Goal: Task Accomplishment & Management: Manage account settings

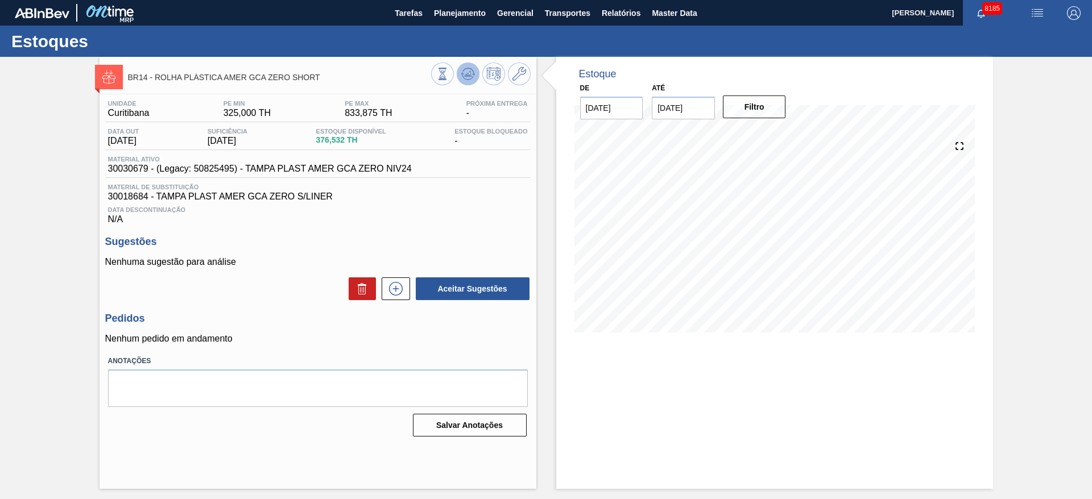
click at [469, 84] on button at bounding box center [468, 74] width 23 height 23
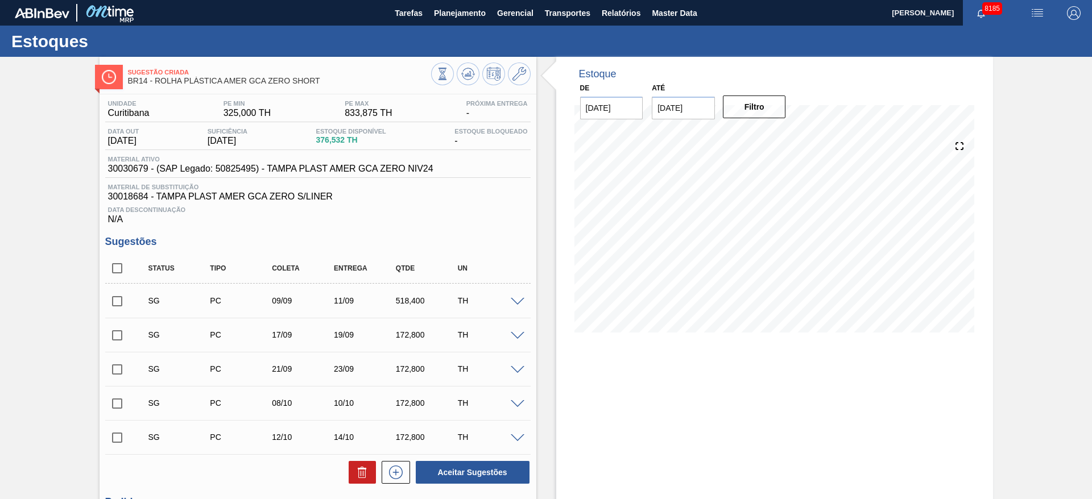
click at [518, 303] on span at bounding box center [518, 302] width 14 height 9
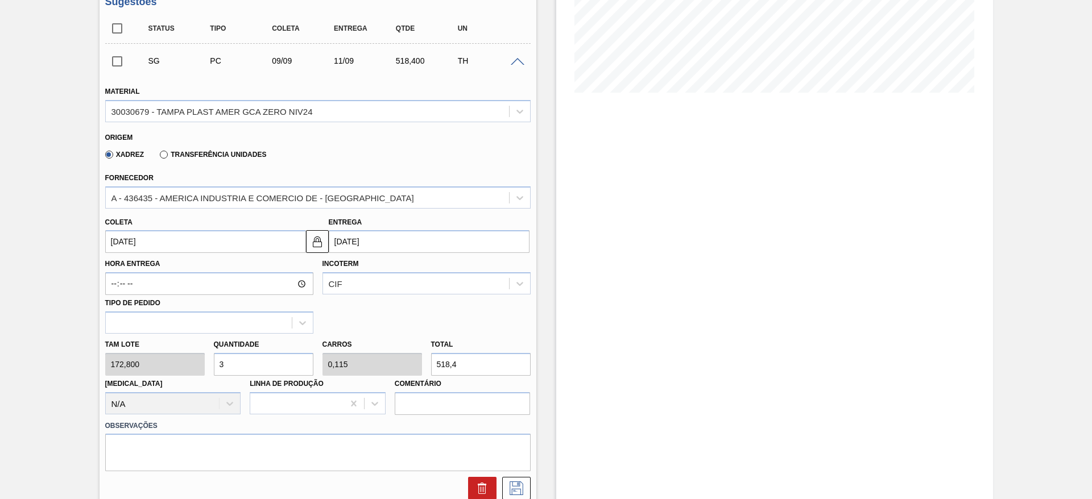
scroll to position [251, 0]
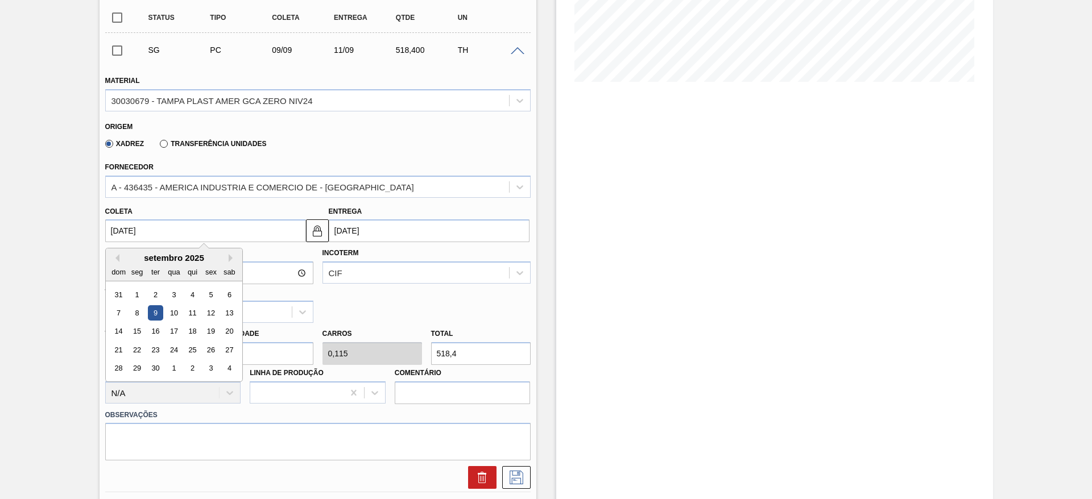
click at [140, 232] on input "09/09/2025" at bounding box center [205, 230] width 201 height 23
click at [180, 299] on div "3" at bounding box center [173, 294] width 15 height 15
type input "03/09/2025"
type input "05/09/2025"
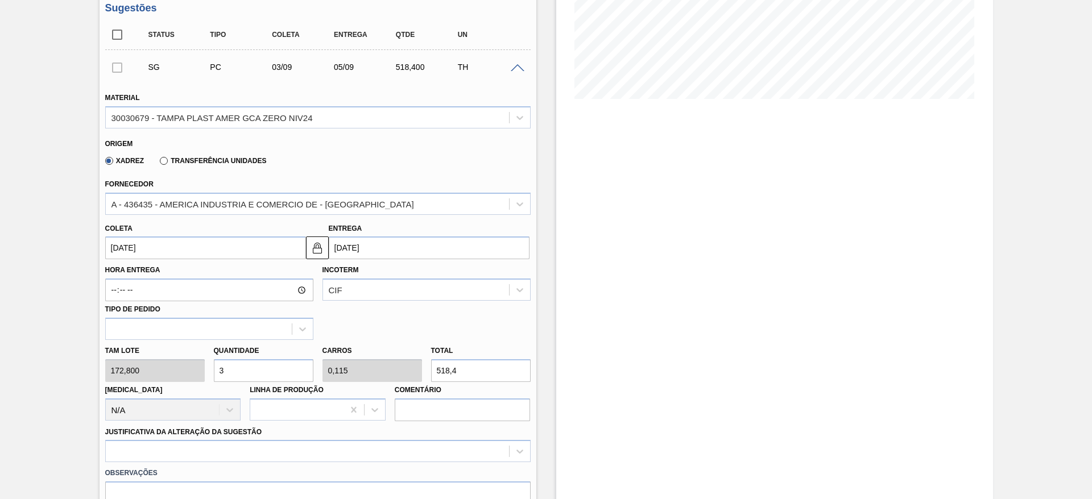
scroll to position [240, 0]
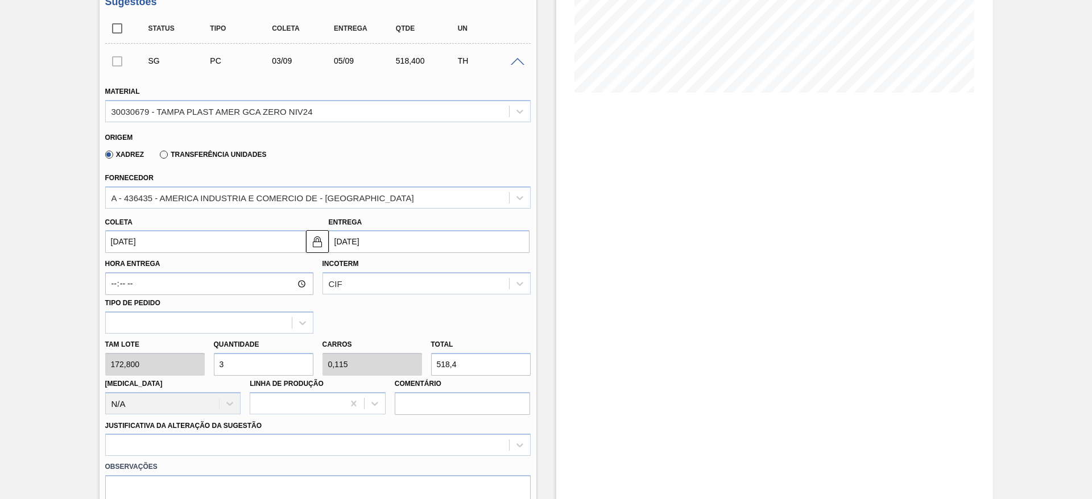
click at [248, 362] on input "3" at bounding box center [264, 364] width 100 height 23
type input "4"
type input "0,154"
type input "691,2"
click at [248, 362] on input "4" at bounding box center [264, 364] width 100 height 23
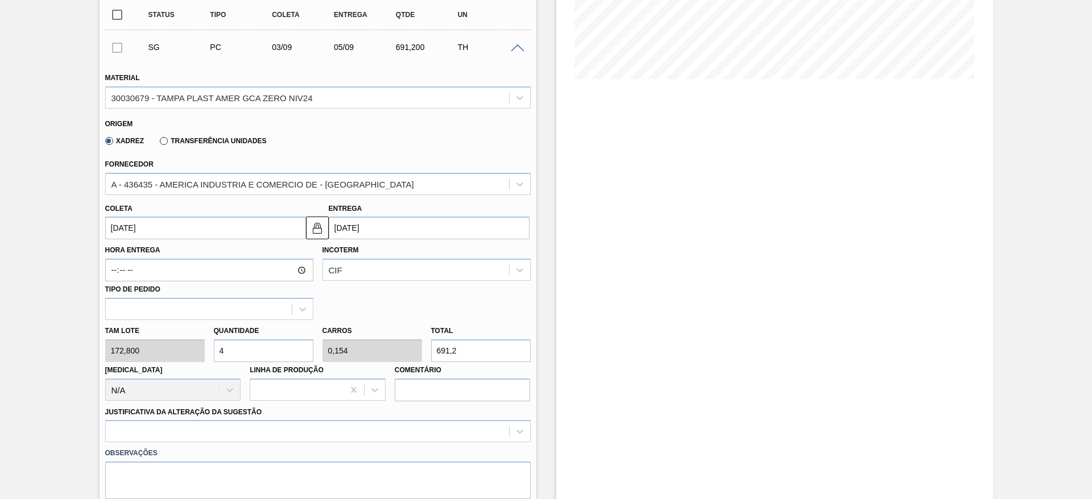
scroll to position [328, 0]
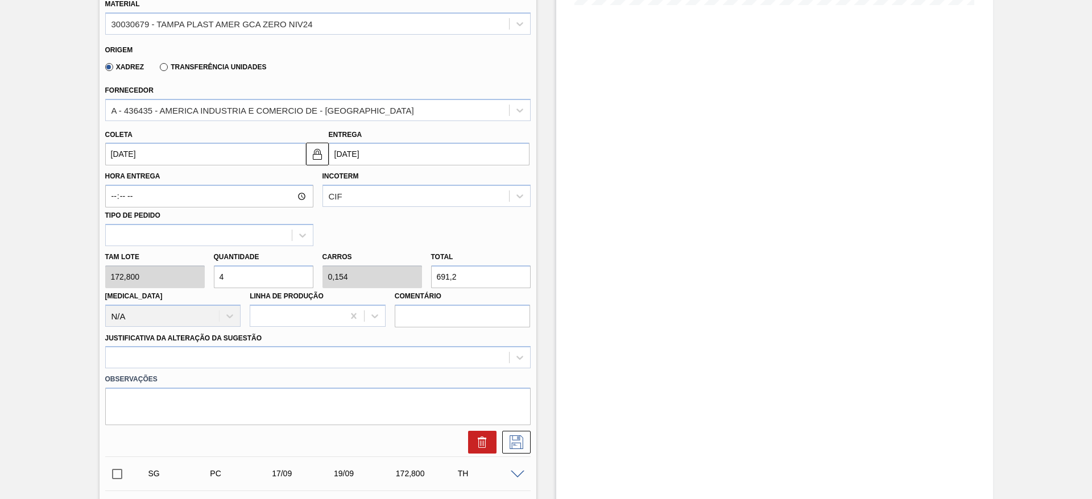
type input "4"
click at [496, 368] on div "Observações" at bounding box center [318, 396] width 434 height 57
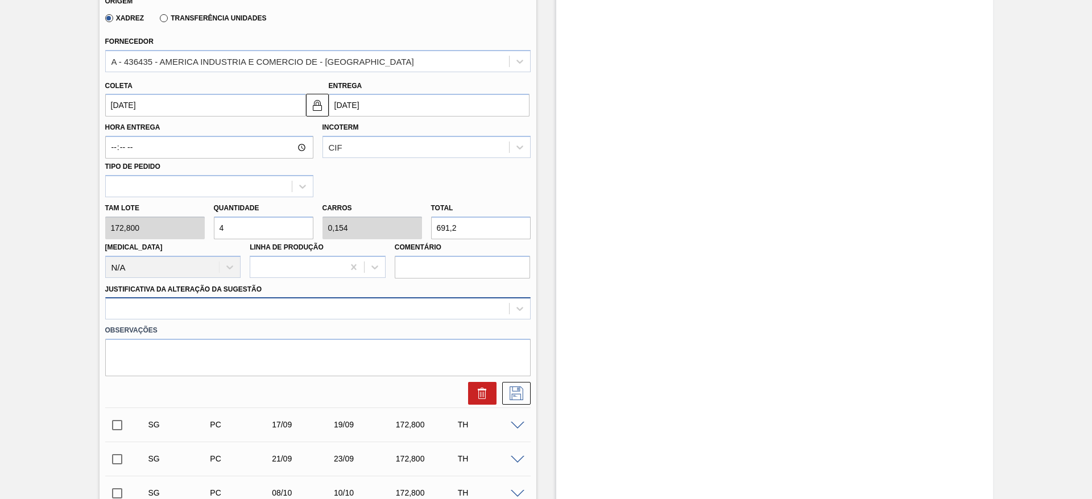
click at [502, 320] on div at bounding box center [317, 308] width 425 height 22
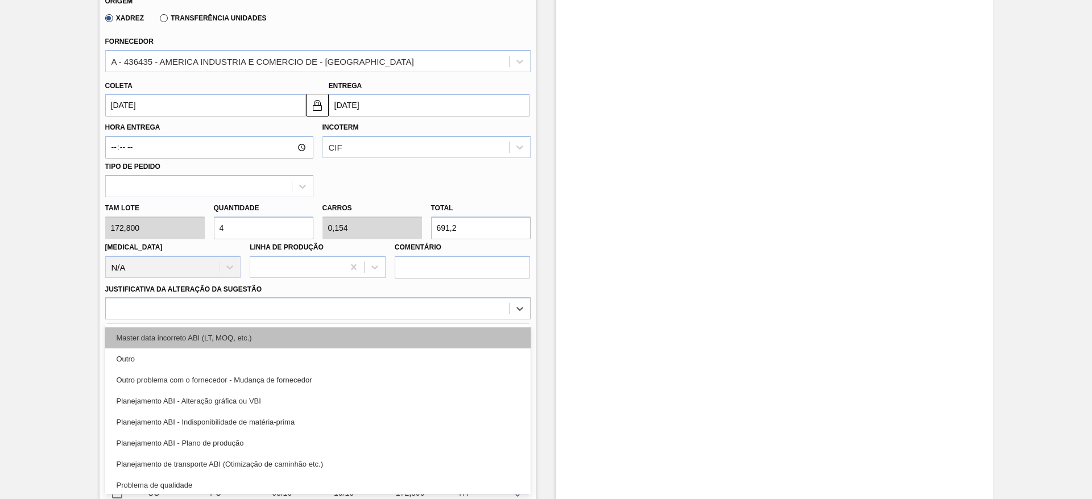
scroll to position [85, 0]
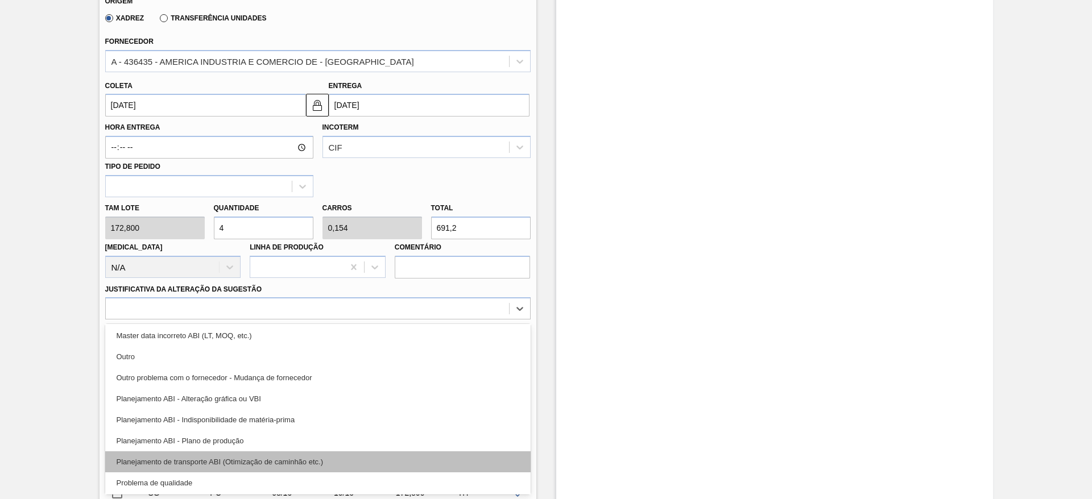
click at [432, 470] on div "Planejamento de transporte ABI (Otimização de caminhão etc.)" at bounding box center [317, 461] width 425 height 21
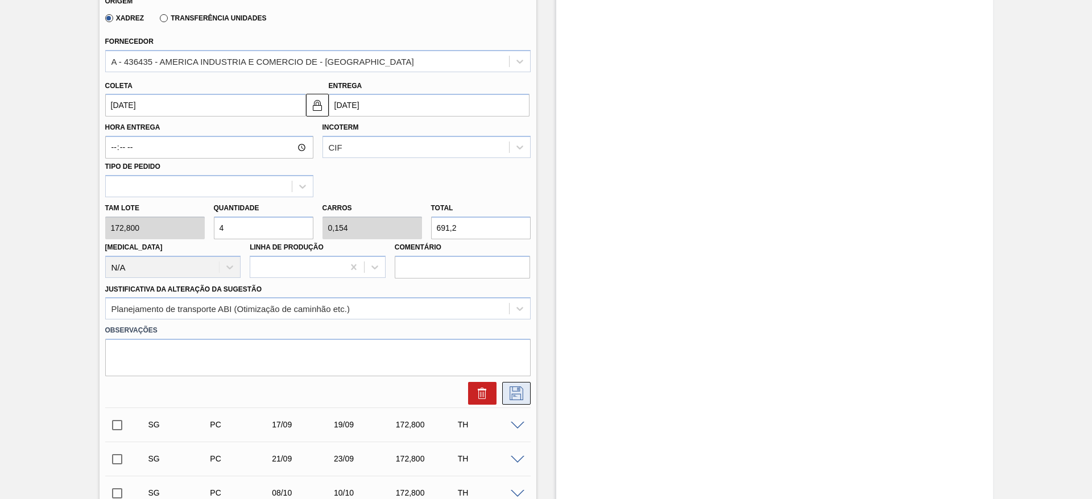
click at [507, 401] on button at bounding box center [516, 393] width 28 height 23
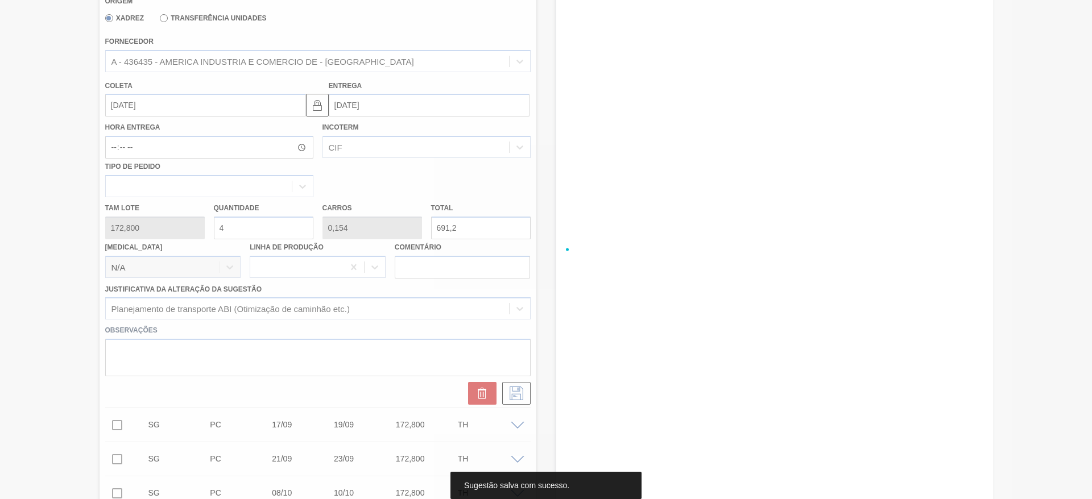
scroll to position [0, 0]
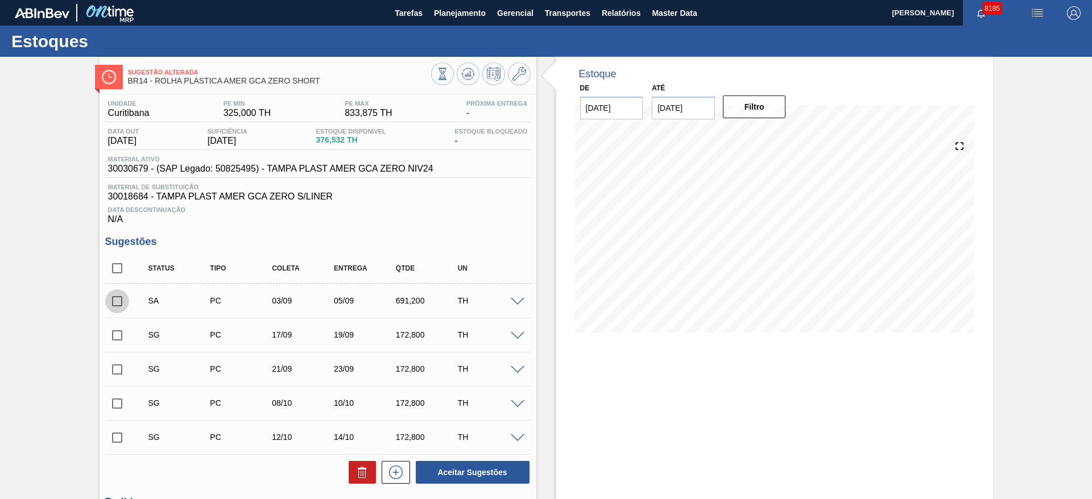
click at [120, 303] on input "checkbox" at bounding box center [117, 301] width 24 height 24
click at [466, 467] on button "Aceitar Sugestões" at bounding box center [473, 472] width 114 height 23
checkbox input "false"
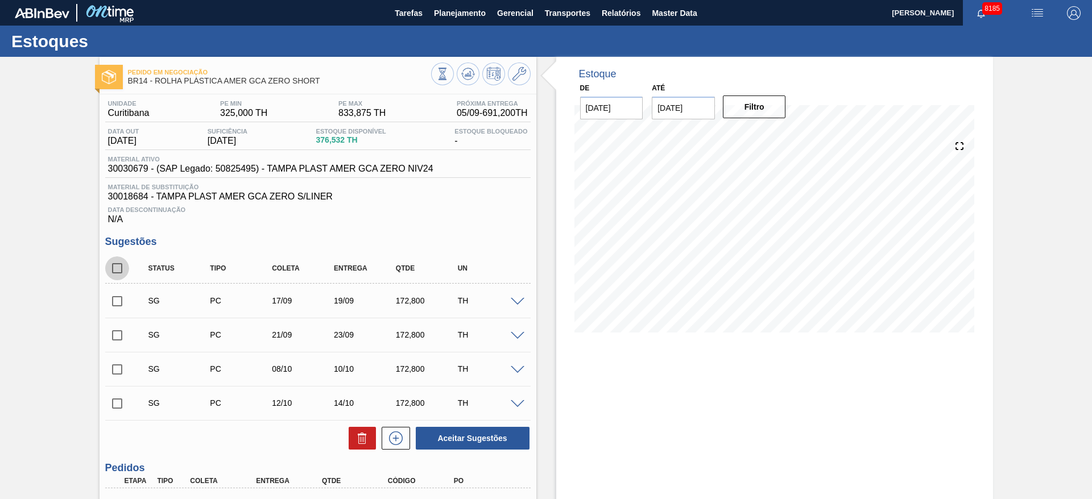
click at [115, 267] on input "checkbox" at bounding box center [117, 268] width 24 height 24
checkbox input "true"
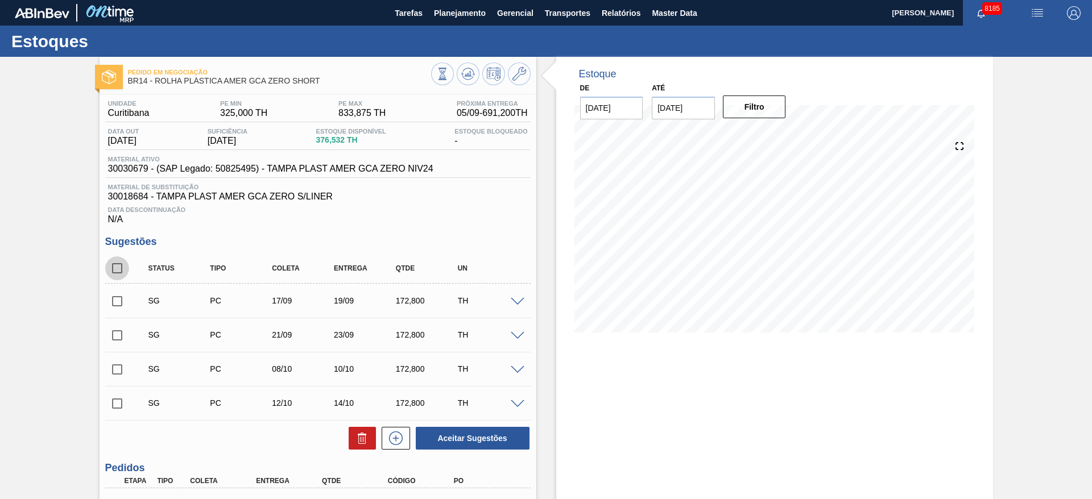
checkbox input "true"
click at [359, 442] on icon at bounding box center [362, 439] width 14 height 14
checkbox input "false"
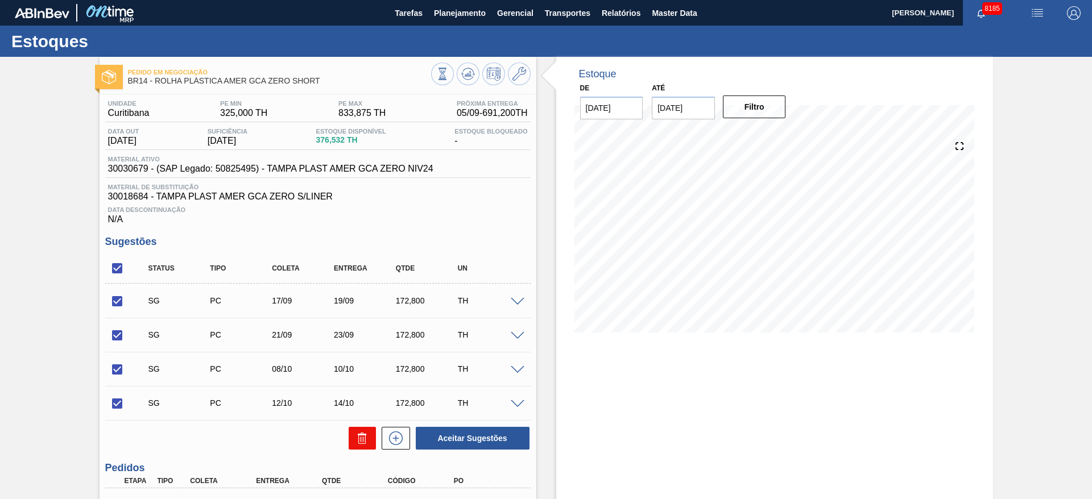
checkbox input "false"
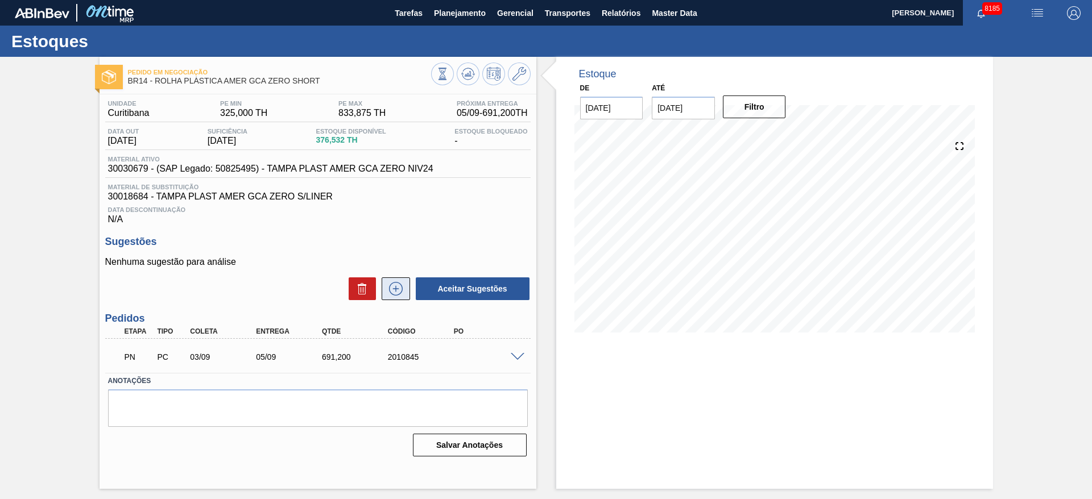
click at [390, 290] on icon at bounding box center [396, 289] width 18 height 14
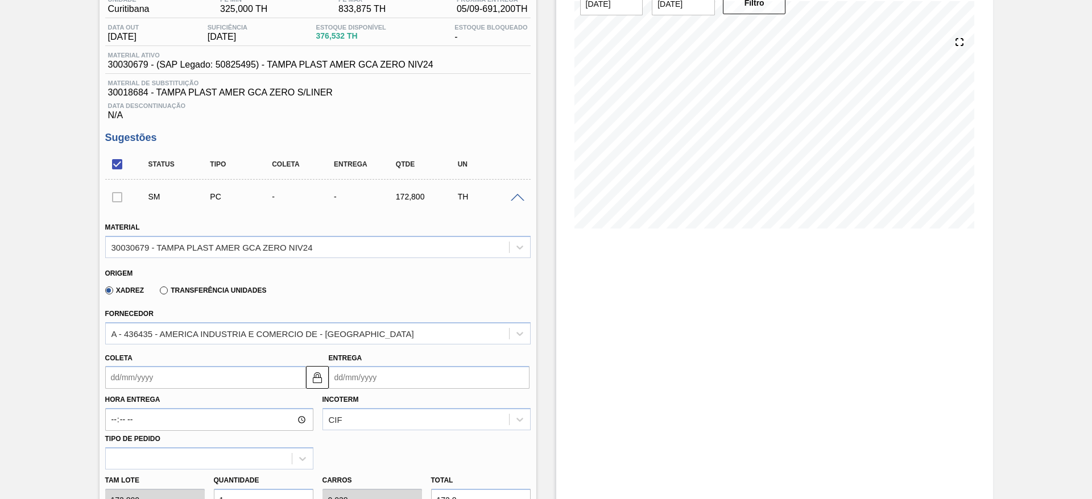
scroll to position [135, 0]
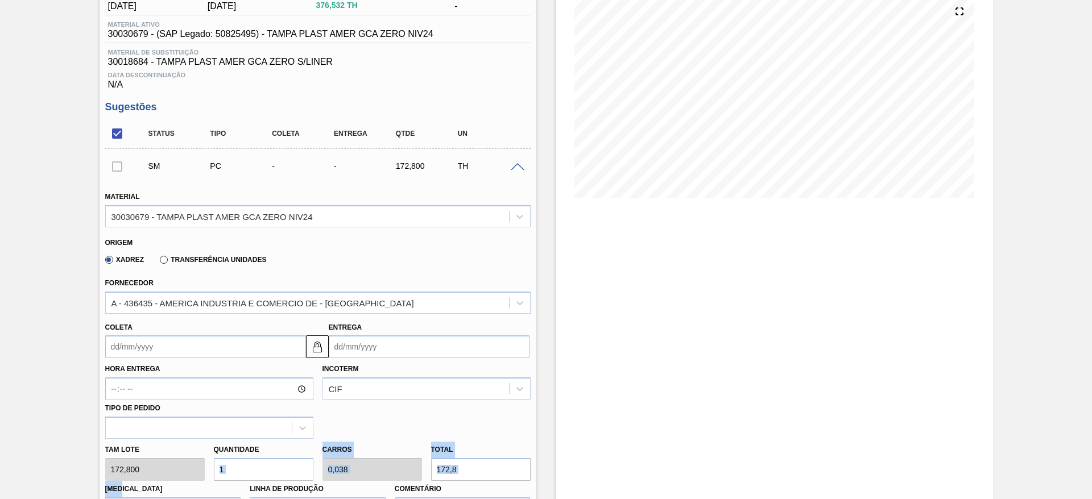
click at [225, 478] on div "Tam lote 172,800 Quantidade 1 Carros 0,038 Total 172,8 Doca N/A Linha de Produç…" at bounding box center [318, 479] width 434 height 81
click at [225, 478] on input "1" at bounding box center [264, 469] width 100 height 23
type input "3"
type input "0,115"
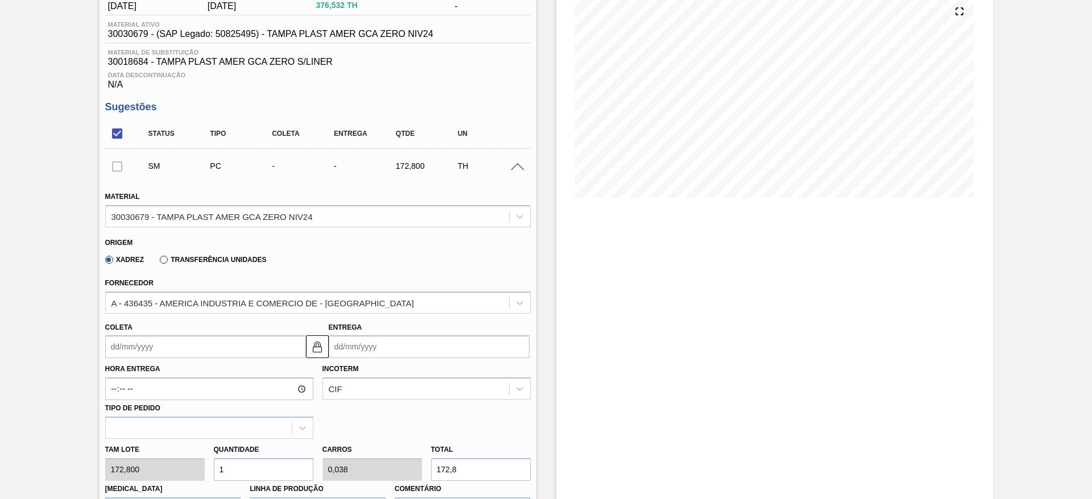
type input "518,4"
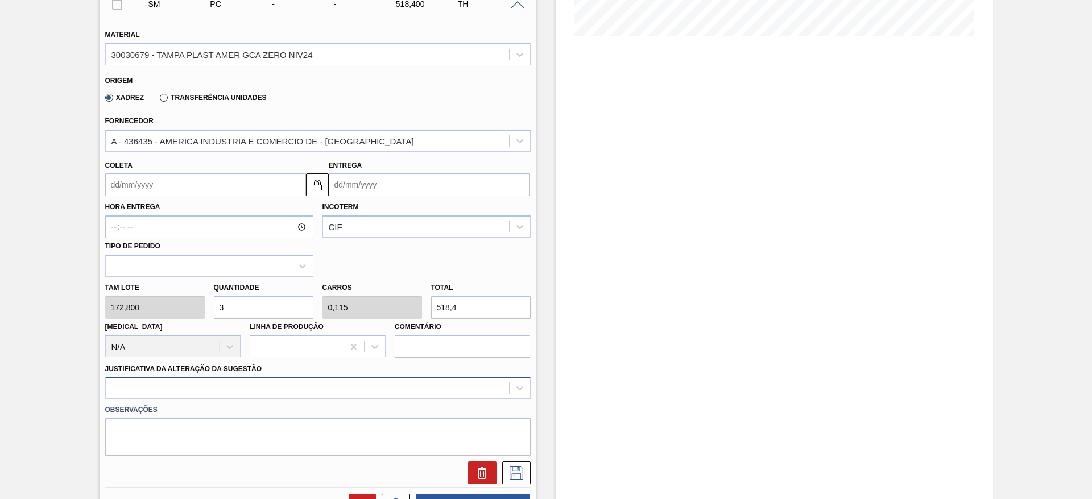
type input "3"
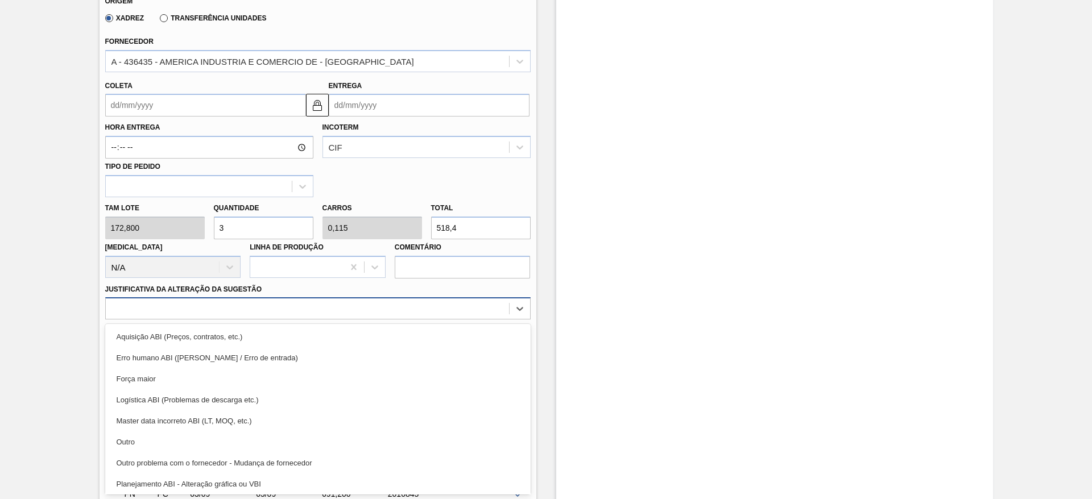
click at [293, 320] on div "option Força maior focused, 3 of 18. 18 results available. Use Up and Down to c…" at bounding box center [317, 308] width 425 height 22
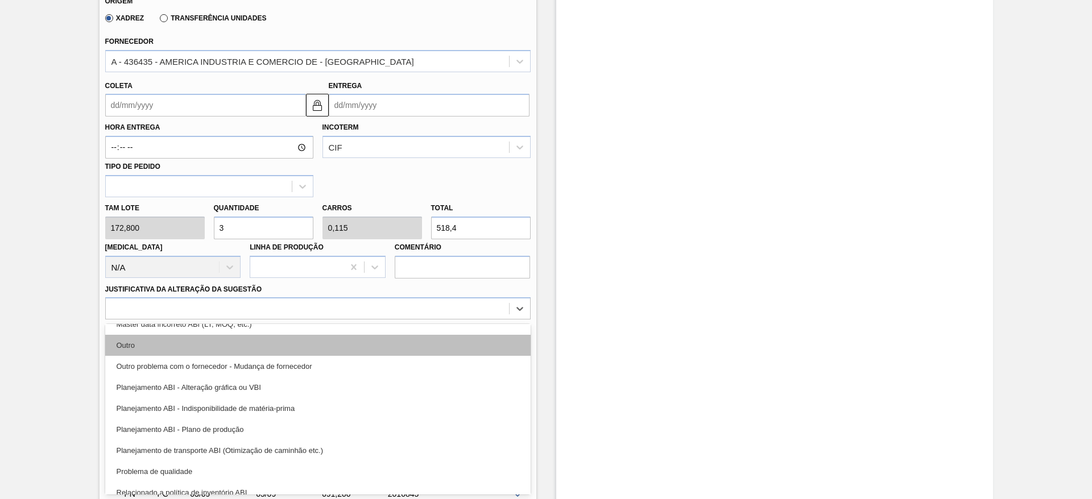
scroll to position [98, 0]
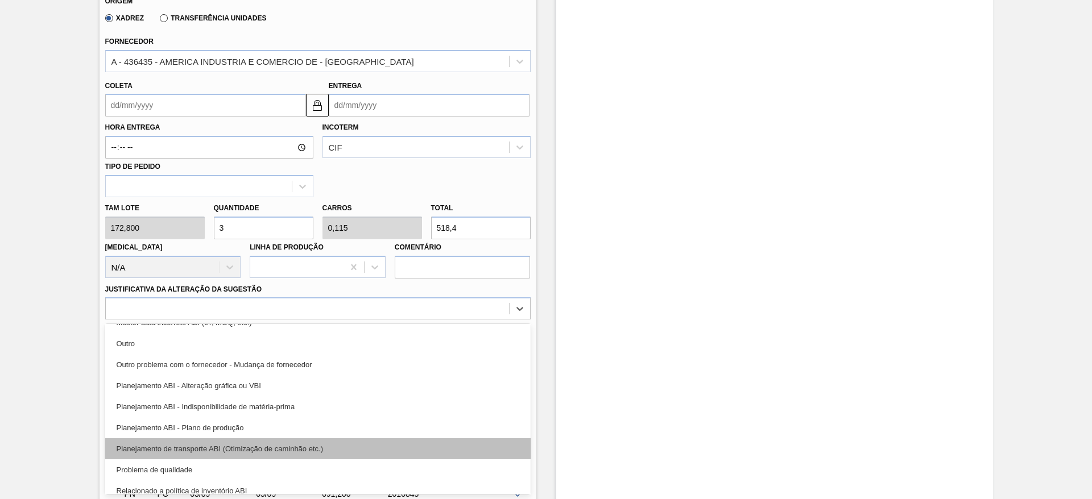
click at [330, 441] on div "Planejamento de transporte ABI (Otimização de caminhão etc.)" at bounding box center [317, 448] width 425 height 21
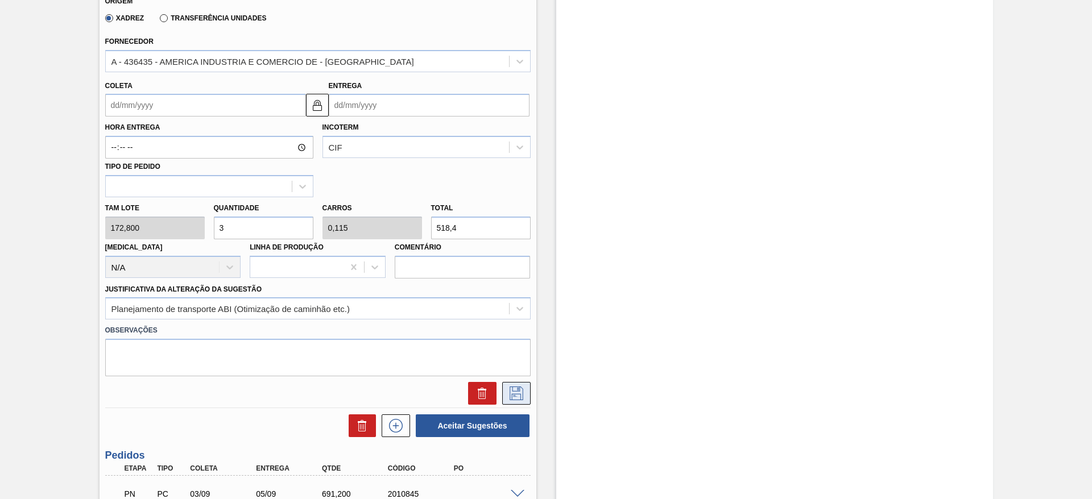
click at [520, 397] on icon at bounding box center [516, 394] width 18 height 14
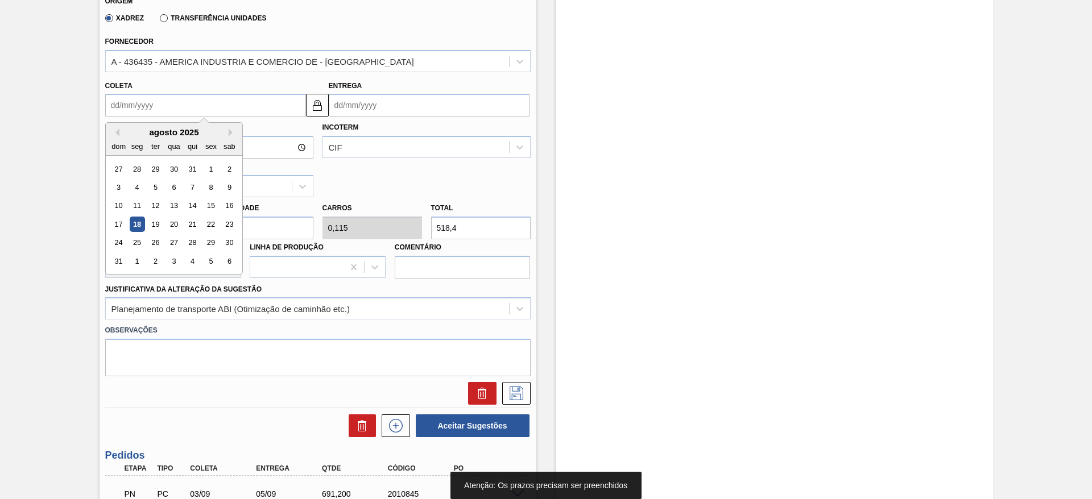
click at [117, 105] on input "Coleta" at bounding box center [205, 105] width 201 height 23
click at [146, 143] on div "dom seg ter qua qui sex sab" at bounding box center [174, 146] width 136 height 18
click at [230, 132] on button "Next Month" at bounding box center [233, 133] width 8 height 8
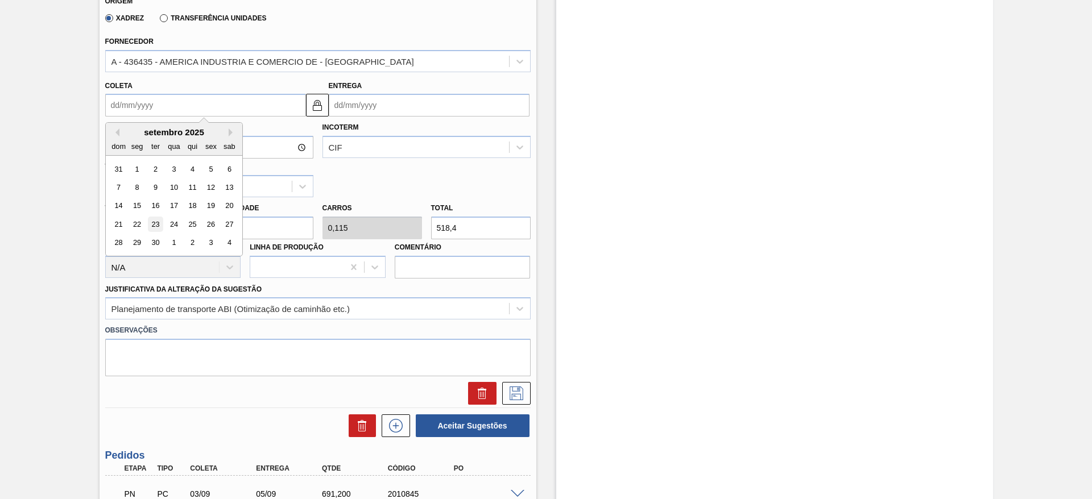
click at [156, 223] on div "23" at bounding box center [154, 224] width 15 height 15
type input "23/09/2025"
type input "25/09/2025"
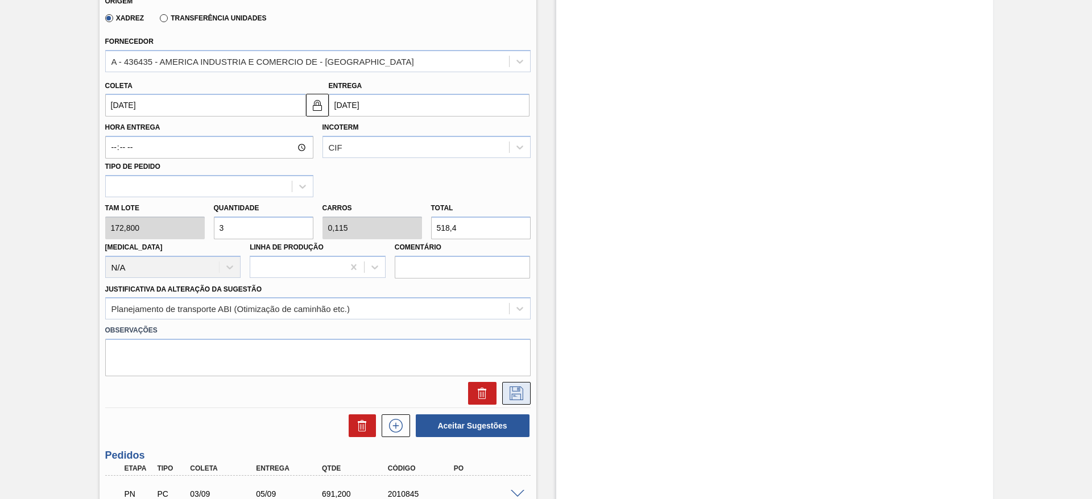
click at [521, 403] on button at bounding box center [516, 393] width 28 height 23
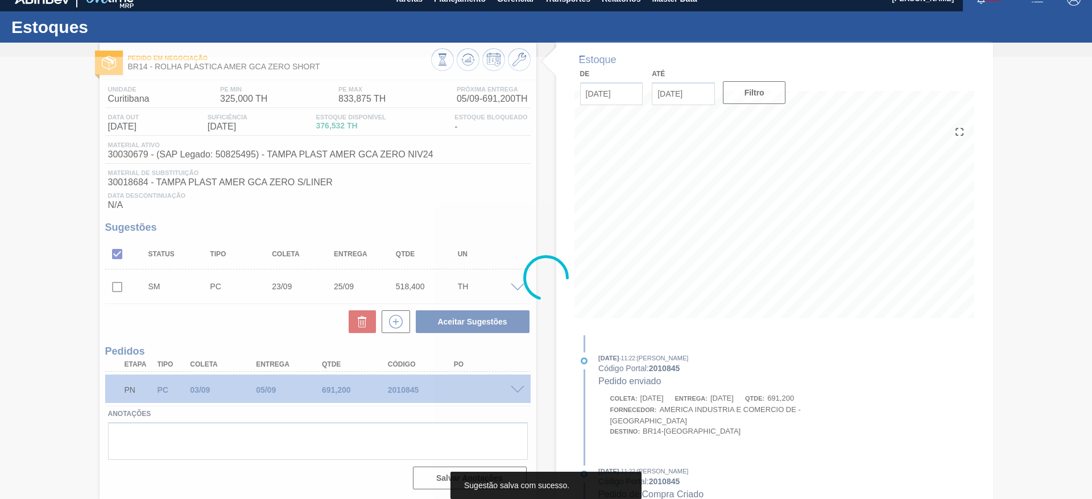
scroll to position [14, 0]
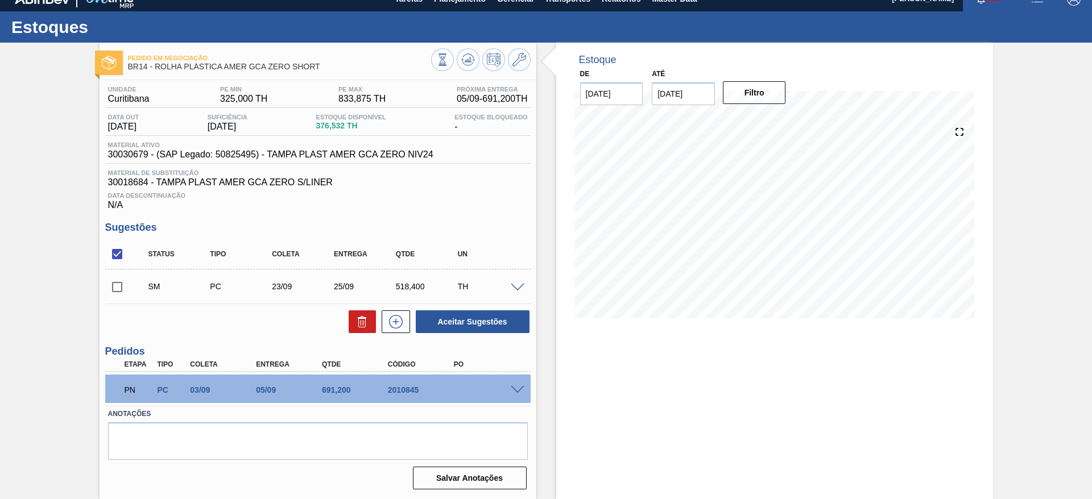
click at [517, 286] on span at bounding box center [518, 288] width 14 height 9
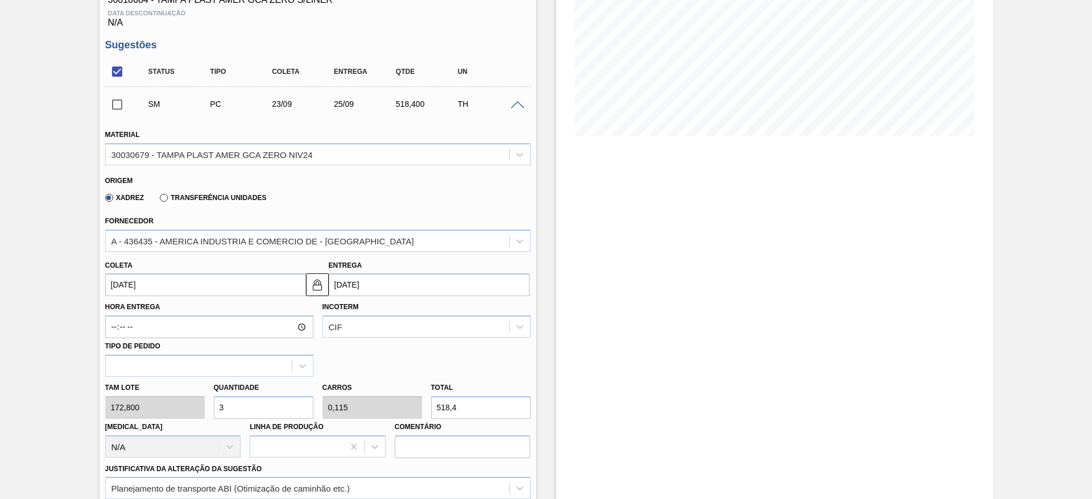
scroll to position [202, 0]
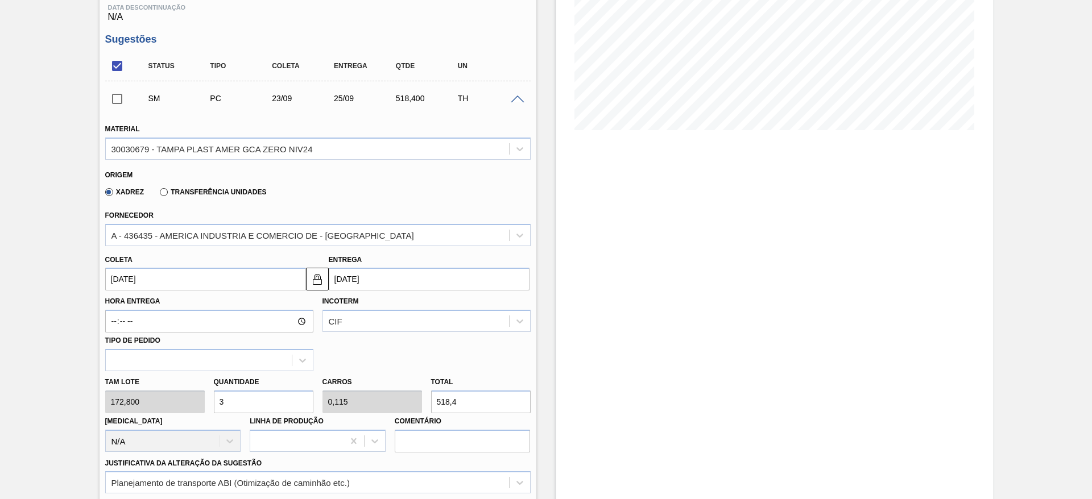
click at [233, 398] on input "3" at bounding box center [264, 402] width 100 height 23
type input "2"
type input "0,077"
type input "345,6"
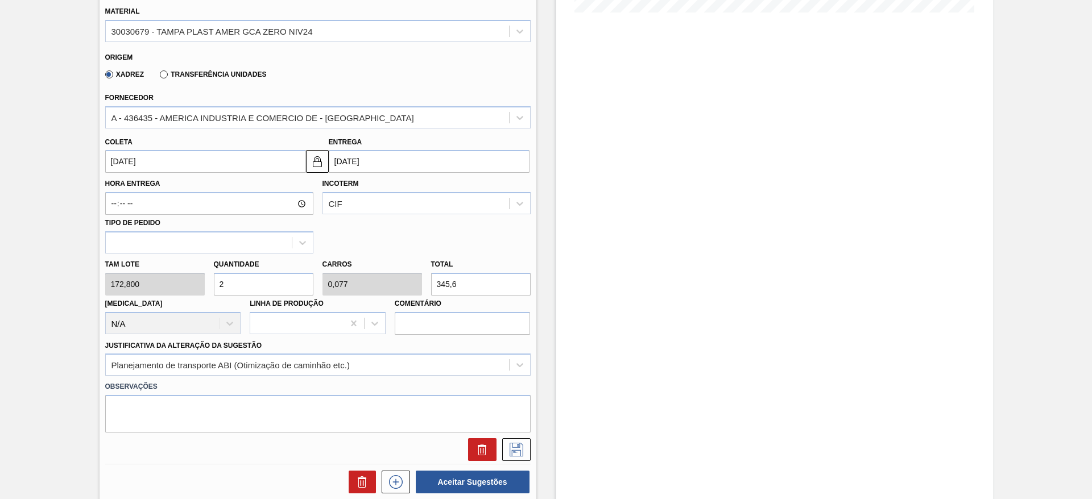
scroll to position [323, 0]
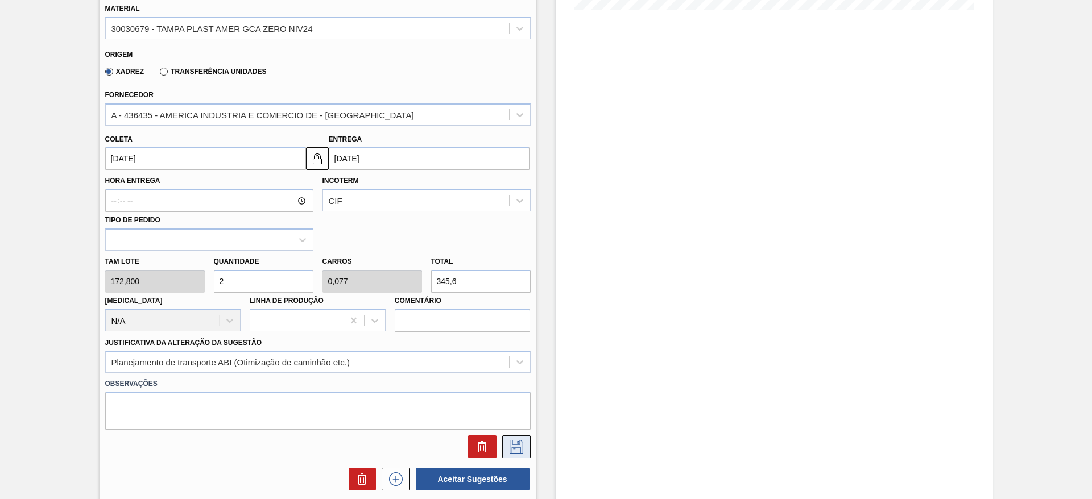
type input "2"
click at [520, 454] on button at bounding box center [516, 447] width 28 height 23
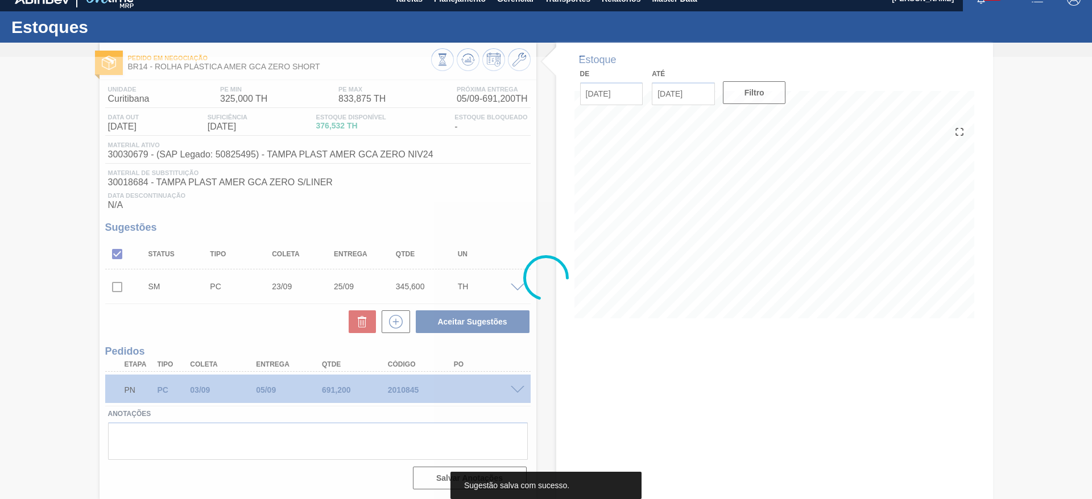
scroll to position [14, 0]
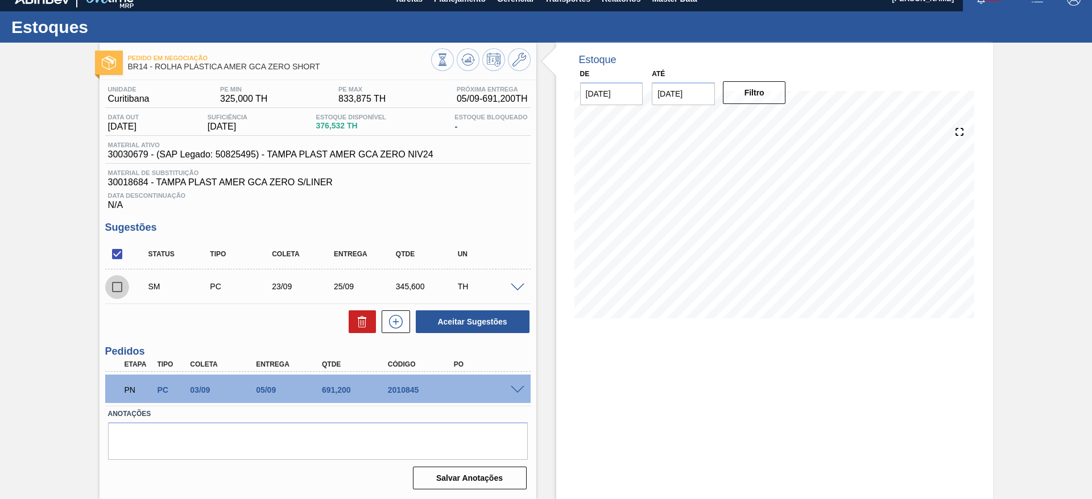
click at [121, 290] on input "checkbox" at bounding box center [117, 287] width 24 height 24
checkbox input "true"
click at [445, 315] on button "Aceitar Sugestões" at bounding box center [473, 321] width 114 height 23
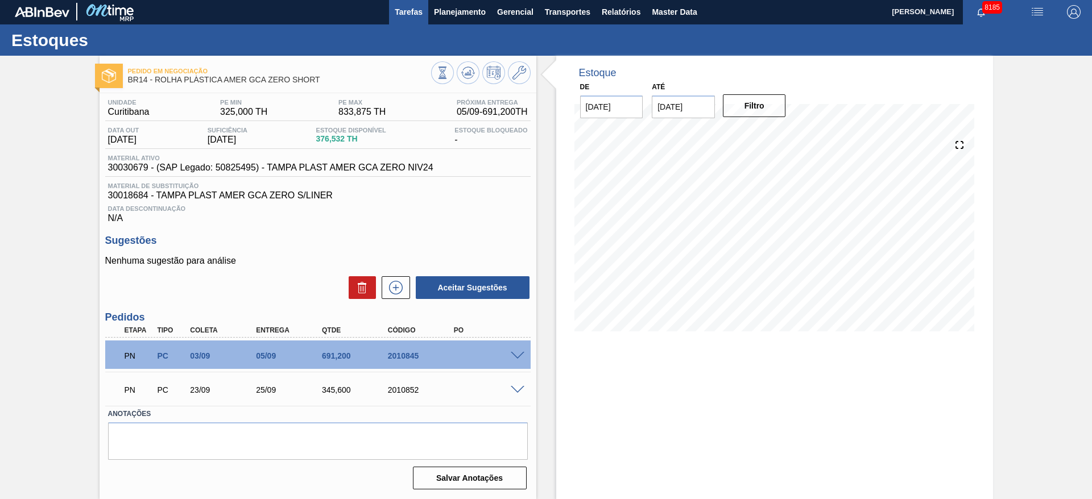
scroll to position [1, 0]
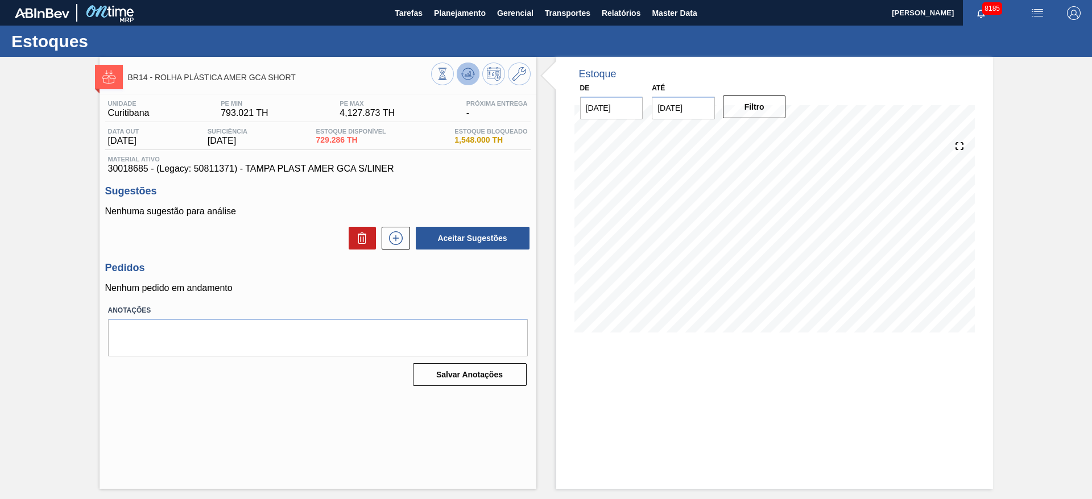
click at [463, 81] on button at bounding box center [468, 74] width 23 height 23
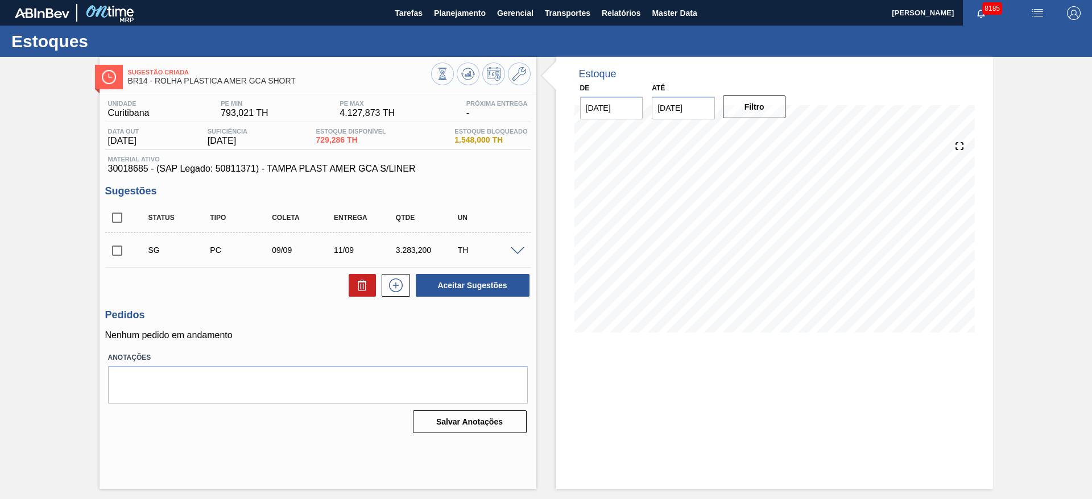
click at [522, 248] on span at bounding box center [518, 251] width 14 height 9
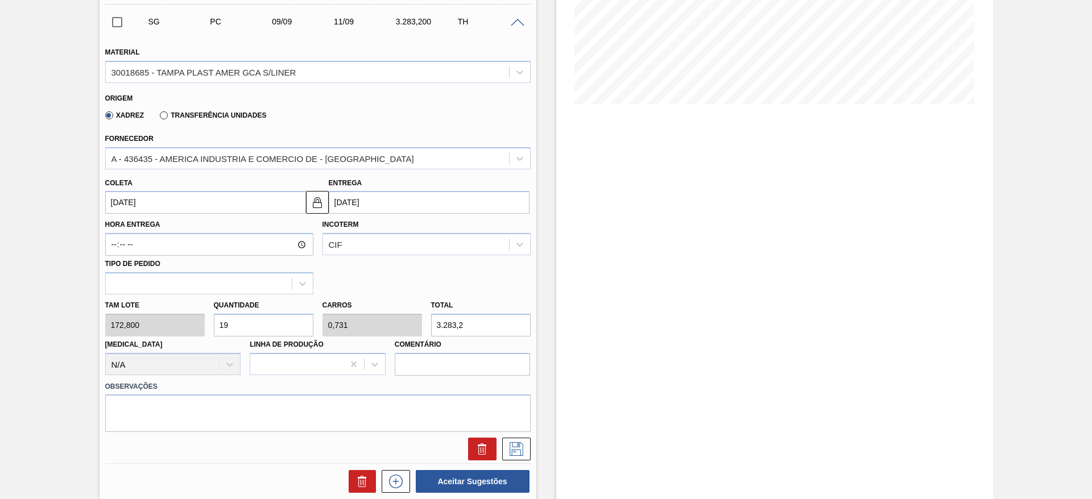
scroll to position [233, 0]
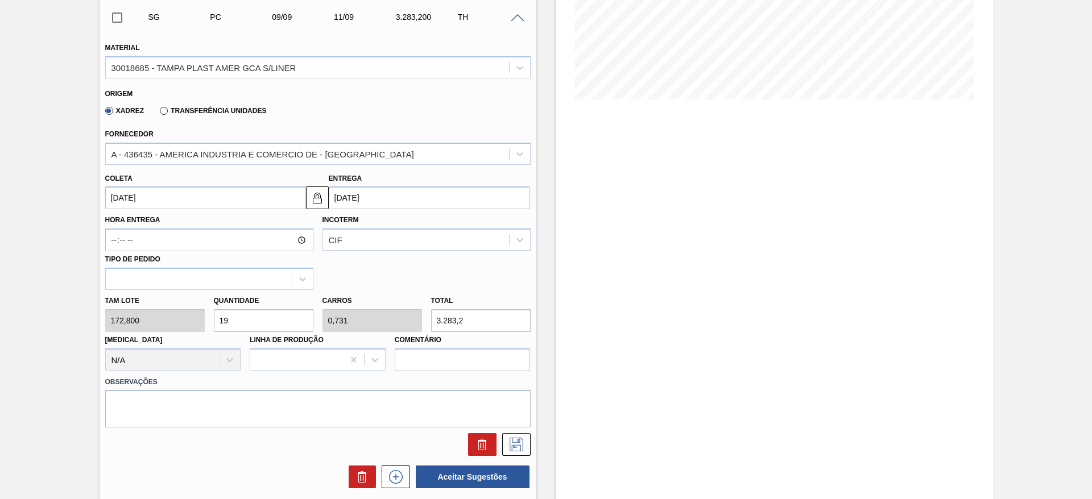
click at [247, 329] on input "19" at bounding box center [264, 320] width 100 height 23
type input "1"
type input "0,038"
type input "172,8"
type input "14"
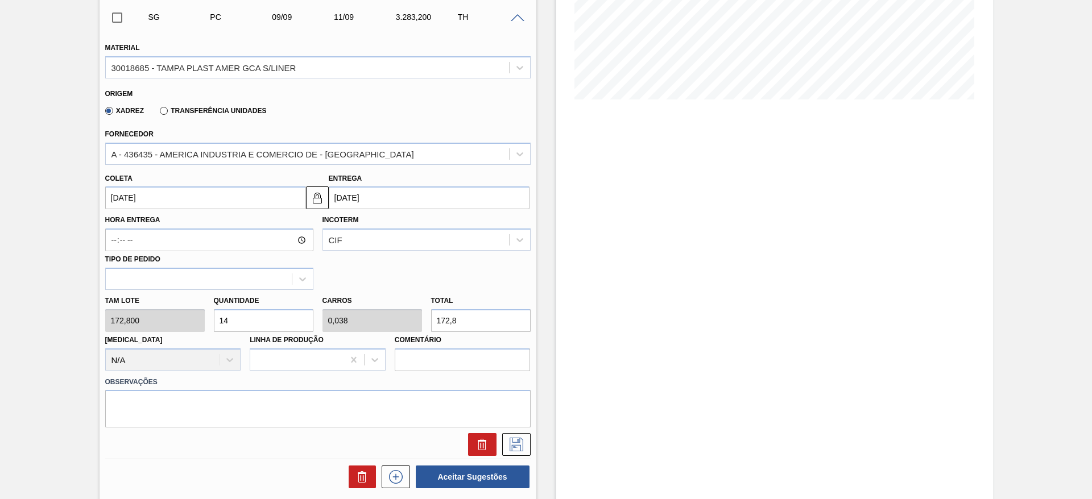
type input "0,538"
type input "2.419,2"
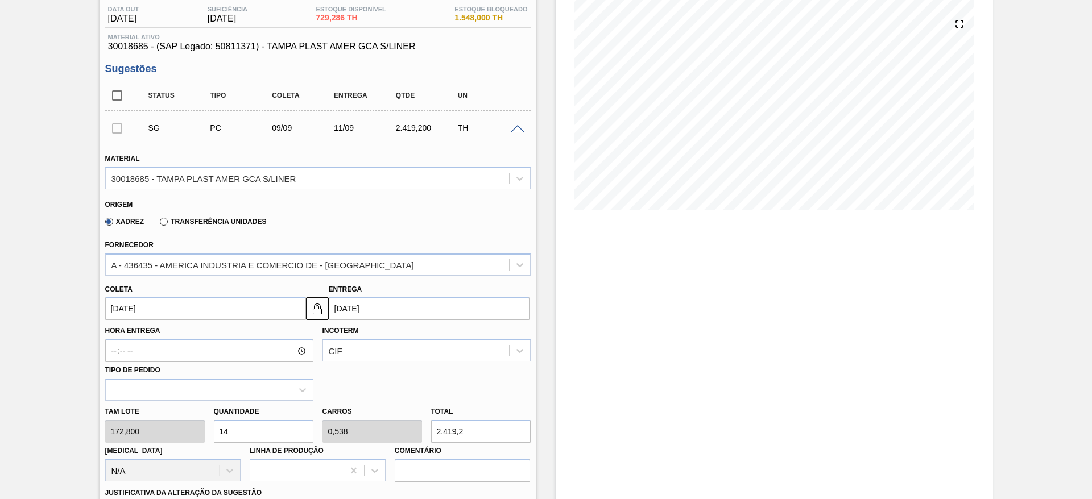
scroll to position [0, 0]
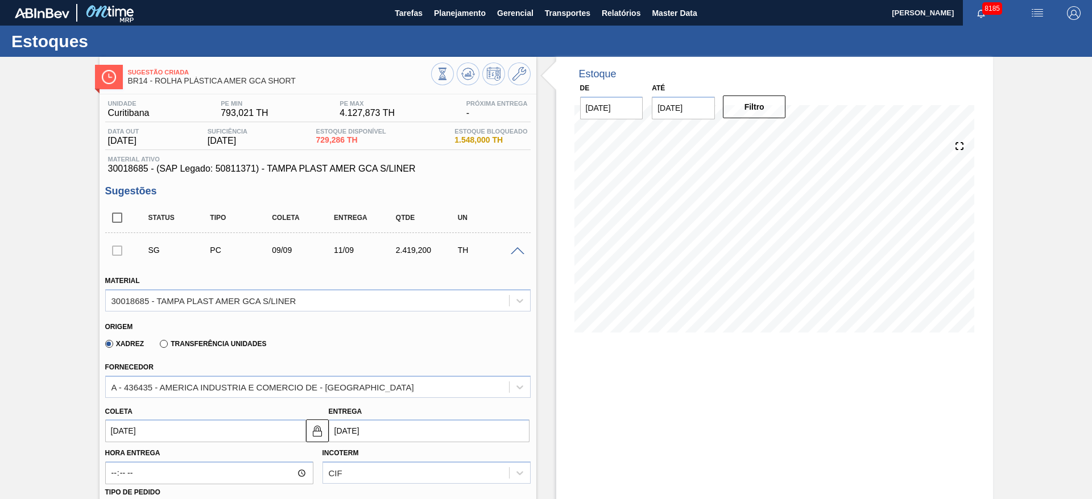
click at [397, 80] on span "BR14 - ROLHA PLÁSTICA AMER GCA SHORT" at bounding box center [279, 81] width 303 height 9
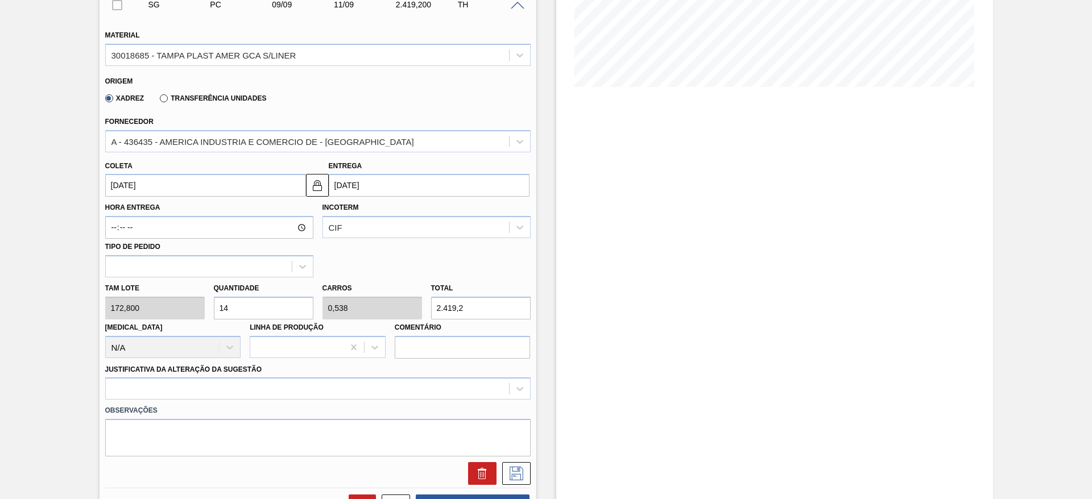
scroll to position [251, 0]
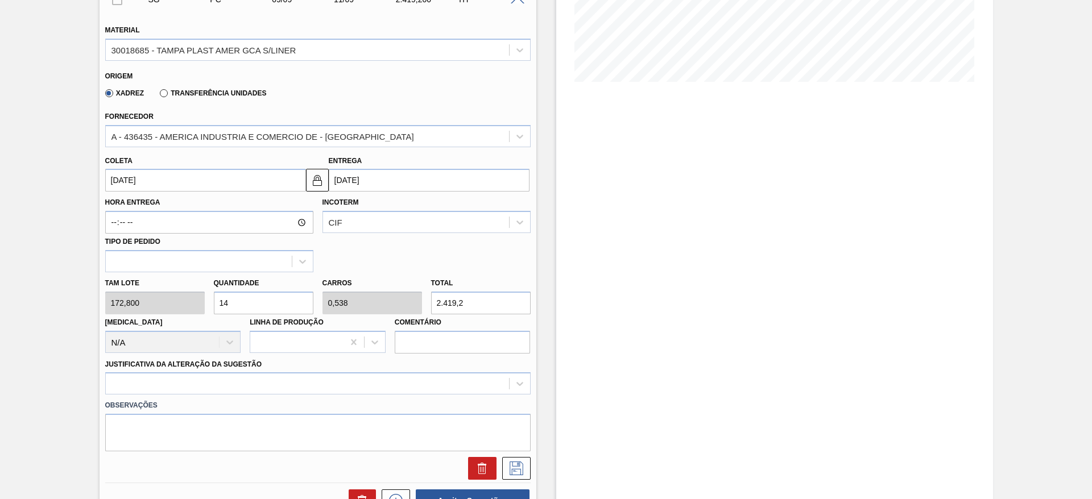
click at [259, 308] on input "14" at bounding box center [264, 303] width 100 height 23
type input "9"
type input "0,346"
type input "1.555,2"
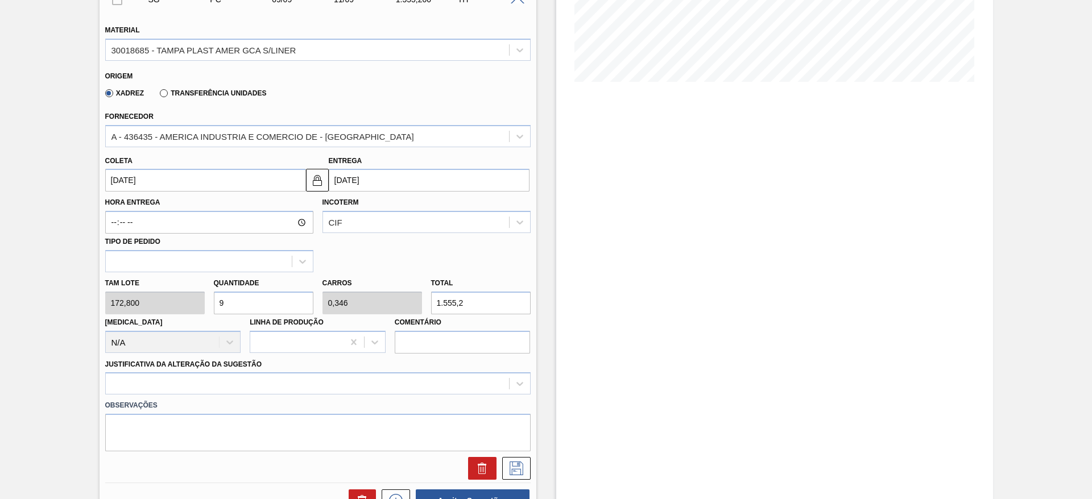
type input "9"
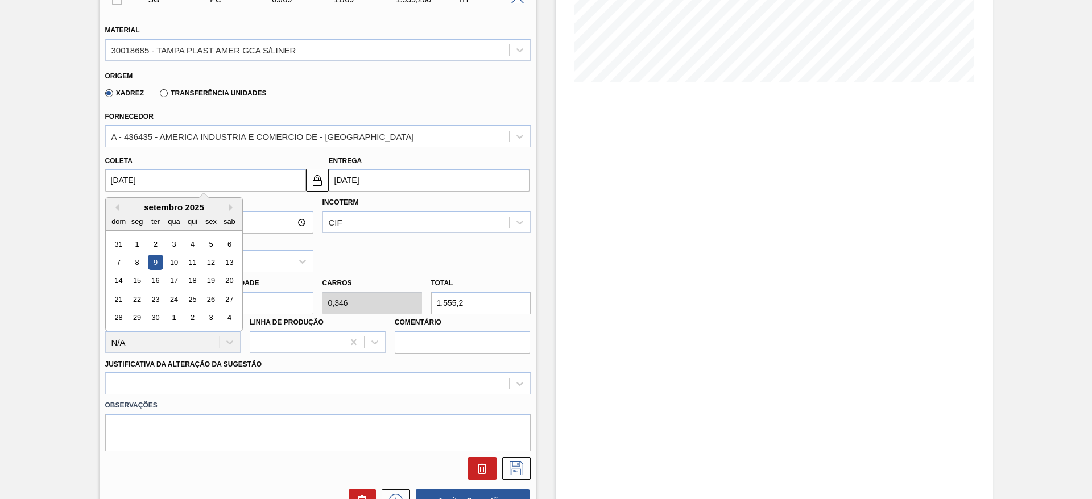
click at [133, 175] on input "09/09/2025" at bounding box center [205, 180] width 201 height 23
click at [169, 244] on div "3" at bounding box center [173, 244] width 15 height 15
type input "[DATE]"
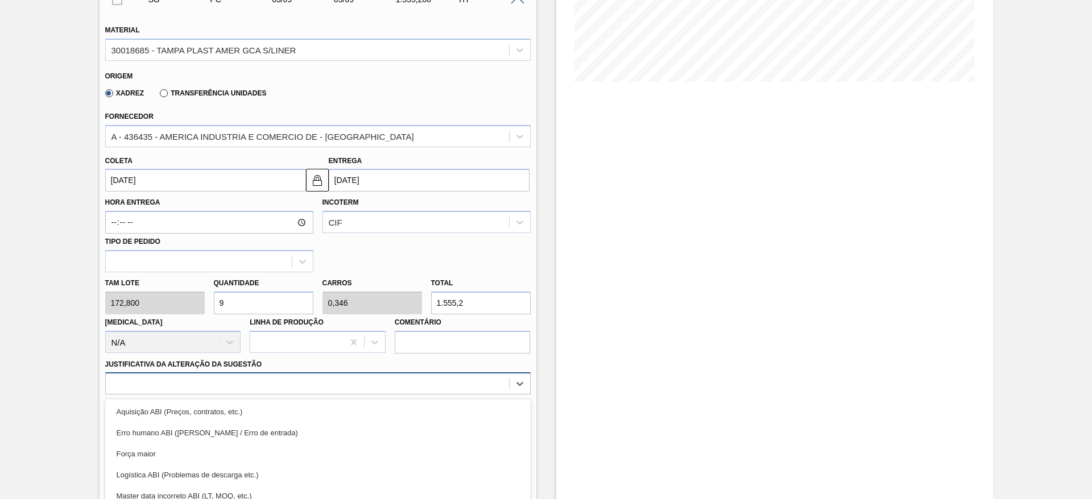
scroll to position [326, 0]
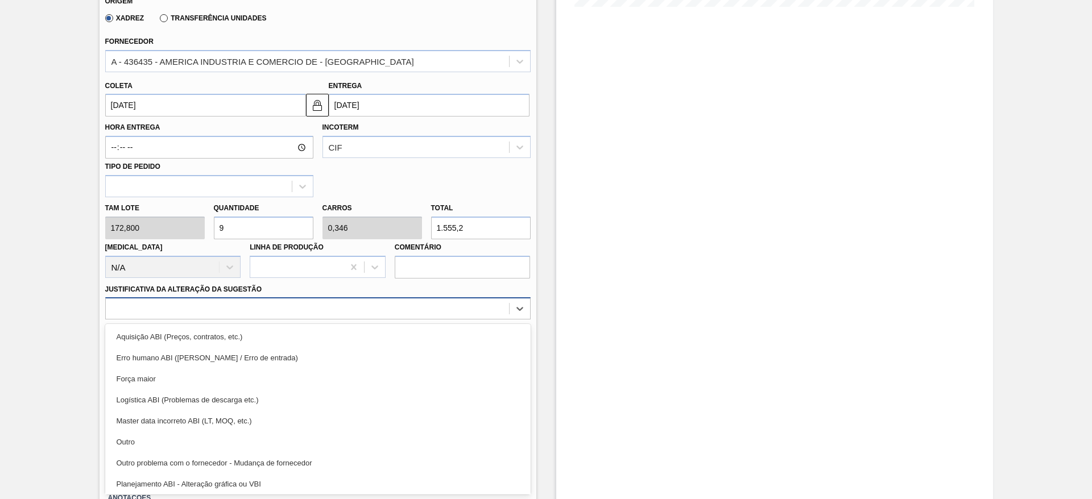
click at [370, 320] on div "option Força maior focused, 3 of 18. 18 results available. Use Up and Down to c…" at bounding box center [317, 308] width 425 height 22
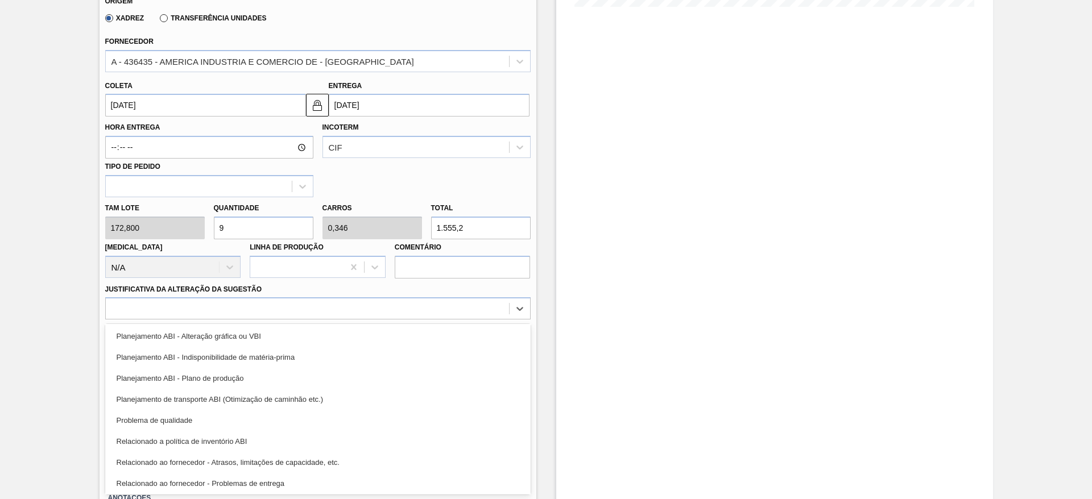
scroll to position [155, 0]
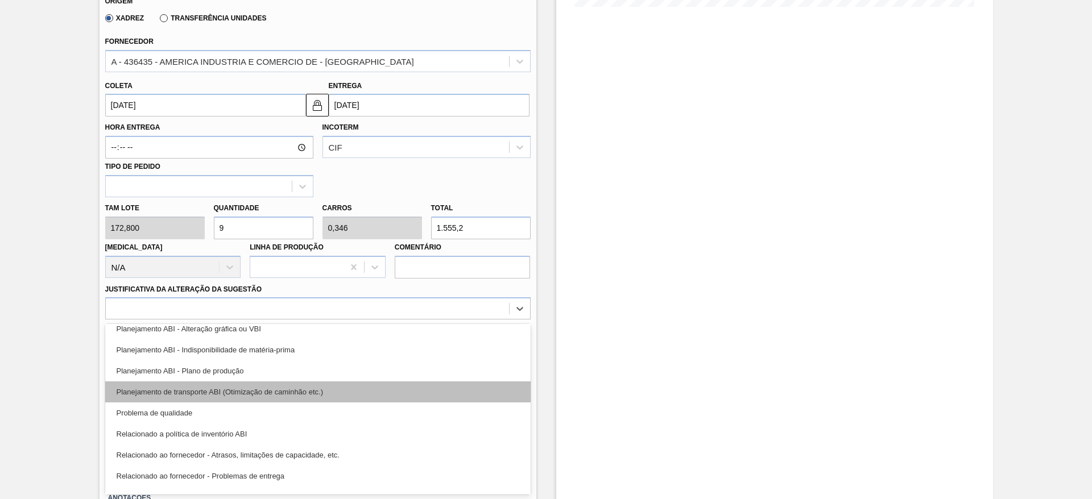
click at [403, 401] on div "Planejamento de transporte ABI (Otimização de caminhão etc.)" at bounding box center [317, 392] width 425 height 21
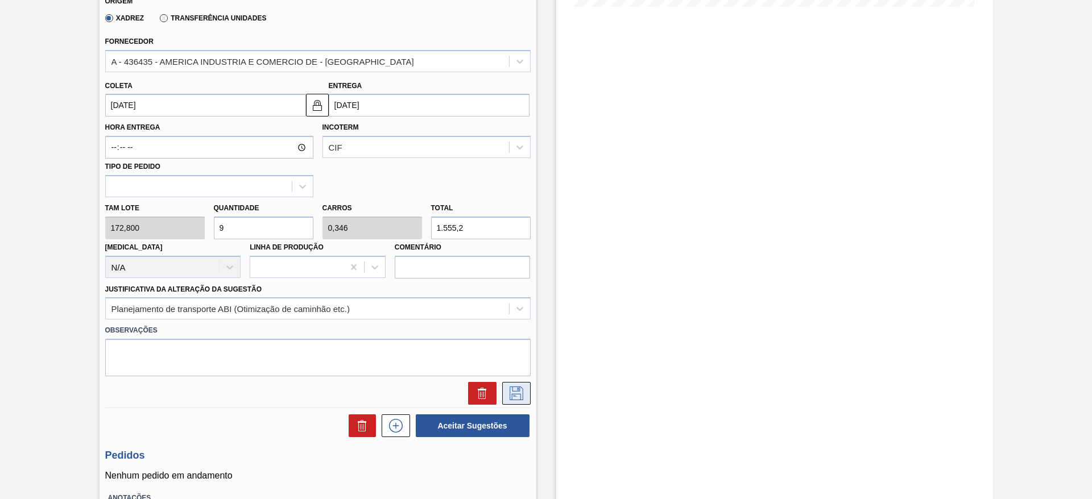
click at [518, 393] on icon at bounding box center [516, 394] width 18 height 14
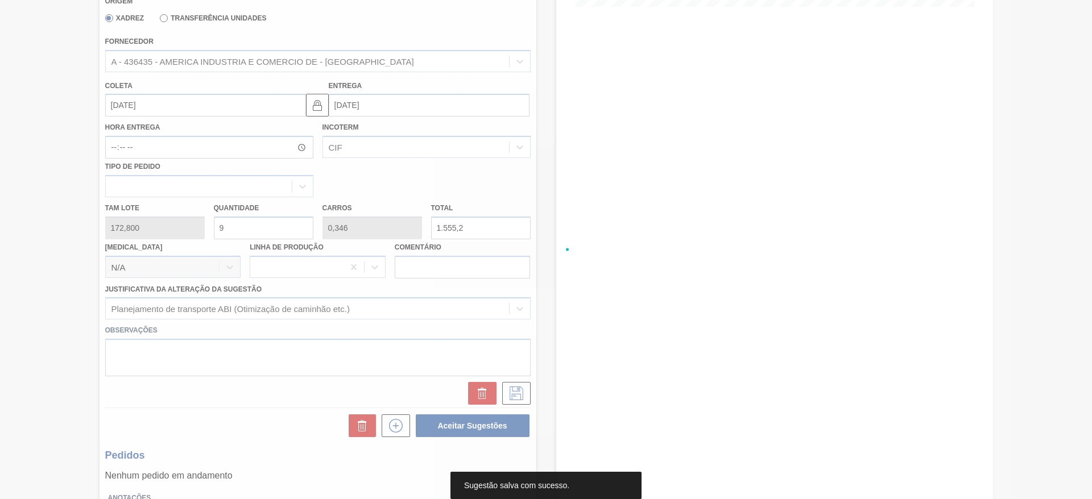
scroll to position [0, 0]
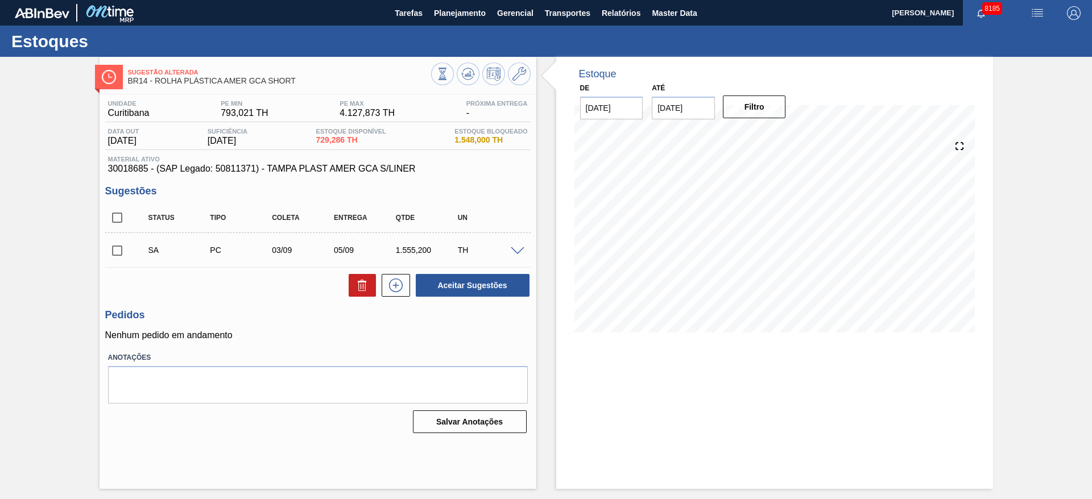
click at [111, 252] on input "checkbox" at bounding box center [117, 251] width 24 height 24
click at [440, 285] on button "Aceitar Sugestões" at bounding box center [473, 285] width 114 height 23
checkbox input "false"
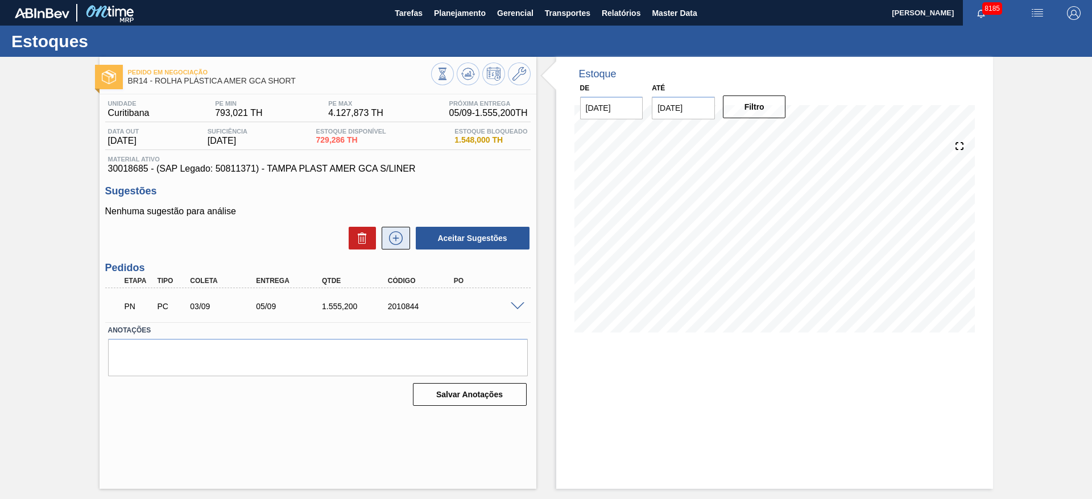
click at [395, 233] on icon at bounding box center [396, 238] width 18 height 14
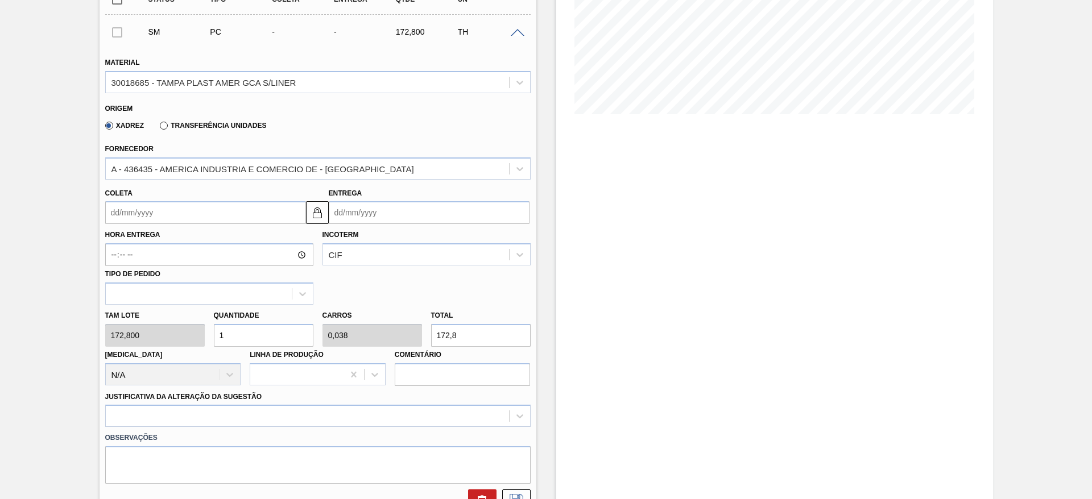
scroll to position [219, 0]
click at [259, 340] on input "1" at bounding box center [264, 334] width 100 height 23
type input "14"
type input "0,538"
type input "2.419,2"
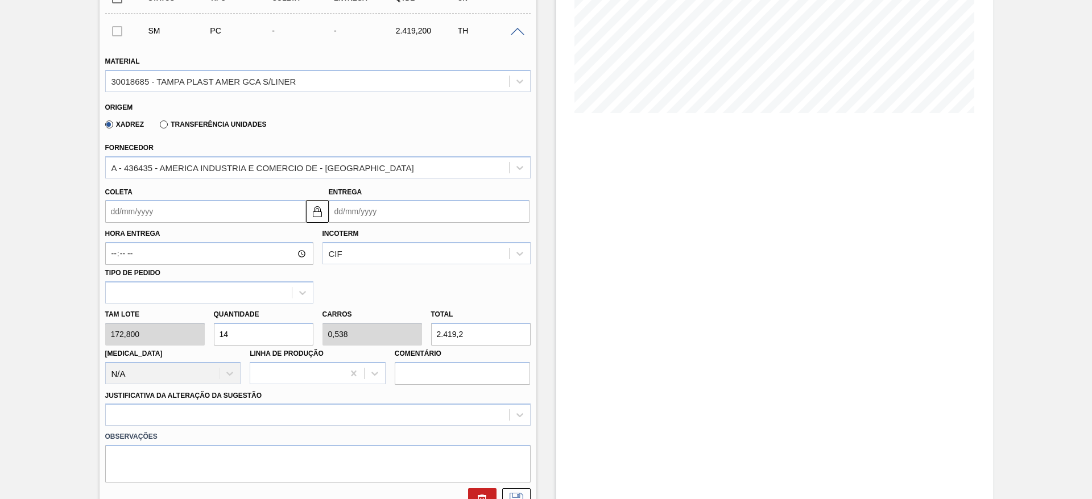
type input "1"
type input "0,038"
type input "172,8"
type input "15"
type input "0,577"
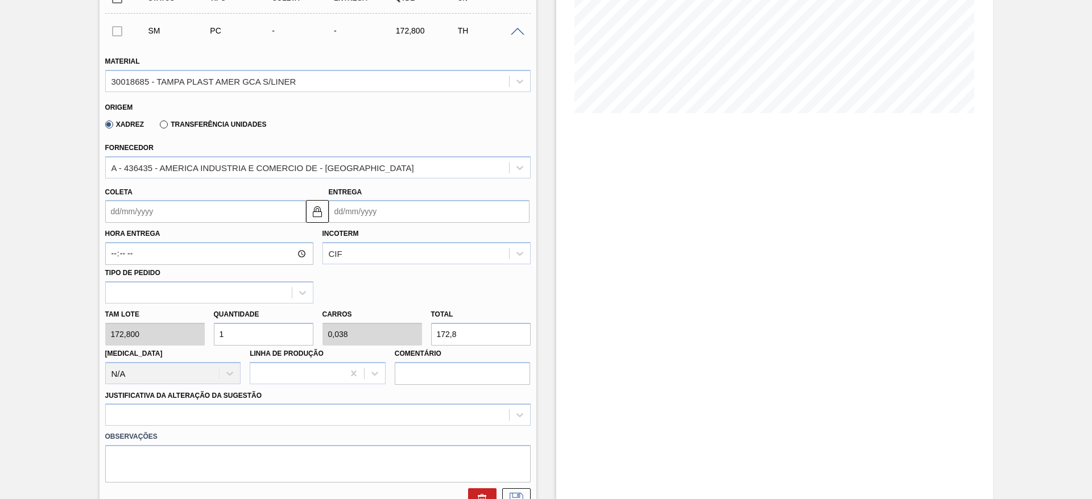
type input "2.592"
type input "15"
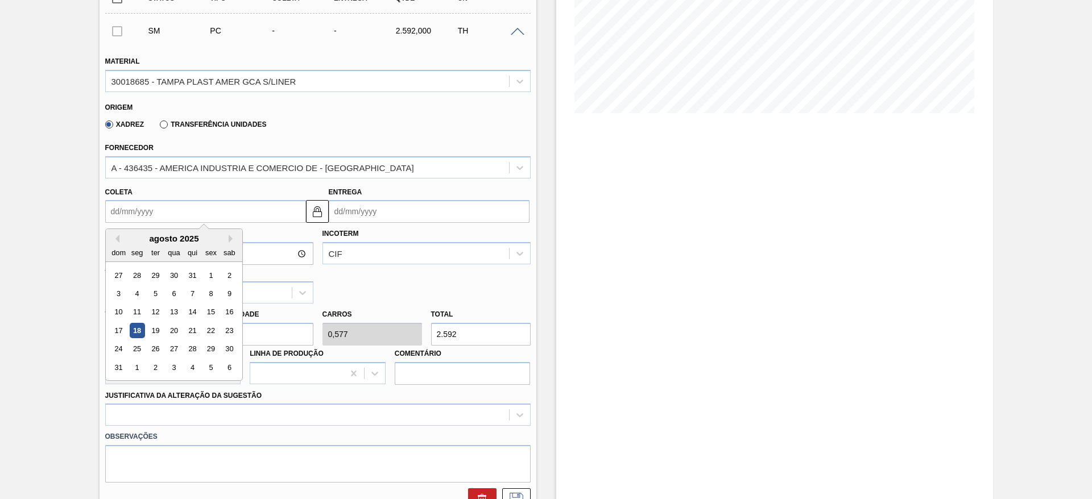
drag, startPoint x: 127, startPoint y: 207, endPoint x: 164, endPoint y: 243, distance: 51.1
click at [164, 223] on div "Previous Month Next Month agosto 2025 dom seg ter qua qui sex sab 27 28 29 30 3…" at bounding box center [205, 211] width 201 height 23
click at [164, 243] on div "dom seg ter qua qui sex sab" at bounding box center [174, 252] width 136 height 18
click at [235, 239] on button "Next Month" at bounding box center [233, 239] width 8 height 8
click at [158, 324] on div "23" at bounding box center [154, 330] width 15 height 15
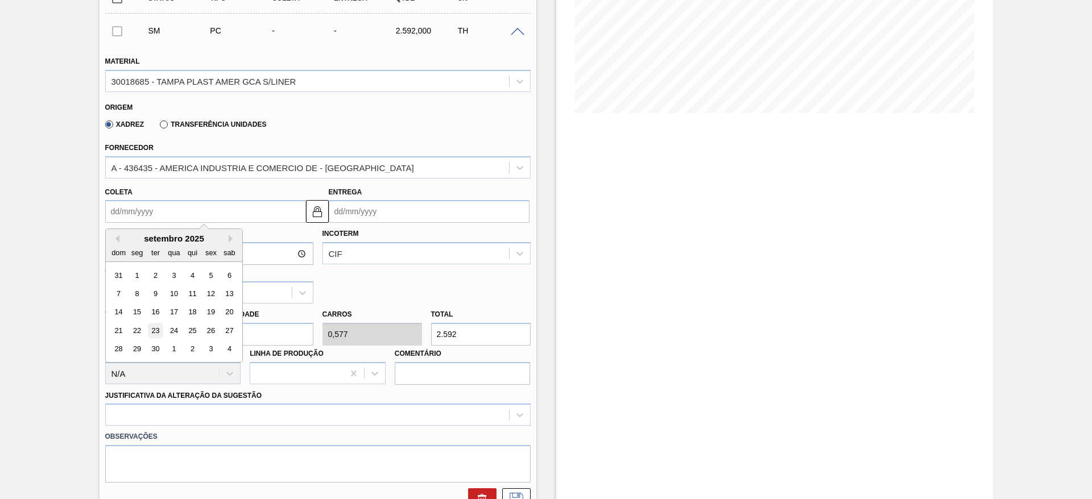
type input "23/09/2025"
type input "25/09/2025"
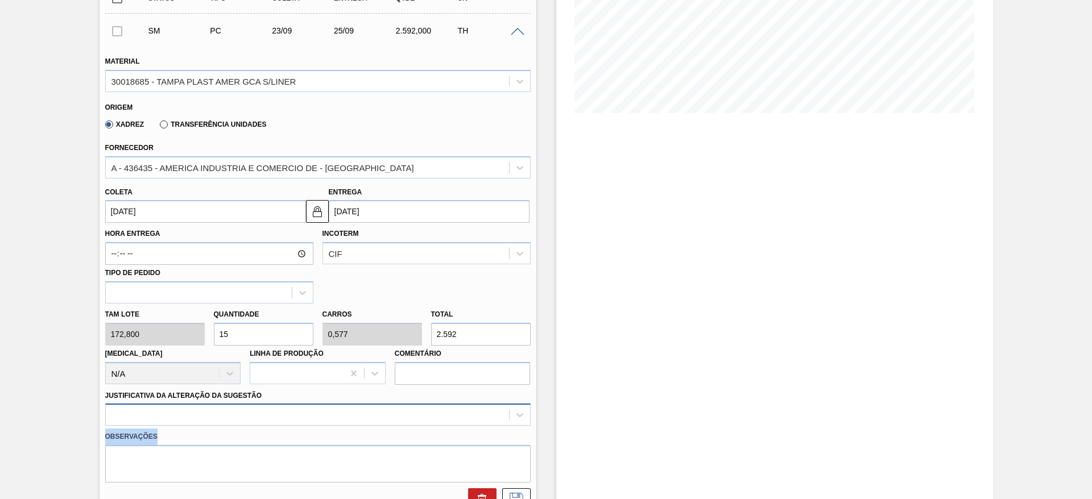
drag, startPoint x: 415, startPoint y: 428, endPoint x: 433, endPoint y: 412, distance: 24.1
click at [433, 412] on div "Material 30018685 - TAMPA PLAST AMER GCA S/LINER Origem Xadrez Transferência Un…" at bounding box center [317, 278] width 425 height 466
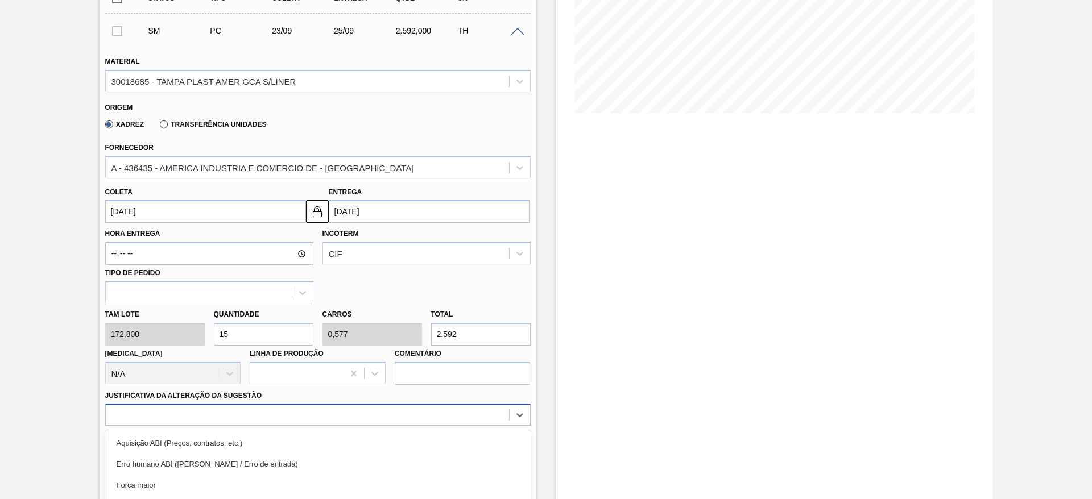
scroll to position [326, 0]
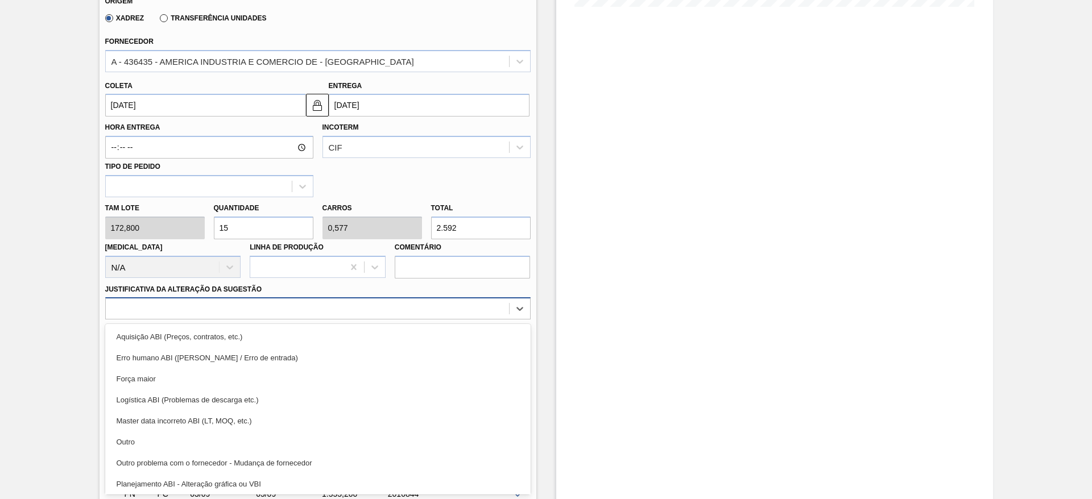
click at [433, 320] on div "option Master data incorreto ABI (LT, MOQ, etc.) focused, 5 of 18. 18 results a…" at bounding box center [317, 308] width 425 height 22
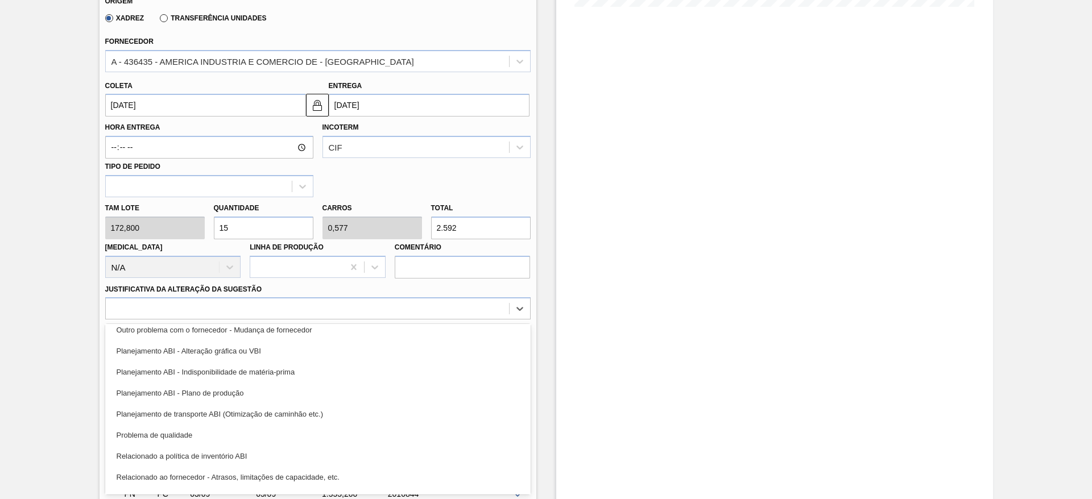
scroll to position [138, 0]
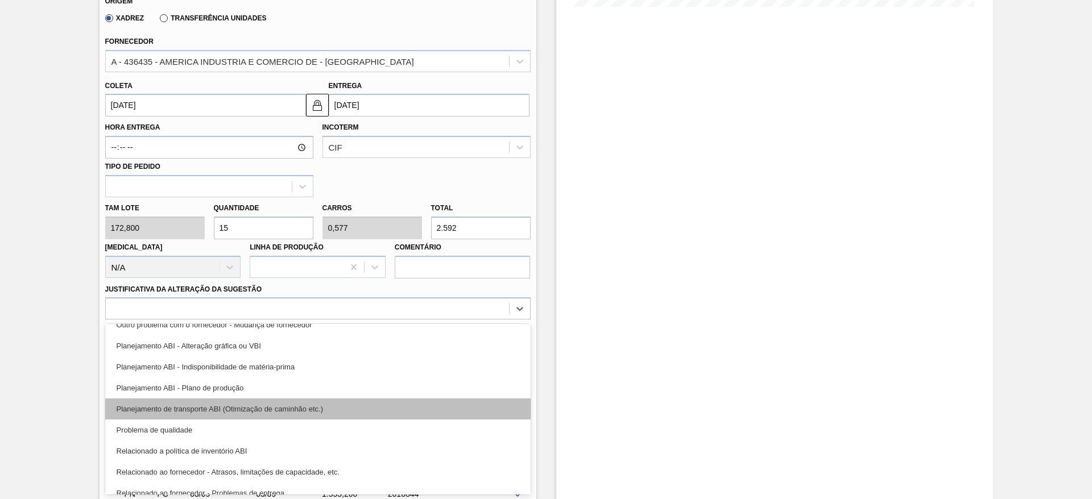
click at [405, 413] on div "Planejamento de transporte ABI (Otimização de caminhão etc.)" at bounding box center [317, 409] width 425 height 21
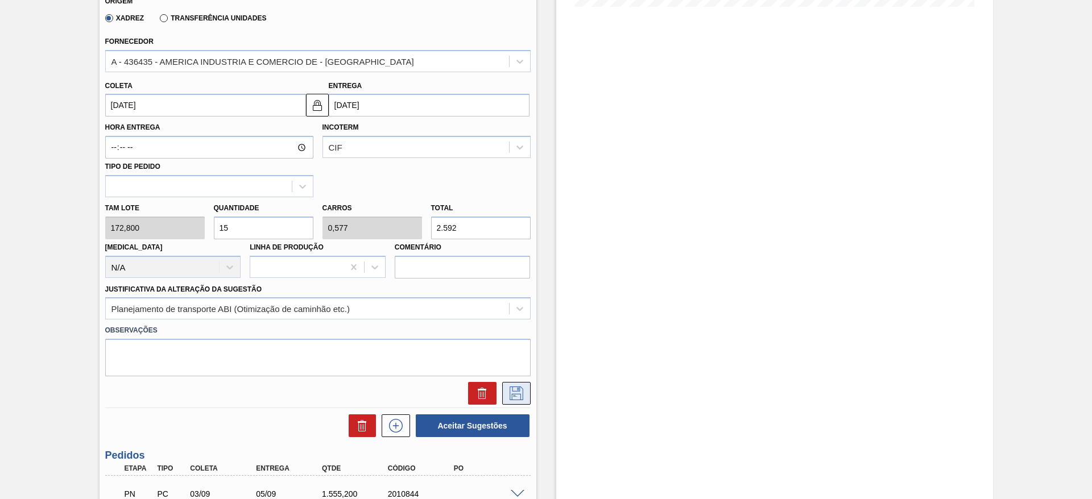
click at [513, 390] on icon at bounding box center [516, 394] width 18 height 14
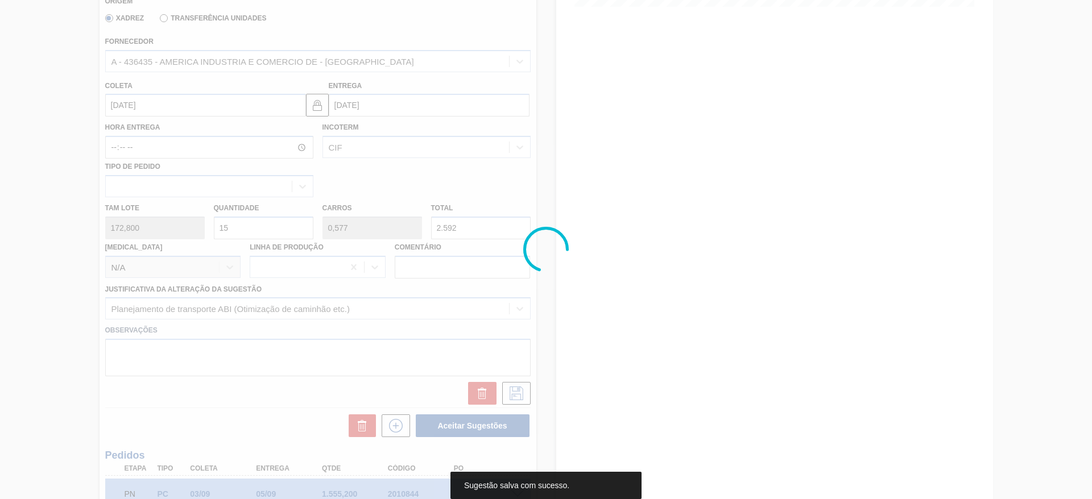
scroll to position [0, 0]
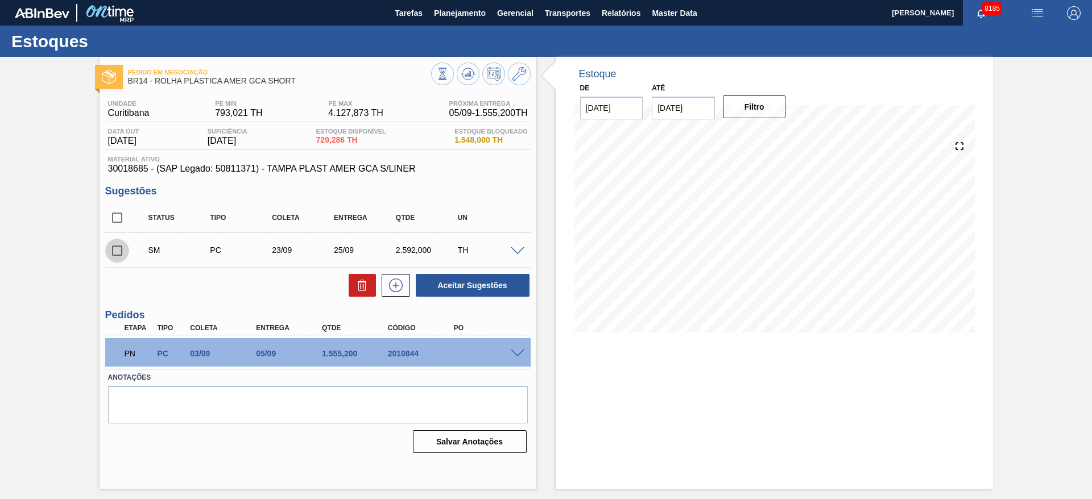
click at [111, 252] on input "checkbox" at bounding box center [117, 251] width 24 height 24
click at [471, 287] on button "Aceitar Sugestões" at bounding box center [473, 285] width 114 height 23
checkbox input "false"
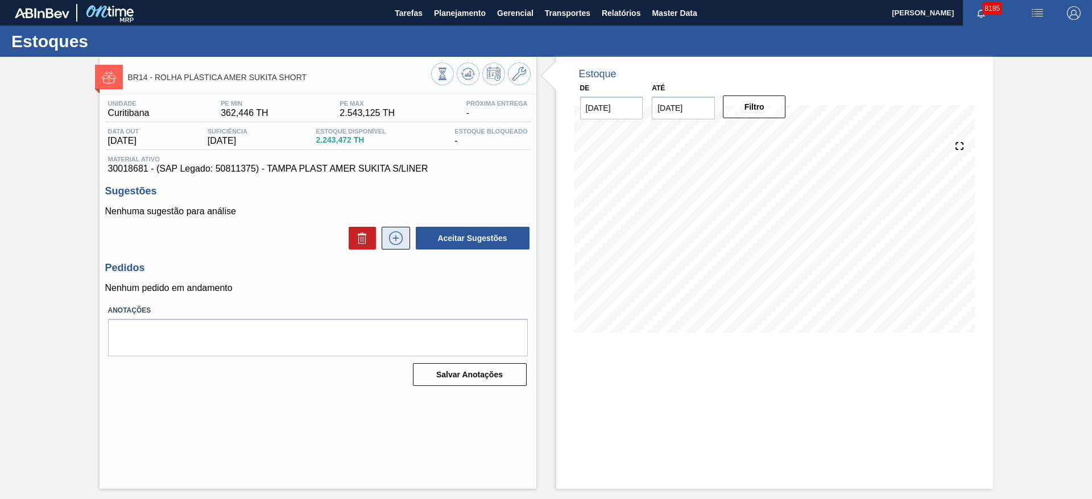
click at [406, 242] on button at bounding box center [396, 238] width 28 height 23
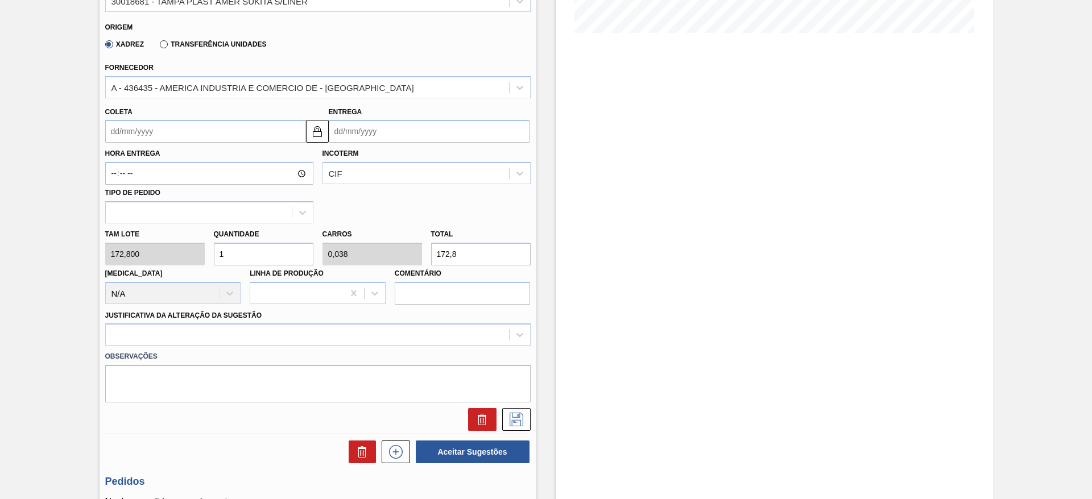
scroll to position [302, 0]
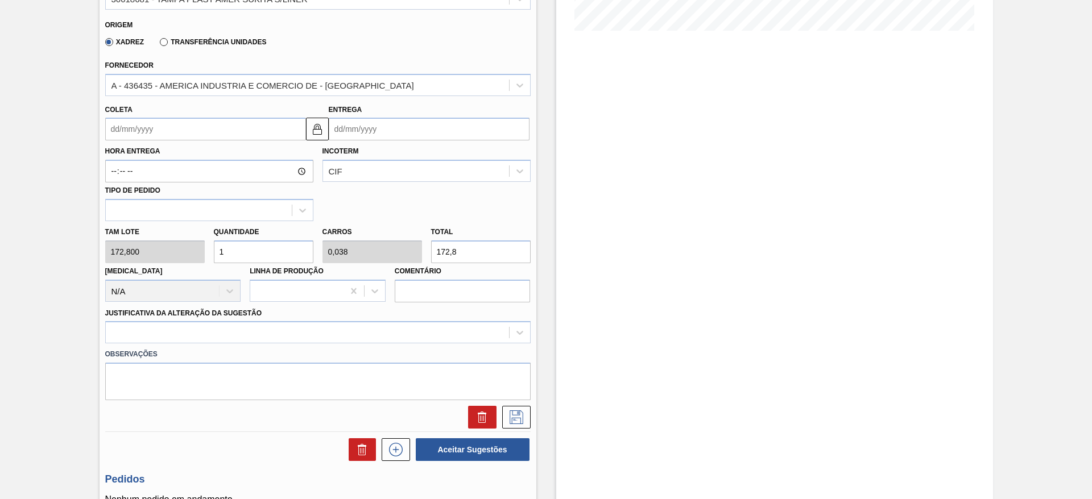
click at [231, 257] on input "1" at bounding box center [264, 252] width 100 height 23
type input "7"
type input "0,269"
type input "1.209,6"
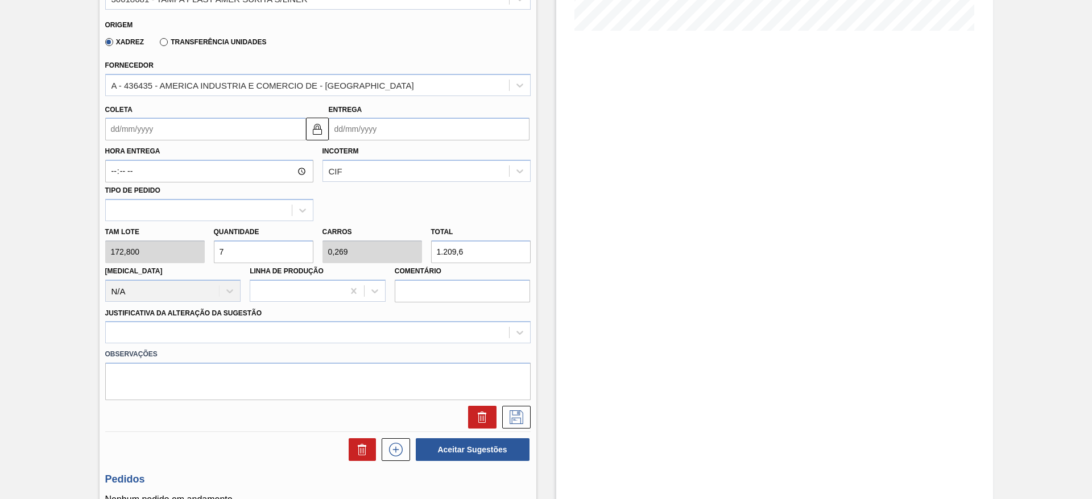
type input "0"
type input "8"
type input "0,308"
type input "1.382,4"
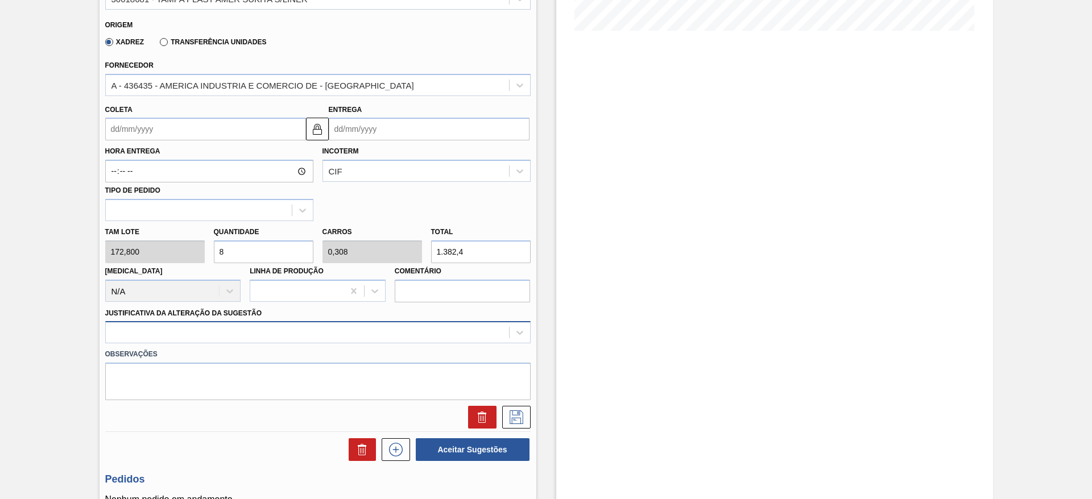
type input "8"
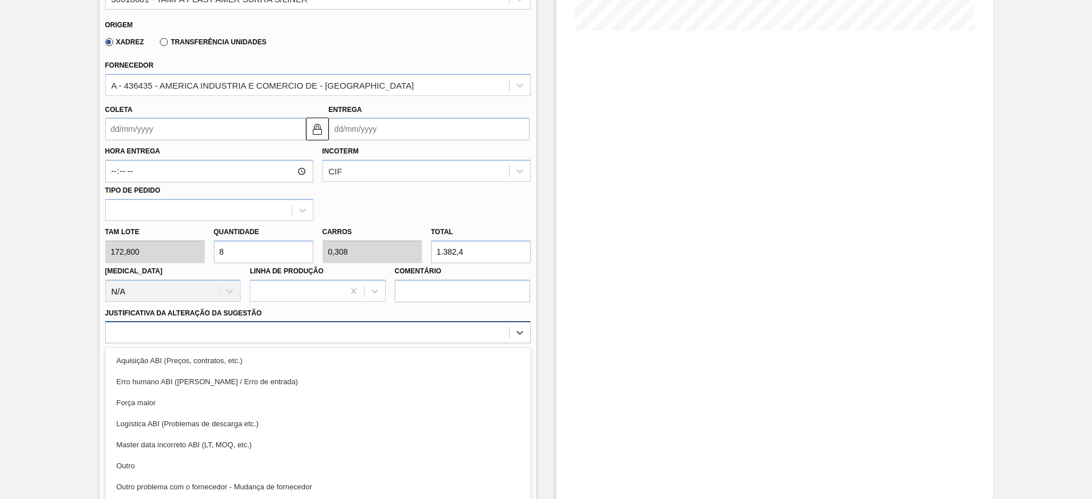
scroll to position [326, 0]
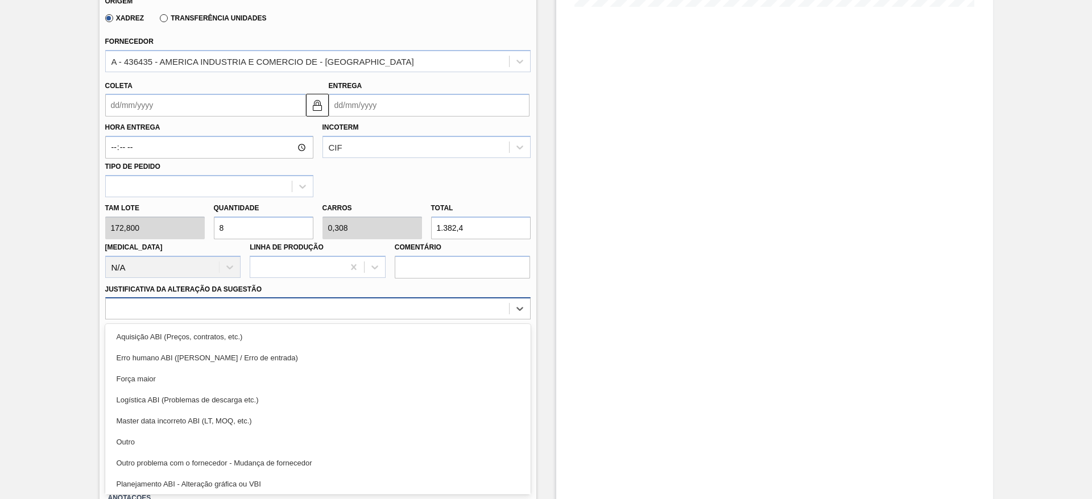
click at [358, 320] on div "option Aquisição ABI (Preços, contratos, etc.) focused, 1 of 18. 18 results ava…" at bounding box center [317, 308] width 425 height 22
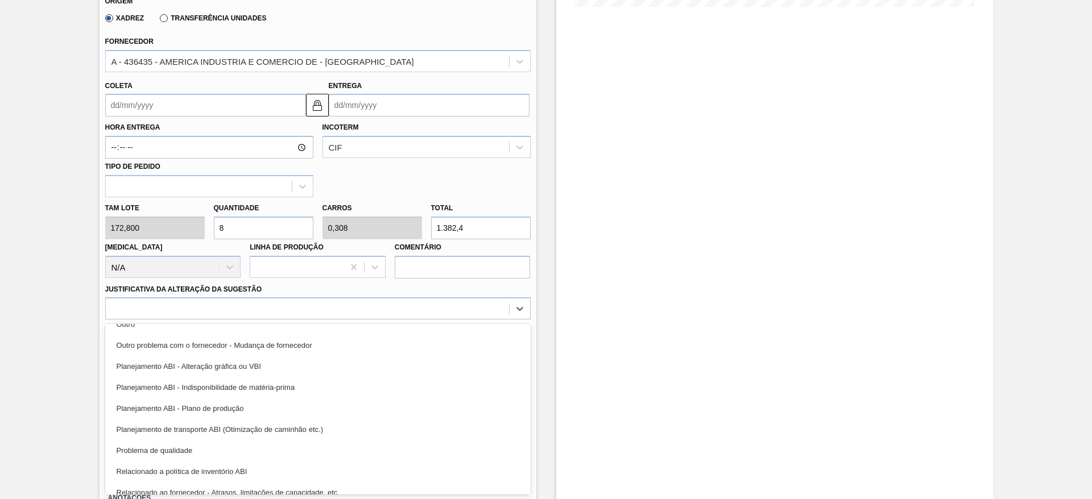
scroll to position [125, 0]
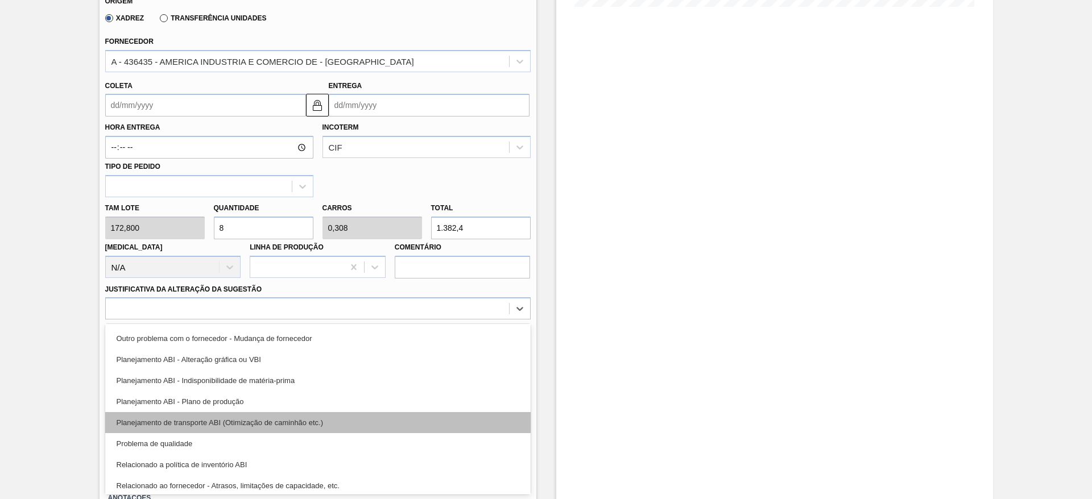
click at [366, 423] on div "Planejamento de transporte ABI (Otimização de caminhão etc.)" at bounding box center [317, 422] width 425 height 21
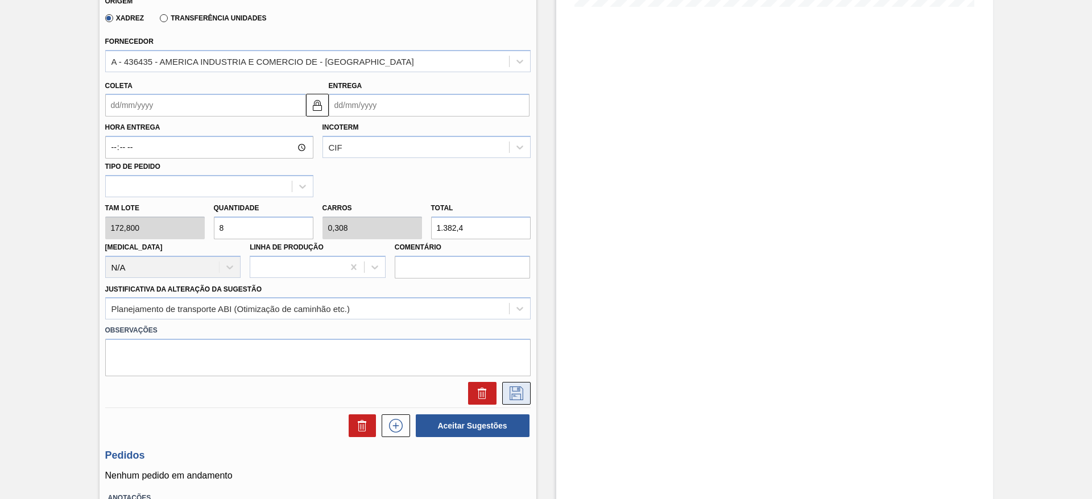
click at [517, 392] on icon at bounding box center [516, 394] width 18 height 14
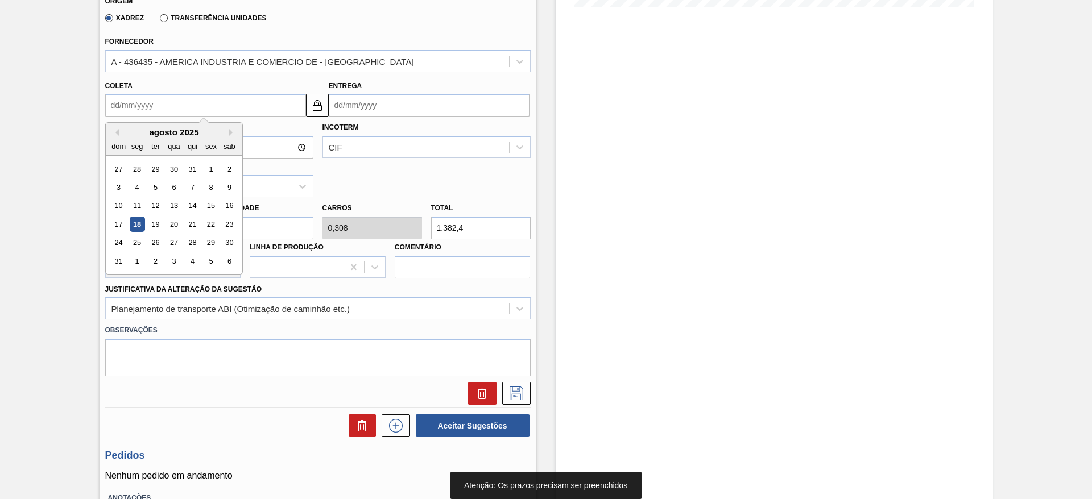
click at [140, 110] on input "Coleta" at bounding box center [205, 105] width 201 height 23
click at [175, 267] on div "3" at bounding box center [173, 261] width 15 height 15
type input "[DATE]"
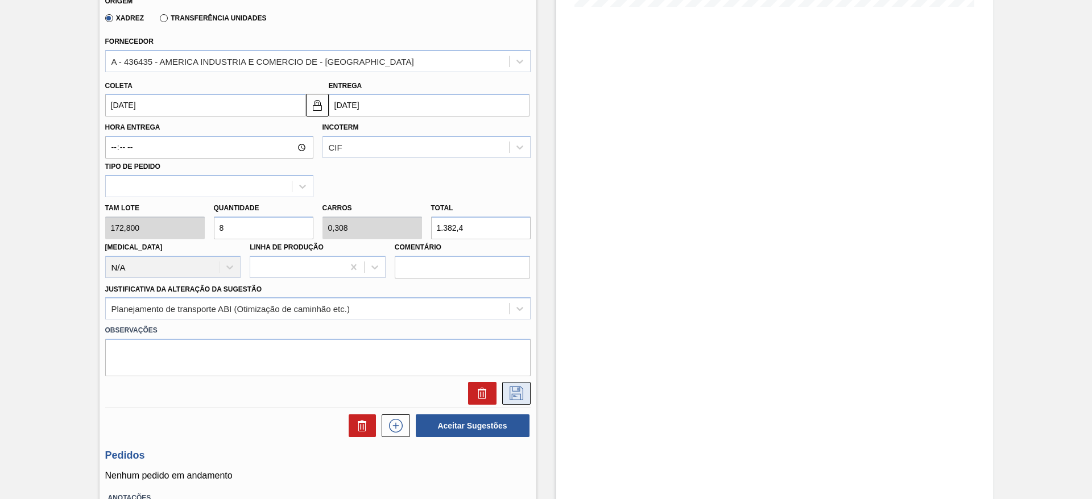
click at [521, 397] on icon at bounding box center [516, 394] width 18 height 14
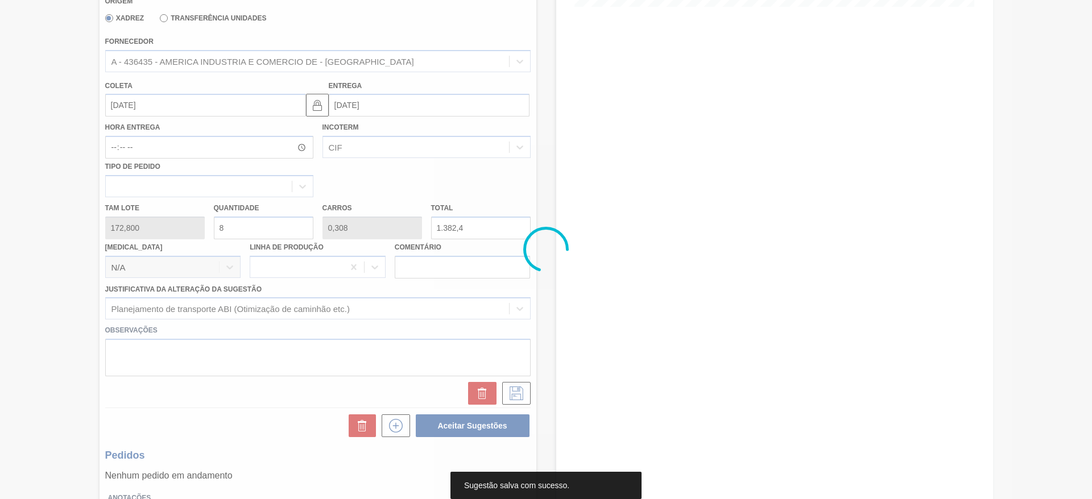
scroll to position [0, 0]
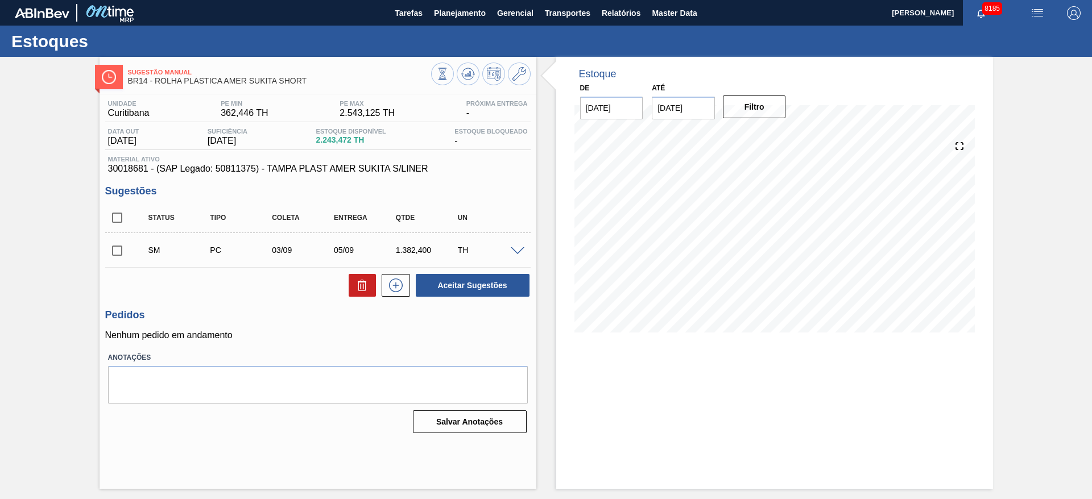
click at [521, 250] on span at bounding box center [518, 251] width 14 height 9
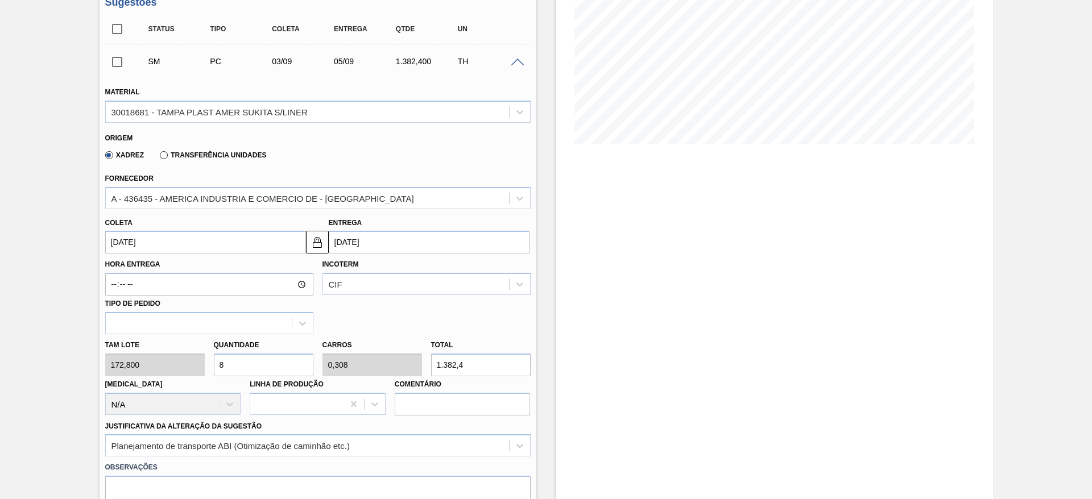
scroll to position [189, 0]
click at [234, 370] on input "8" at bounding box center [264, 364] width 100 height 23
type input "0"
type input "6"
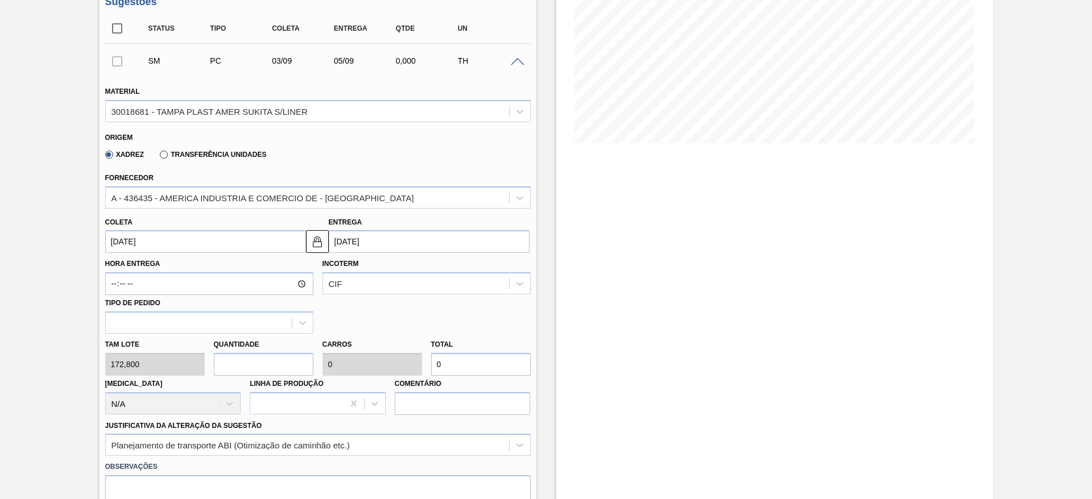
type input "0,231"
type input "1.036,8"
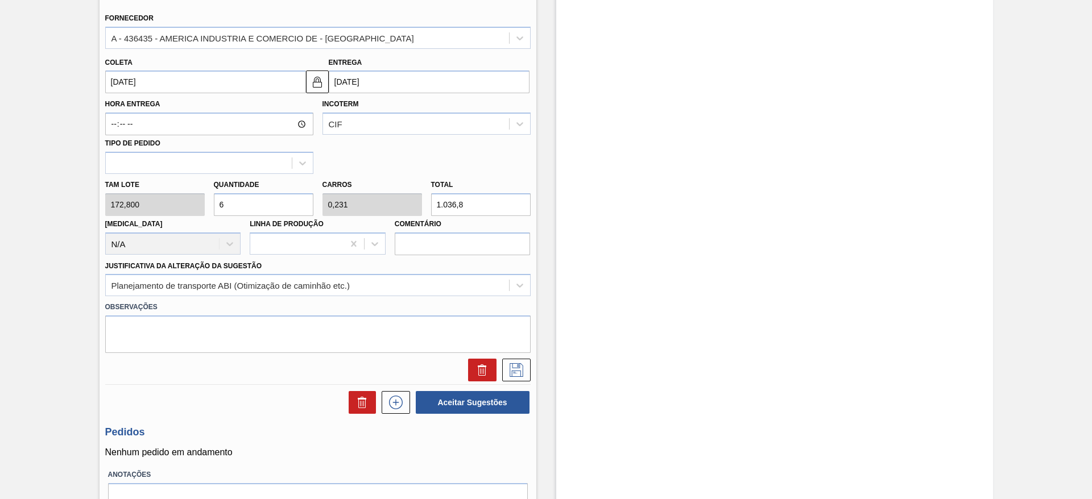
scroll to position [350, 0]
type input "6"
click at [516, 366] on icon at bounding box center [516, 368] width 6 height 9
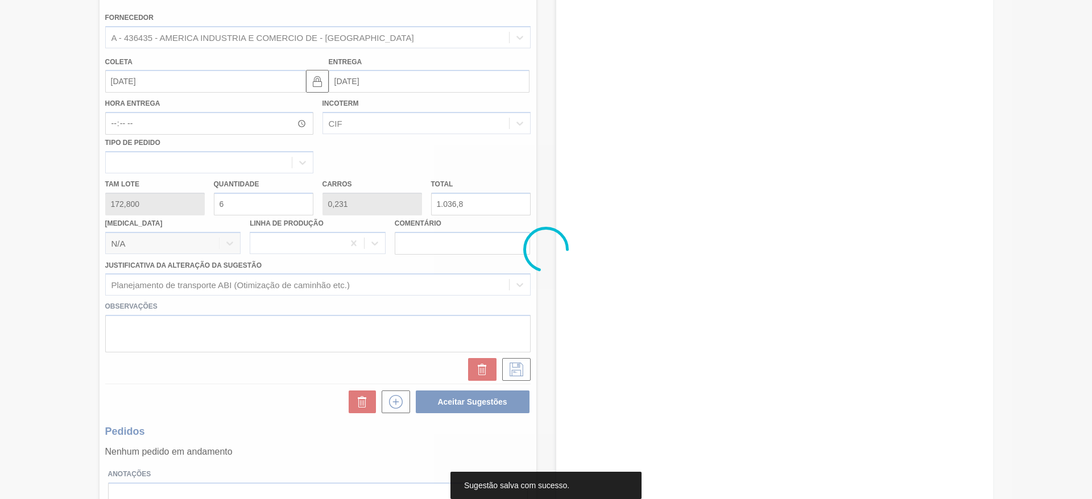
scroll to position [0, 0]
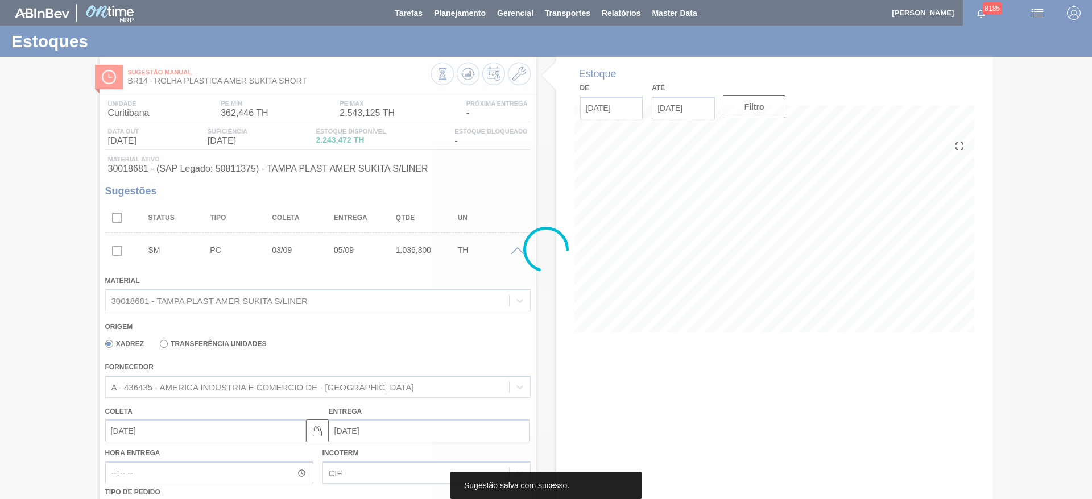
click at [1091, 98] on main "Tarefas Planejamento Gerencial Transportes Relatórios Master Data José Albérico…" at bounding box center [546, 249] width 1092 height 499
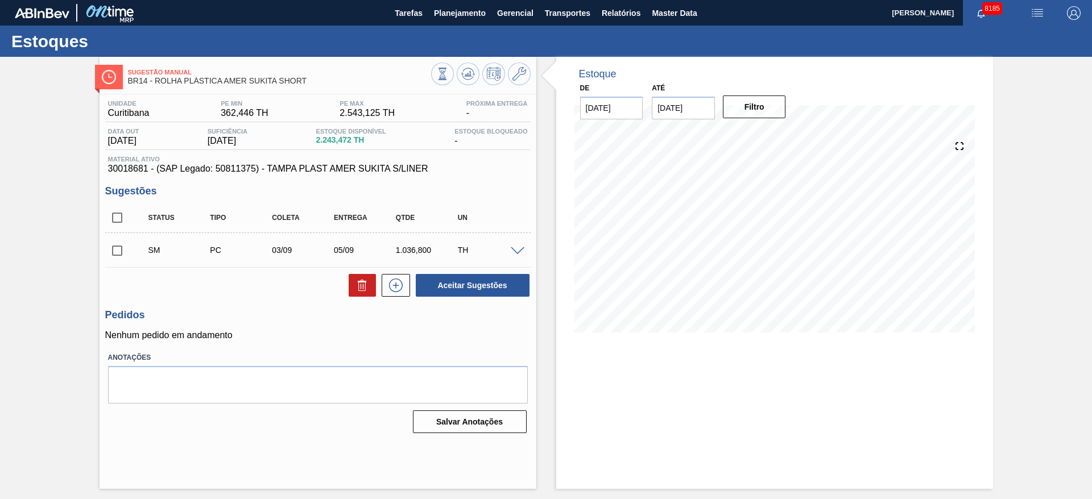
click at [517, 251] on span at bounding box center [518, 251] width 14 height 9
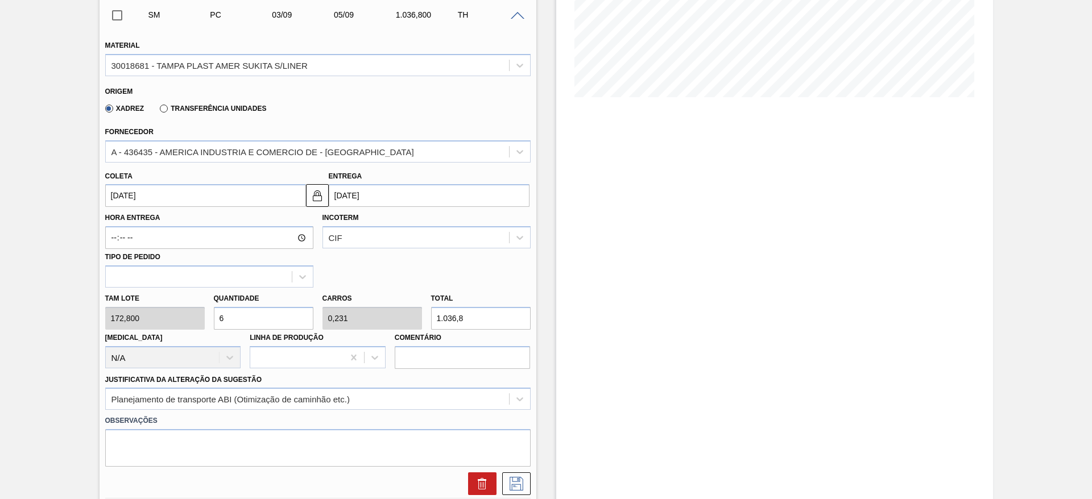
scroll to position [237, 0]
click at [240, 309] on input "6" at bounding box center [264, 316] width 100 height 23
type input "0"
type input "5"
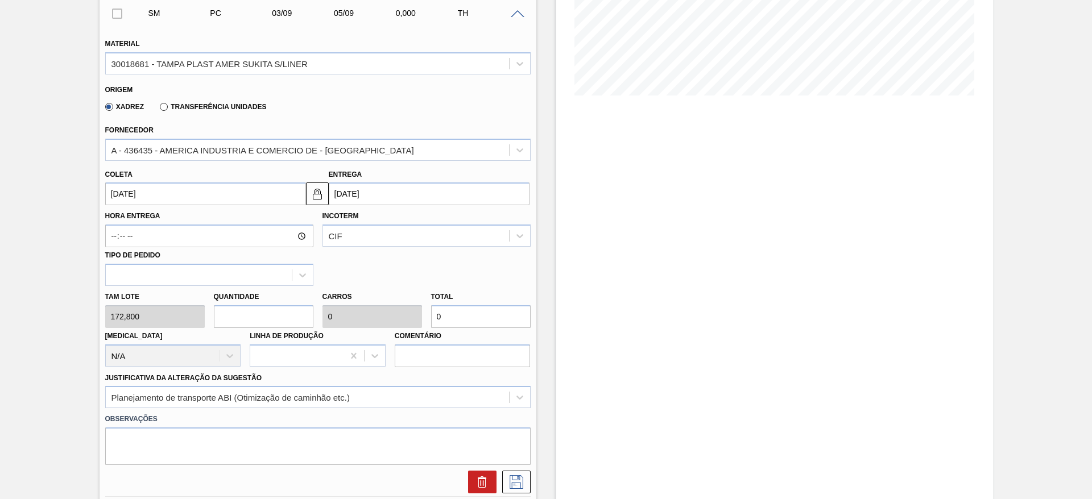
type input "0,192"
type input "864"
type input "5"
click at [519, 479] on icon at bounding box center [517, 482] width 14 height 14
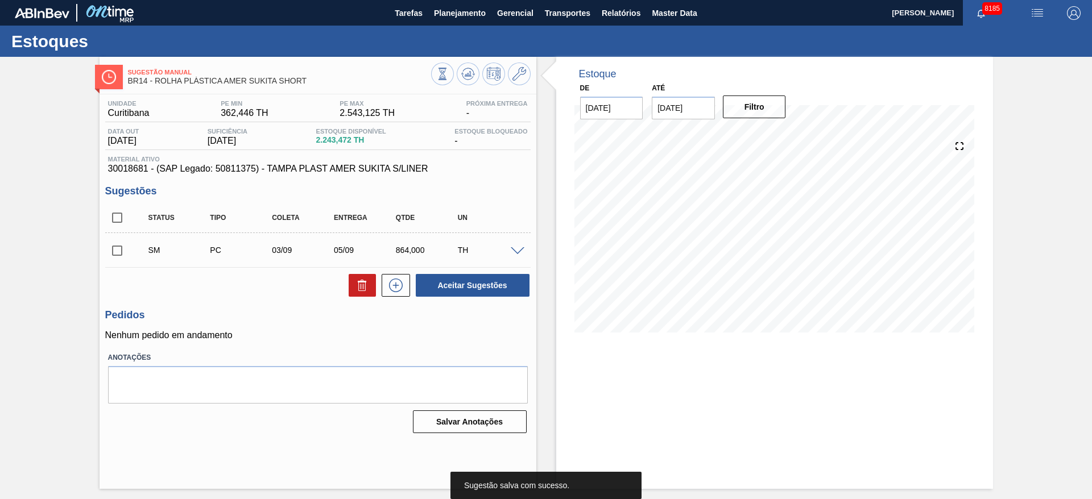
scroll to position [0, 0]
click at [519, 251] on span at bounding box center [518, 251] width 14 height 9
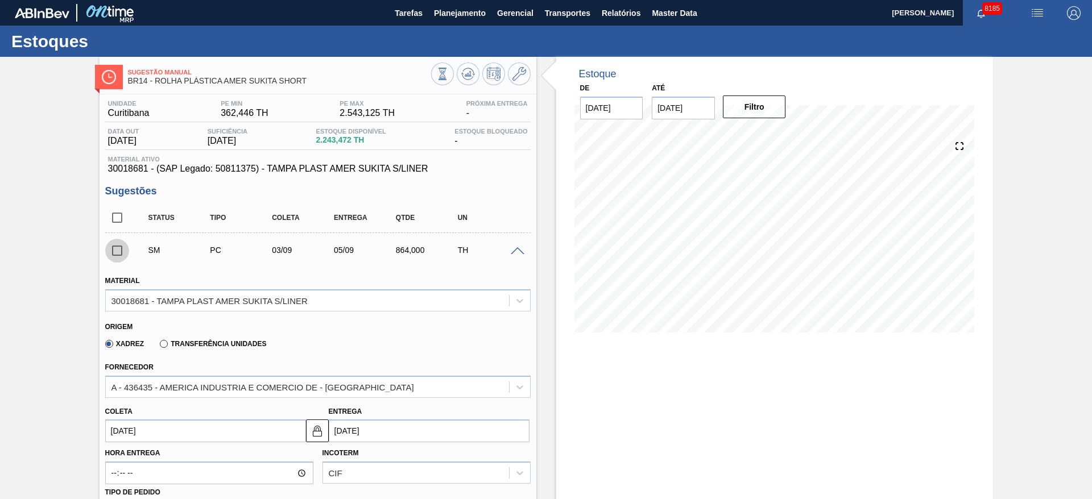
click at [118, 246] on input "checkbox" at bounding box center [117, 251] width 24 height 24
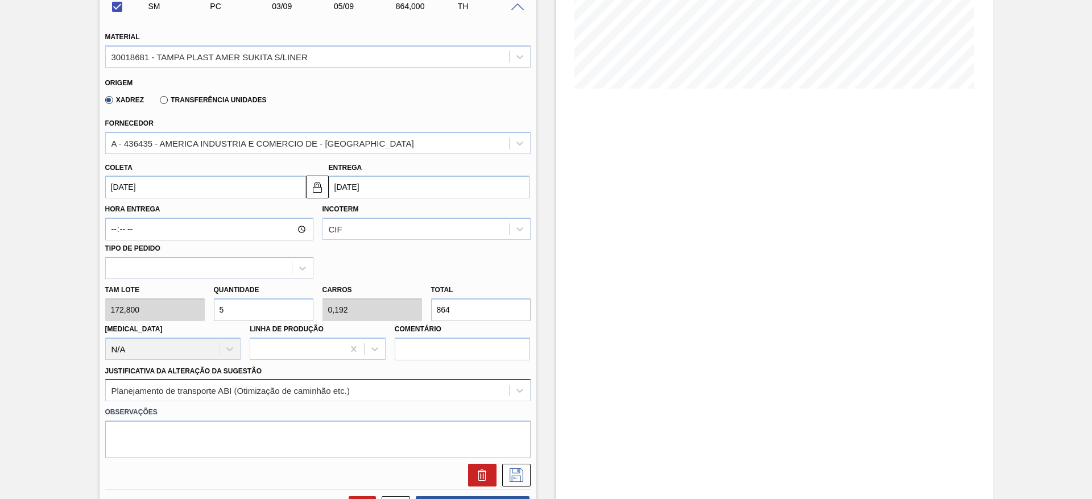
scroll to position [315, 0]
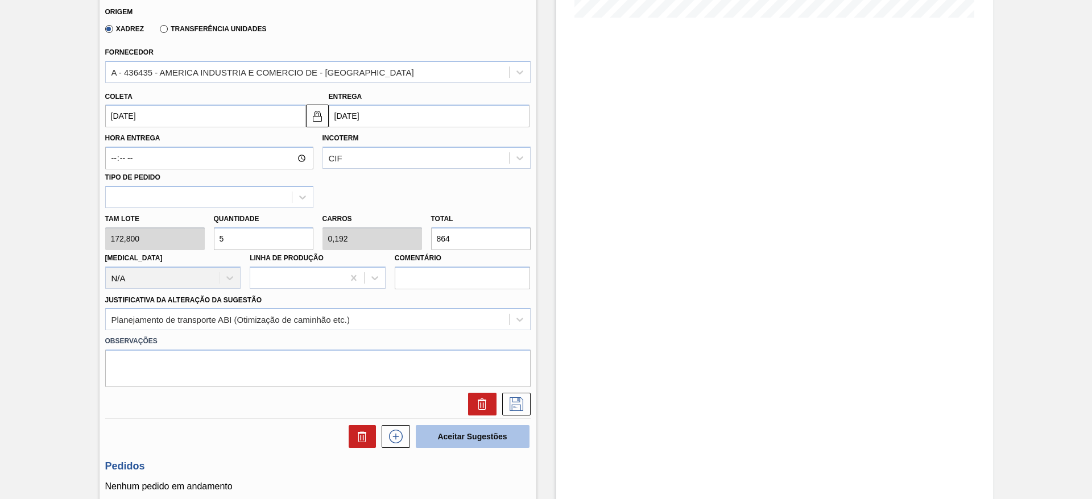
click at [461, 446] on button "Aceitar Sugestões" at bounding box center [473, 436] width 114 height 23
checkbox input "false"
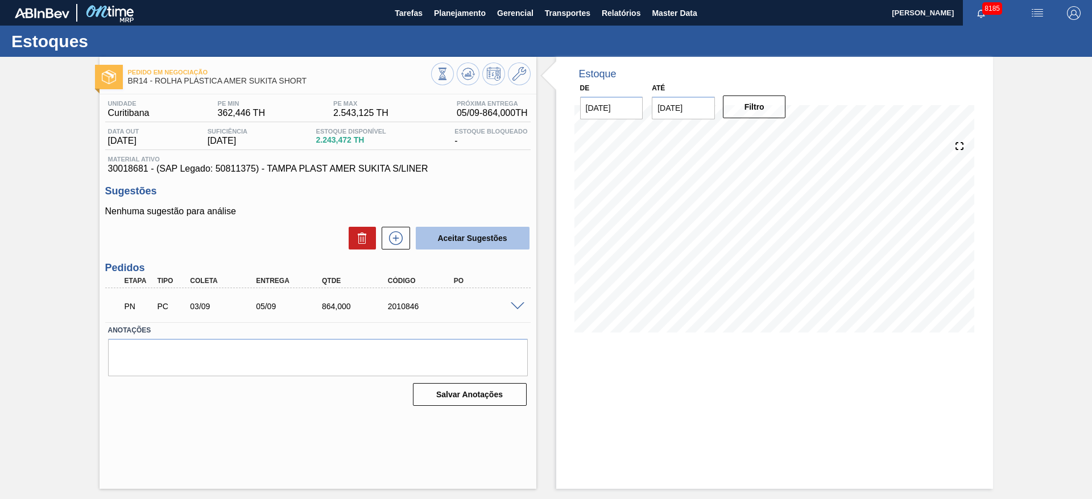
scroll to position [0, 0]
click at [391, 237] on icon at bounding box center [396, 238] width 18 height 14
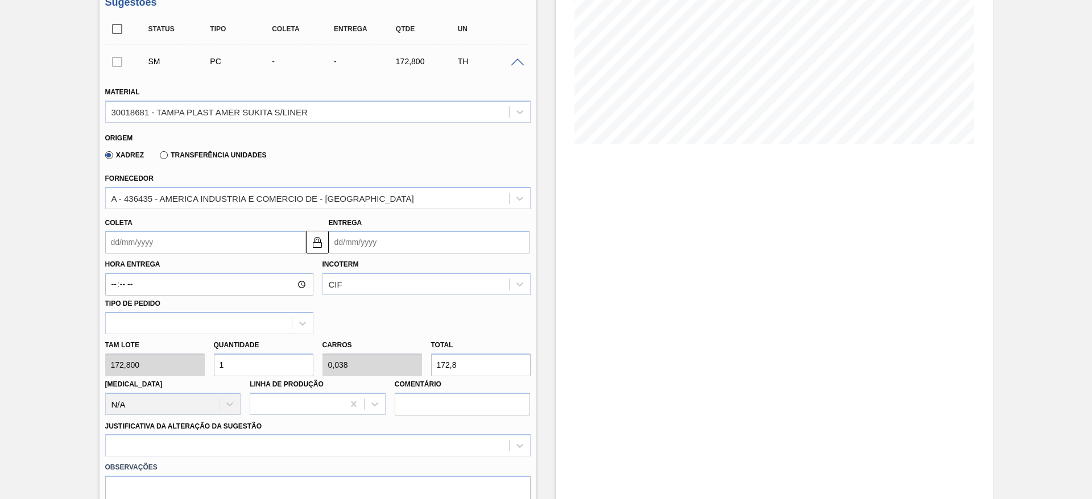
scroll to position [190, 0]
click at [245, 369] on input "1" at bounding box center [264, 363] width 100 height 23
type input "5"
type input "0,192"
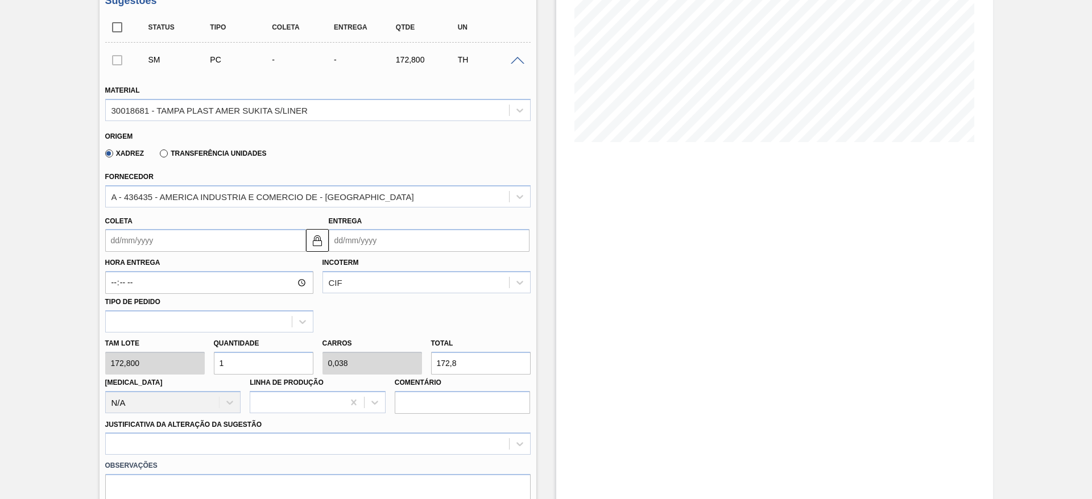
type input "864"
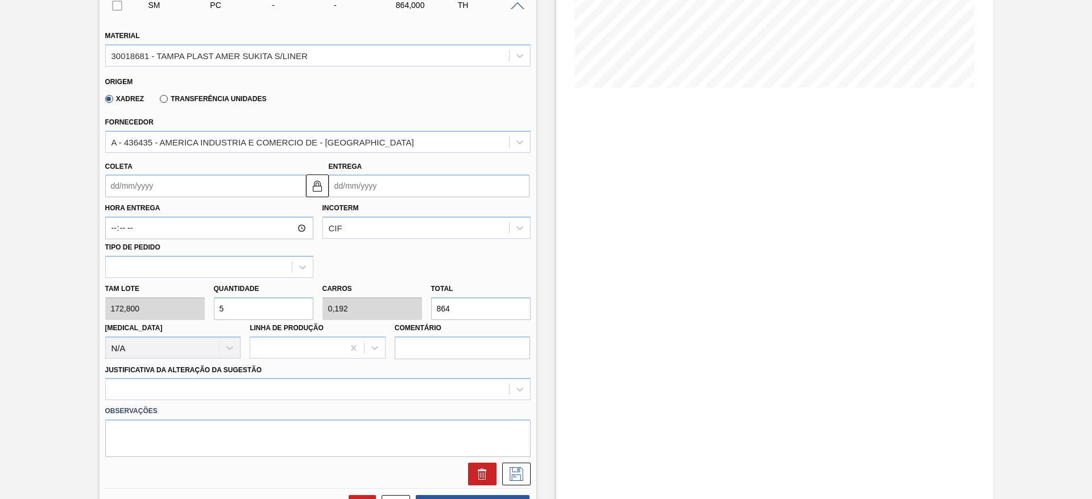
type input "5"
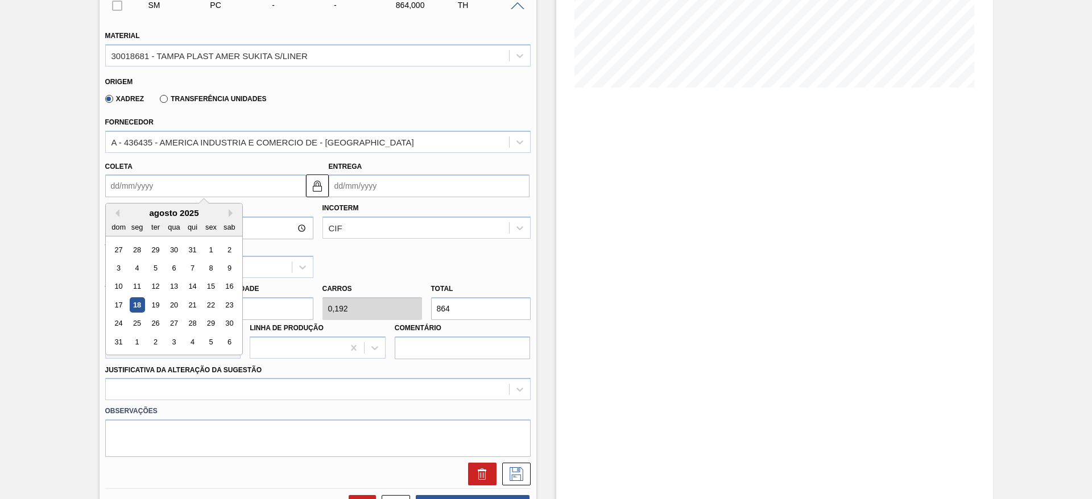
click at [124, 193] on input "Coleta" at bounding box center [205, 186] width 201 height 23
click at [137, 213] on div "agosto 2025" at bounding box center [174, 213] width 136 height 10
click at [236, 211] on button "Next Month" at bounding box center [233, 213] width 8 height 8
click at [156, 300] on div "23" at bounding box center [154, 304] width 15 height 15
type input "23/09/2025"
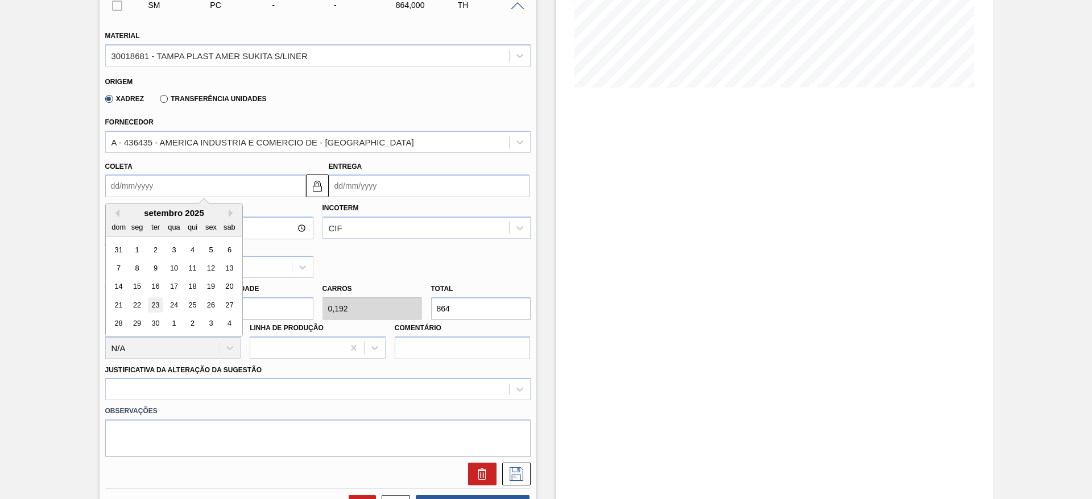
type input "25/09/2025"
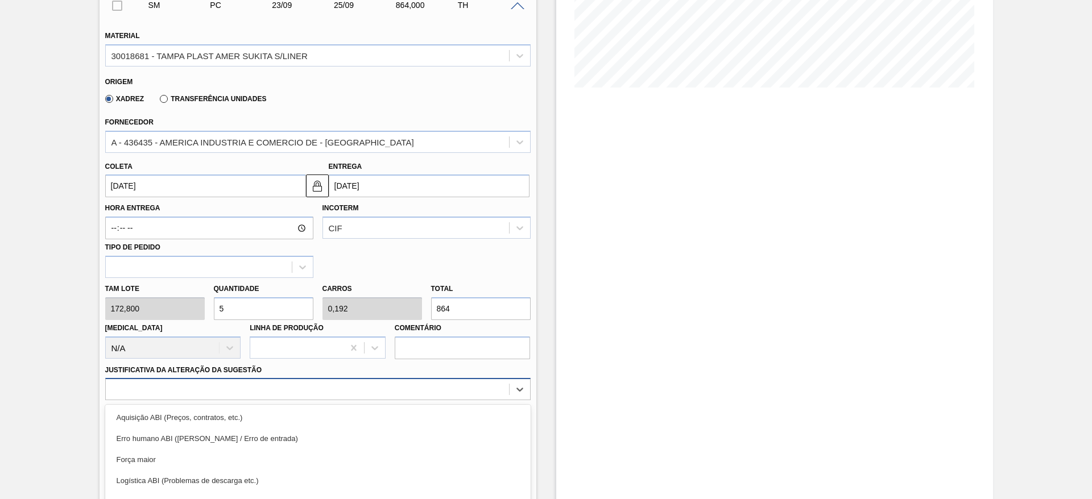
scroll to position [326, 0]
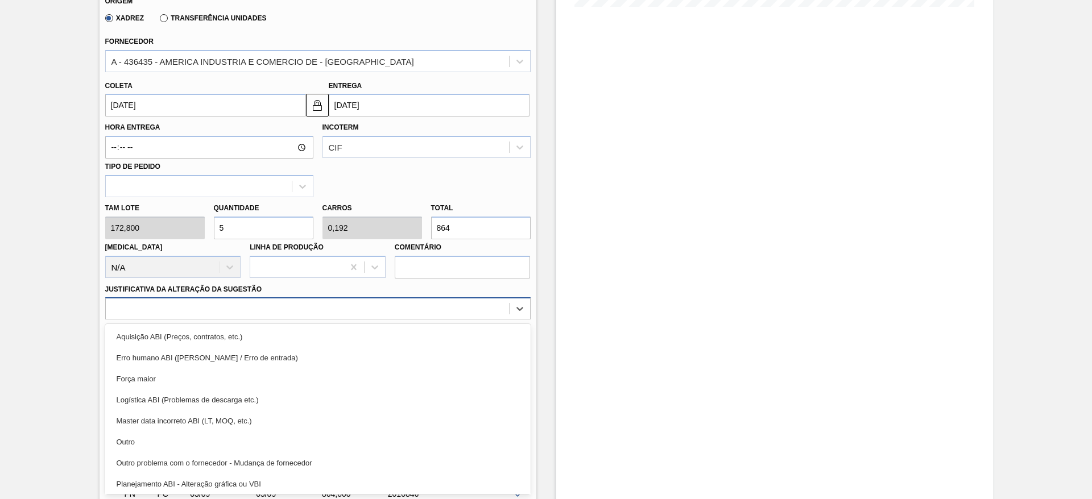
click at [406, 320] on div "option Força maior focused, 3 of 18. 18 results available. Use Up and Down to c…" at bounding box center [317, 308] width 425 height 22
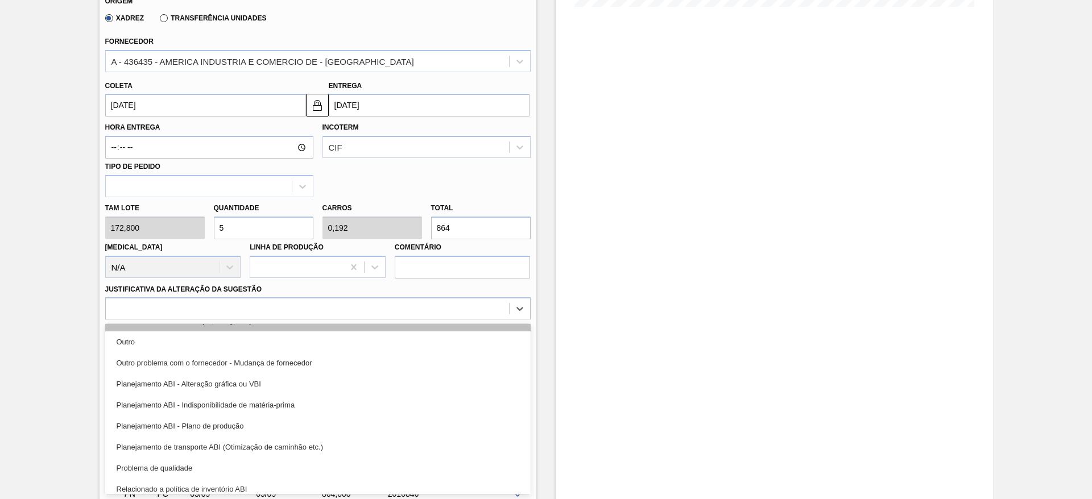
scroll to position [101, 0]
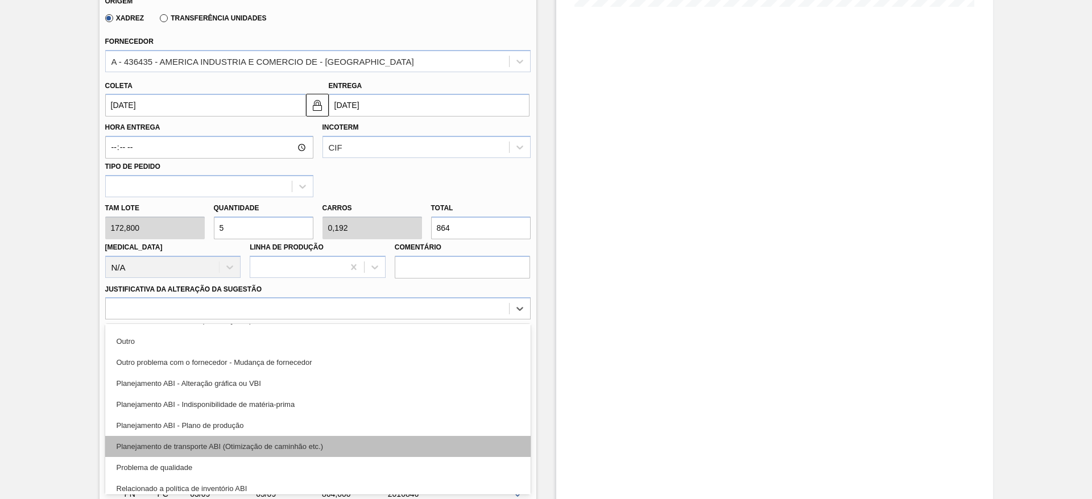
click at [434, 445] on div "Planejamento de transporte ABI (Otimização de caminhão etc.)" at bounding box center [317, 446] width 425 height 21
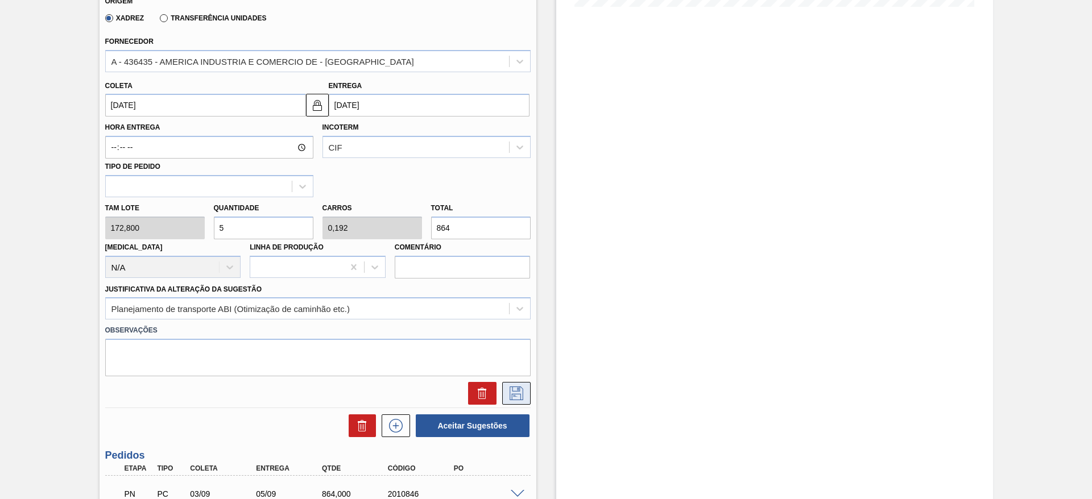
click at [519, 398] on icon at bounding box center [517, 394] width 14 height 14
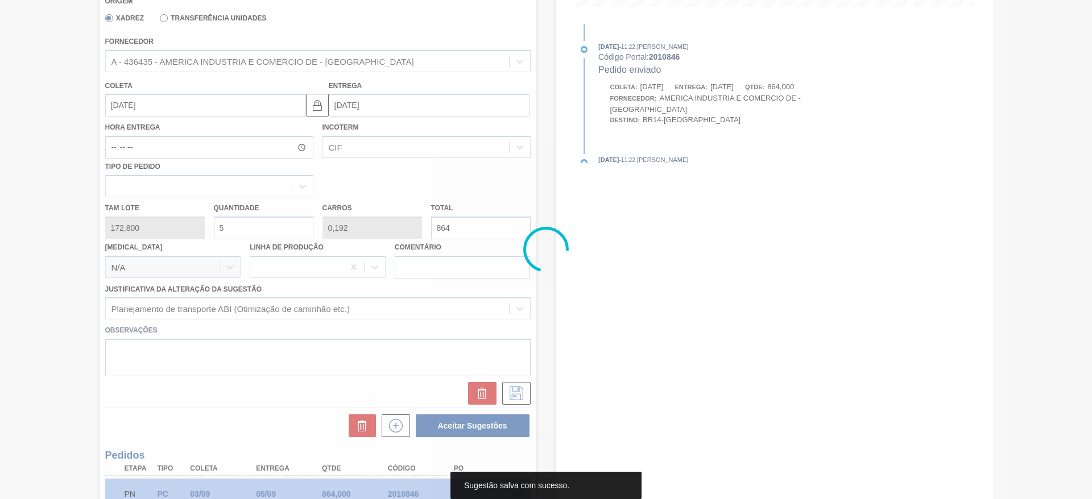
scroll to position [0, 0]
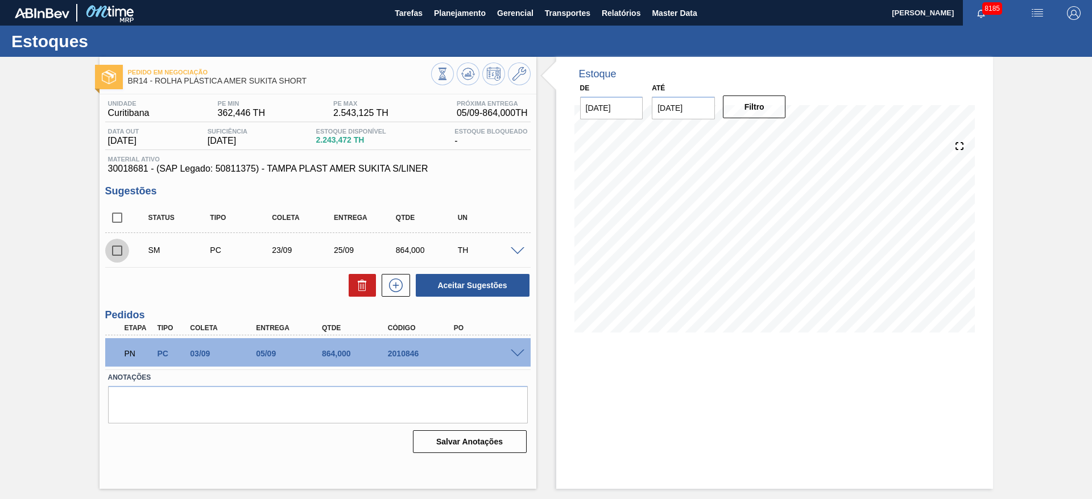
click at [116, 251] on input "checkbox" at bounding box center [117, 251] width 24 height 24
click at [482, 285] on button "Aceitar Sugestões" at bounding box center [473, 285] width 114 height 23
checkbox input "false"
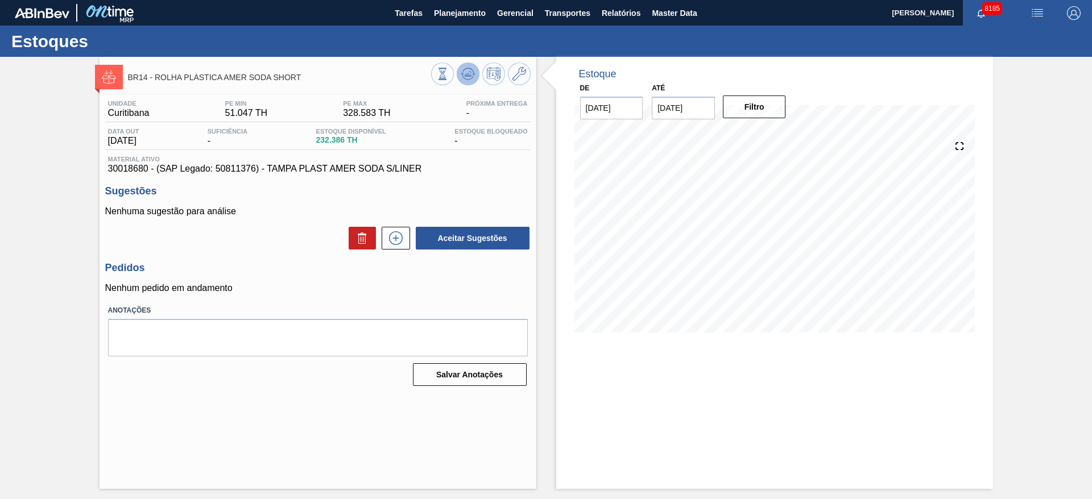
click at [449, 74] on icon at bounding box center [442, 74] width 13 height 13
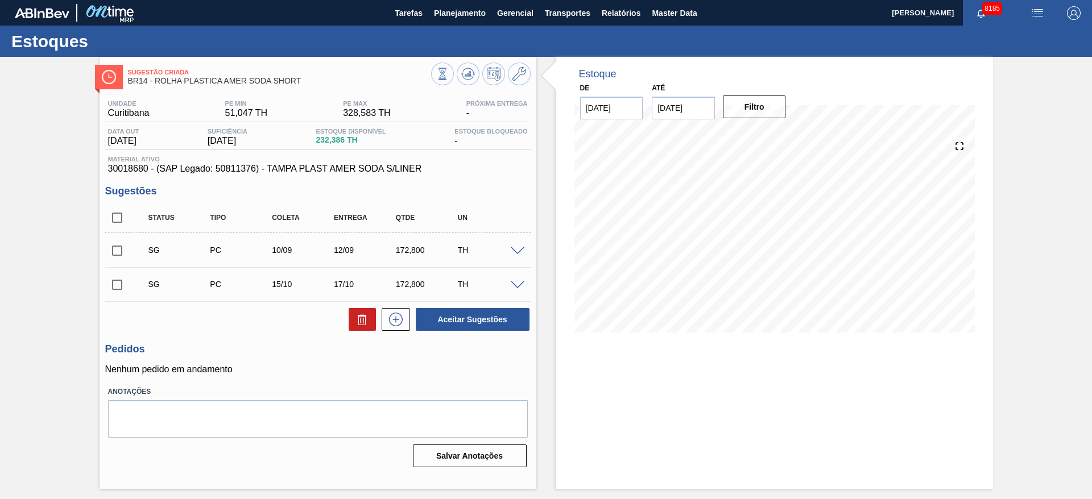
click at [515, 251] on span at bounding box center [518, 251] width 14 height 9
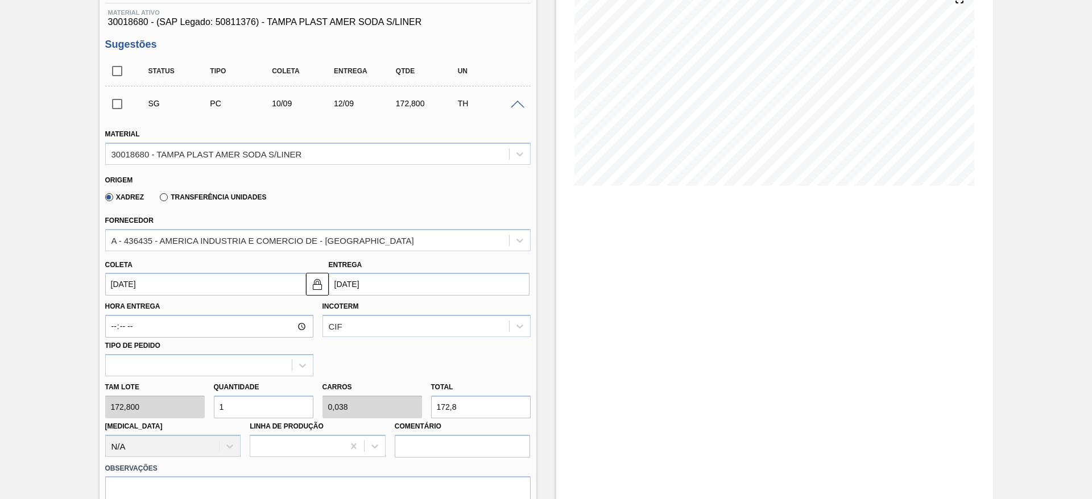
scroll to position [157, 0]
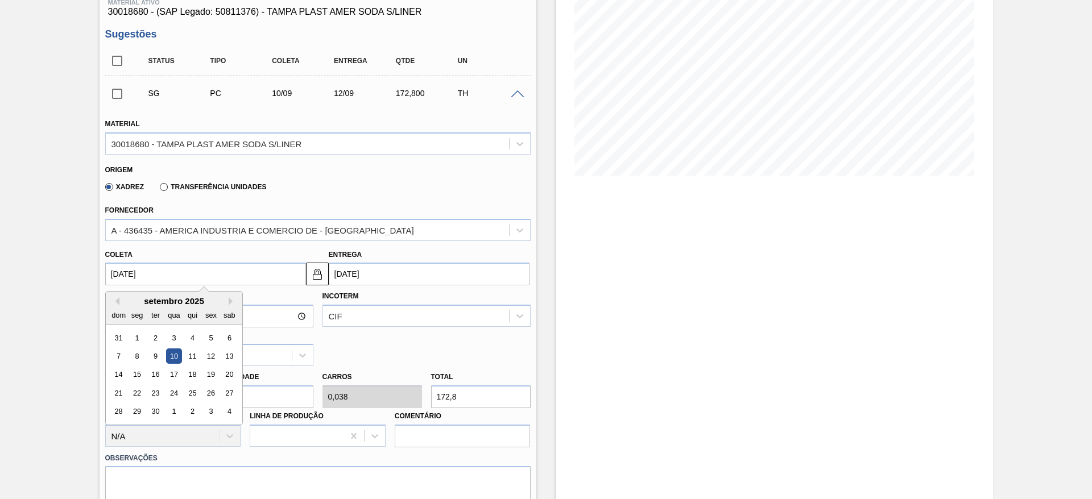
click at [143, 271] on input "[DATE]" at bounding box center [205, 274] width 201 height 23
click at [172, 337] on div "3" at bounding box center [173, 337] width 15 height 15
type input "[DATE]"
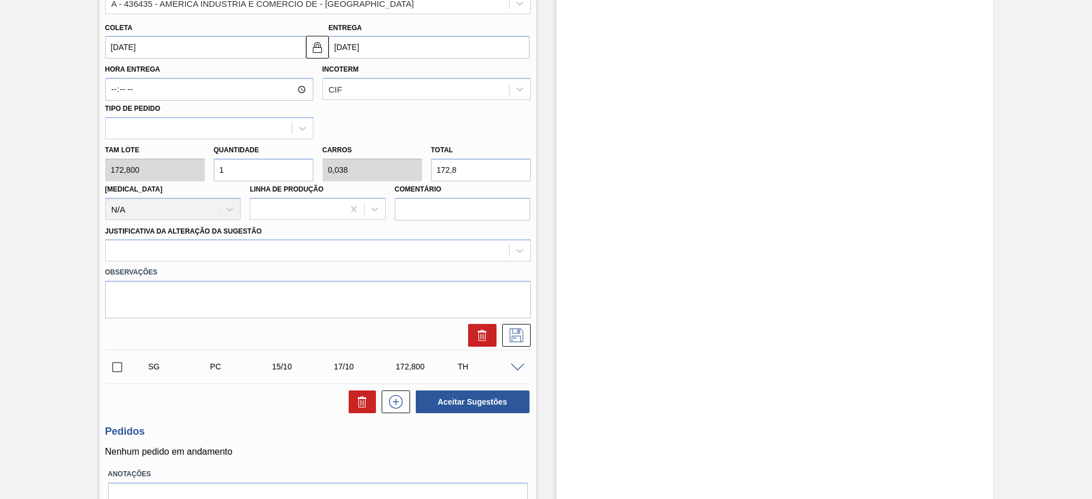
scroll to position [387, 0]
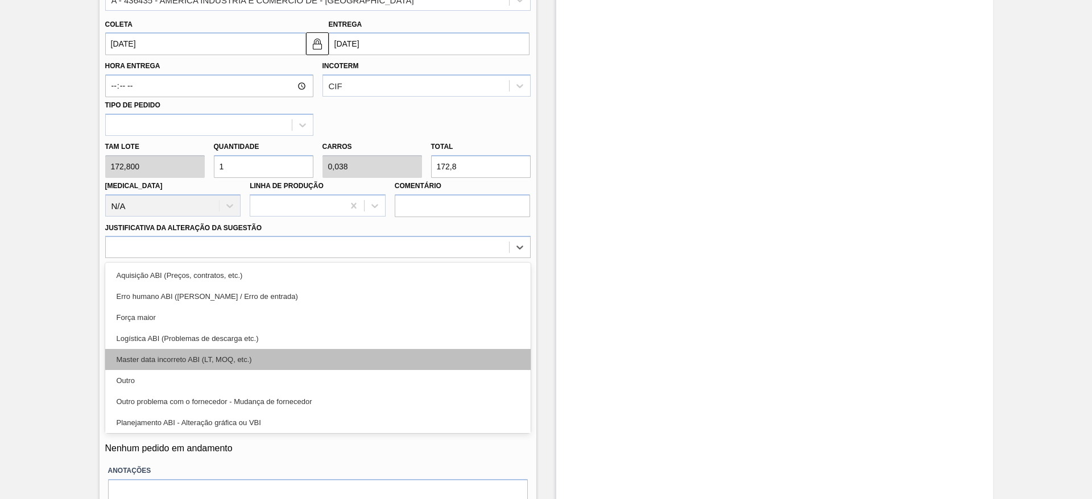
drag, startPoint x: 416, startPoint y: 240, endPoint x: 403, endPoint y: 365, distance: 125.8
click at [403, 258] on div "option Erro humano ABI (Cálculo / Erro de entrada) focused, 2 of 18. 18 results…" at bounding box center [317, 247] width 425 height 22
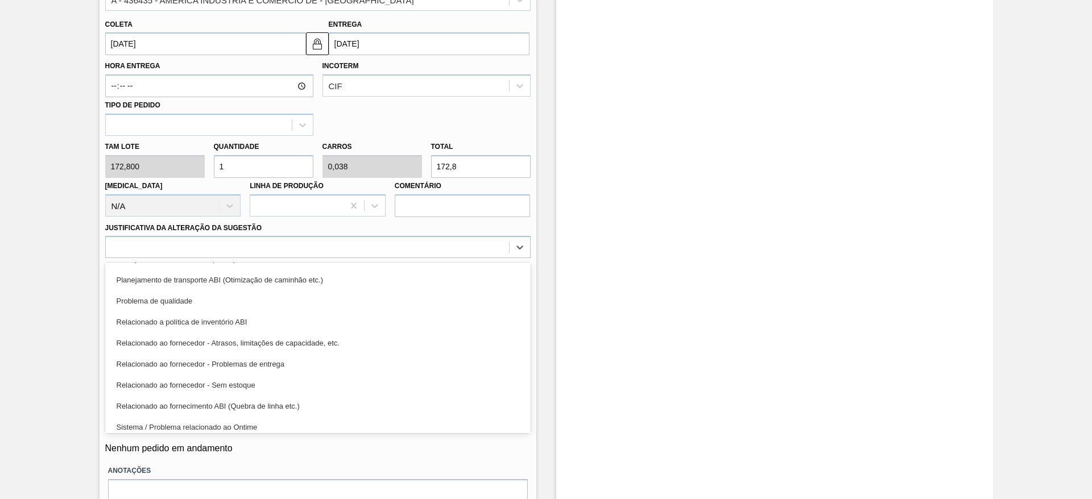
scroll to position [213, 0]
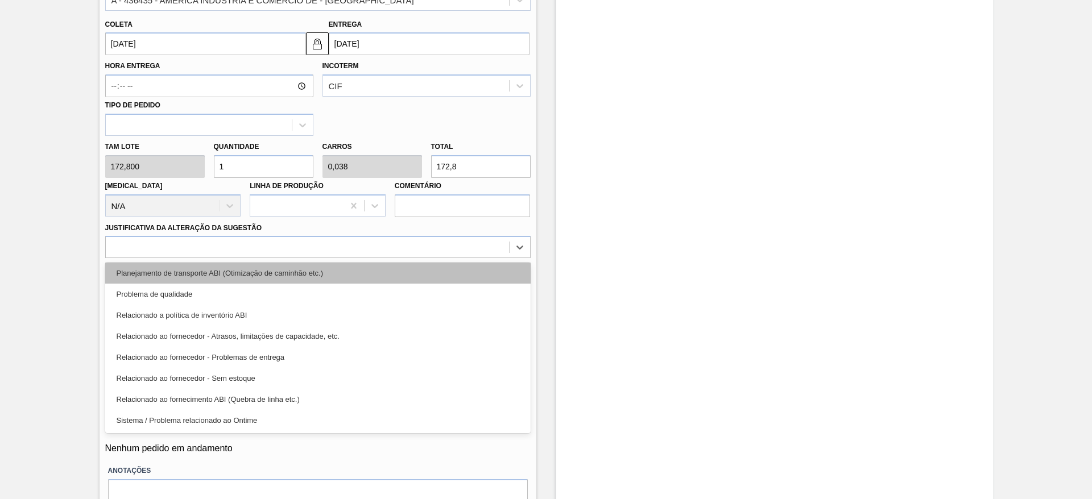
click at [440, 269] on div "Planejamento de transporte ABI (Otimização de caminhão etc.)" at bounding box center [317, 273] width 425 height 21
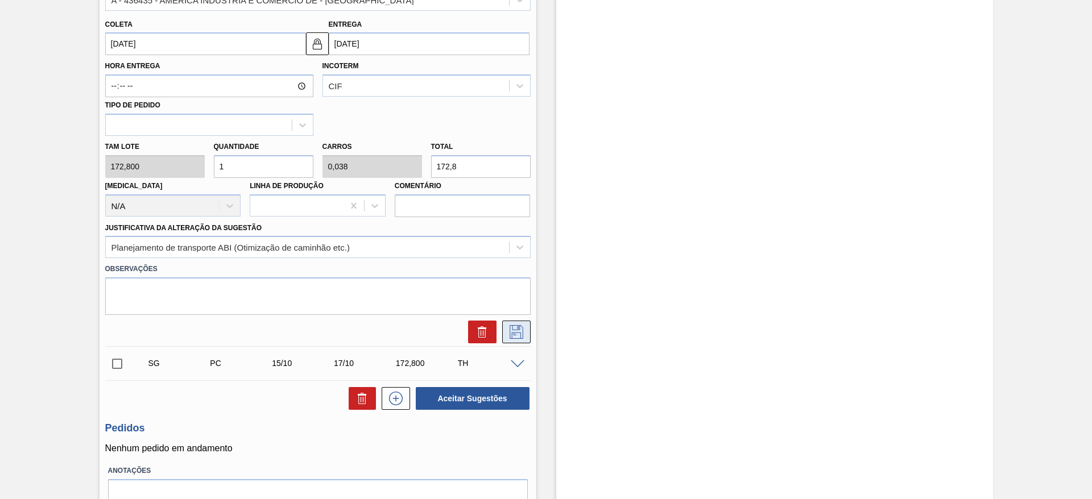
click at [519, 335] on icon at bounding box center [517, 332] width 14 height 14
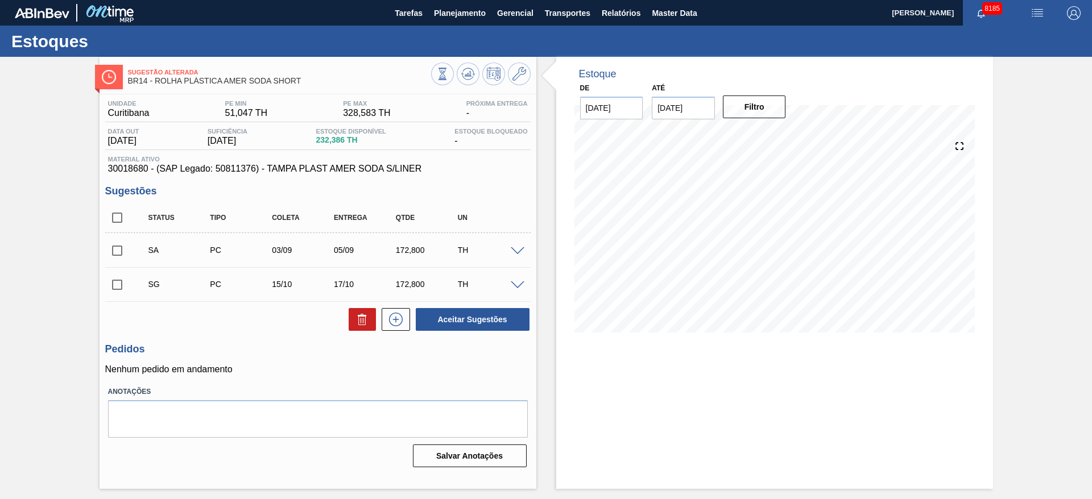
scroll to position [0, 0]
click at [518, 73] on icon at bounding box center [519, 74] width 14 height 14
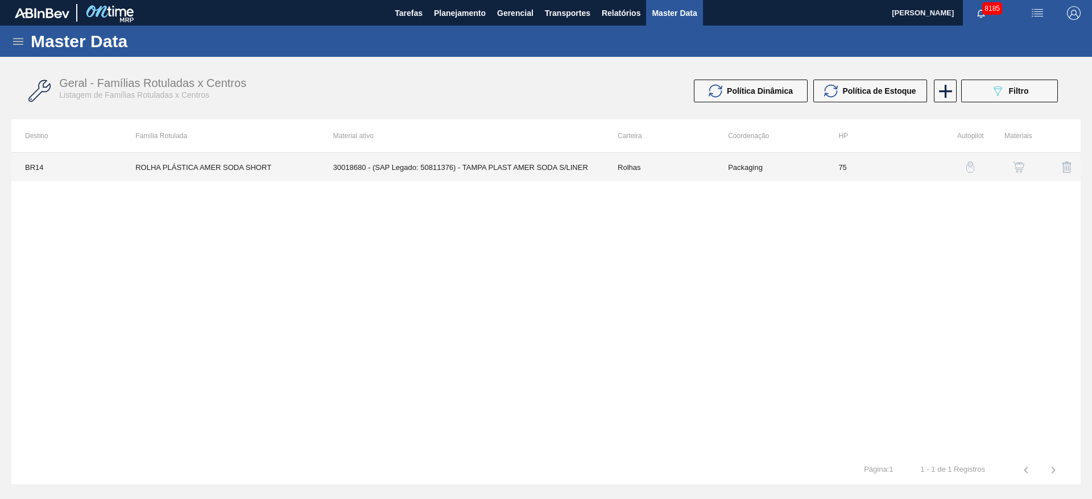
click at [864, 173] on td "75" at bounding box center [880, 167] width 110 height 28
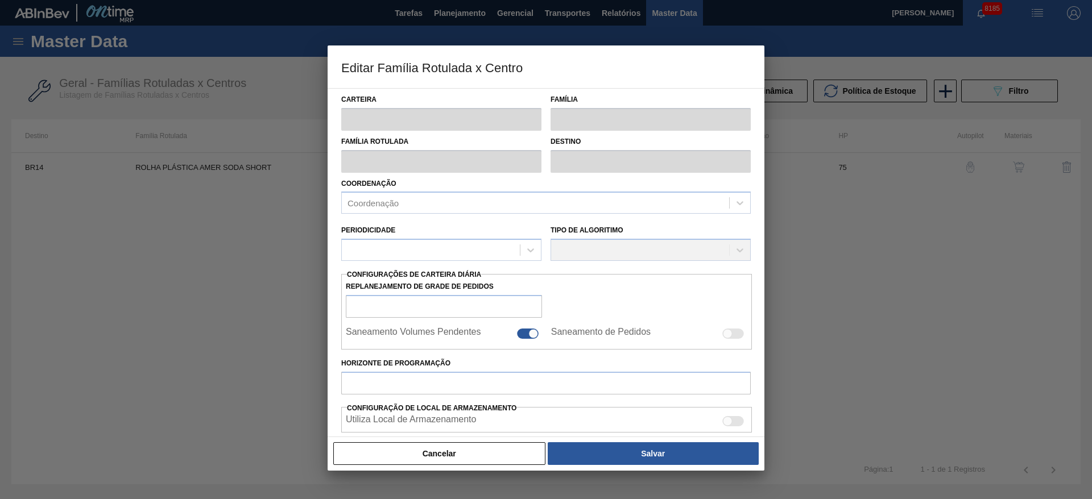
type input "Rolhas"
type input "Rolha Plástica"
type input "ROLHA PLÁSTICA AMER SODA SHORT"
type input "BR14 - [GEOGRAPHIC_DATA]"
type input "75"
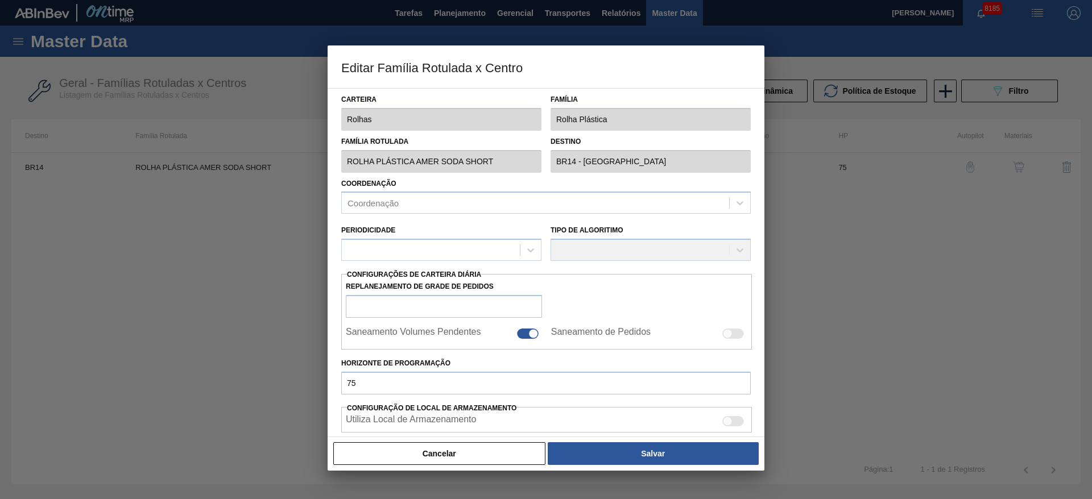
type input "51,047"
type input "328,583"
type input "60"
type input "217,569"
checkbox input "true"
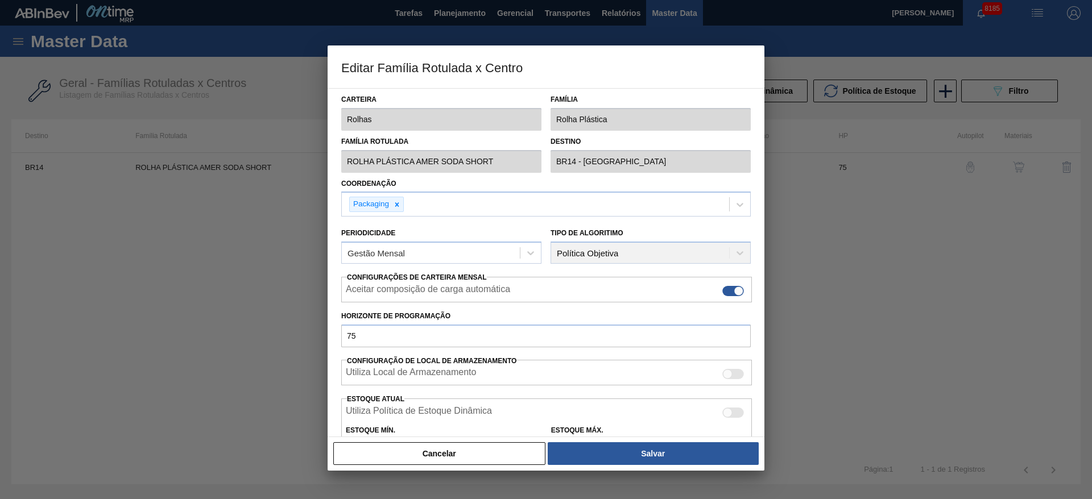
scroll to position [173, 0]
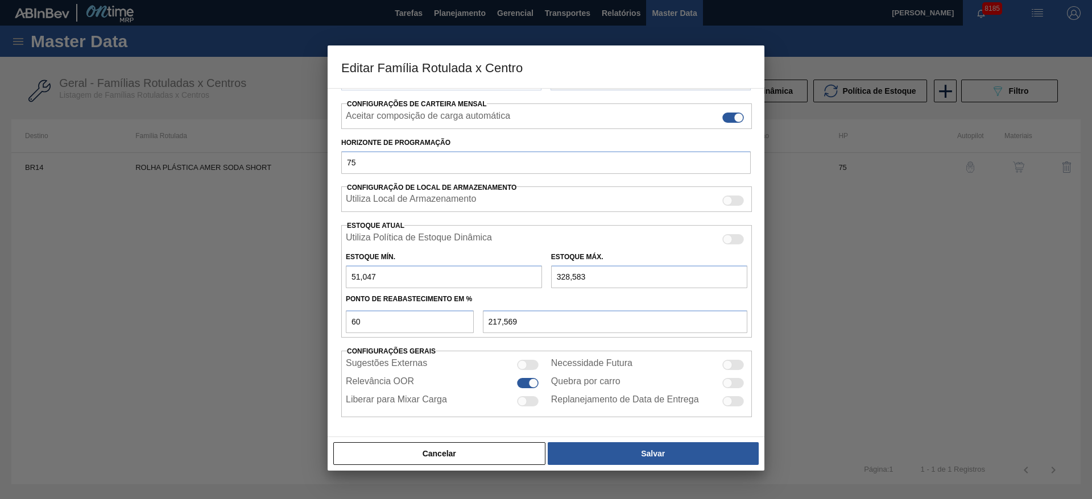
drag, startPoint x: 558, startPoint y: 275, endPoint x: 527, endPoint y: 284, distance: 32.0
click at [527, 284] on div "Estoque Mín. 51,047 Estoque Máx. 328,583" at bounding box center [546, 267] width 411 height 42
type input "528,583"
type input "337,569"
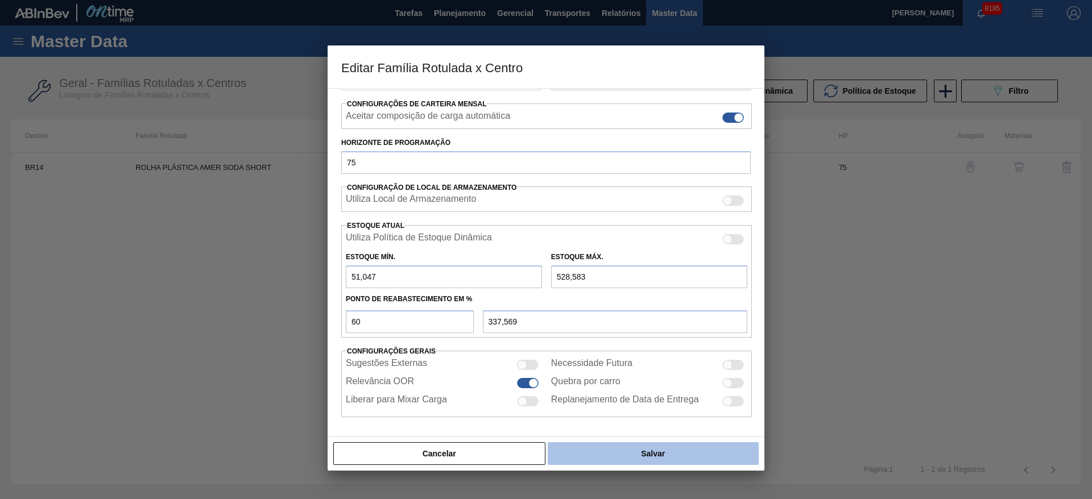
type input "528,583"
click at [664, 450] on button "Salvar" at bounding box center [653, 453] width 211 height 23
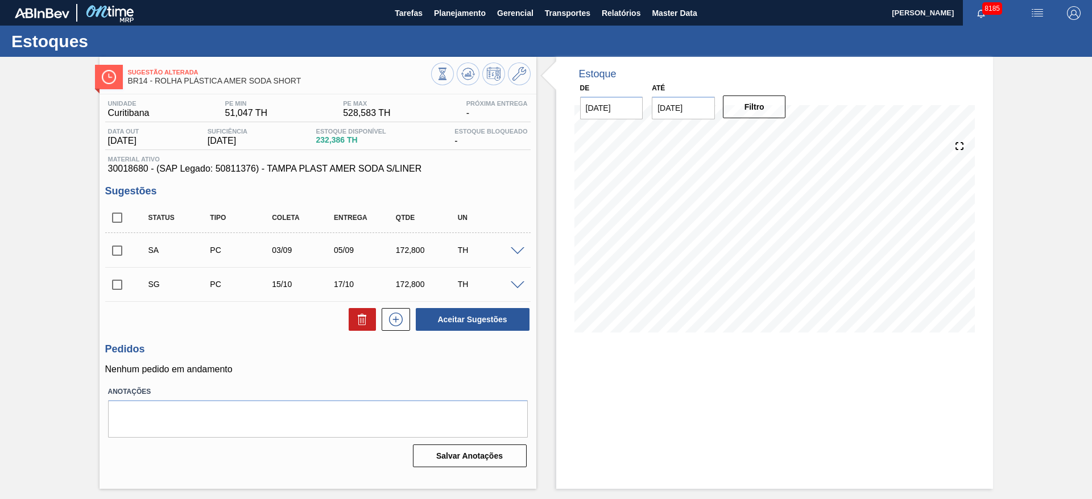
click at [130, 252] on span at bounding box center [137, 250] width 16 height 23
click at [119, 251] on input "checkbox" at bounding box center [117, 251] width 24 height 24
click at [486, 325] on button "Aceitar Sugestões" at bounding box center [473, 319] width 114 height 23
checkbox input "false"
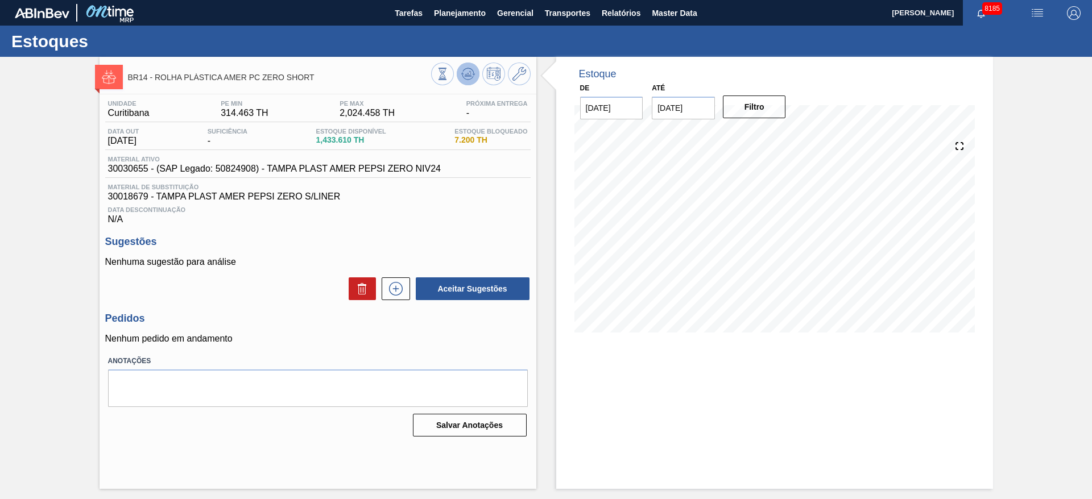
click at [449, 78] on icon at bounding box center [442, 74] width 13 height 13
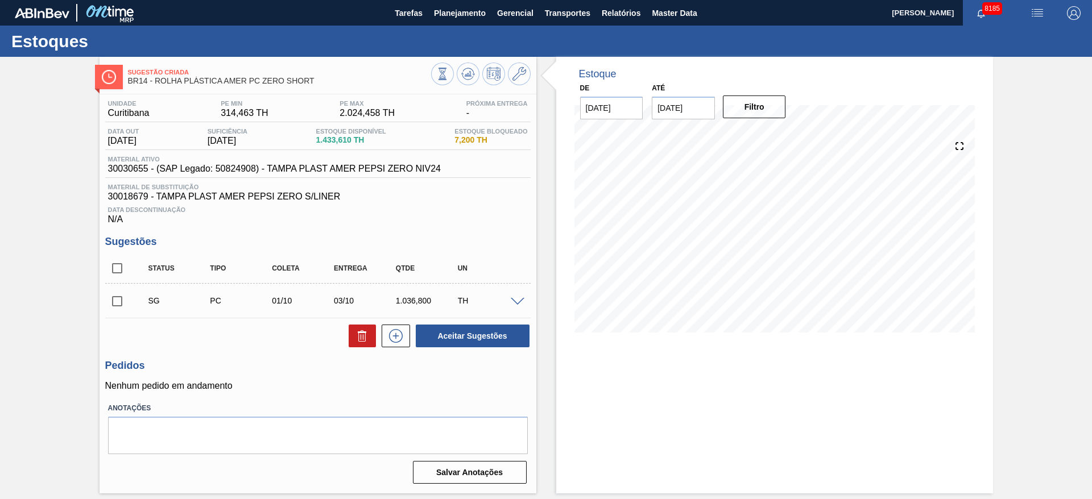
click at [519, 299] on span at bounding box center [518, 302] width 14 height 9
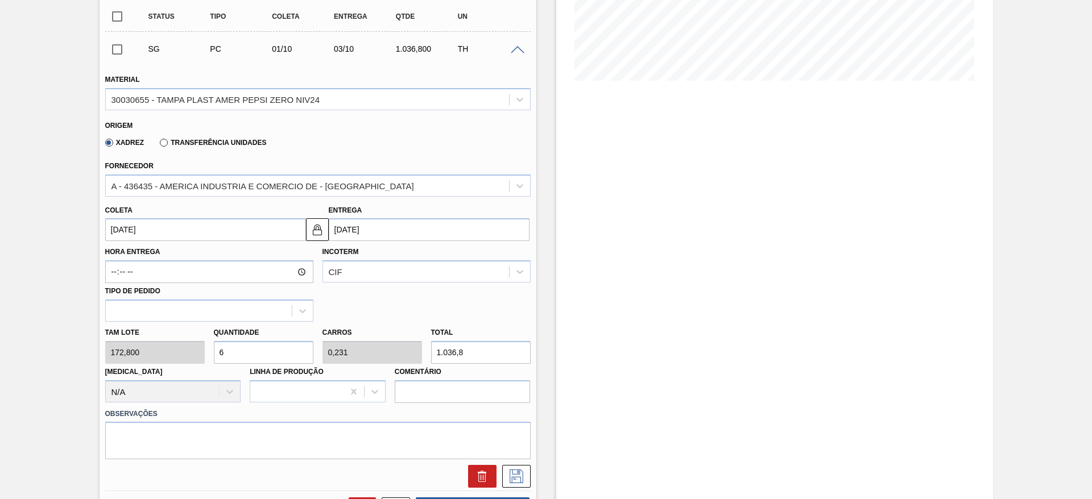
scroll to position [252, 0]
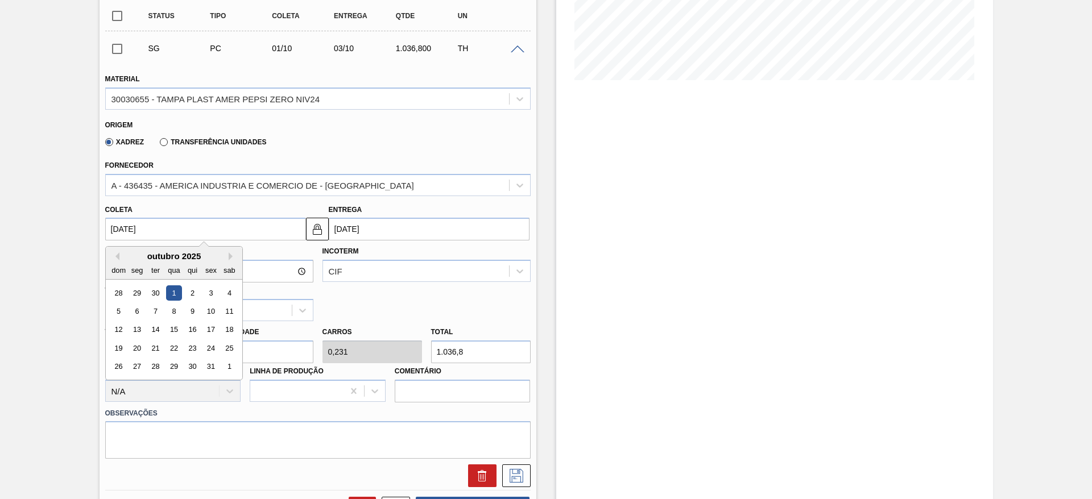
click at [124, 237] on input "01/10/2025" at bounding box center [205, 229] width 201 height 23
click at [114, 254] on button "Previous Month" at bounding box center [115, 256] width 8 height 8
click at [172, 293] on div "3" at bounding box center [173, 292] width 15 height 15
type input "03/09/2025"
type input "05/09/2025"
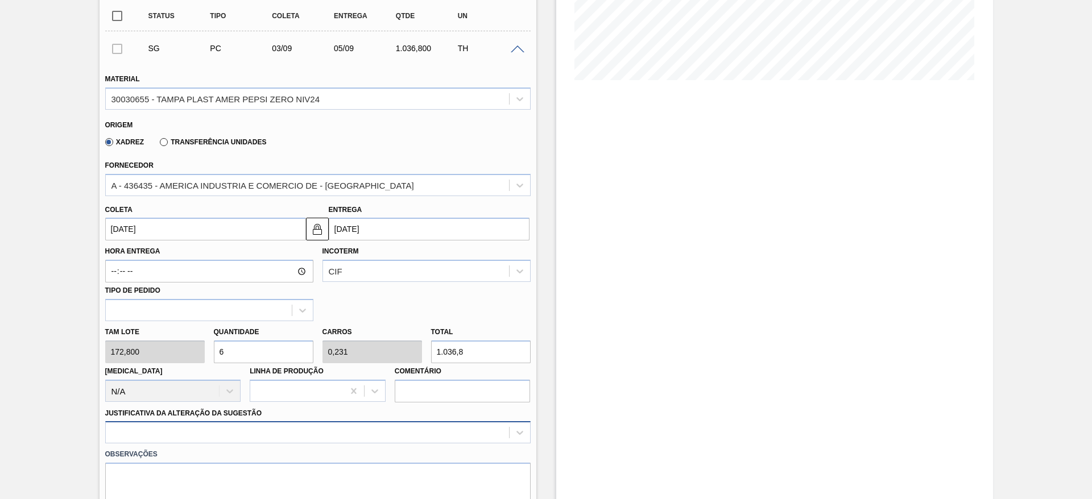
scroll to position [376, 0]
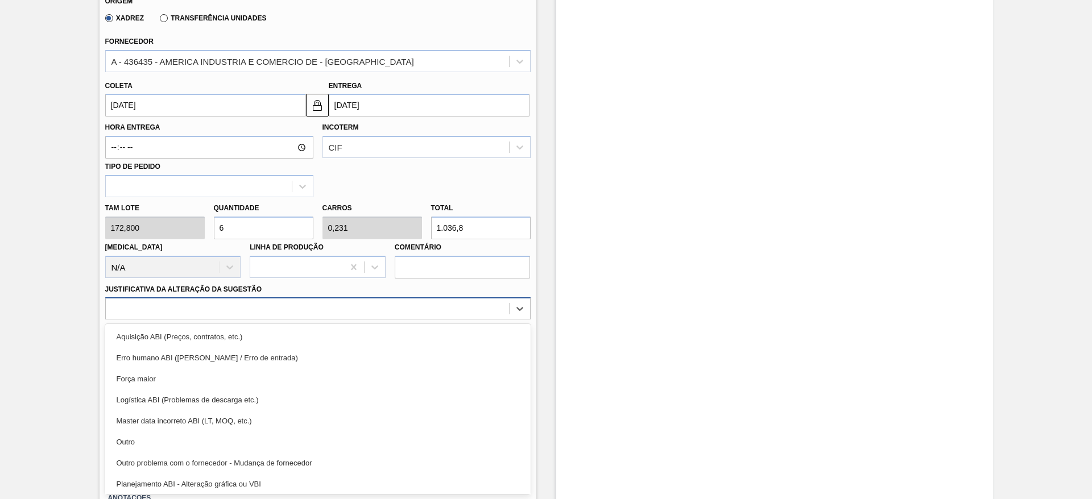
click at [345, 320] on div "option Master data incorreto ABI (LT, MOQ, etc.) focused, 5 of 18. 18 results a…" at bounding box center [317, 308] width 425 height 22
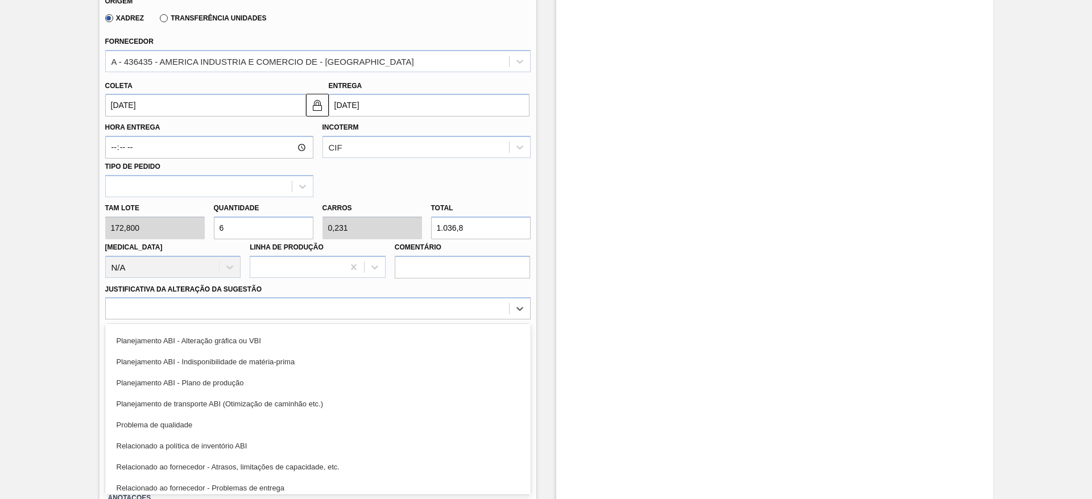
scroll to position [145, 0]
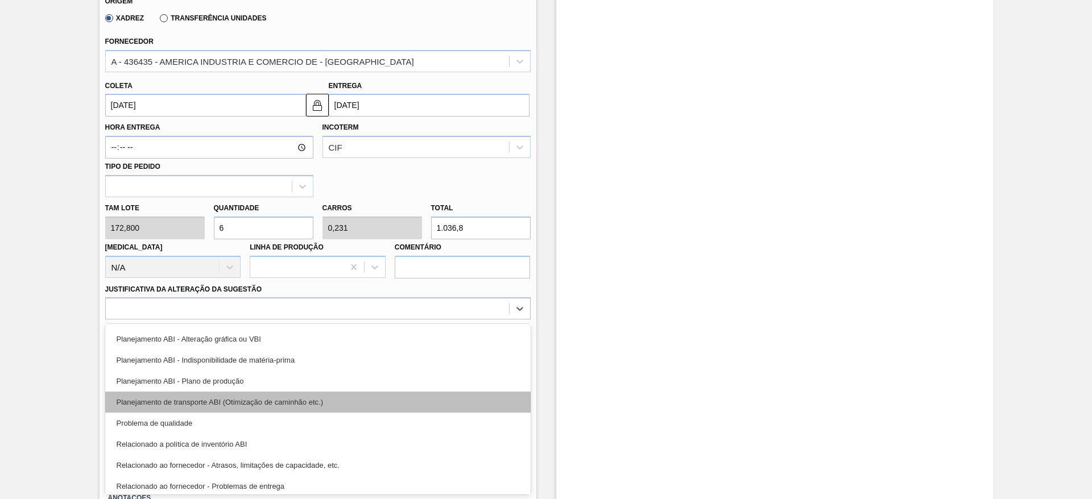
click at [386, 407] on div "Planejamento de transporte ABI (Otimização de caminhão etc.)" at bounding box center [317, 402] width 425 height 21
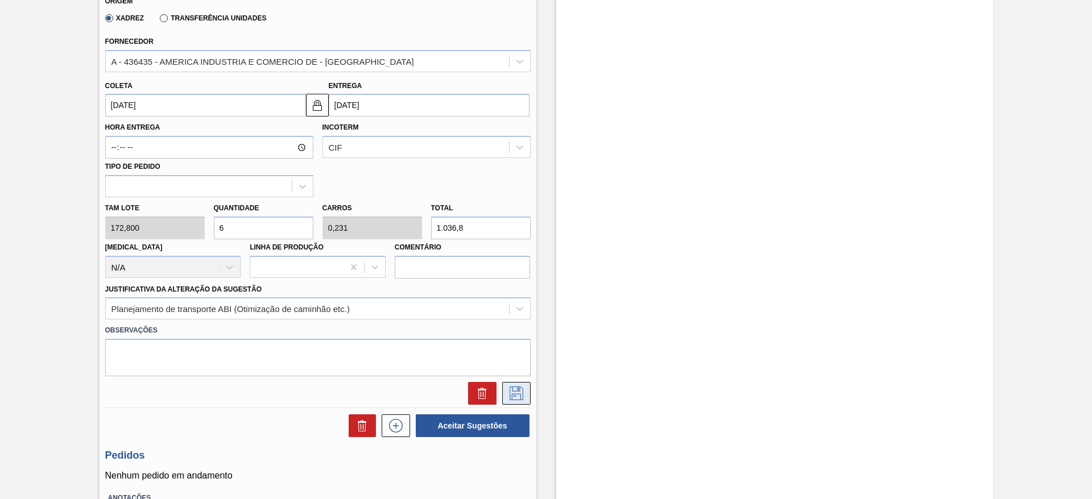
click at [510, 399] on icon at bounding box center [517, 394] width 14 height 14
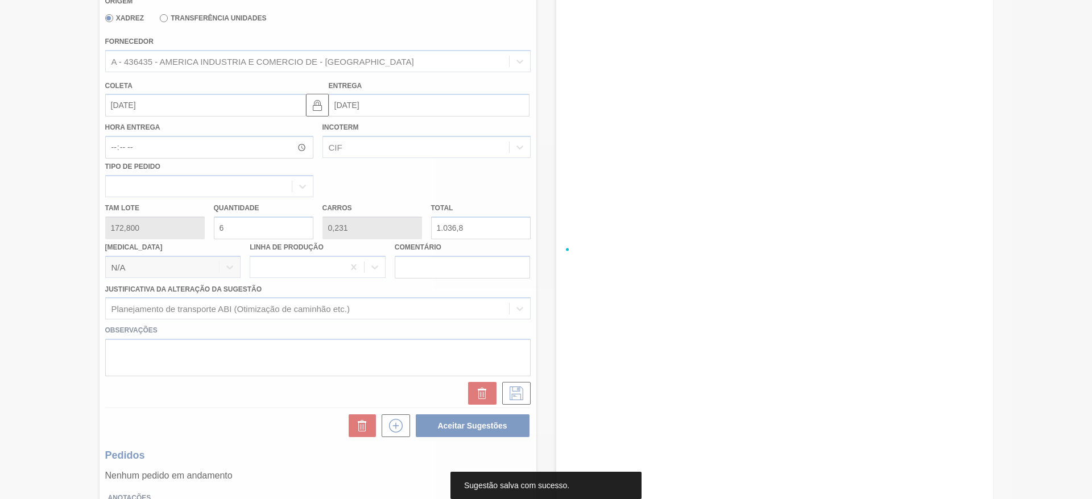
scroll to position [0, 0]
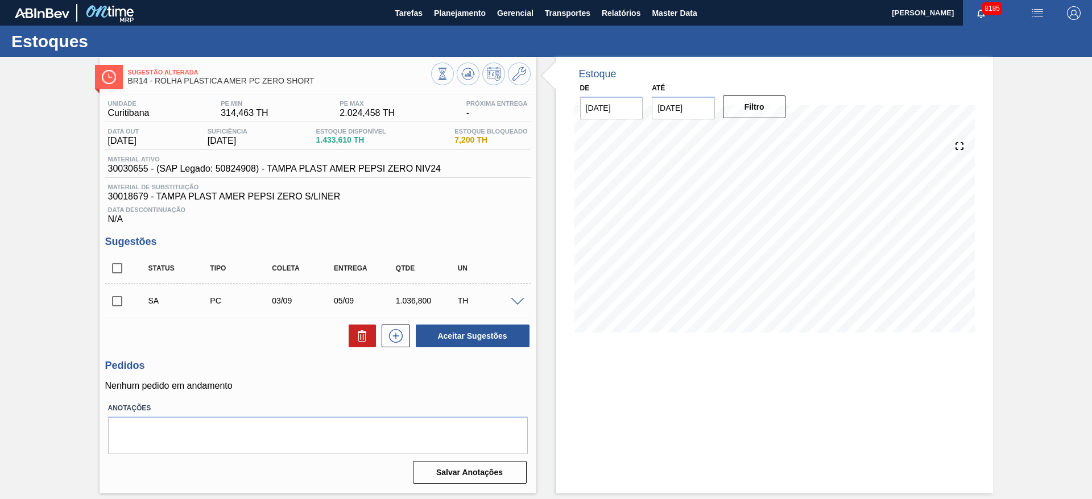
click at [527, 301] on div at bounding box center [519, 301] width 23 height 9
click at [515, 301] on span at bounding box center [518, 302] width 14 height 9
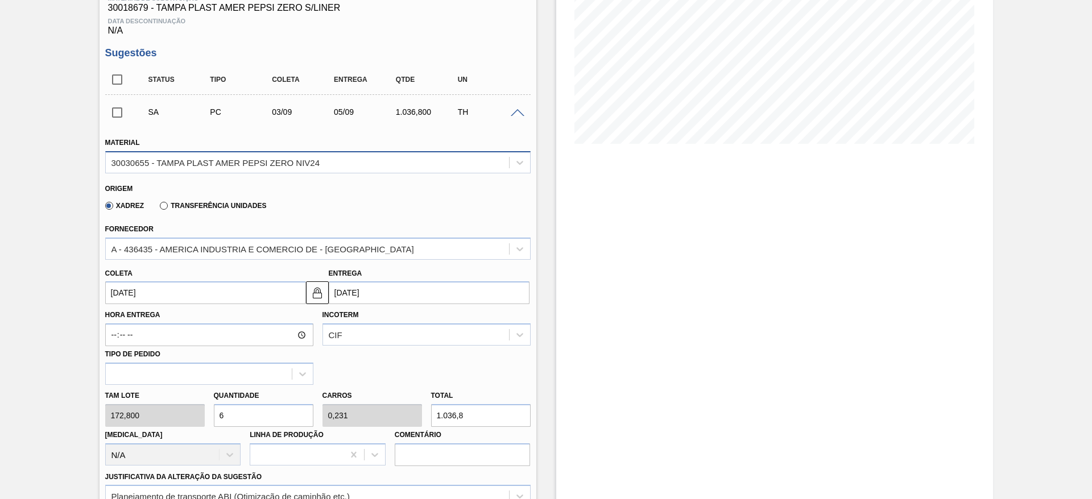
scroll to position [194, 0]
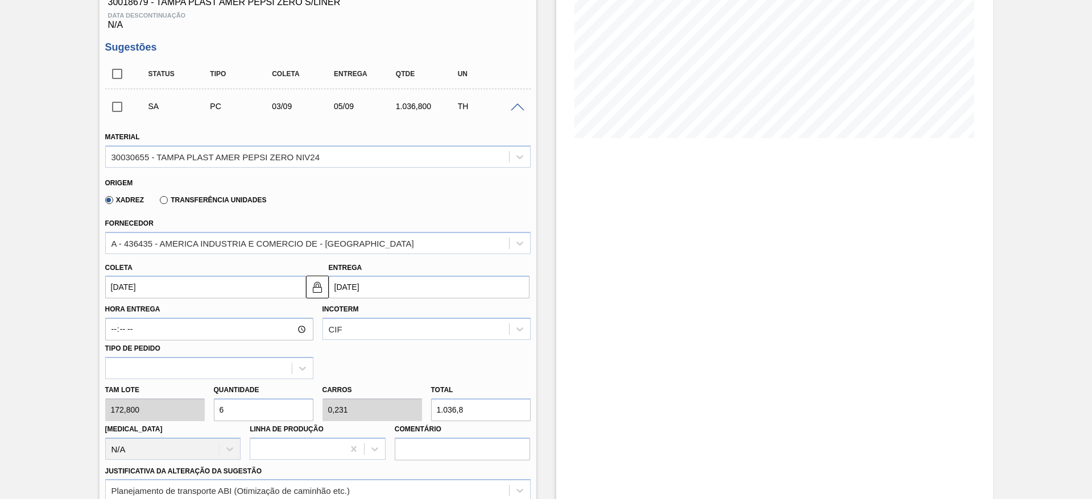
click at [255, 408] on input "6" at bounding box center [264, 410] width 100 height 23
type input "0"
type input "5"
type input "0,192"
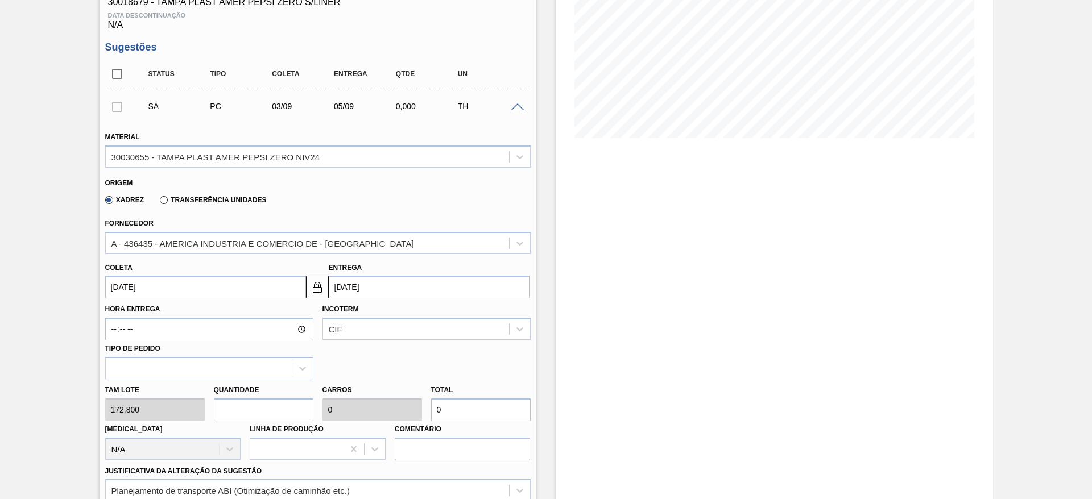
type input "864"
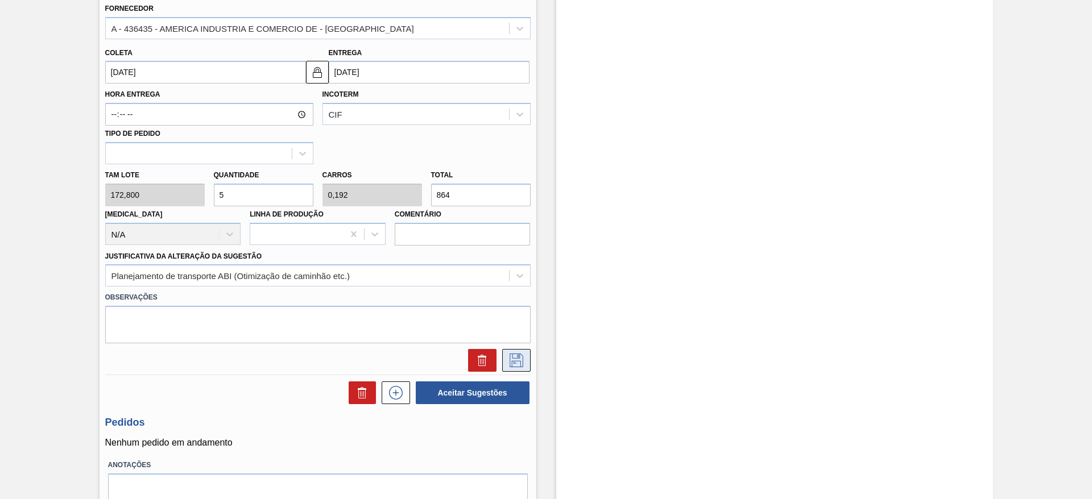
type input "5"
click at [510, 366] on icon at bounding box center [516, 361] width 18 height 14
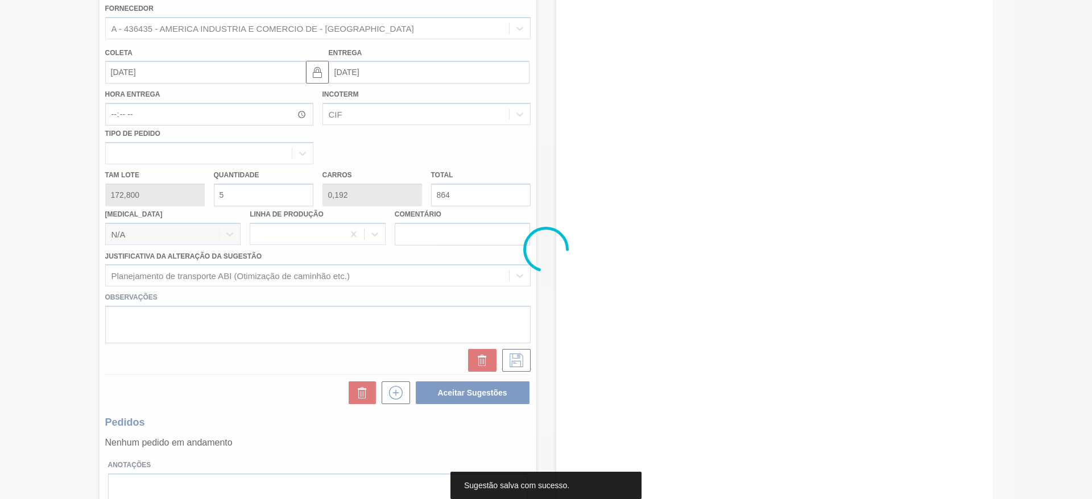
scroll to position [0, 0]
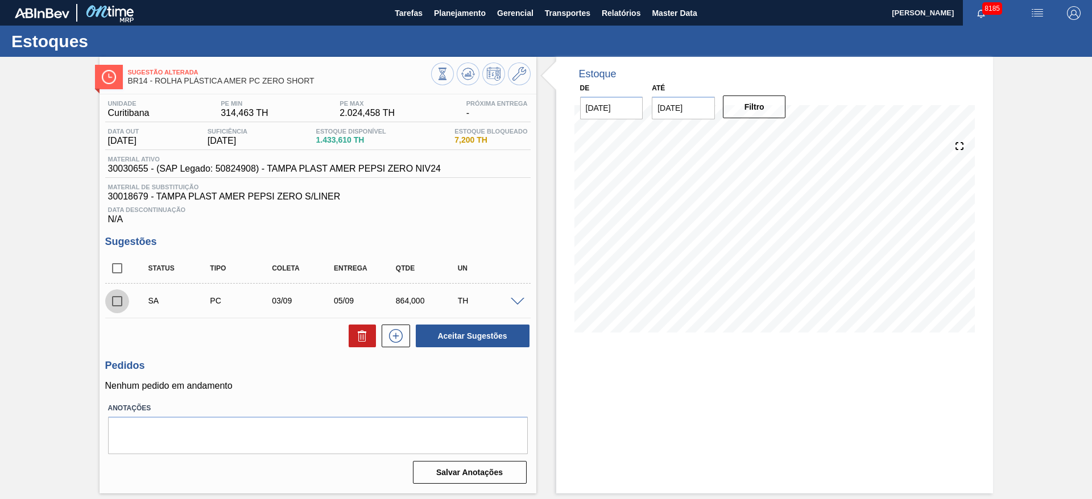
click at [118, 305] on input "checkbox" at bounding box center [117, 301] width 24 height 24
click at [455, 337] on button "Aceitar Sugestões" at bounding box center [473, 336] width 114 height 23
checkbox input "false"
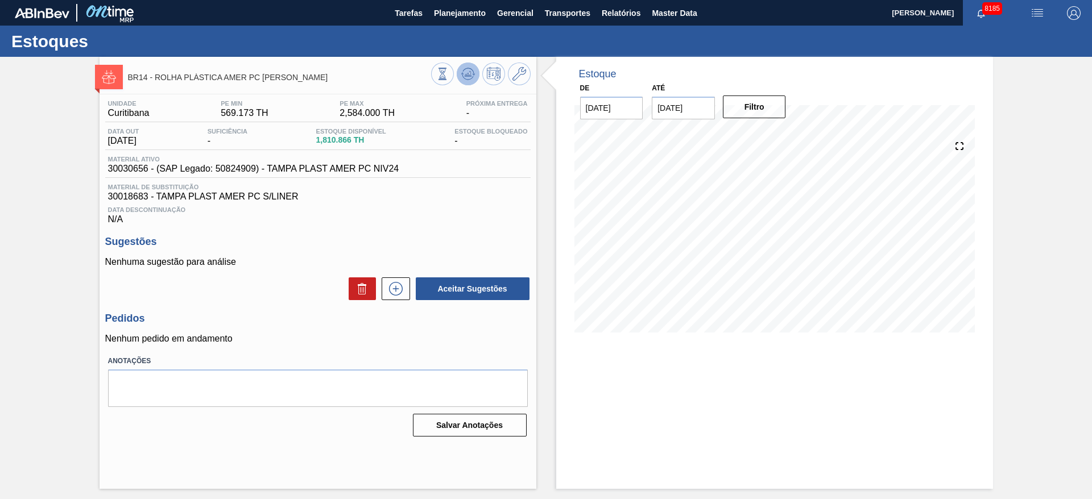
click at [449, 71] on icon at bounding box center [442, 74] width 13 height 13
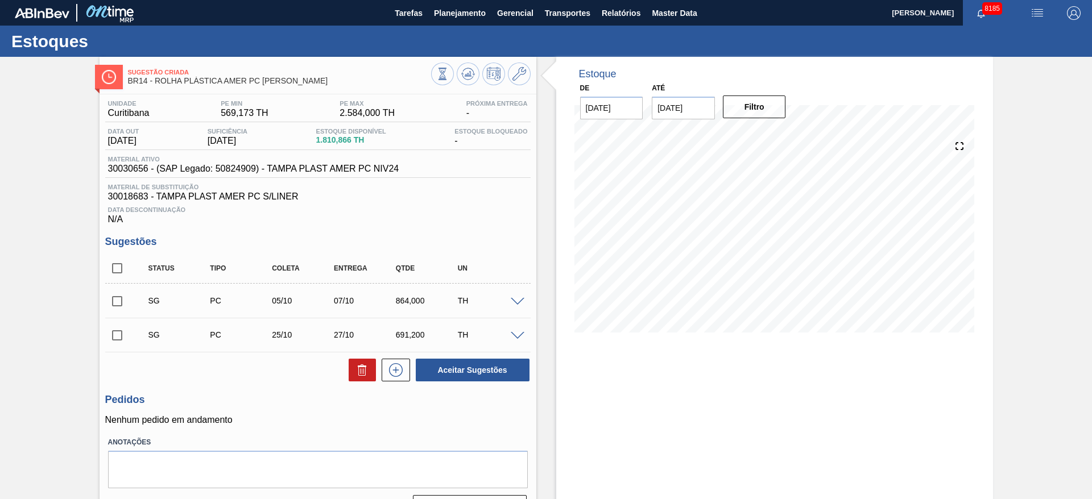
click at [519, 309] on div "SG PC 05/10 07/10 864,000 TH" at bounding box center [317, 301] width 425 height 28
click at [519, 303] on span at bounding box center [518, 302] width 14 height 9
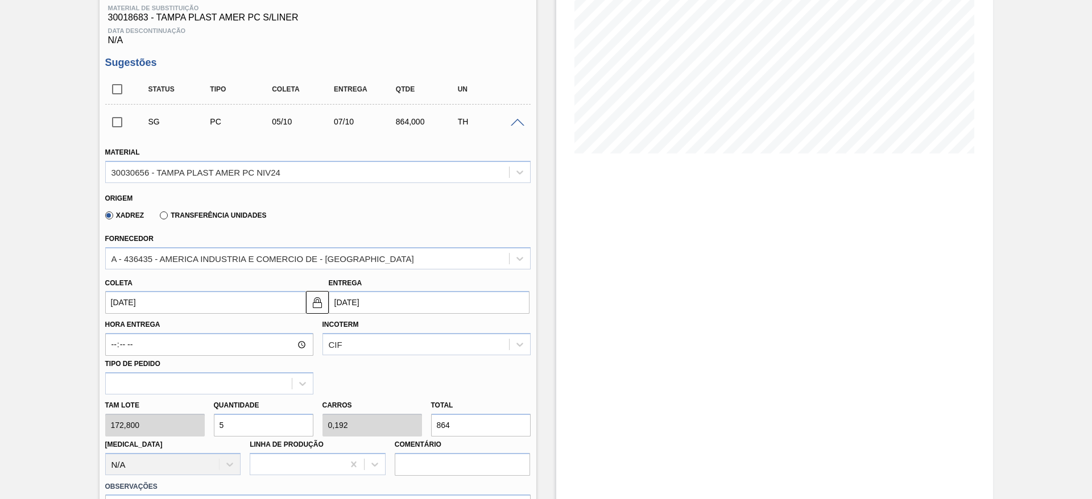
scroll to position [185, 0]
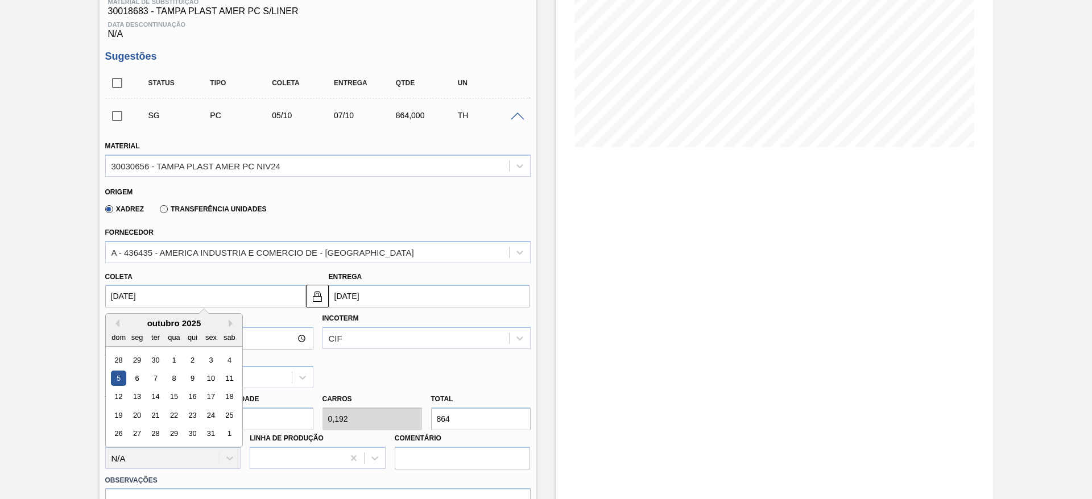
click at [136, 297] on input "05/10/2025" at bounding box center [205, 296] width 201 height 23
click at [113, 320] on button "Previous Month" at bounding box center [115, 324] width 8 height 8
click at [156, 419] on div "23" at bounding box center [154, 415] width 15 height 15
type input "23/09/2025"
type input "25/09/2025"
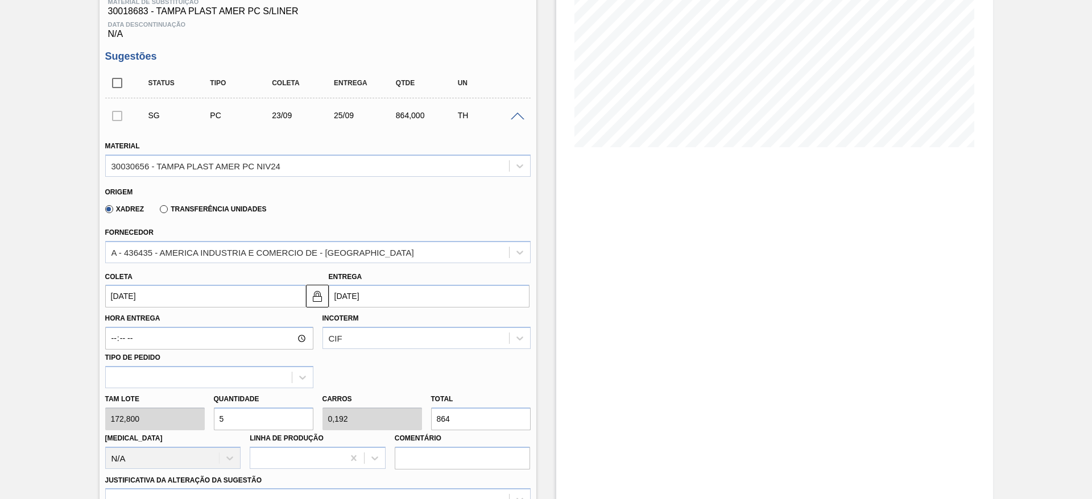
click at [267, 419] on input "5" at bounding box center [264, 419] width 100 height 23
type input "6"
type input "0,231"
type input "1.036,8"
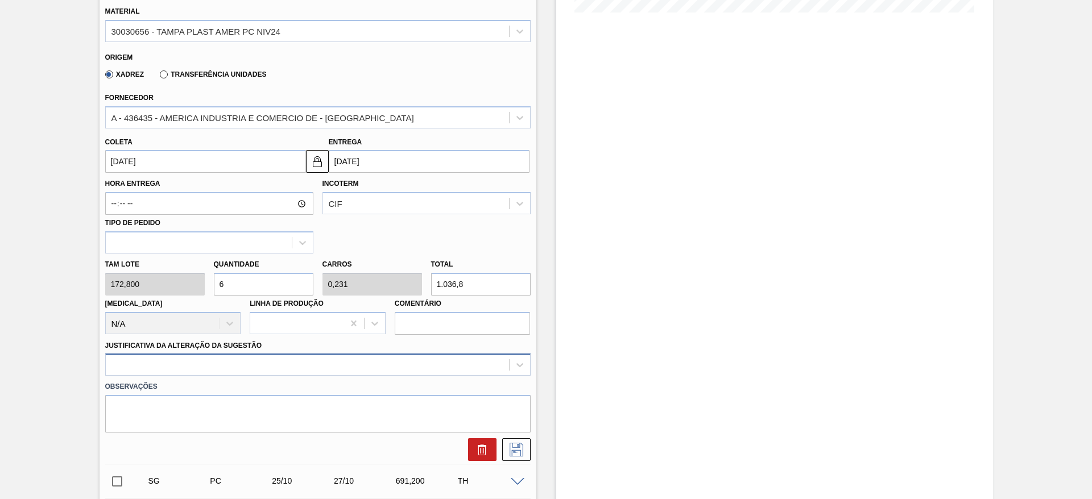
type input "6"
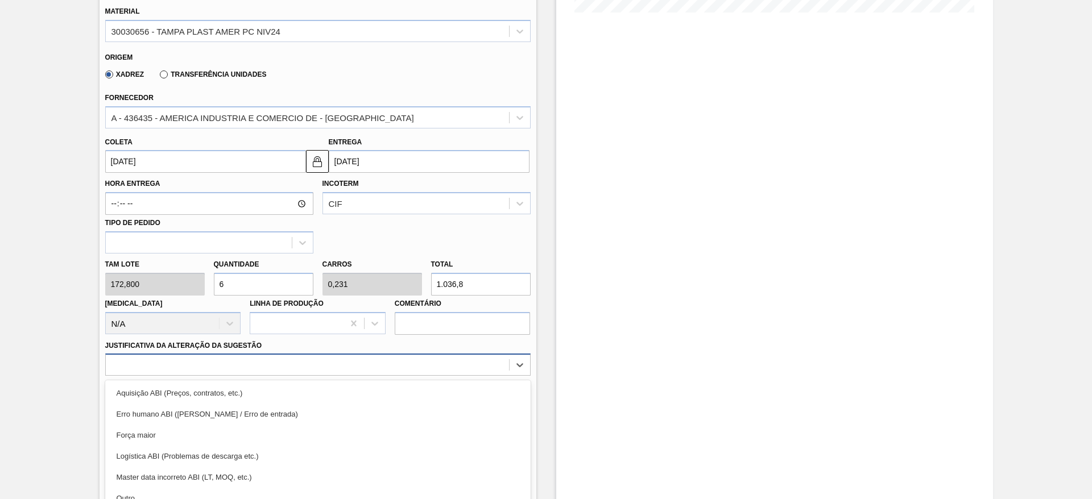
scroll to position [376, 0]
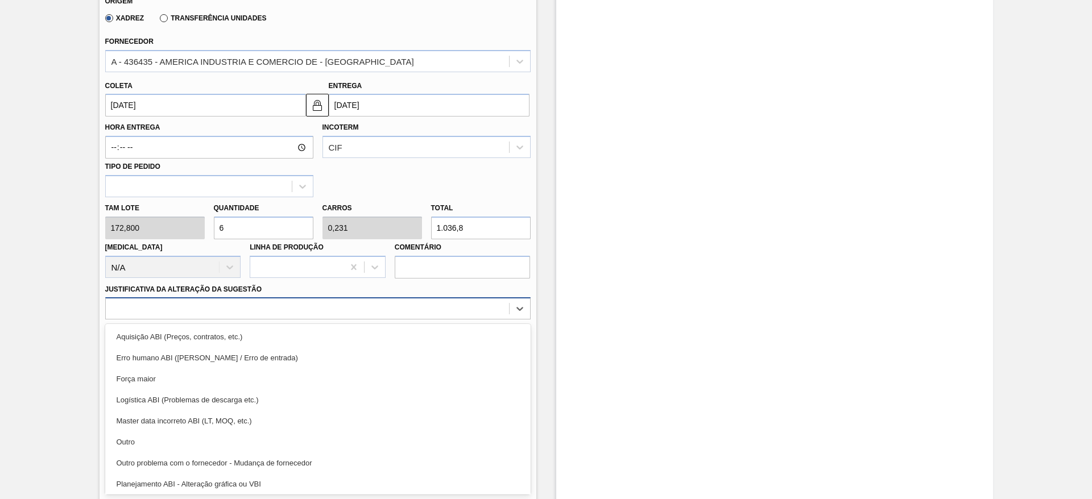
click at [433, 320] on div "option Força maior focused, 3 of 18. 18 results available. Use Up and Down to c…" at bounding box center [317, 308] width 425 height 22
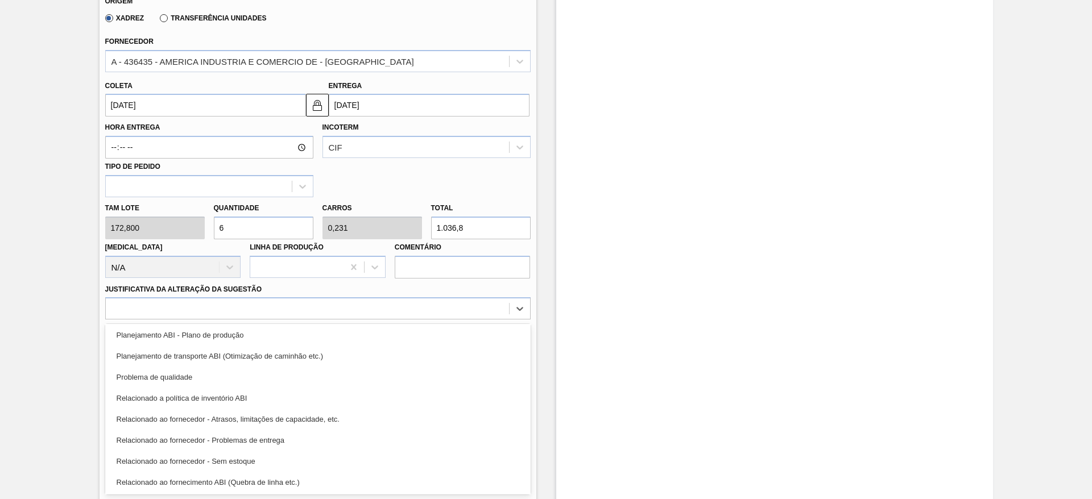
scroll to position [199, 0]
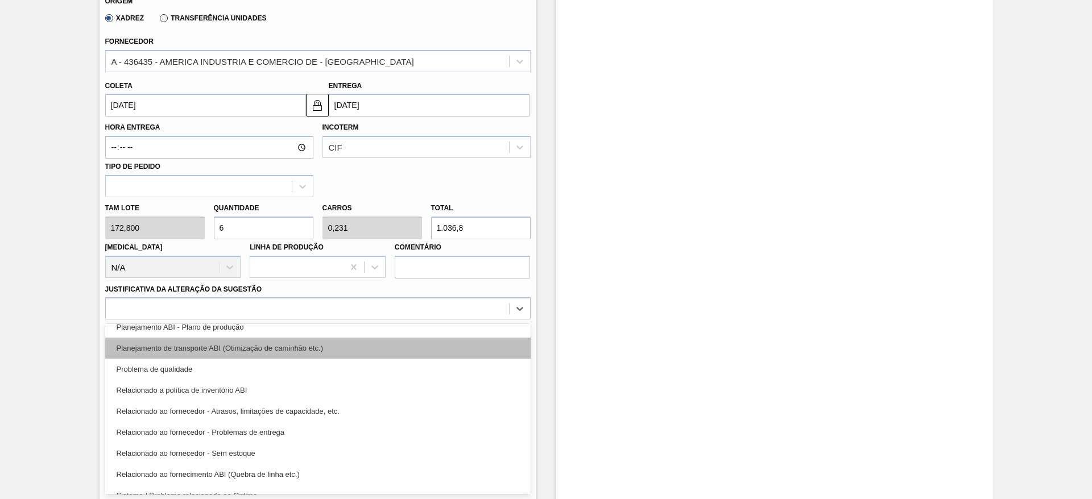
click at [445, 346] on div "Planejamento de transporte ABI (Otimização de caminhão etc.)" at bounding box center [317, 348] width 425 height 21
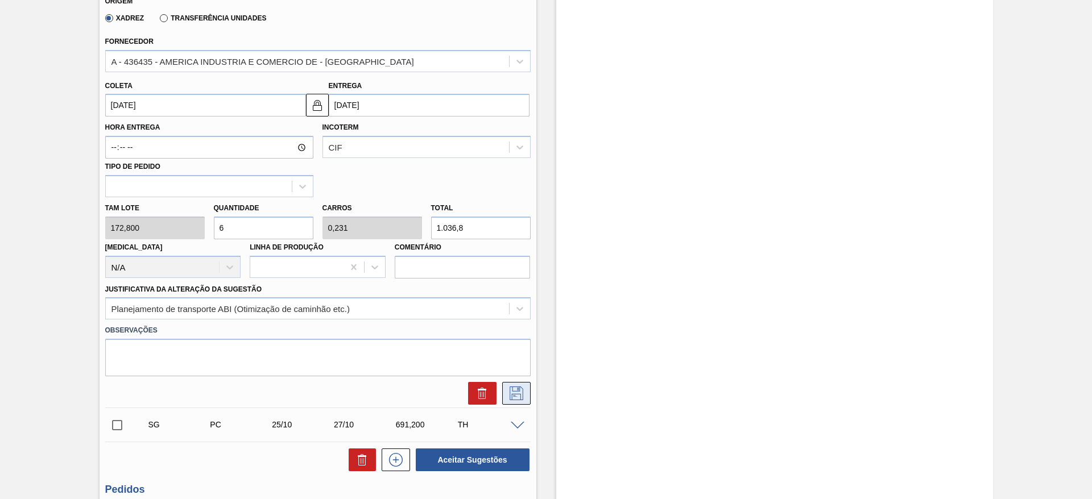
click at [515, 389] on icon at bounding box center [516, 394] width 18 height 14
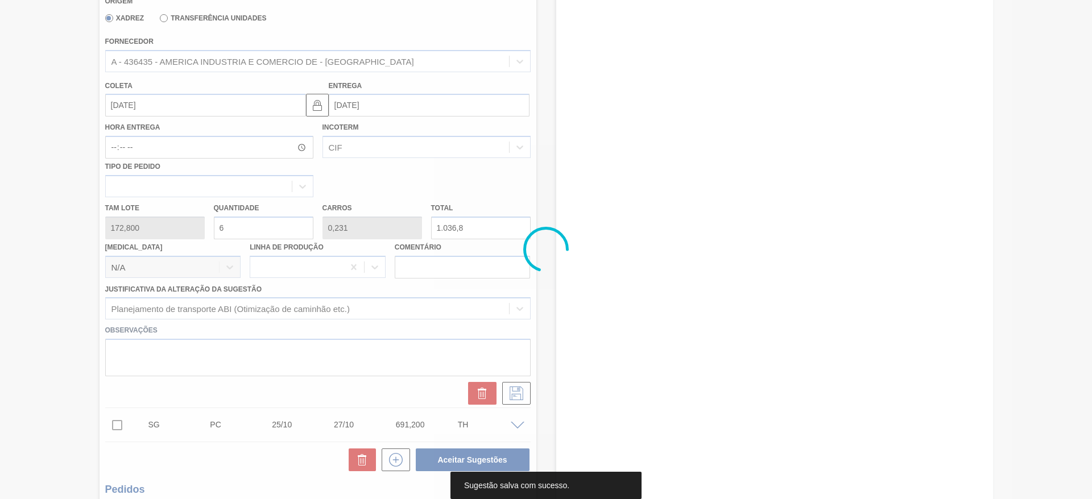
scroll to position [0, 0]
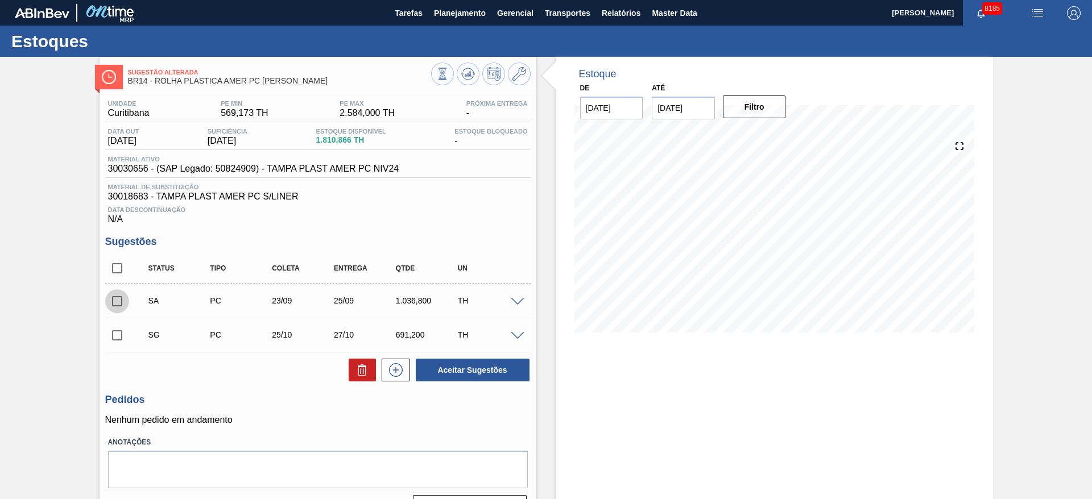
click at [113, 300] on input "checkbox" at bounding box center [117, 301] width 24 height 24
click at [467, 372] on button "Aceitar Sugestões" at bounding box center [473, 370] width 114 height 23
checkbox input "false"
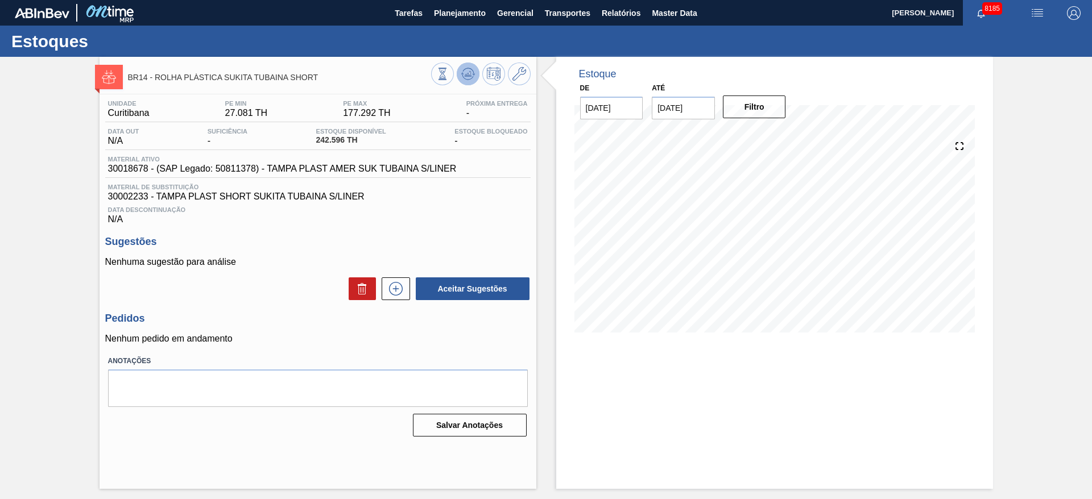
click at [449, 77] on icon at bounding box center [442, 74] width 13 height 13
click at [403, 296] on button at bounding box center [396, 288] width 28 height 23
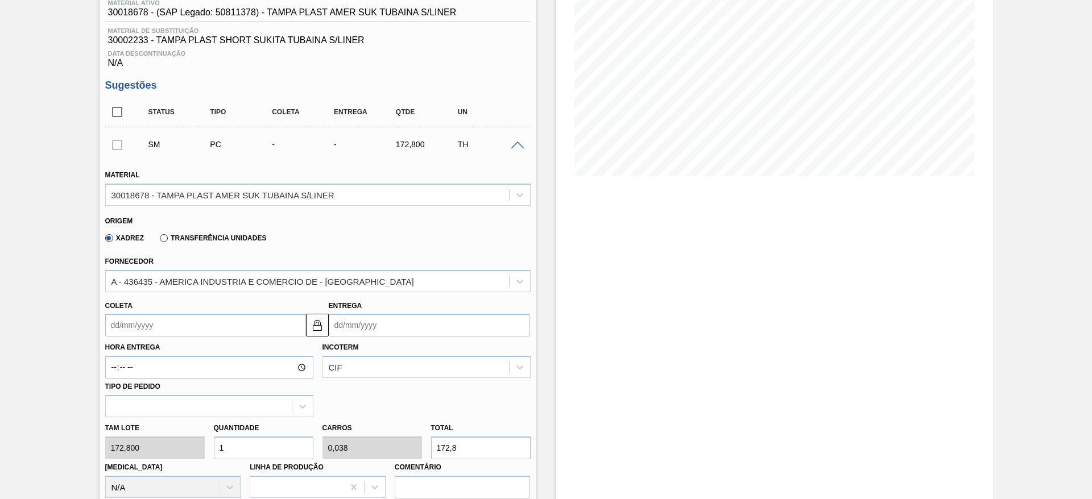
scroll to position [173, 0]
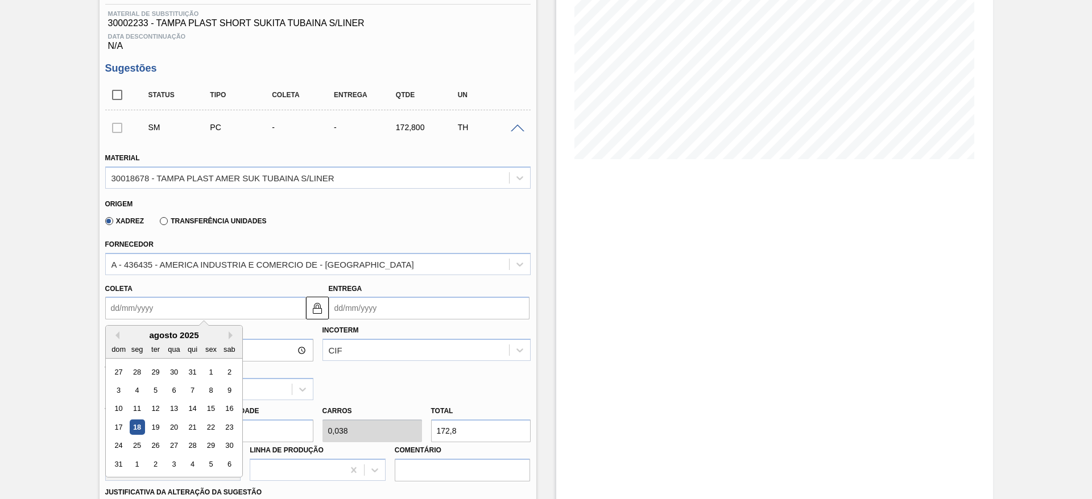
click at [125, 308] on input "Coleta" at bounding box center [205, 308] width 201 height 23
click at [169, 470] on div "3" at bounding box center [173, 464] width 15 height 15
type input "03/09/2025"
type input "05/09/2025"
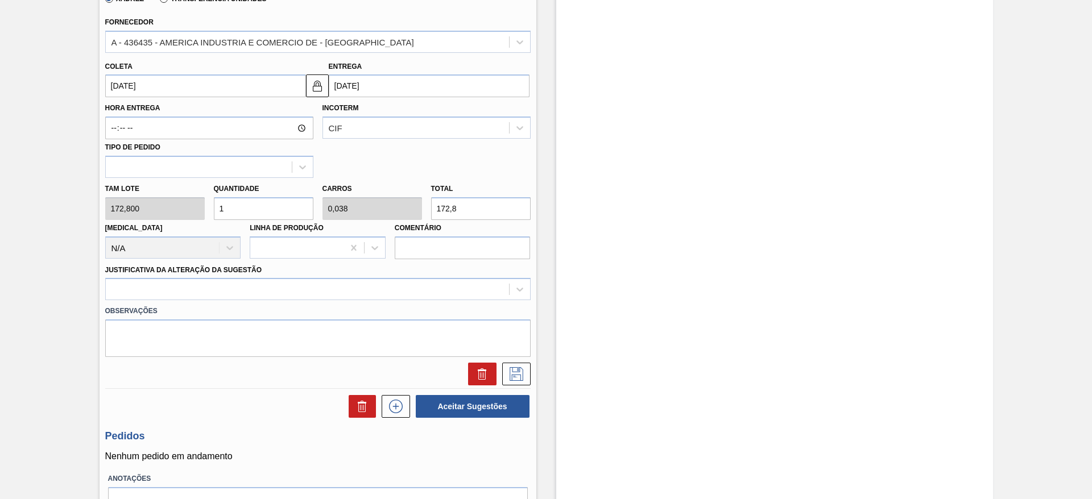
scroll to position [397, 0]
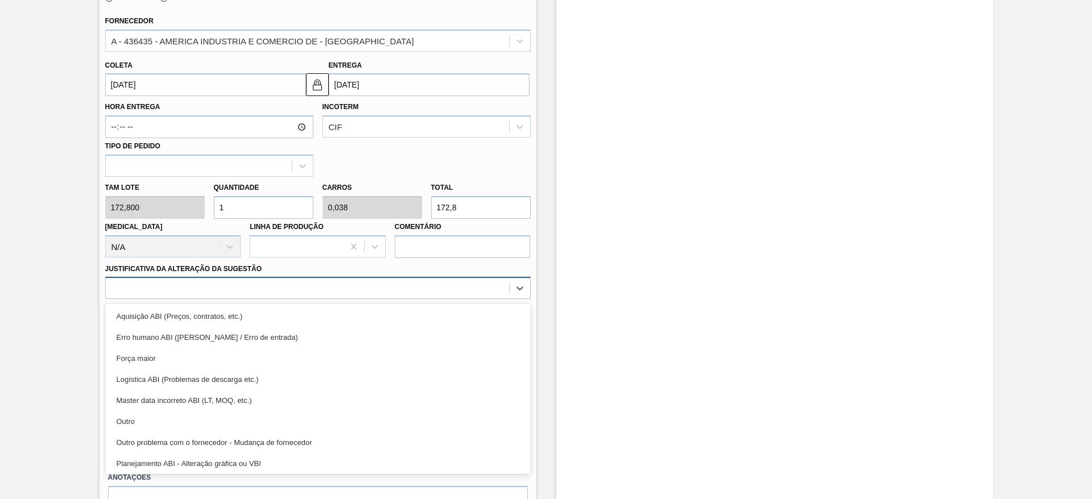
click at [430, 287] on div at bounding box center [307, 288] width 403 height 16
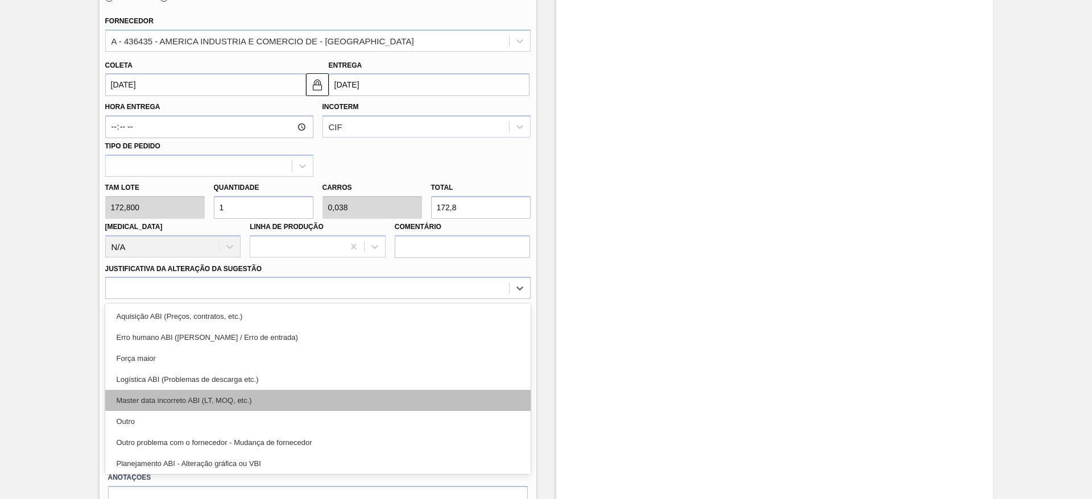
scroll to position [213, 0]
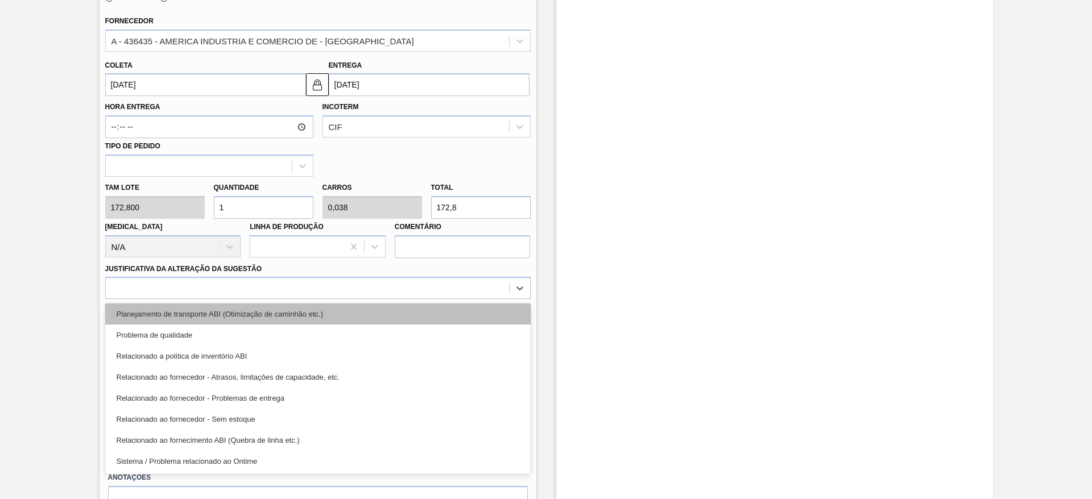
click at [428, 310] on div "Planejamento de transporte ABI (Otimização de caminhão etc.)" at bounding box center [317, 314] width 425 height 21
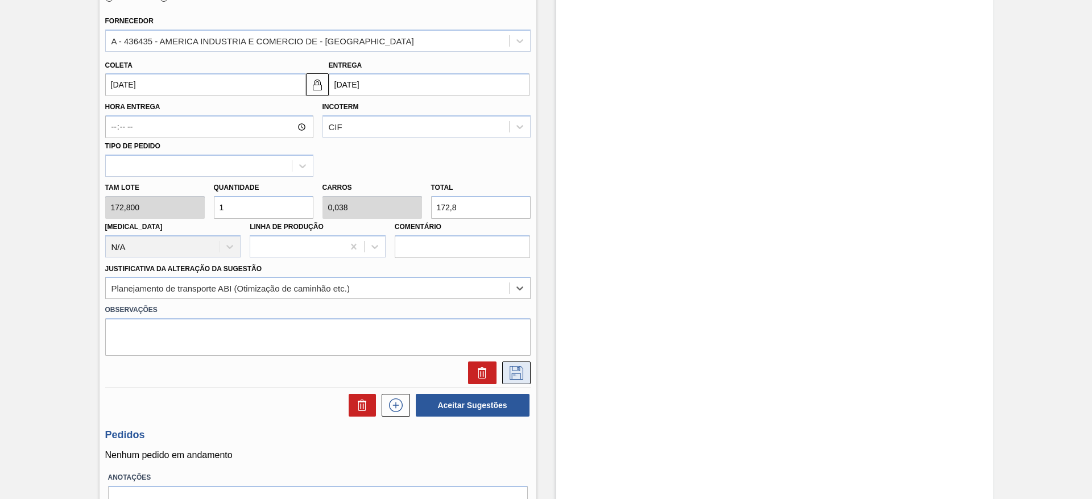
click at [516, 379] on icon at bounding box center [516, 373] width 18 height 14
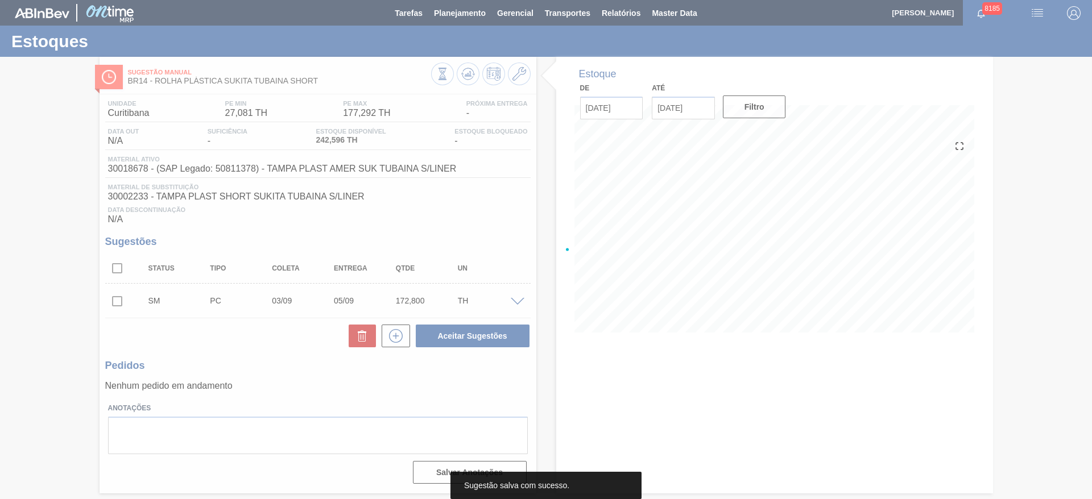
scroll to position [0, 0]
click at [1091, 103] on div at bounding box center [546, 249] width 1092 height 499
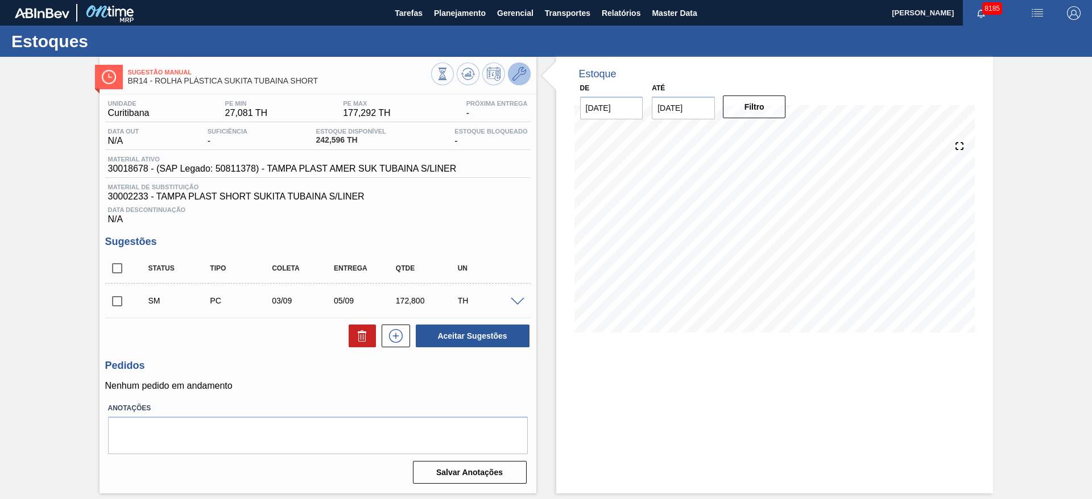
click at [516, 80] on icon at bounding box center [519, 74] width 14 height 14
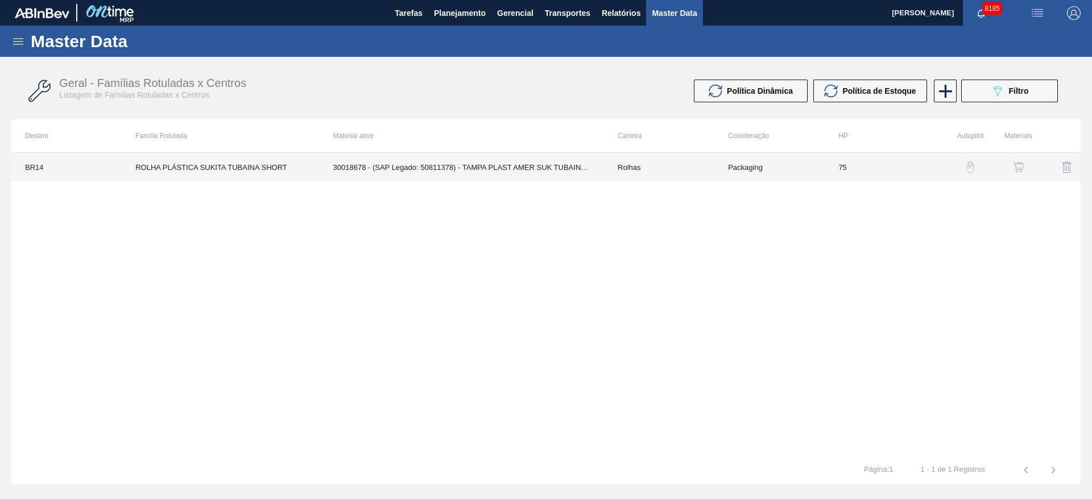
click at [436, 155] on td "30018678 - (SAP Legado: 50811378) - TAMPA PLAST AMER SUK TUBAINA S/LINER" at bounding box center [462, 167] width 284 height 28
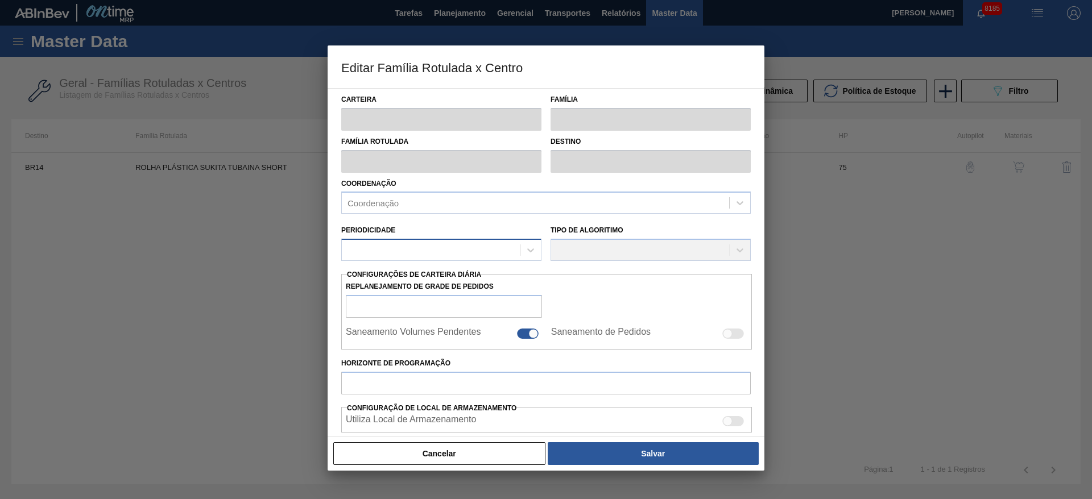
type input "Rolhas"
type input "Rolha Plástica"
type input "ROLHA PLÁSTICA SUKITA TUBAINA SHORT"
type input "BR14 - Curitibana"
type input "75"
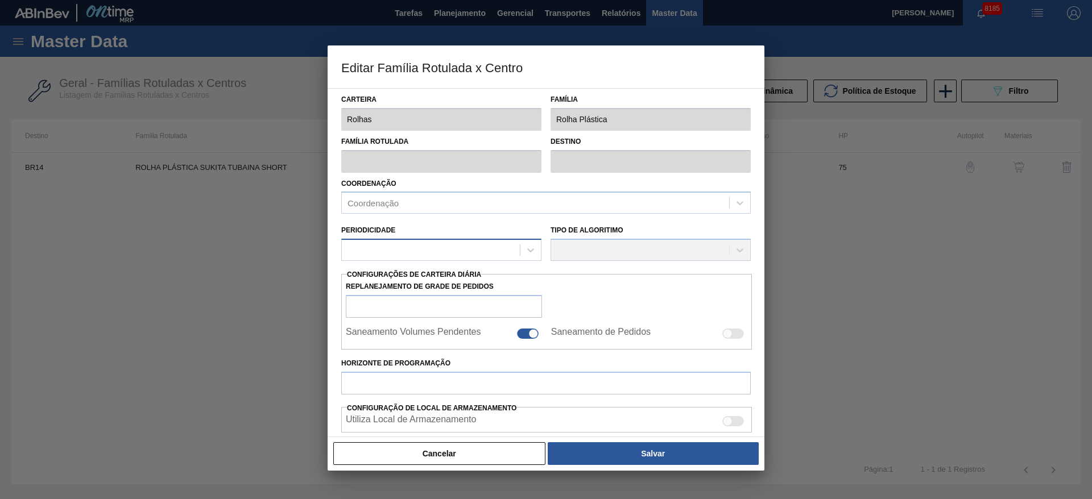
type input "27,081"
type input "177,292"
type input "60"
type input "117,207"
checkbox input "true"
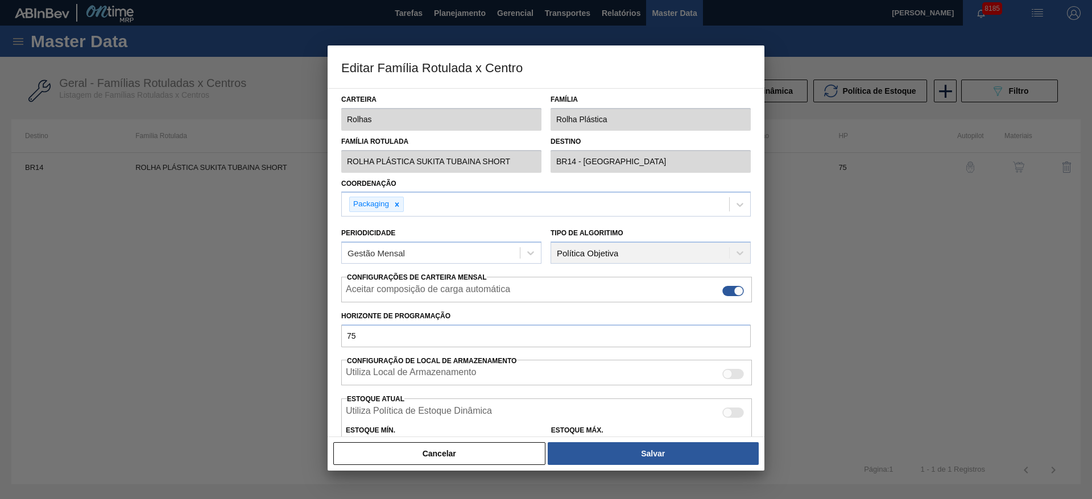
scroll to position [173, 0]
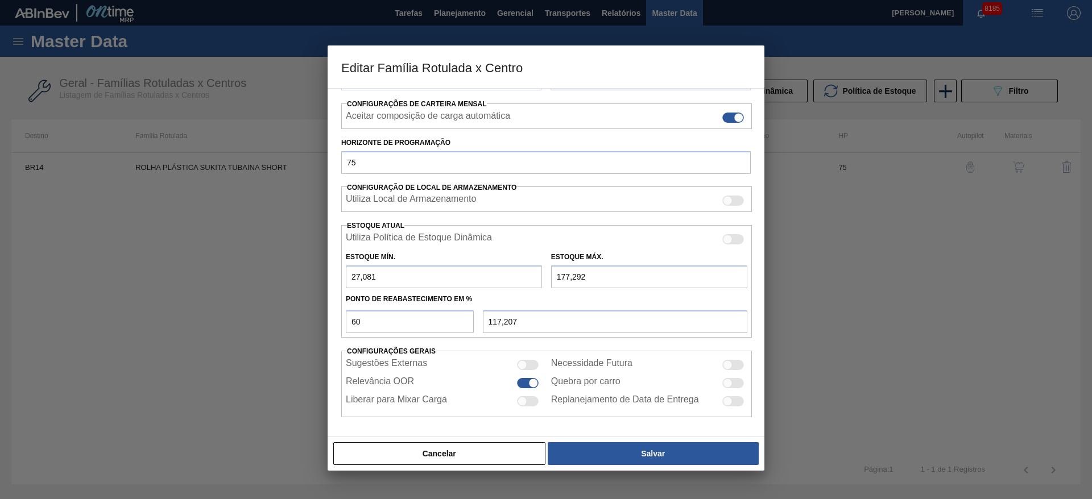
drag, startPoint x: 561, startPoint y: 283, endPoint x: 507, endPoint y: 291, distance: 54.6
click at [507, 291] on div "Utiliza Política de Estoque Dinâmica Estoque Mín. 27,081 Estoque Máx. 177,292 P…" at bounding box center [546, 281] width 411 height 113
type input "277,292"
type input "177,208"
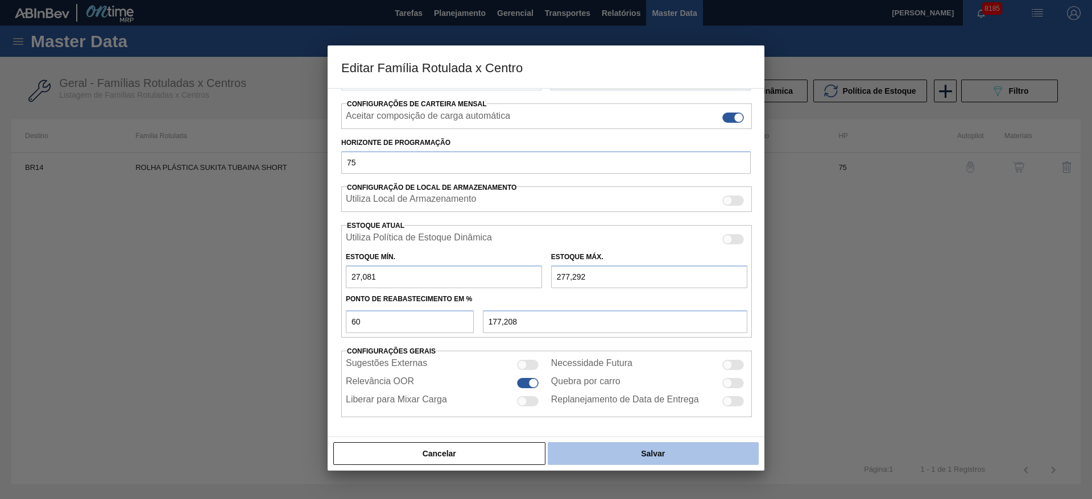
type input "277,292"
click at [620, 455] on button "Salvar" at bounding box center [653, 453] width 211 height 23
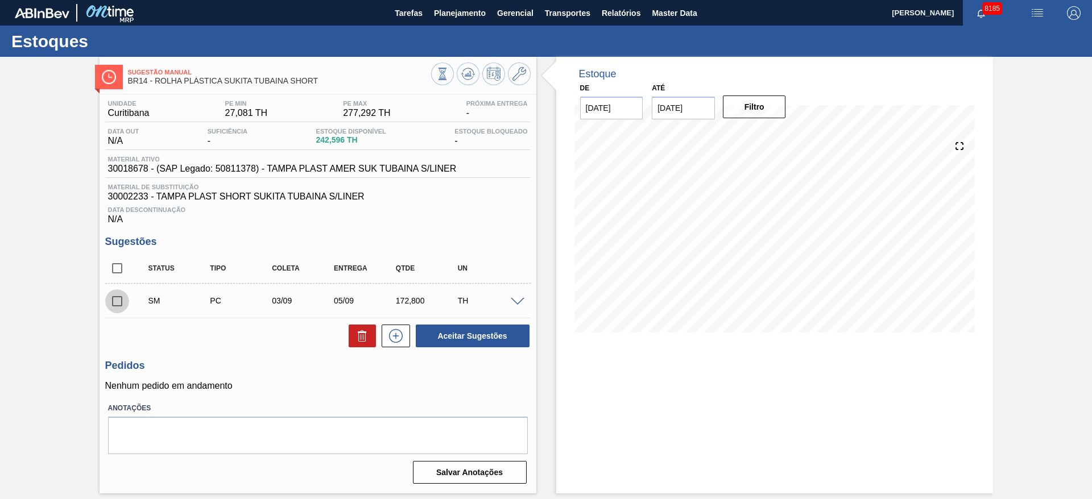
click at [118, 300] on input "checkbox" at bounding box center [117, 301] width 24 height 24
click at [467, 342] on button "Aceitar Sugestões" at bounding box center [473, 336] width 114 height 23
checkbox input "false"
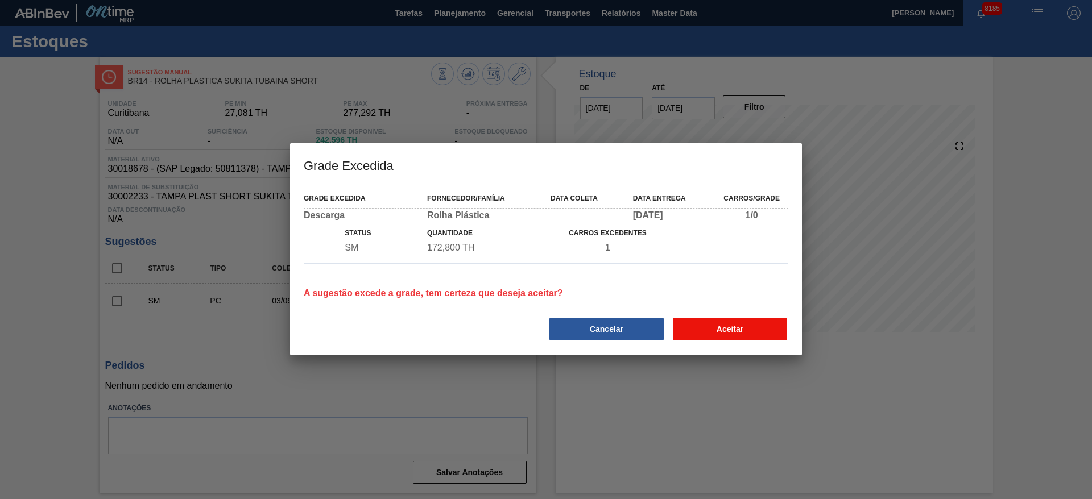
click at [702, 338] on button "Aceitar" at bounding box center [730, 329] width 114 height 23
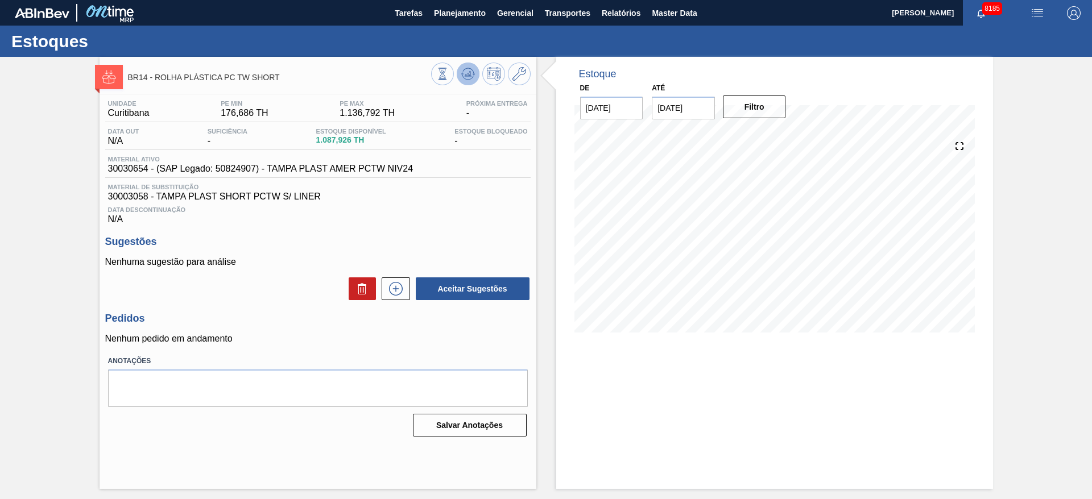
click at [449, 77] on icon at bounding box center [442, 74] width 13 height 13
click at [398, 279] on button at bounding box center [396, 288] width 28 height 23
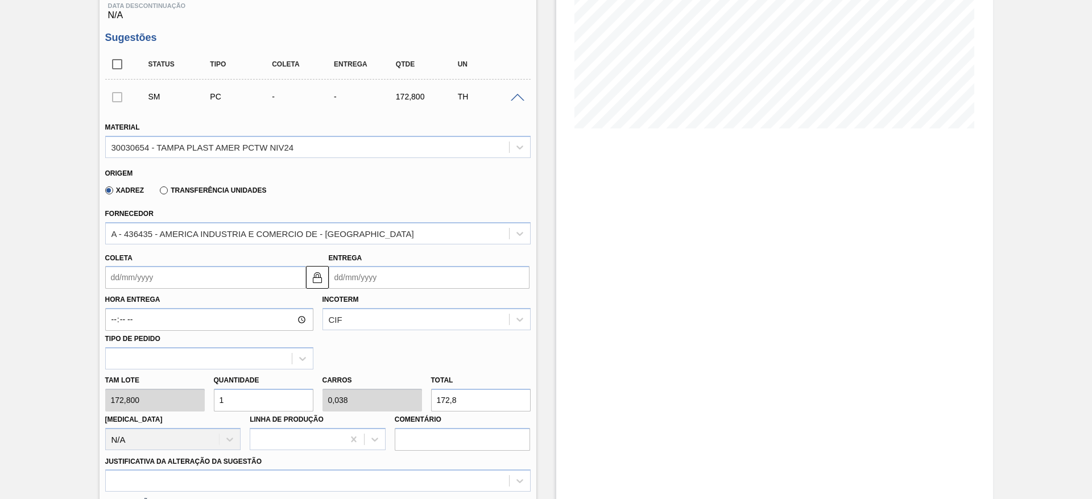
scroll to position [206, 0]
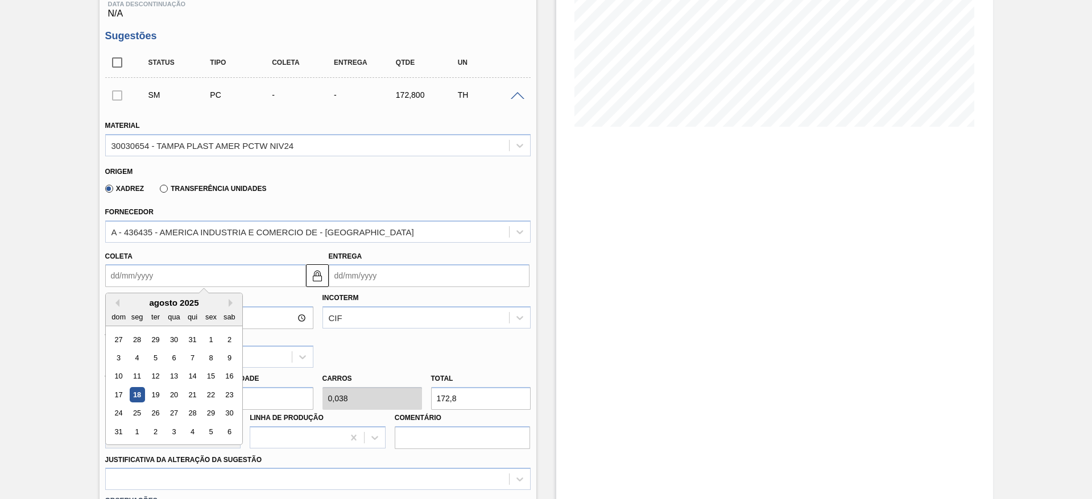
click at [120, 283] on input "Coleta" at bounding box center [205, 275] width 201 height 23
click at [153, 308] on div "dom seg ter qua qui sex sab" at bounding box center [174, 317] width 136 height 18
click at [175, 436] on div "3" at bounding box center [173, 431] width 15 height 15
type input "03/09/2025"
type input "05/09/2025"
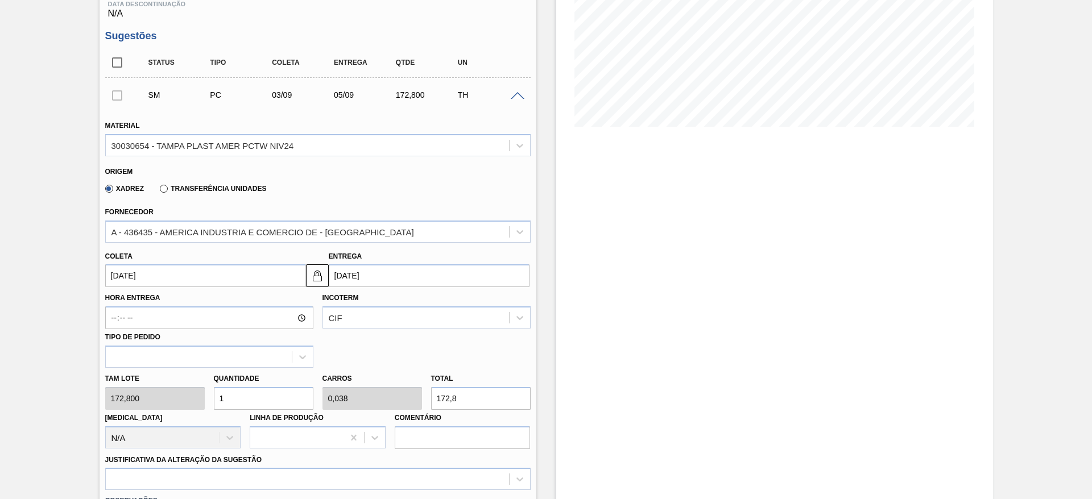
click at [234, 399] on input "1" at bounding box center [264, 398] width 100 height 23
type input "4"
type input "0,154"
type input "691,2"
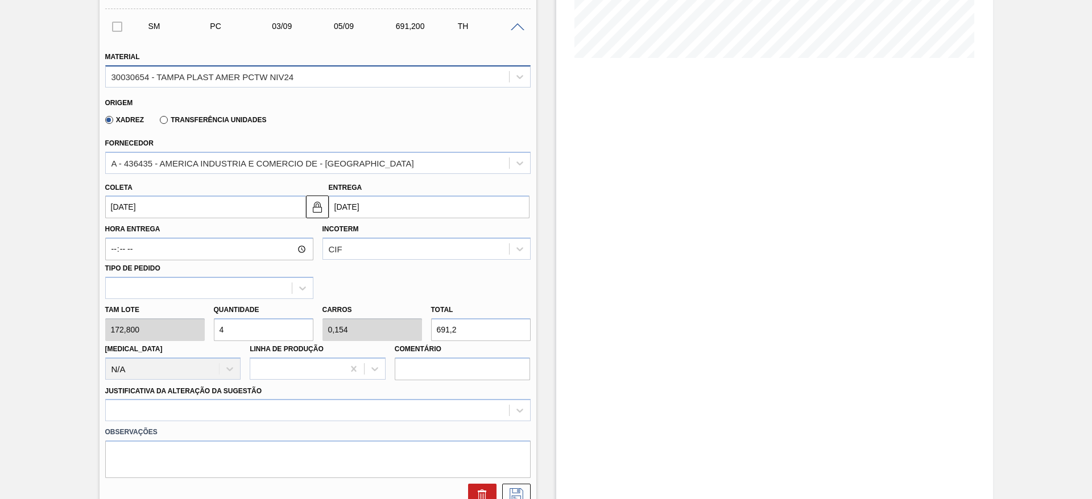
scroll to position [276, 0]
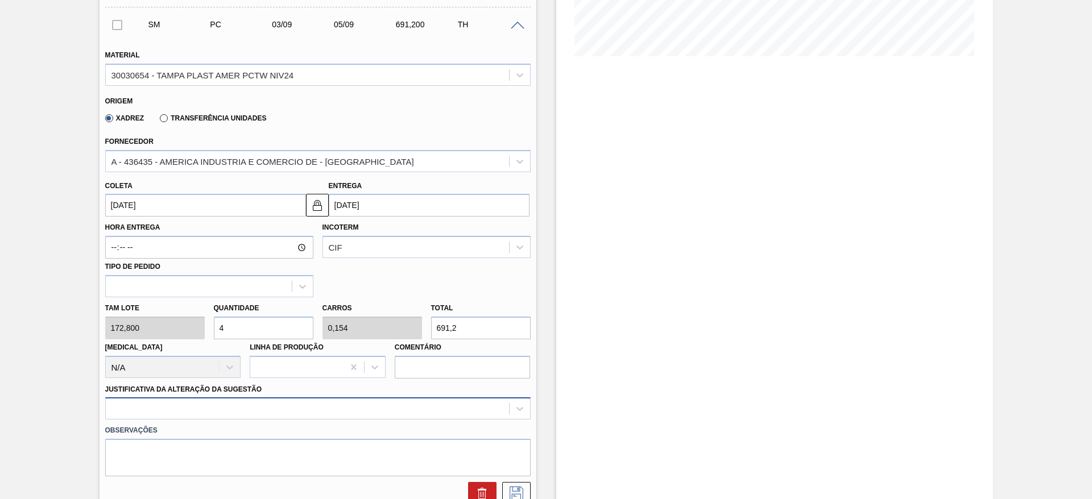
type input "0"
type input "3"
type input "0,115"
type input "518,4"
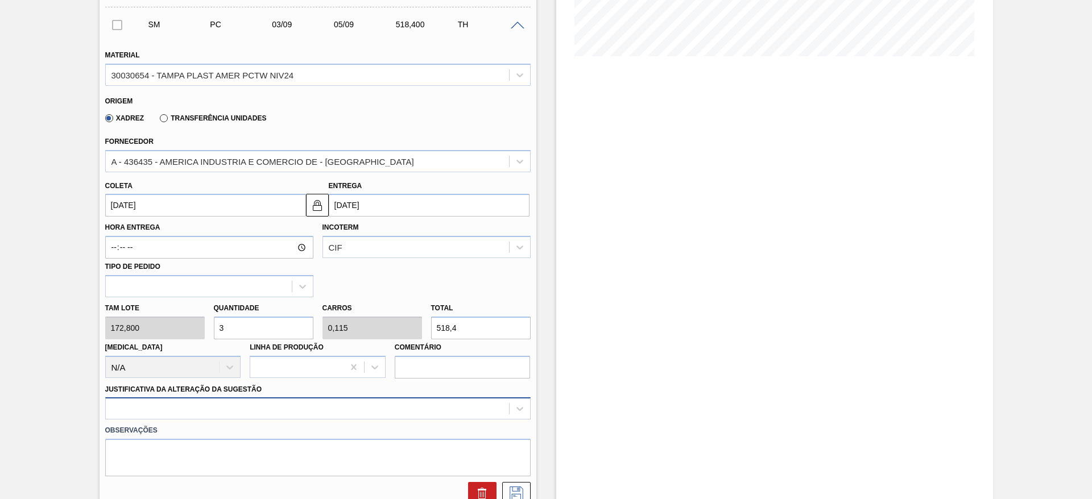
type input "3"
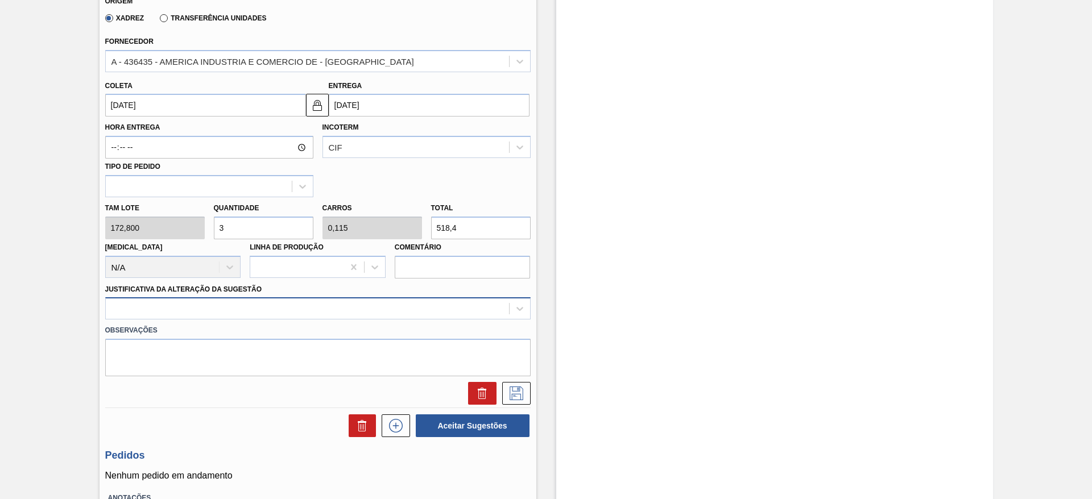
click at [382, 320] on div at bounding box center [317, 308] width 425 height 22
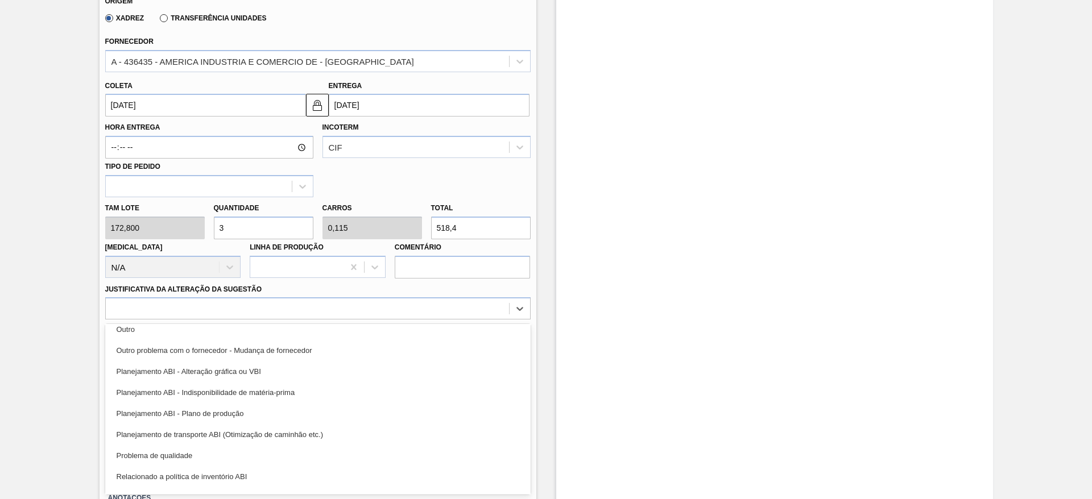
scroll to position [148, 0]
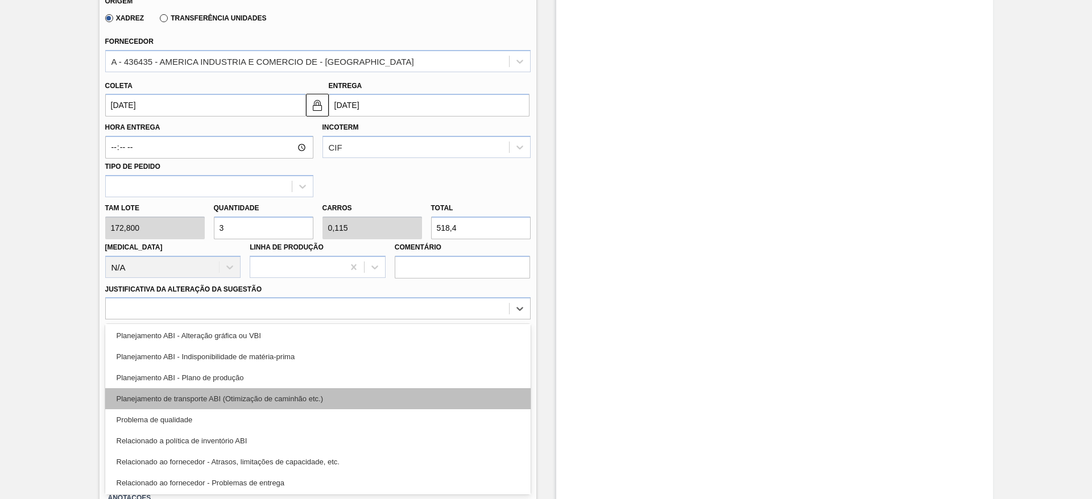
click at [400, 399] on div "Planejamento de transporte ABI (Otimização de caminhão etc.)" at bounding box center [317, 398] width 425 height 21
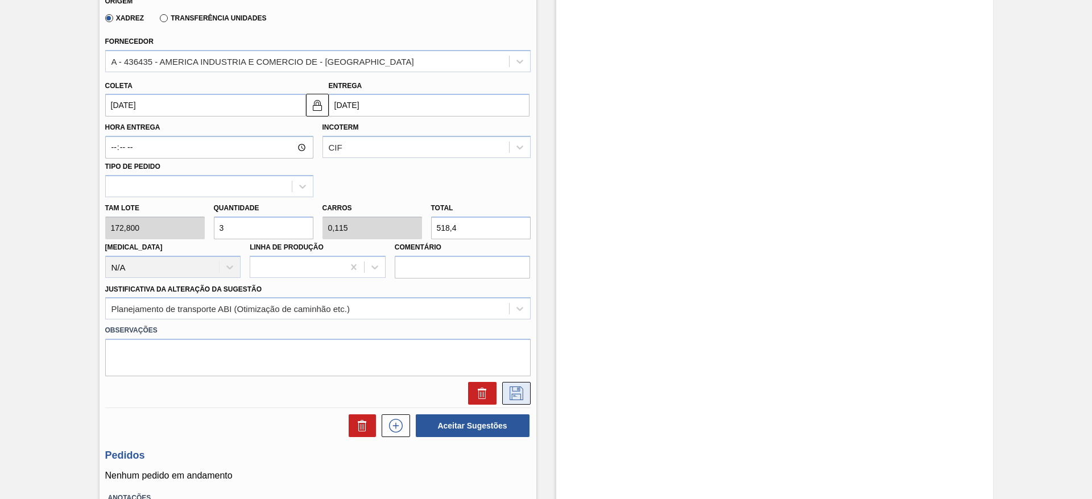
click at [525, 395] on button at bounding box center [516, 393] width 28 height 23
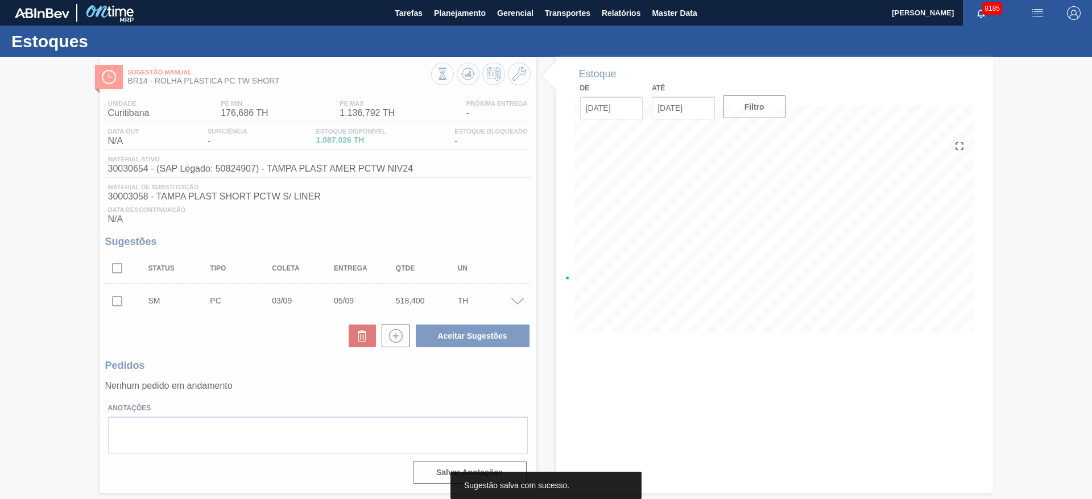
scroll to position [0, 0]
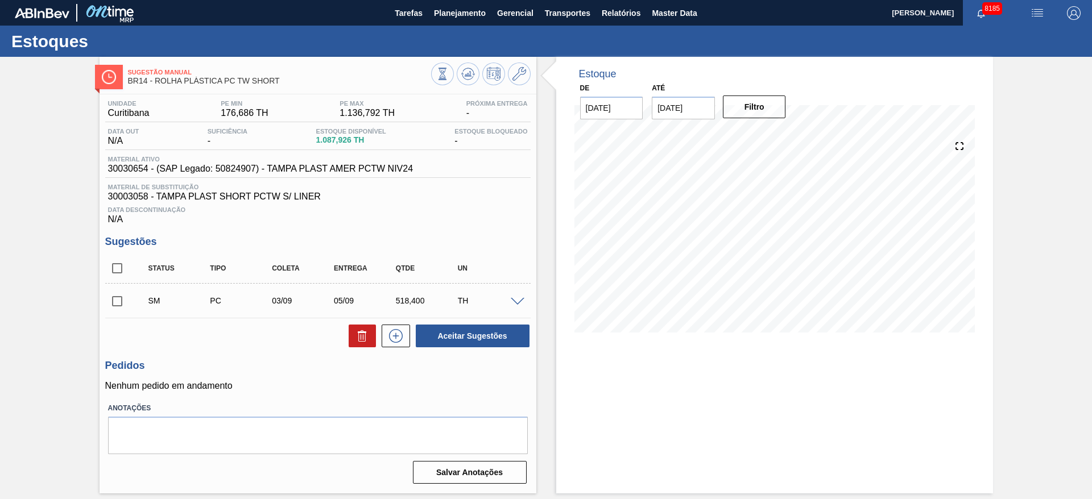
click at [117, 298] on input "checkbox" at bounding box center [117, 301] width 24 height 24
click at [492, 330] on button "Aceitar Sugestões" at bounding box center [473, 336] width 114 height 23
checkbox input "false"
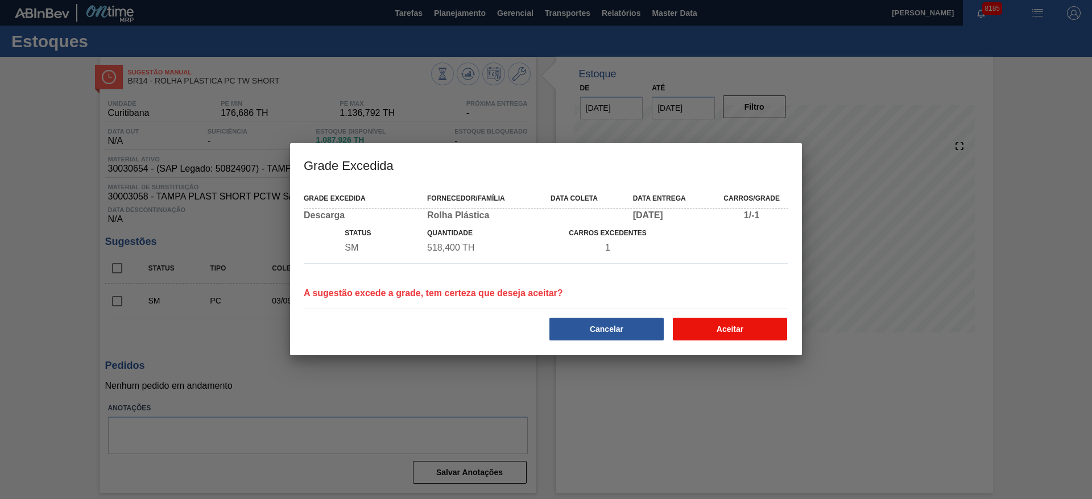
click at [708, 325] on button "Aceitar" at bounding box center [730, 329] width 114 height 23
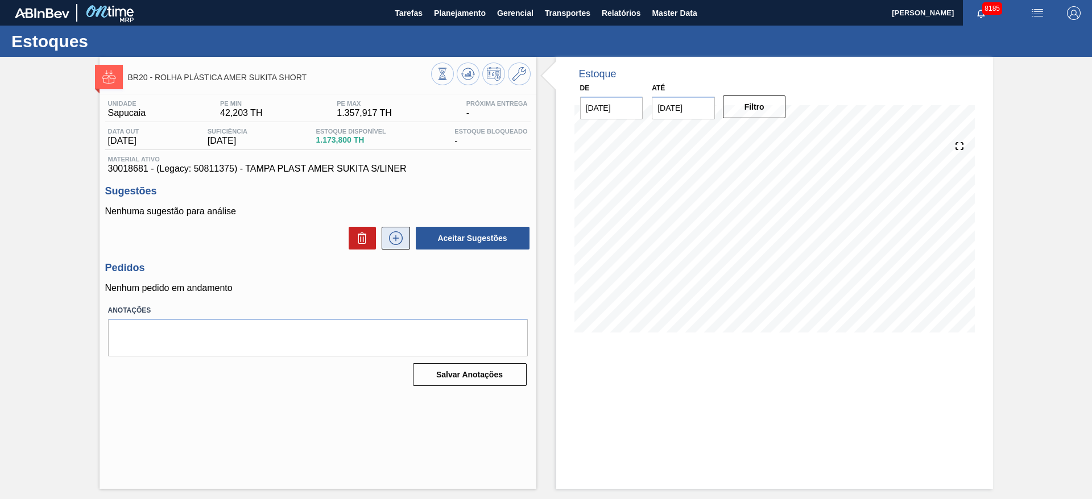
click at [403, 231] on icon at bounding box center [396, 238] width 18 height 14
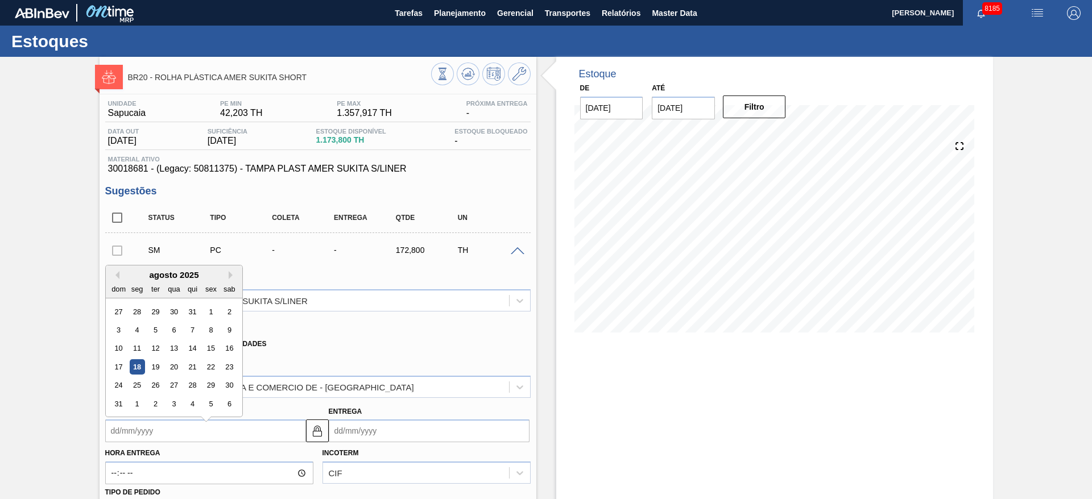
click at [123, 437] on input "Coleta" at bounding box center [205, 431] width 201 height 23
click at [140, 274] on div "dom seg ter qua qui sex sab" at bounding box center [174, 283] width 136 height 18
click at [230, 270] on button "Next Month" at bounding box center [233, 270] width 8 height 8
click at [140, 342] on div "15" at bounding box center [136, 342] width 15 height 15
type input "[DATE]"
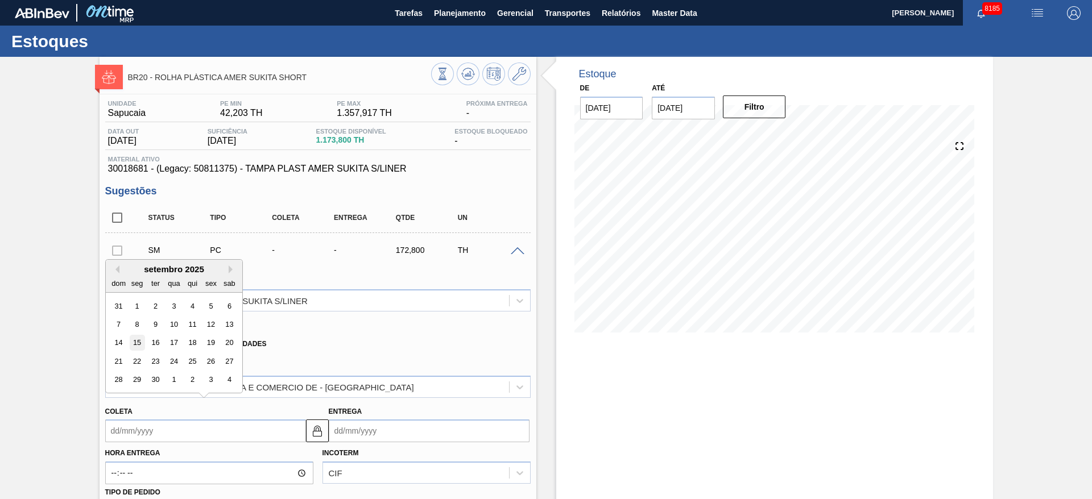
type input "[DATE]"
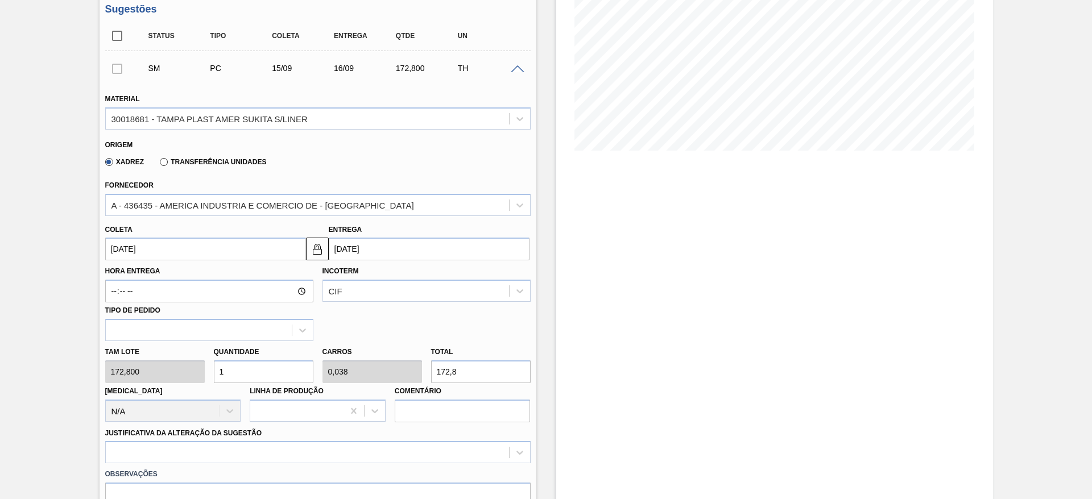
scroll to position [183, 0]
click at [237, 372] on input "1" at bounding box center [264, 371] width 100 height 23
type input "0"
type input "7"
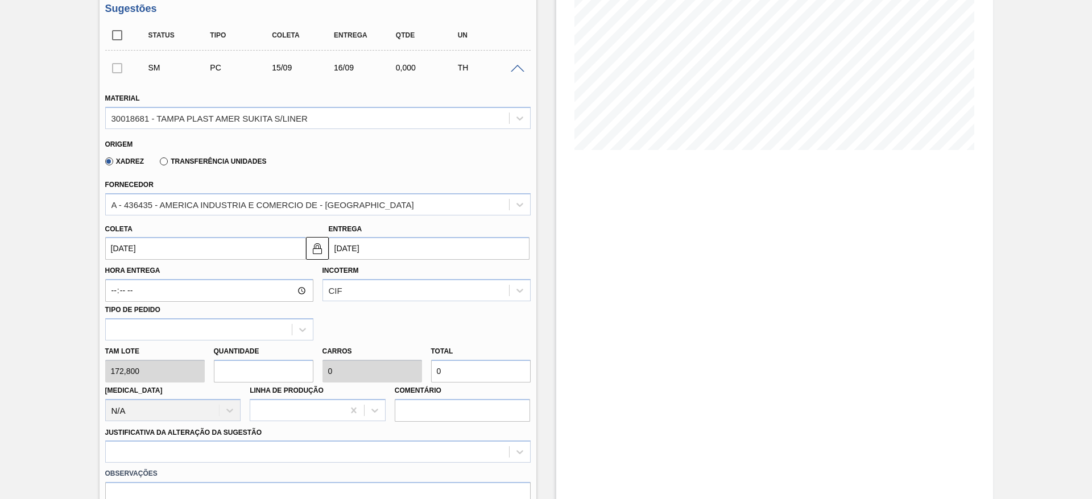
type input "0,269"
type input "1.209,6"
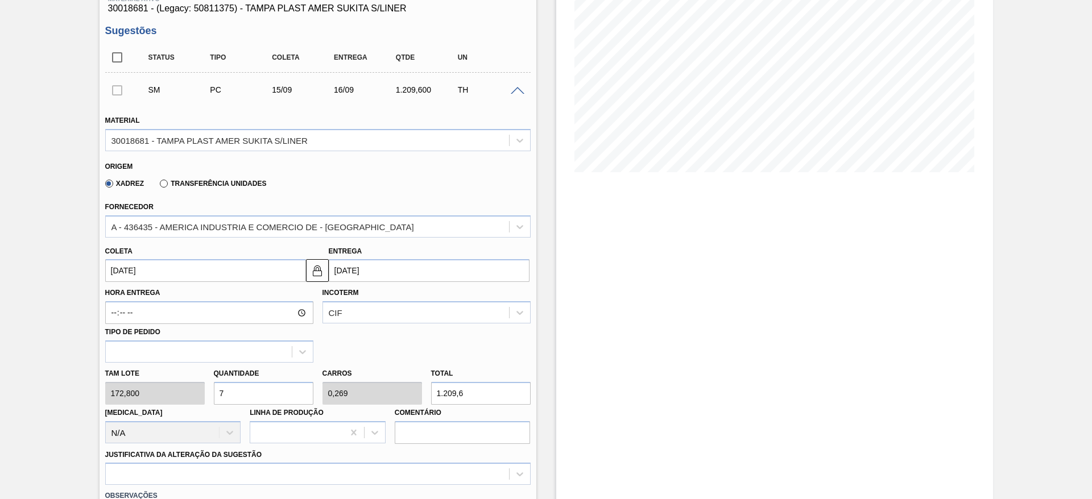
scroll to position [171, 0]
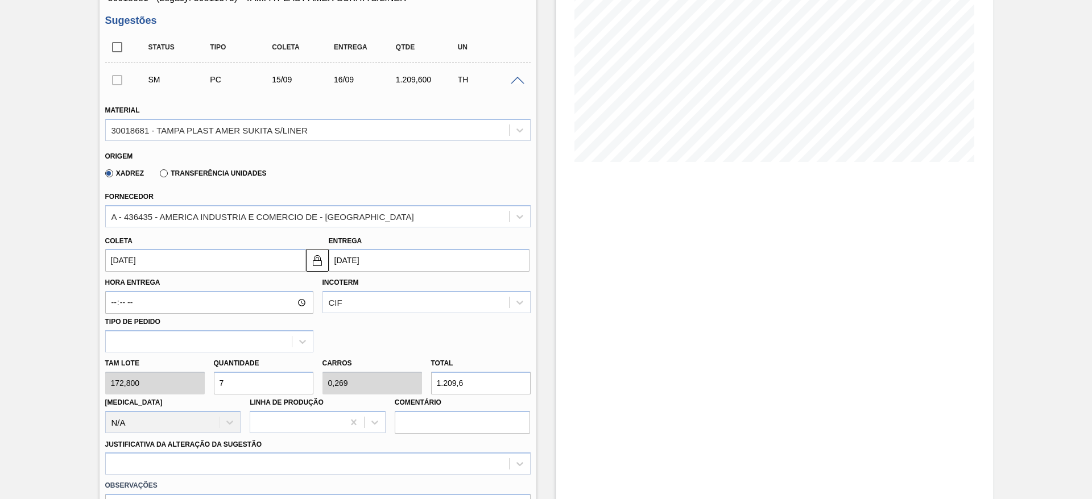
type input "0"
type input "6"
type input "0,231"
type input "1.036,8"
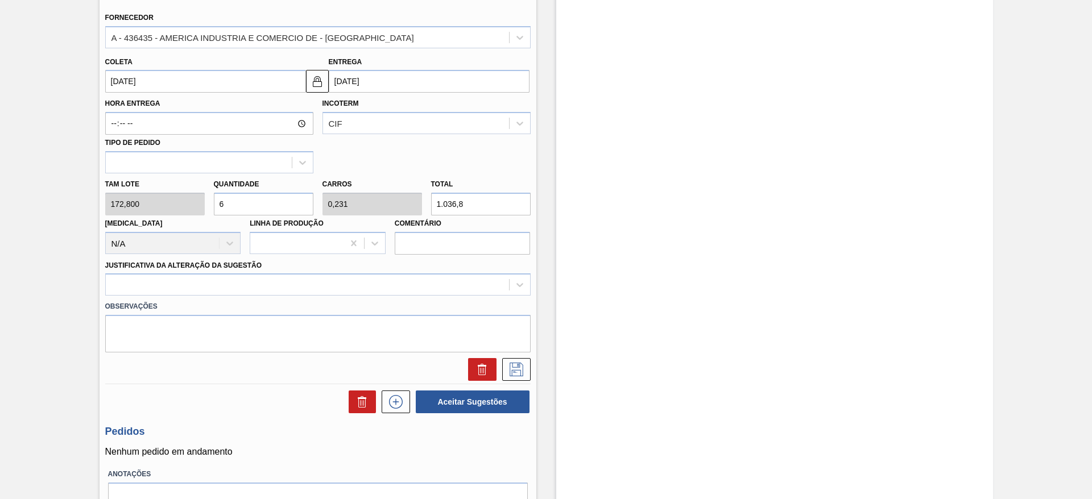
scroll to position [365, 0]
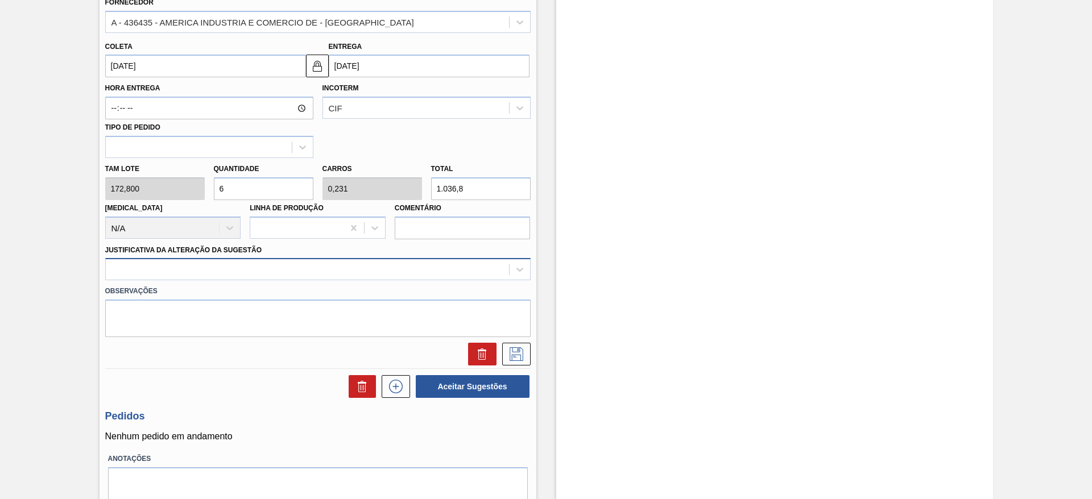
type input "6"
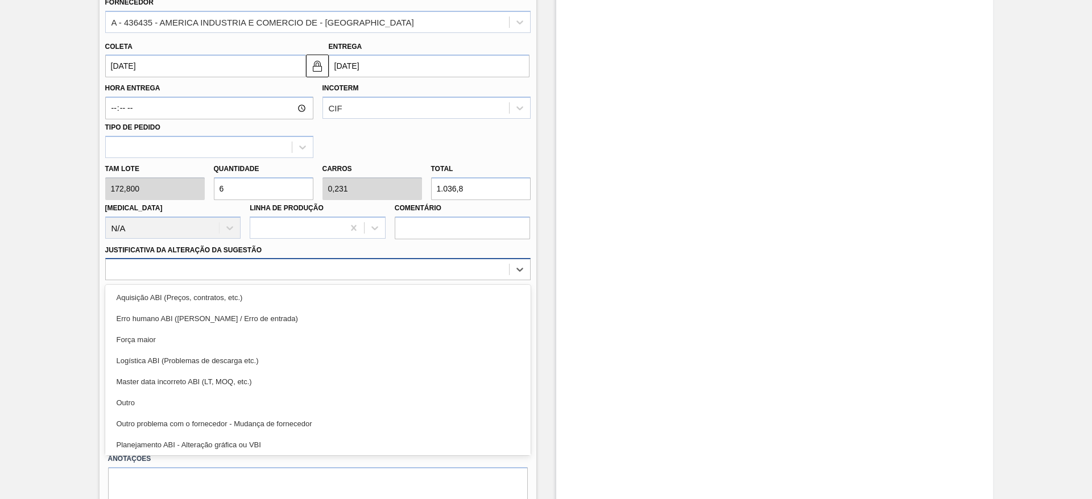
click at [367, 270] on div at bounding box center [307, 270] width 403 height 16
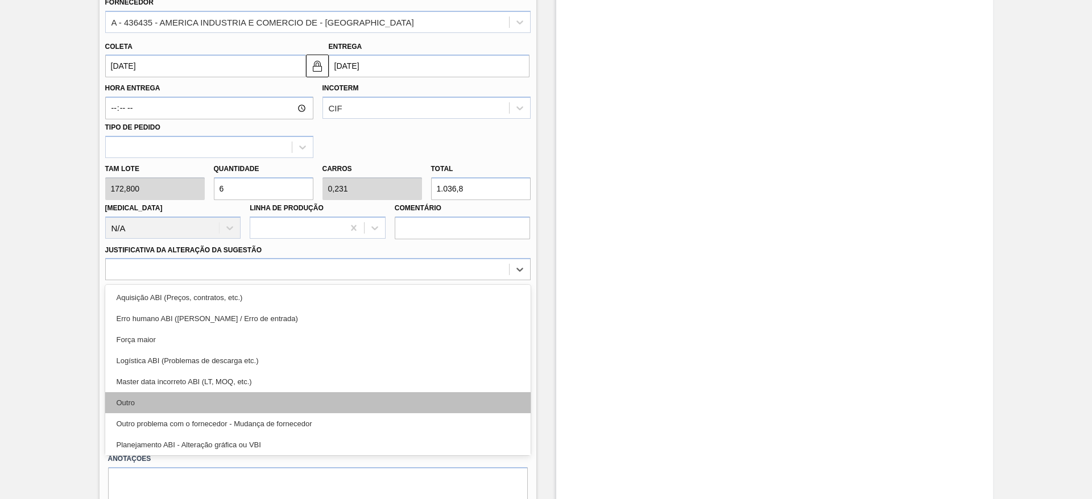
scroll to position [213, 0]
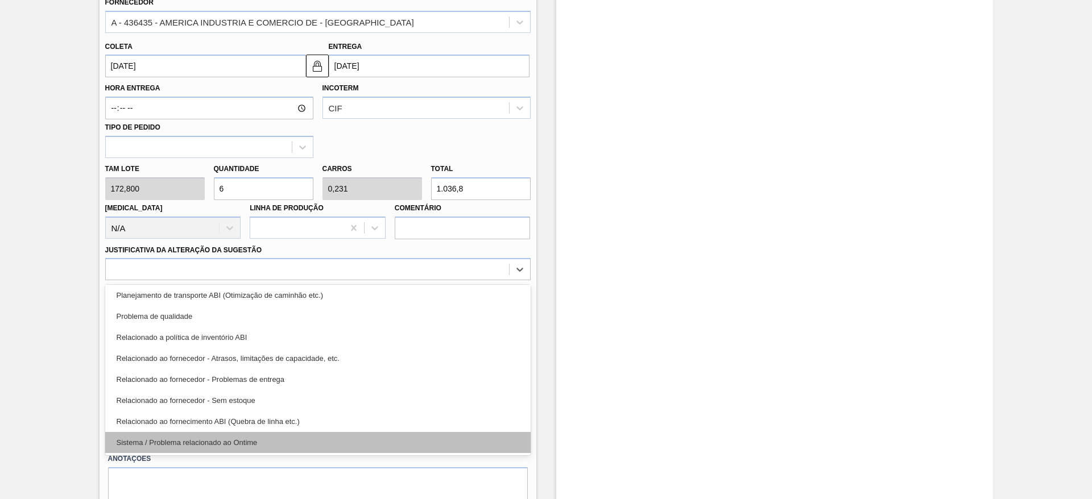
click at [372, 440] on div "Sistema / Problema relacionado ao Ontime" at bounding box center [317, 442] width 425 height 21
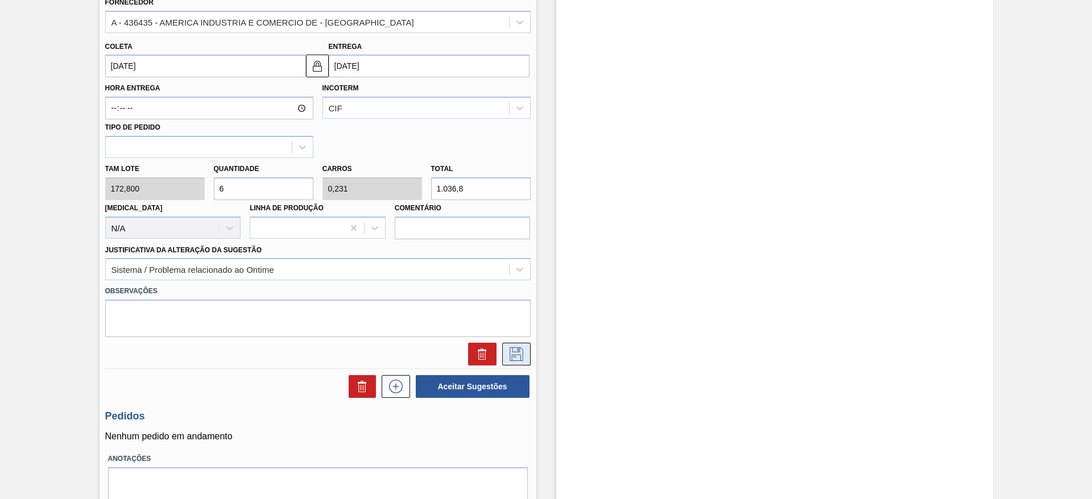
click at [510, 350] on icon at bounding box center [516, 354] width 18 height 14
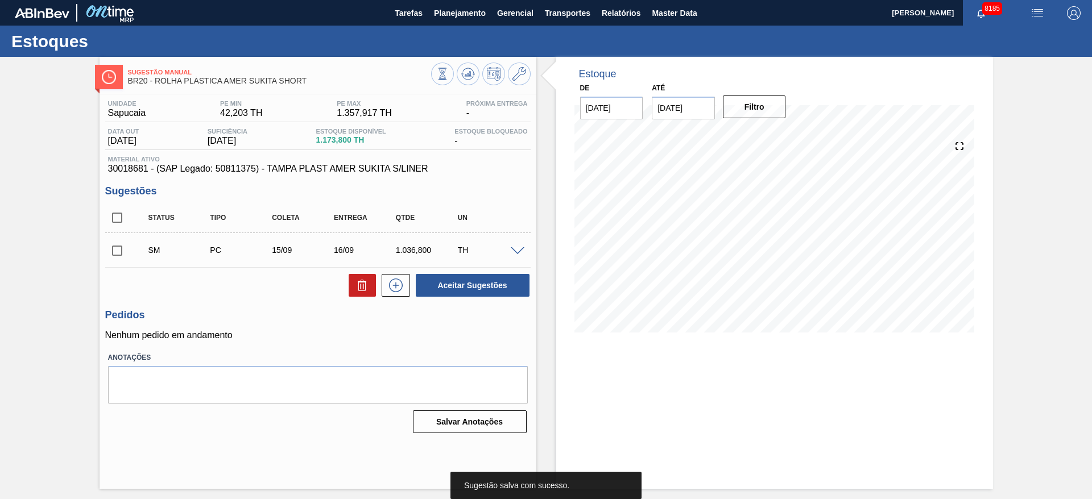
scroll to position [0, 0]
click at [1091, 120] on div "Sugestão Manual BR20 - ROLHA PLÁSTICA AMER SUKITA SHORT Unidade Sapucaia PE MIN…" at bounding box center [546, 273] width 1092 height 432
click at [111, 247] on input "checkbox" at bounding box center [117, 251] width 24 height 24
click at [458, 268] on div "Status Tipo Coleta Entrega Qtde UN SM PC 15/09 16/09 1.036,800 TH Material 3001…" at bounding box center [317, 250] width 425 height 95
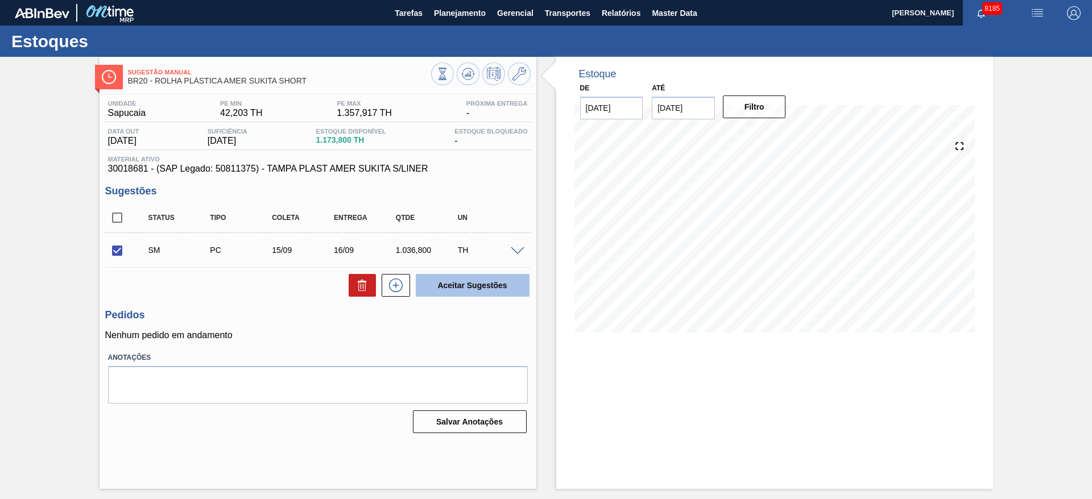
click at [458, 296] on button "Aceitar Sugestões" at bounding box center [473, 285] width 114 height 23
checkbox input "false"
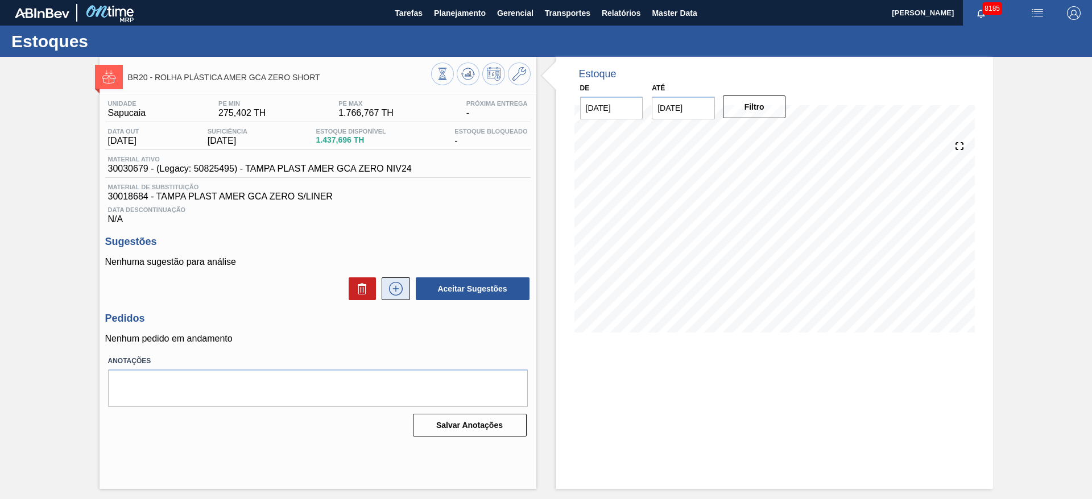
click at [389, 291] on icon at bounding box center [396, 289] width 18 height 14
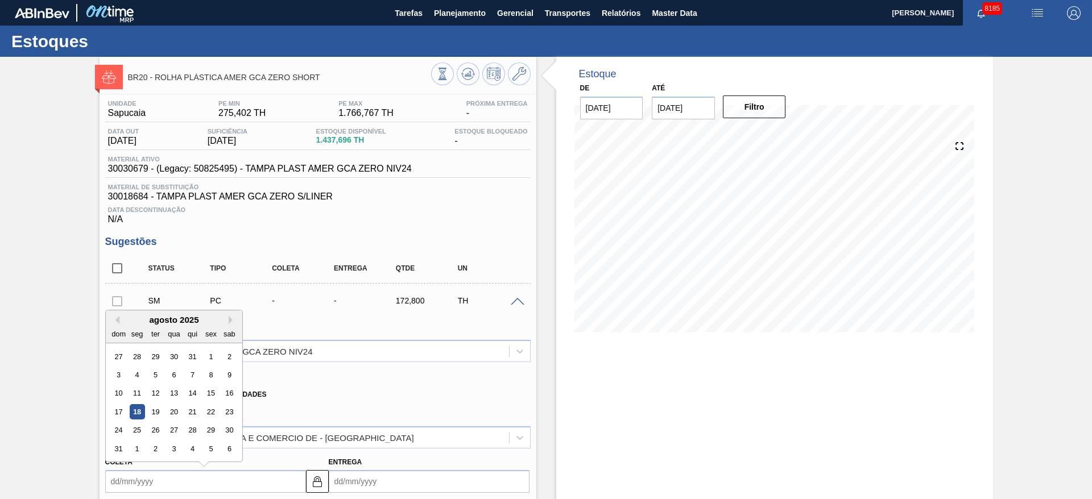
click at [136, 477] on input "Coleta" at bounding box center [205, 481] width 201 height 23
click at [152, 446] on div "2" at bounding box center [154, 448] width 15 height 15
type input "02/09/2025"
type input "03/09/2025"
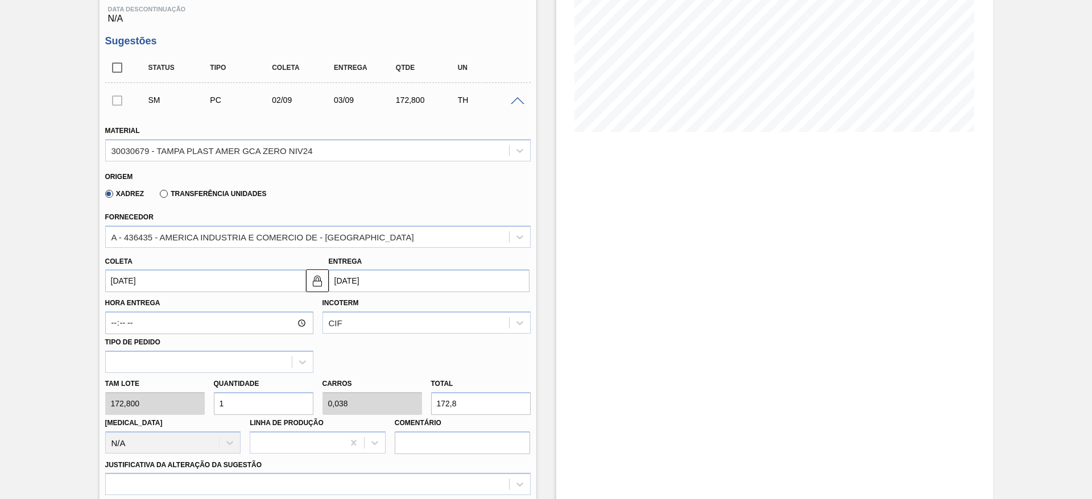
scroll to position [206, 0]
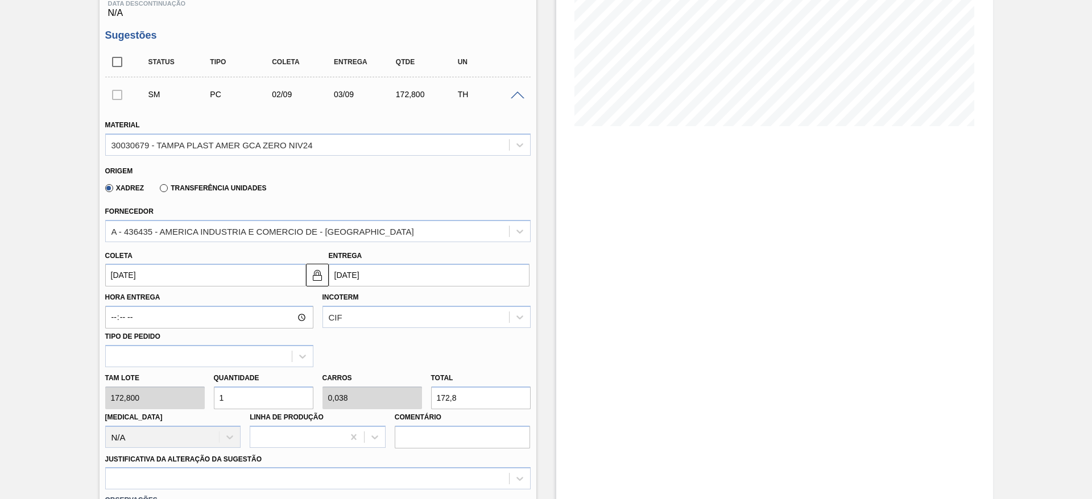
click at [229, 407] on input "1" at bounding box center [264, 398] width 100 height 23
type input "0"
type input "8"
type input "0,308"
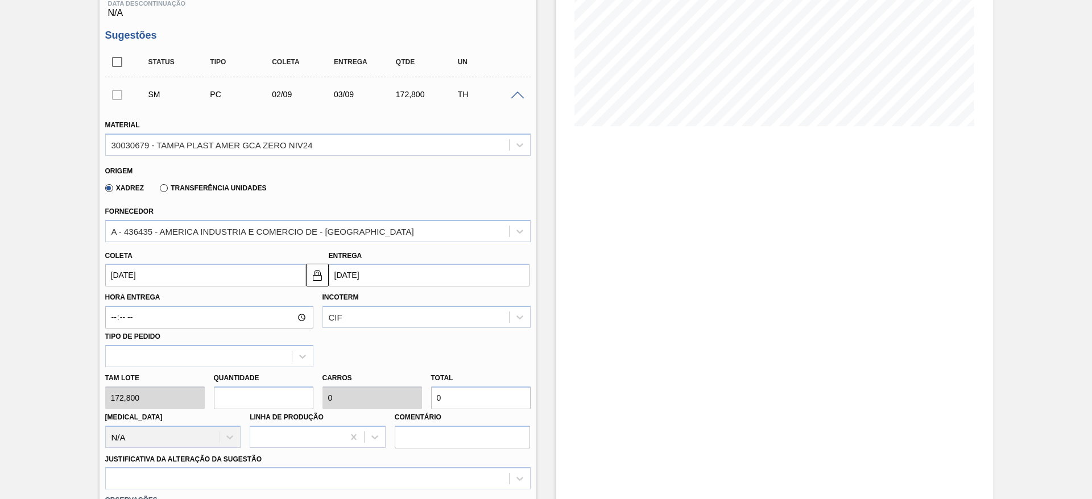
type input "1.382,4"
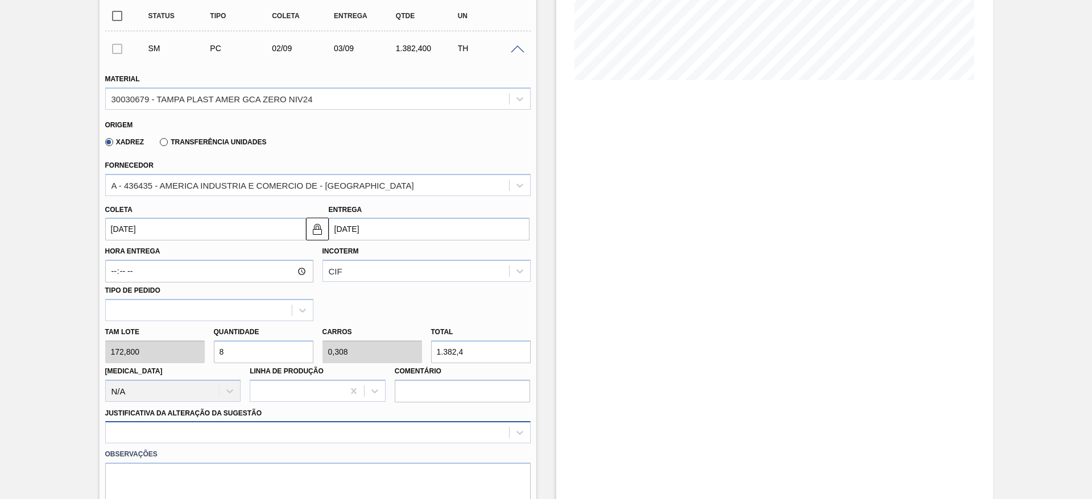
type input "8"
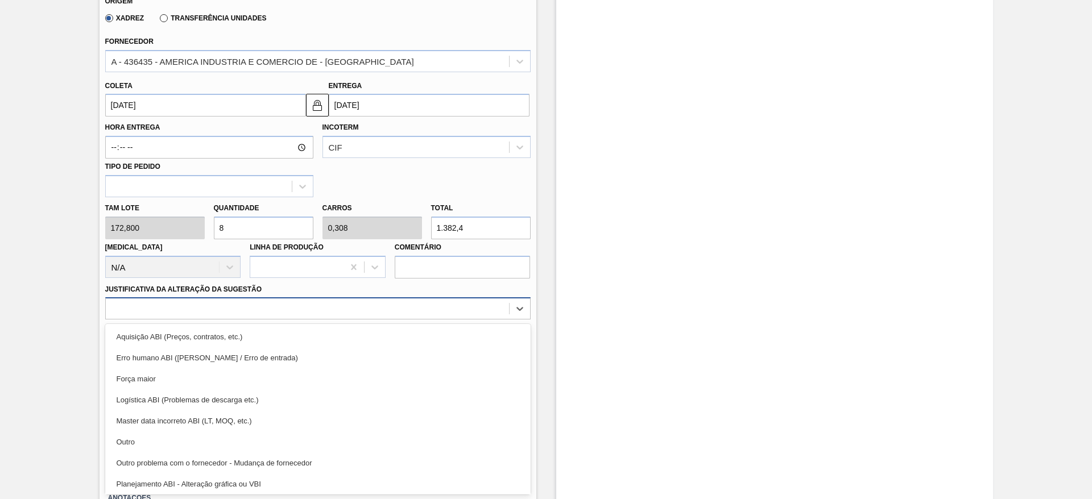
click at [270, 320] on div "option Master data incorreto ABI (LT, MOQ, etc.) focused, 5 of 18. 18 results a…" at bounding box center [317, 308] width 425 height 22
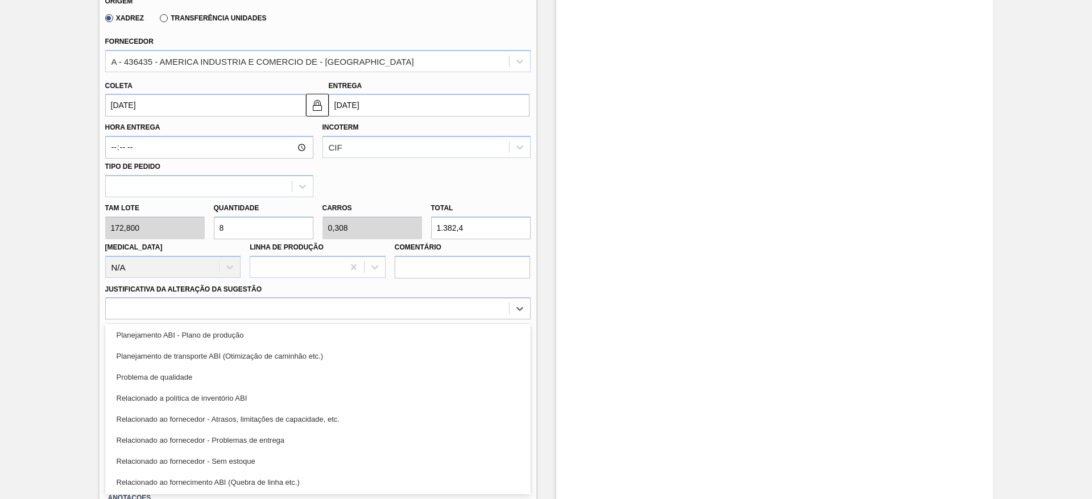
scroll to position [213, 0]
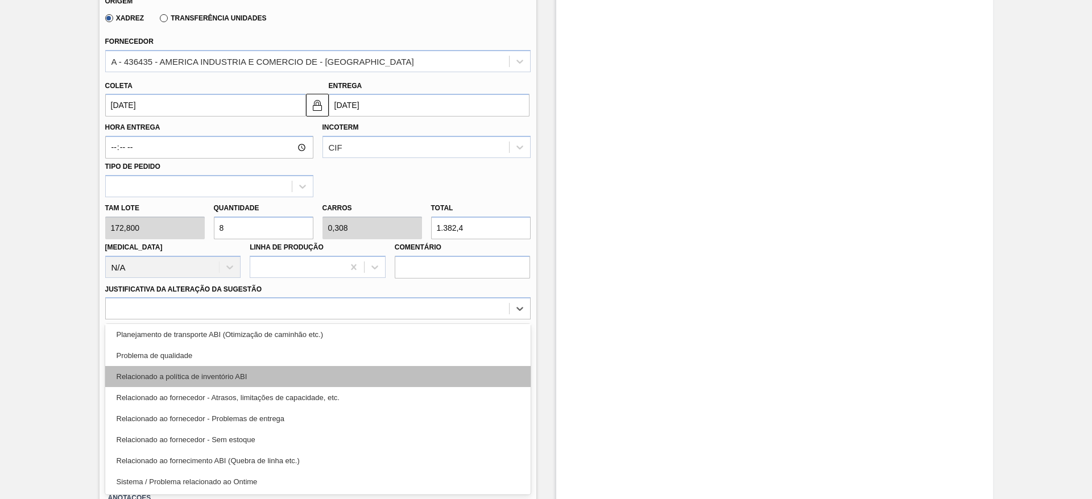
click at [329, 379] on div "Relacionado a política de inventório ABI" at bounding box center [317, 376] width 425 height 21
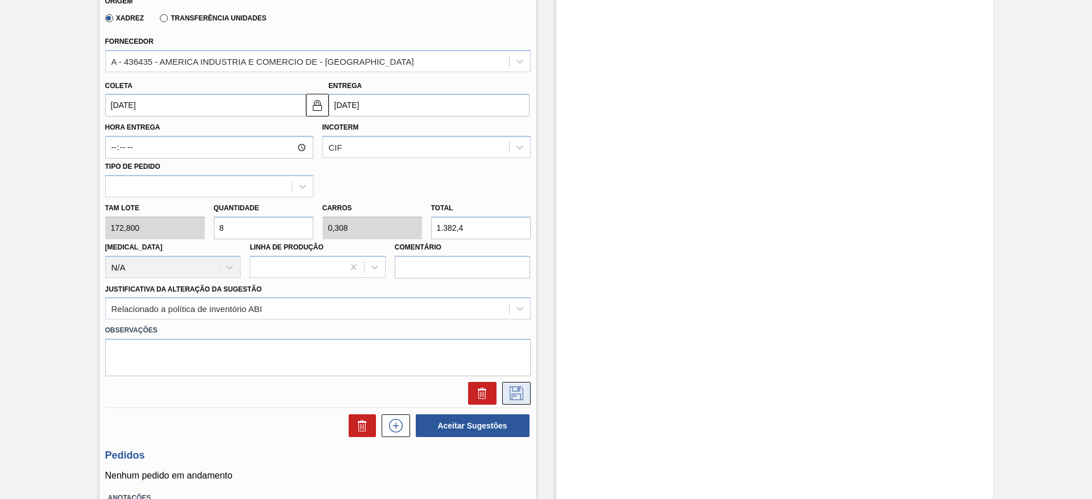
click at [514, 387] on icon at bounding box center [516, 394] width 18 height 14
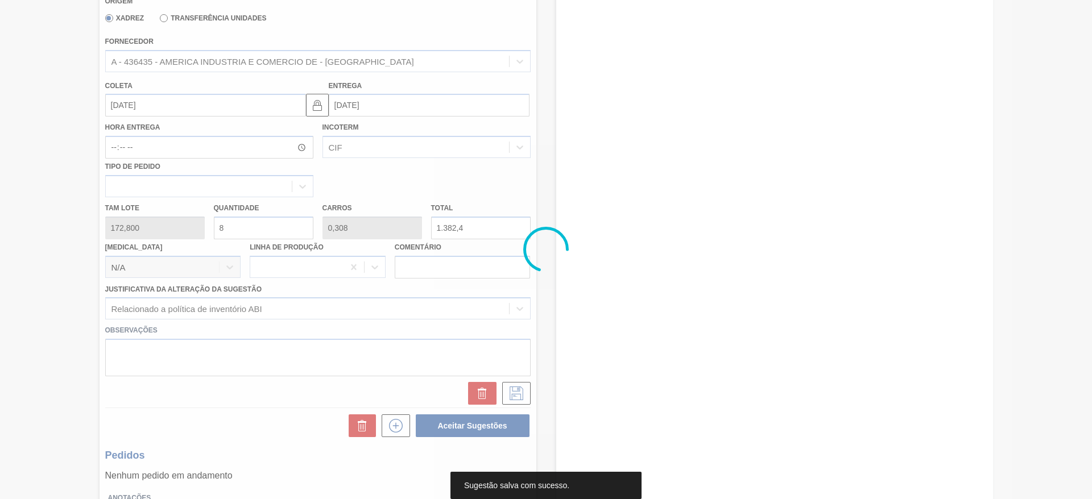
scroll to position [0, 0]
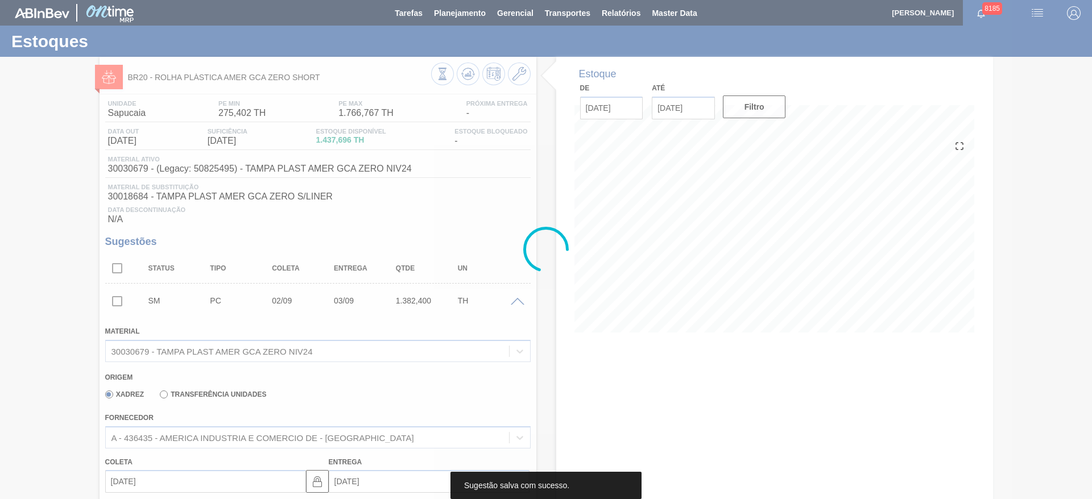
click at [1091, 93] on main "Tarefas Planejamento Gerencial Transportes Relatórios Master Data José Albérico…" at bounding box center [546, 249] width 1092 height 499
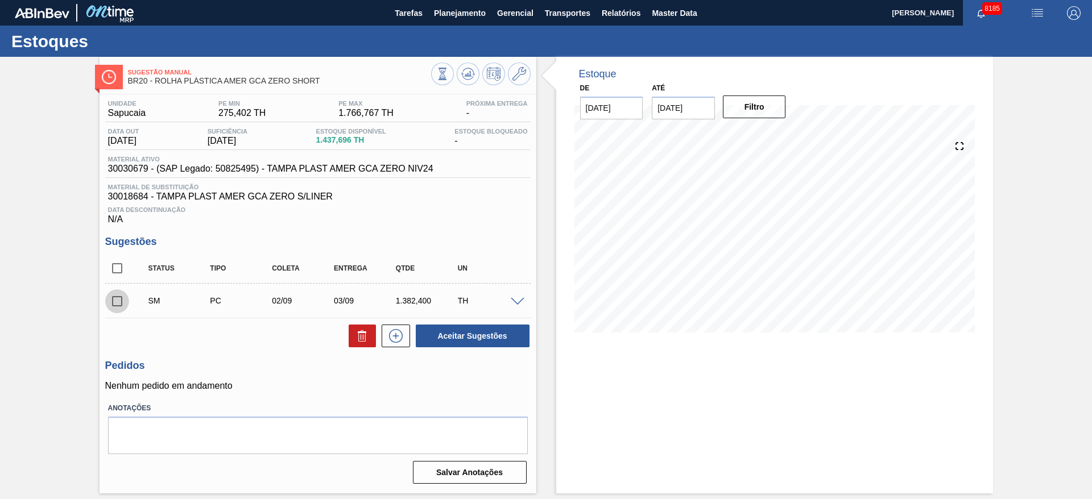
click at [126, 301] on input "checkbox" at bounding box center [117, 301] width 24 height 24
click at [446, 337] on button "Aceitar Sugestões" at bounding box center [473, 336] width 114 height 23
checkbox input "false"
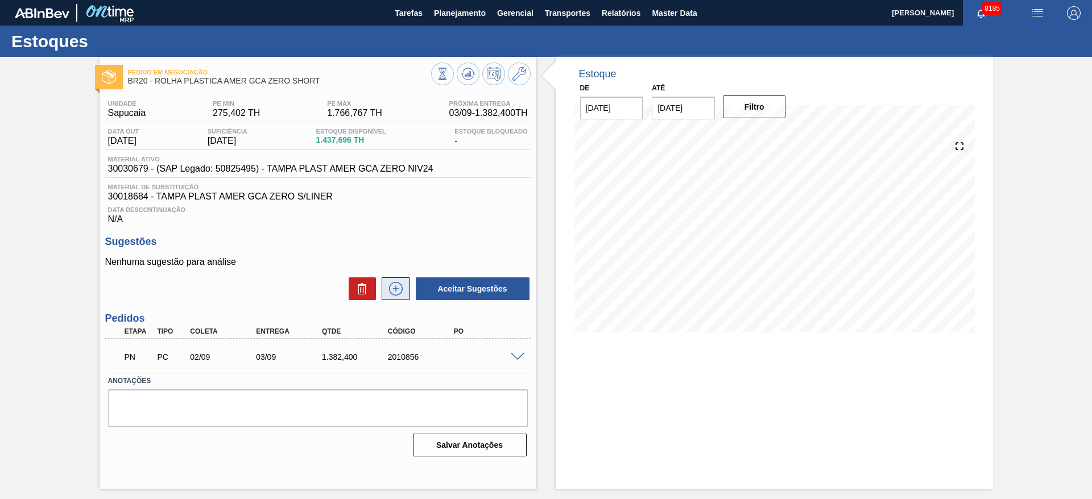
click at [393, 279] on button at bounding box center [396, 288] width 28 height 23
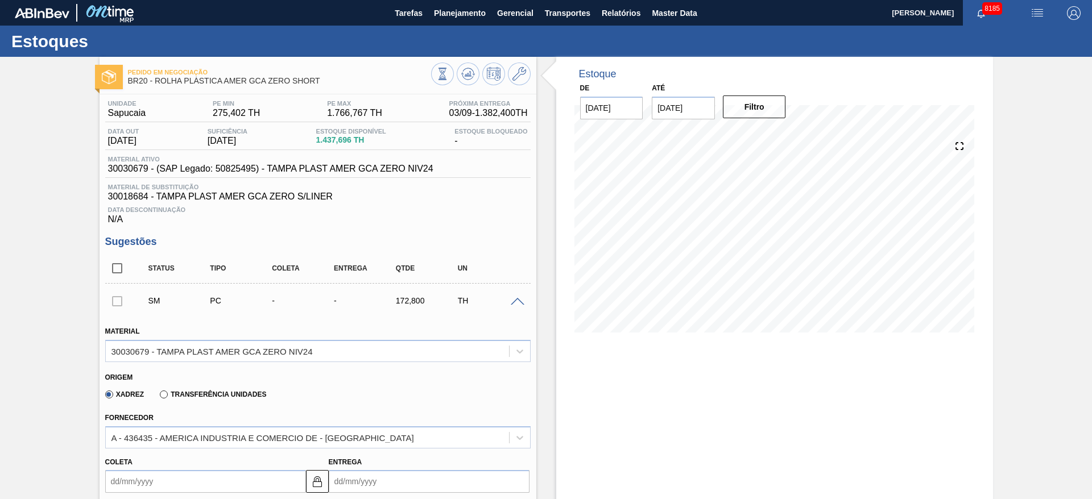
click at [135, 482] on input "Coleta" at bounding box center [205, 481] width 201 height 23
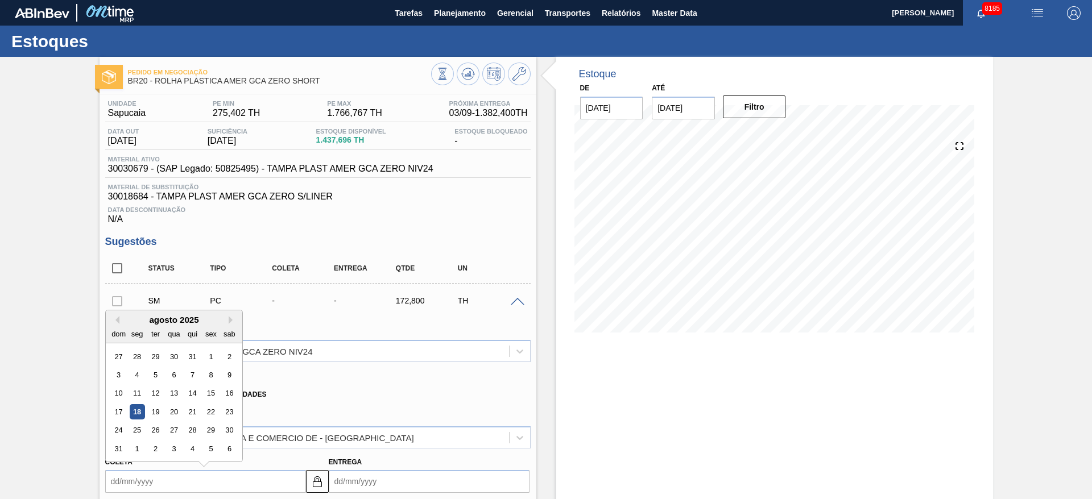
click at [141, 312] on div "agosto 2025 dom seg ter qua qui sex sab" at bounding box center [174, 326] width 136 height 33
click at [233, 318] on button "Next Month" at bounding box center [233, 320] width 8 height 8
click at [136, 426] on div "29" at bounding box center [136, 430] width 15 height 15
type input "29/09/2025"
type input "30/09/2025"
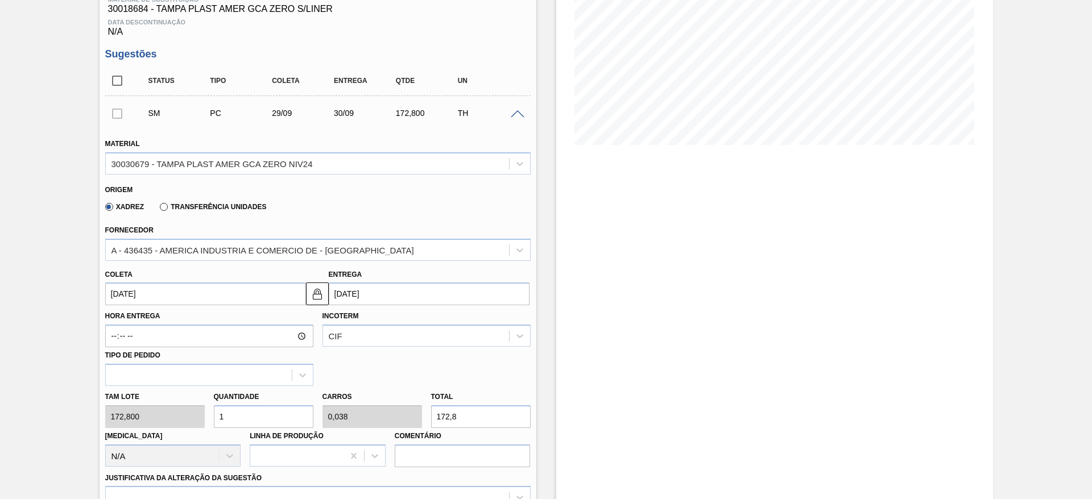
scroll to position [189, 0]
click at [229, 416] on input "1" at bounding box center [264, 415] width 100 height 23
type input "7"
type input "0,269"
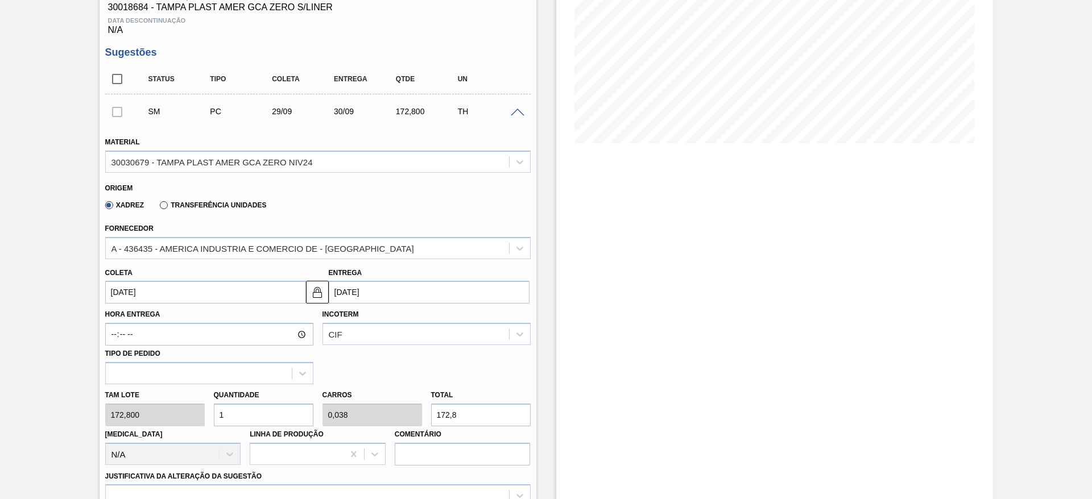
type input "1.209,6"
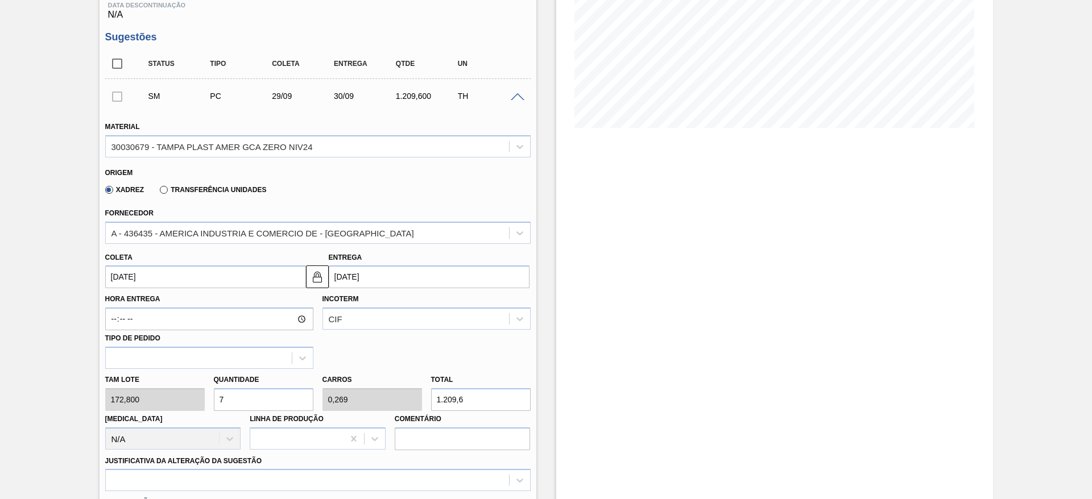
scroll to position [208, 0]
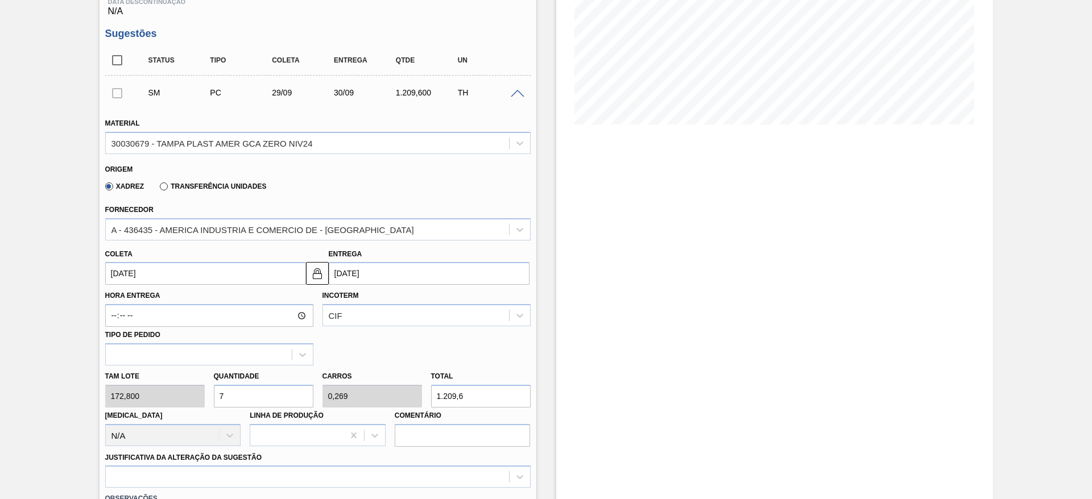
type input "0"
type input "6"
type input "0,231"
type input "1.036,8"
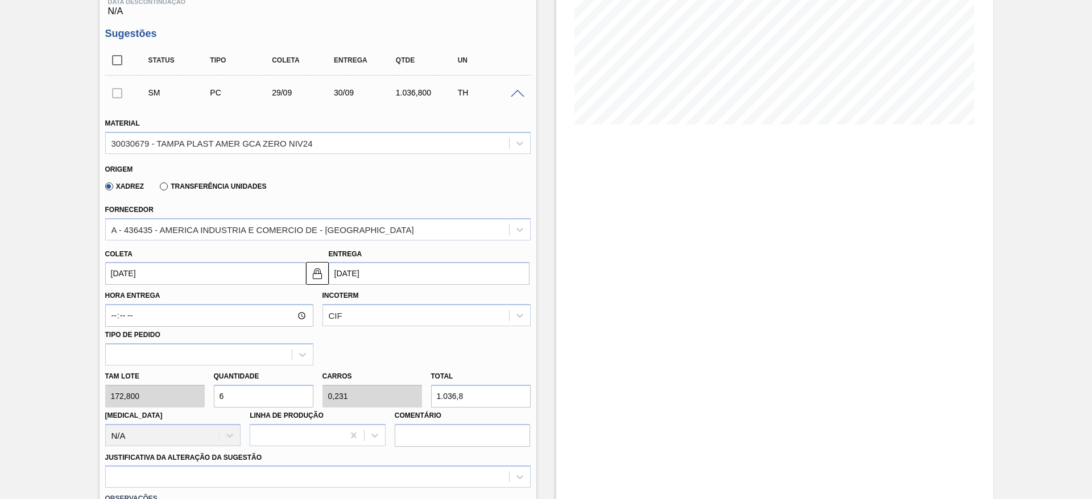
scroll to position [399, 0]
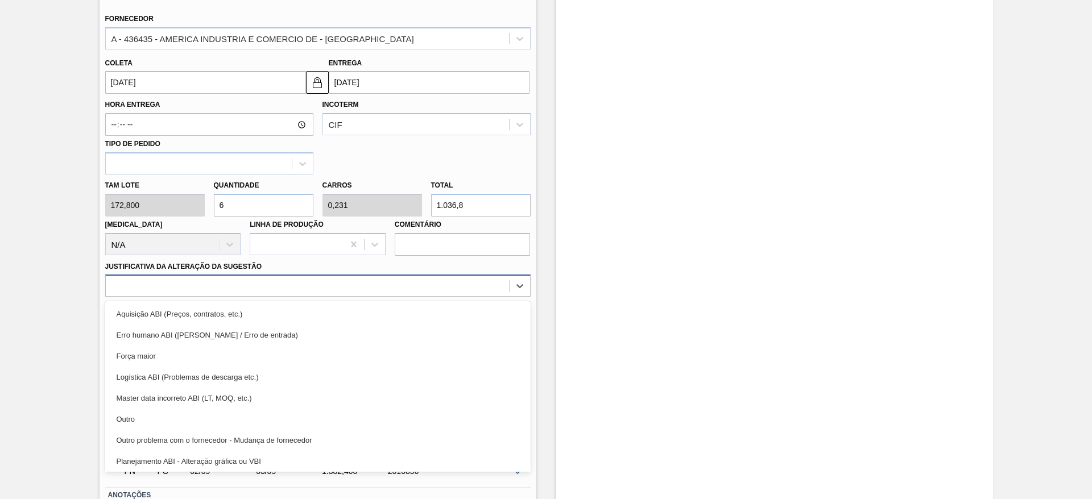
click at [376, 296] on div at bounding box center [317, 286] width 425 height 22
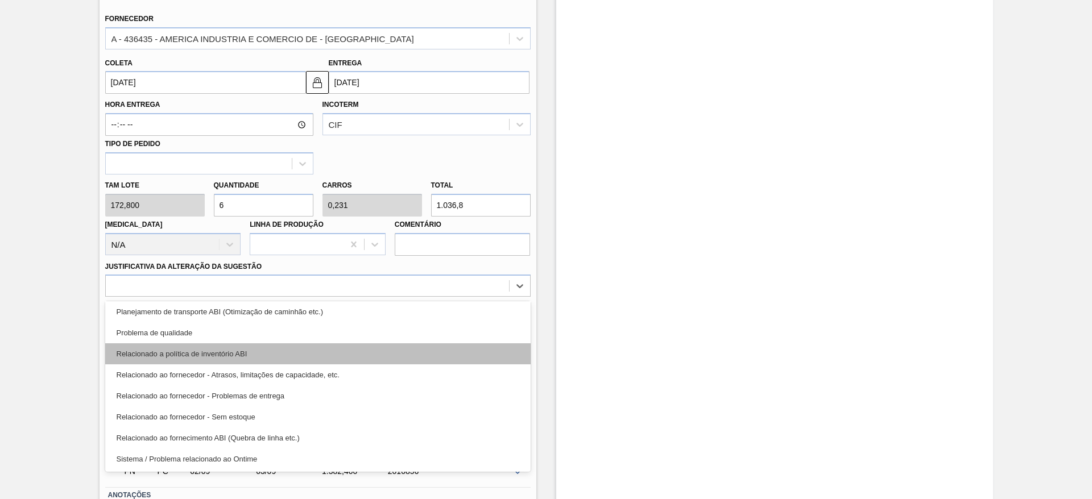
click at [429, 351] on div "Relacionado a política de inventório ABI" at bounding box center [317, 353] width 425 height 21
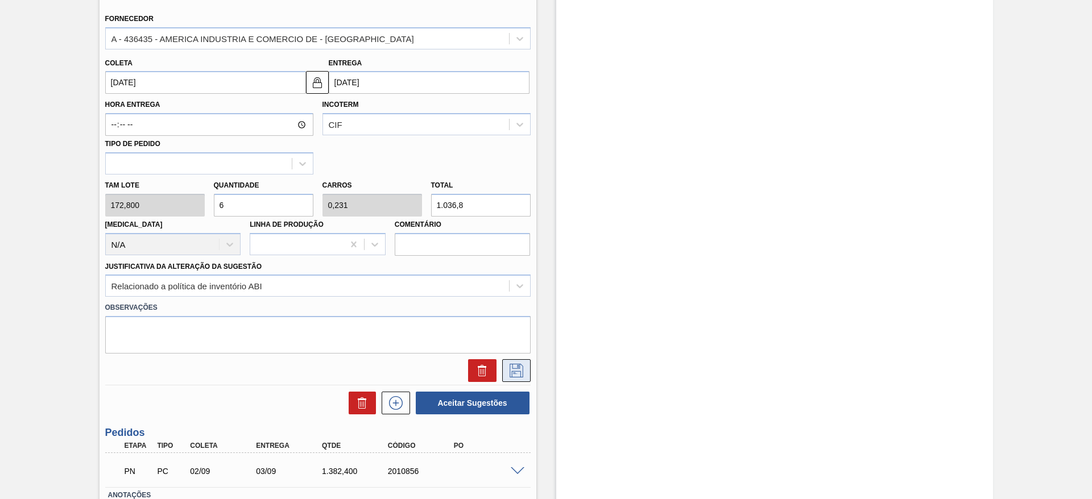
click at [507, 371] on icon at bounding box center [516, 371] width 18 height 14
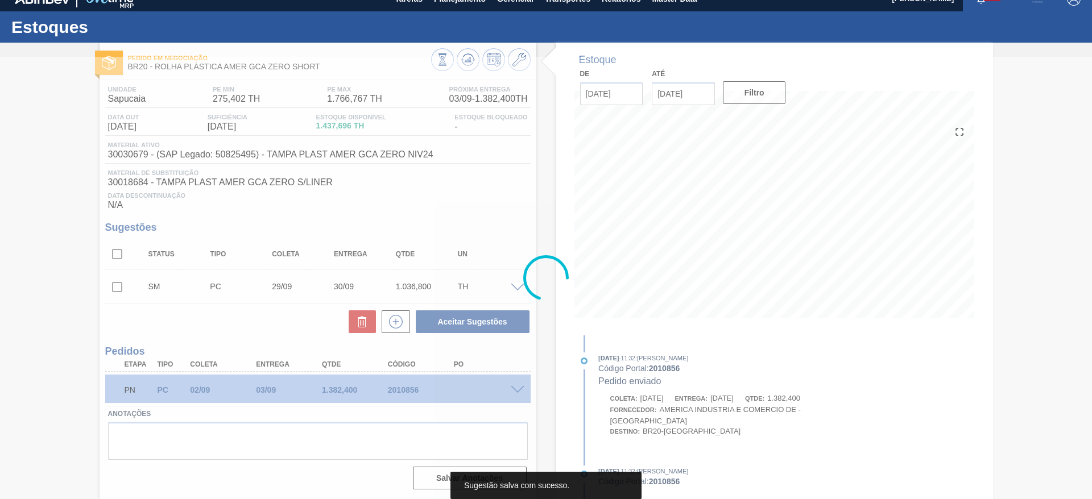
scroll to position [14, 0]
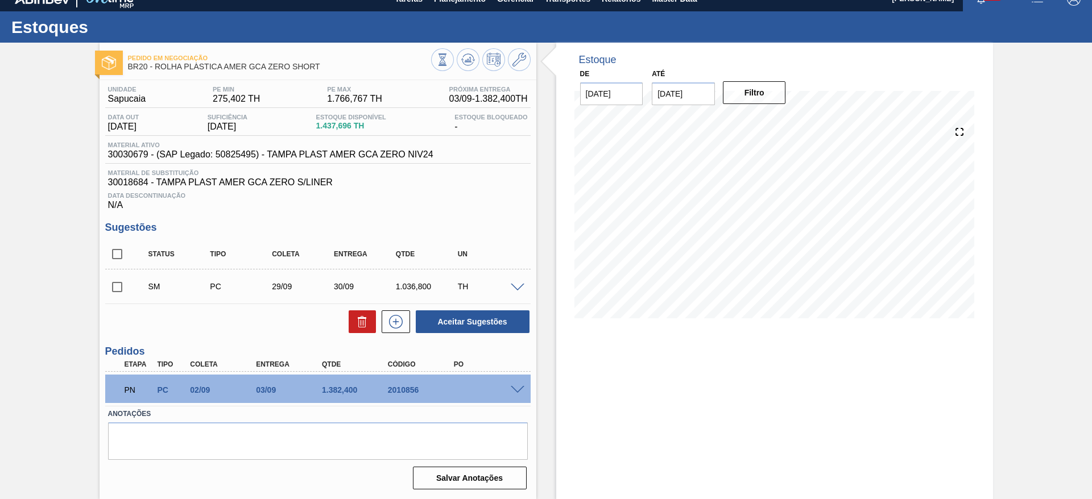
click at [513, 289] on span at bounding box center [518, 288] width 14 height 9
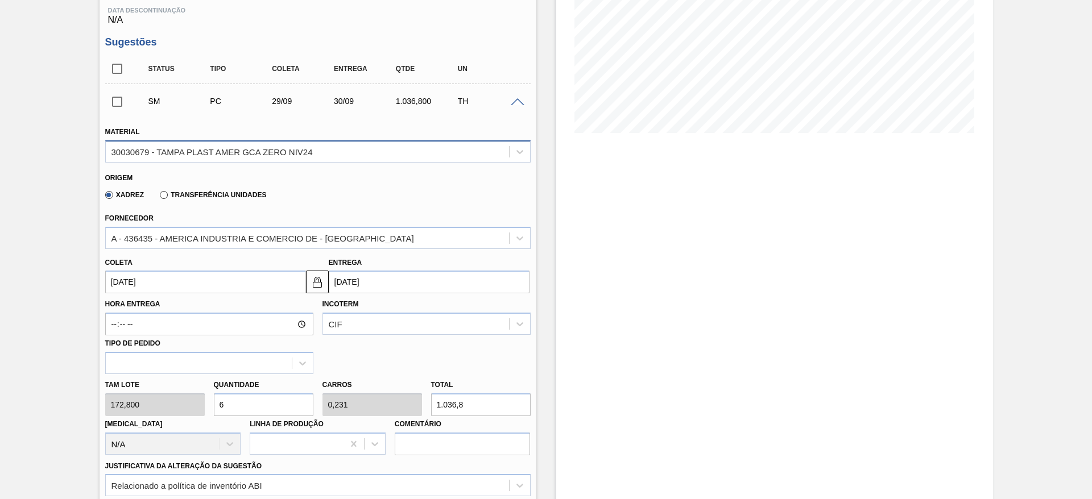
scroll to position [222, 0]
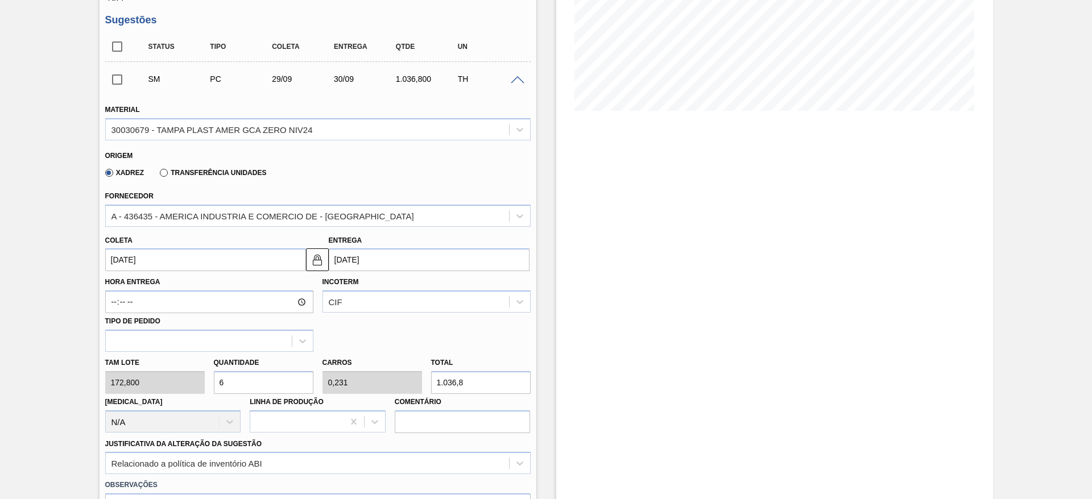
click at [234, 381] on input "6" at bounding box center [264, 382] width 100 height 23
type input "5"
type input "0,192"
type input "864"
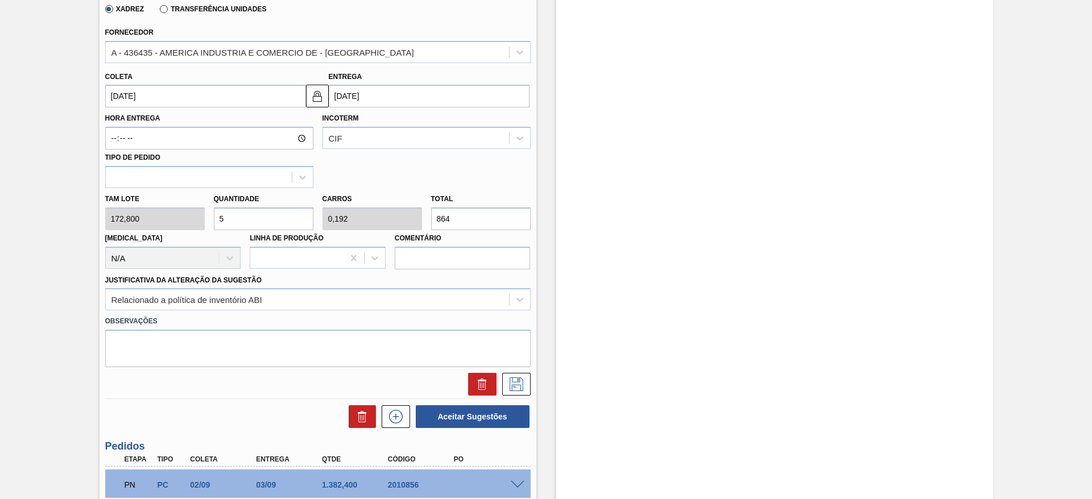
scroll to position [413, 0]
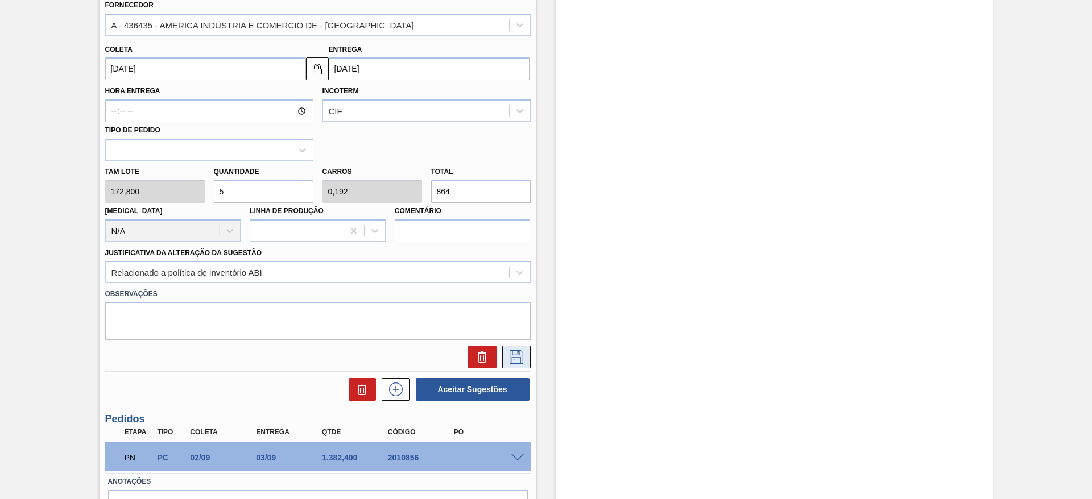
type input "5"
click at [510, 358] on icon at bounding box center [516, 357] width 18 height 14
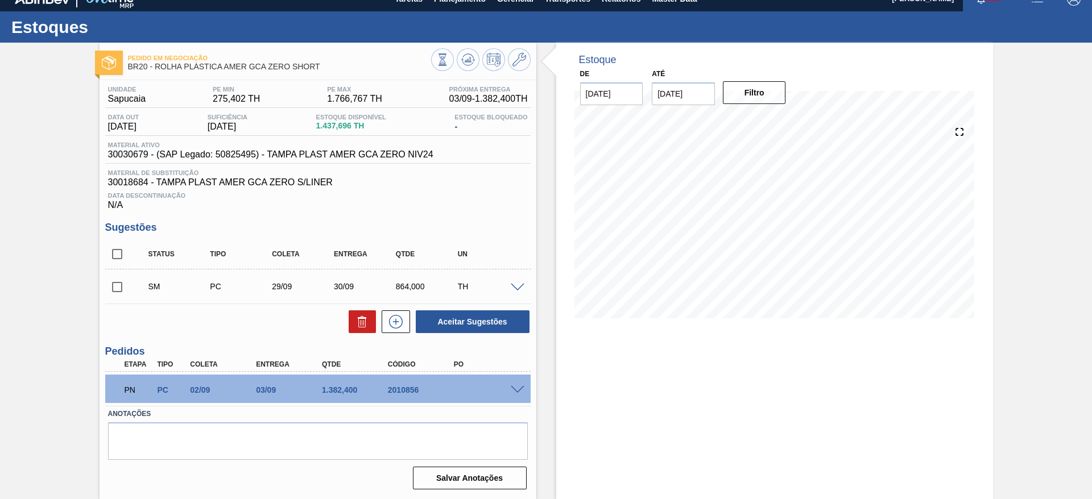
scroll to position [14, 0]
click at [118, 291] on input "checkbox" at bounding box center [117, 287] width 24 height 24
click at [468, 320] on button "Aceitar Sugestões" at bounding box center [473, 321] width 114 height 23
checkbox input "false"
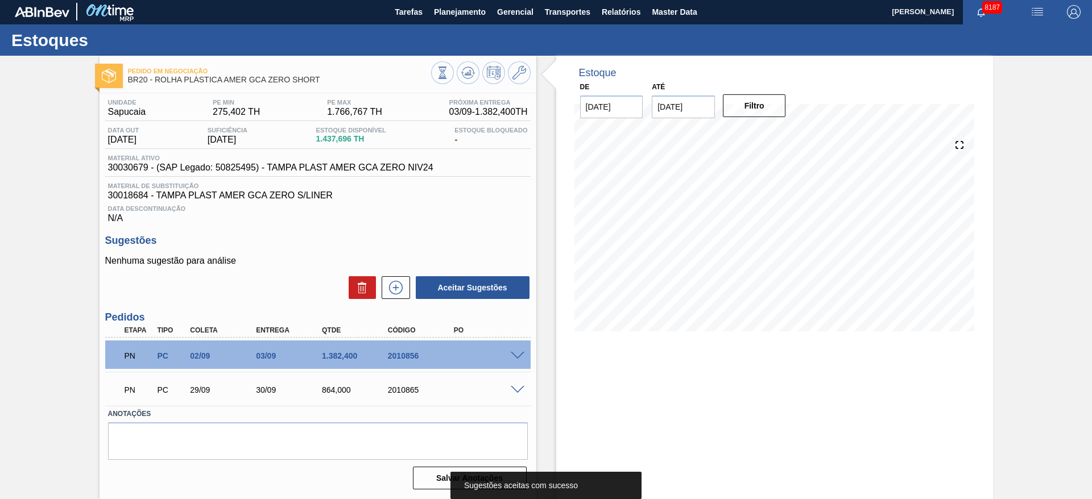
scroll to position [1, 0]
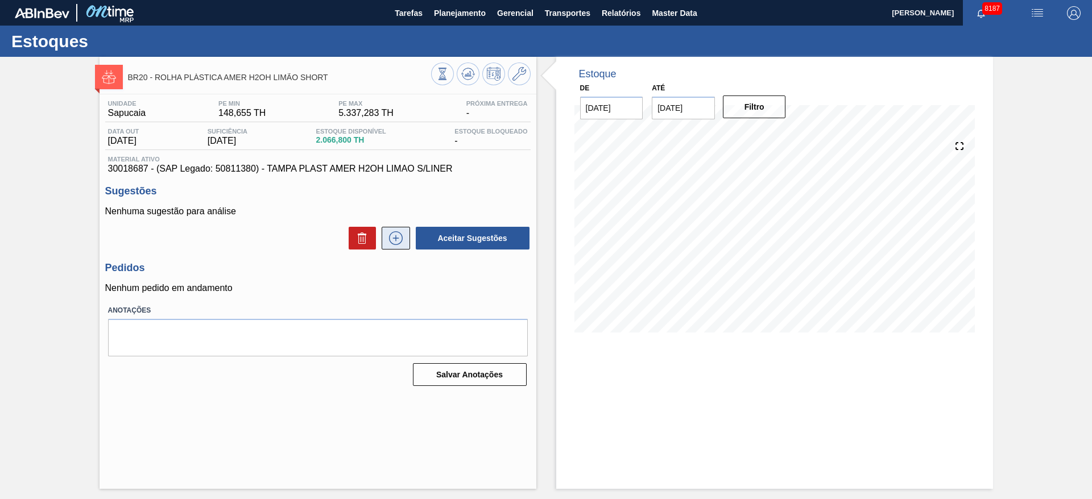
click at [390, 239] on icon at bounding box center [396, 238] width 18 height 14
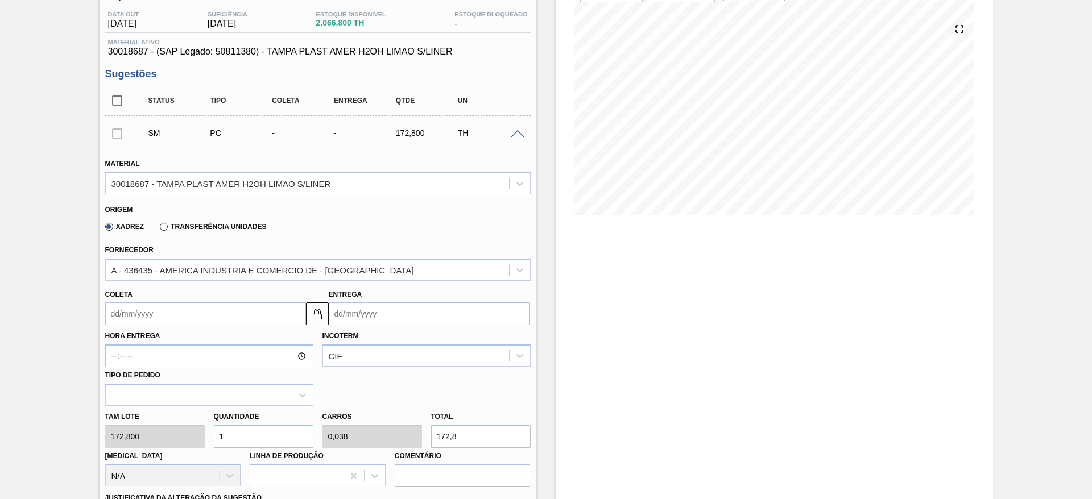
scroll to position [119, 0]
click at [235, 438] on input "1" at bounding box center [264, 434] width 100 height 23
type input "5"
type input "0,192"
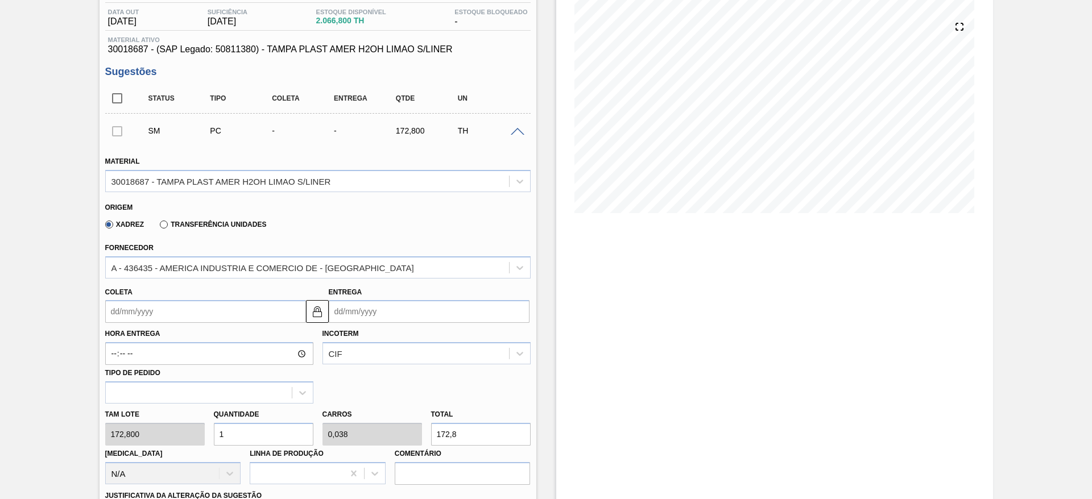
type input "864"
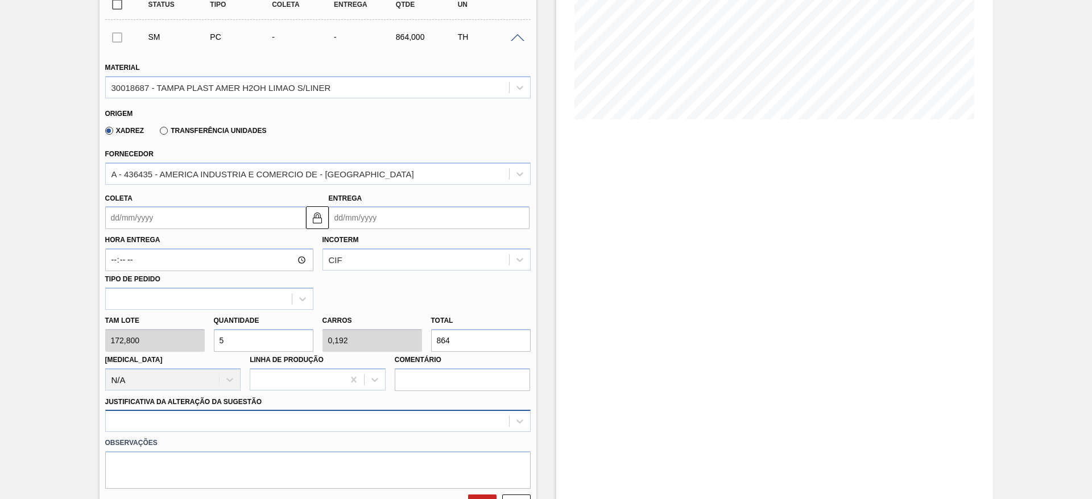
type input "5"
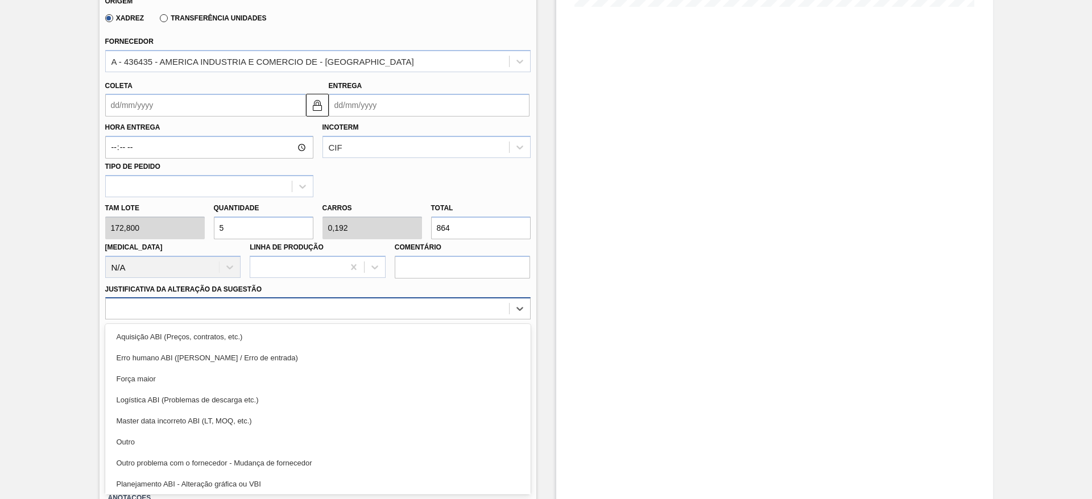
click at [333, 320] on div "option Master data incorreto ABI (LT, MOQ, etc.) focused, 5 of 18. 18 results a…" at bounding box center [317, 308] width 425 height 22
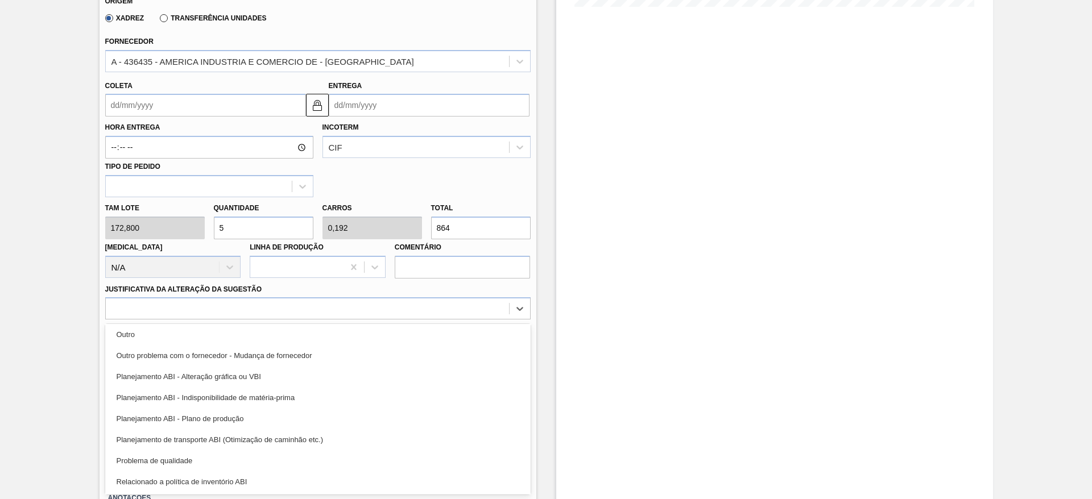
scroll to position [109, 0]
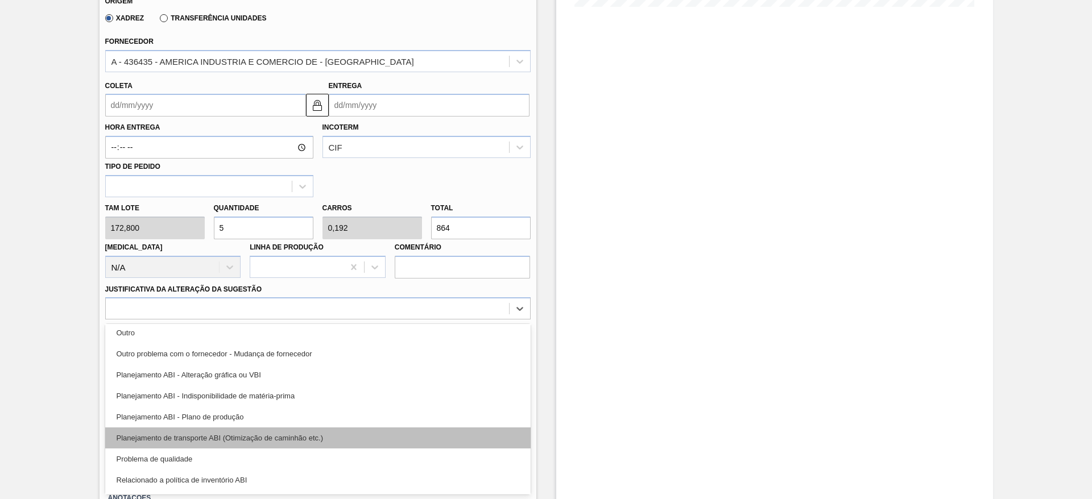
click at [351, 438] on div "Planejamento de transporte ABI (Otimização de caminhão etc.)" at bounding box center [317, 438] width 425 height 21
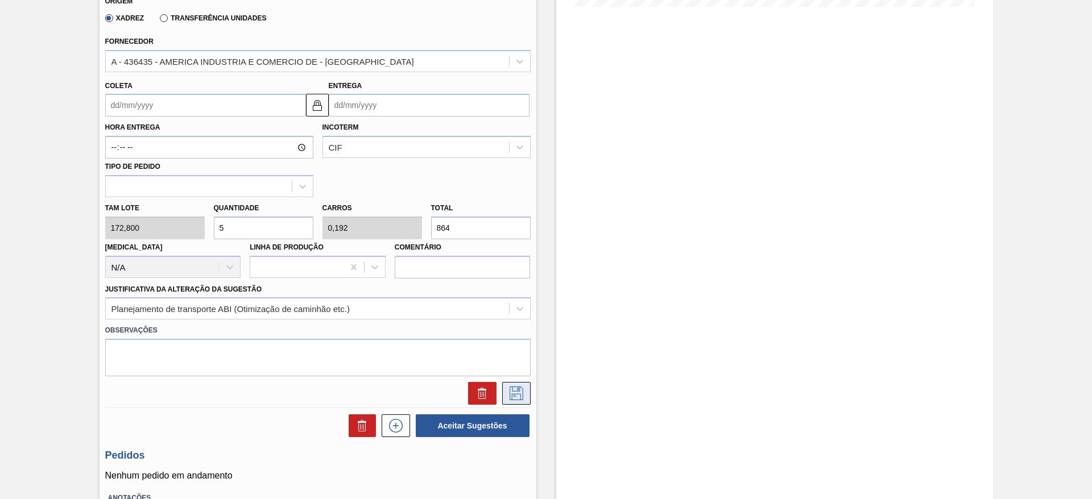
click at [527, 393] on button at bounding box center [516, 393] width 28 height 23
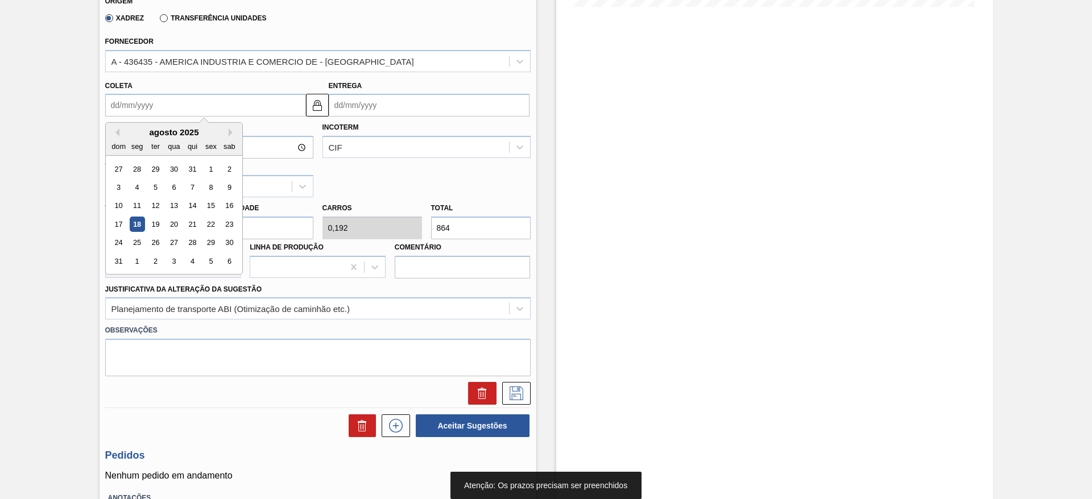
click at [138, 115] on input "Coleta" at bounding box center [205, 105] width 201 height 23
click at [174, 129] on div "agosto 2025" at bounding box center [174, 132] width 136 height 10
click at [230, 133] on button "Next Month" at bounding box center [233, 133] width 8 height 8
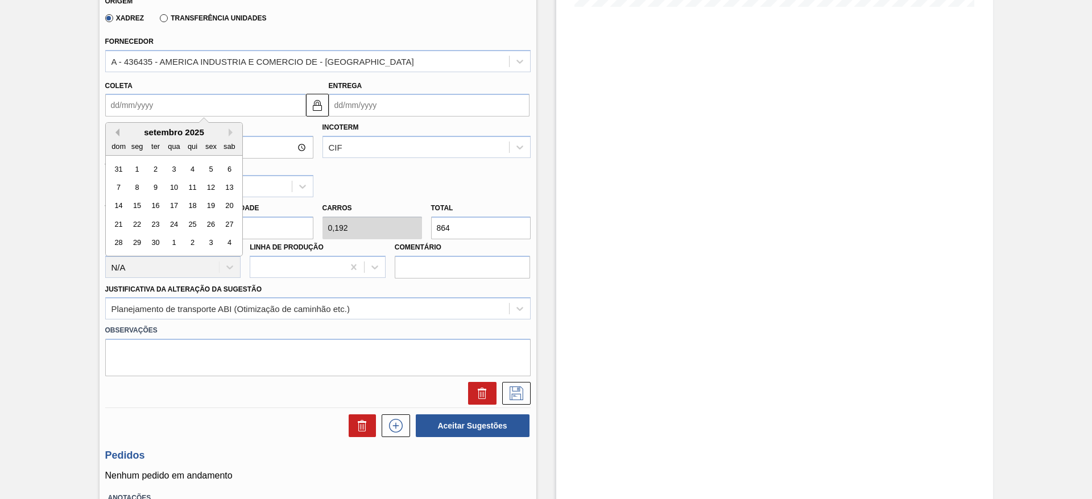
click at [117, 131] on button "Previous Month" at bounding box center [115, 133] width 8 height 8
click at [235, 134] on button "Next Month" at bounding box center [233, 133] width 8 height 8
click at [144, 242] on div "28 29 30 1 2 3 4" at bounding box center [173, 243] width 129 height 18
click at [144, 242] on div "29" at bounding box center [136, 242] width 15 height 15
type input "[DATE]"
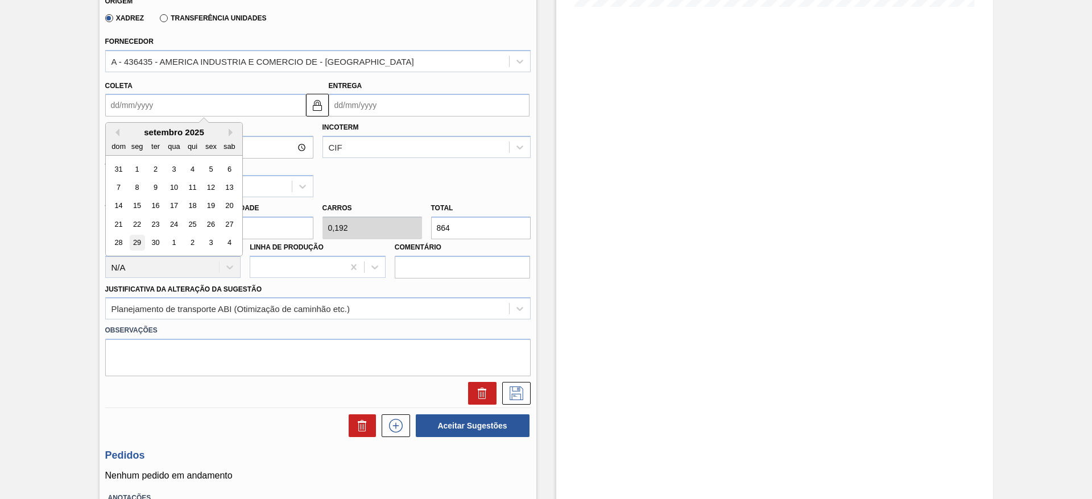
type input "[DATE]"
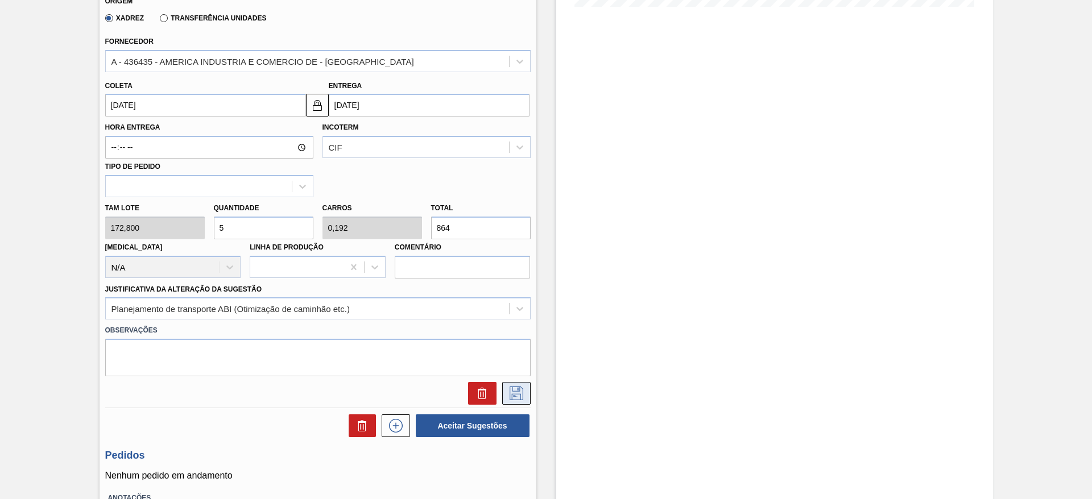
click at [510, 399] on icon at bounding box center [516, 394] width 18 height 14
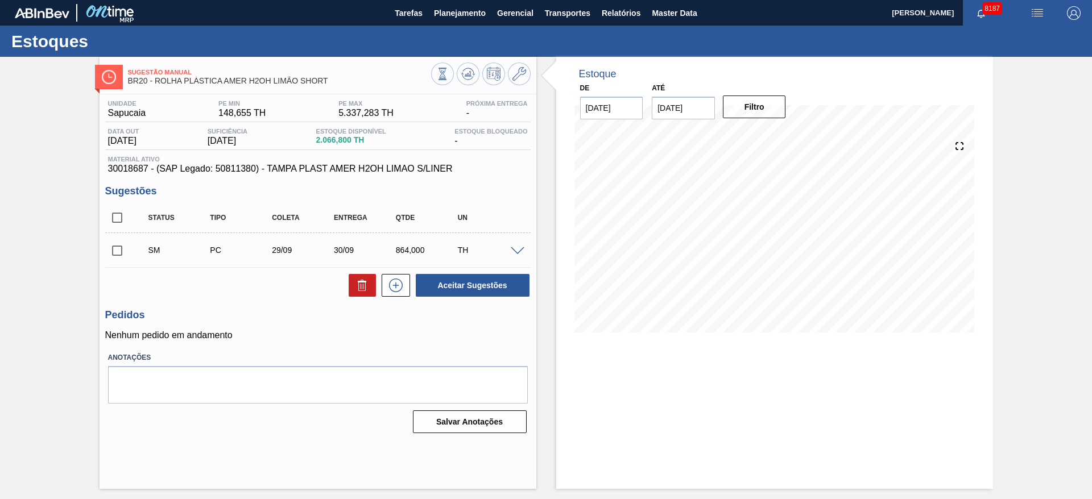
scroll to position [0, 0]
click at [134, 250] on span at bounding box center [137, 250] width 16 height 23
click at [129, 248] on input "checkbox" at bounding box center [117, 251] width 24 height 24
click at [484, 288] on button "Aceitar Sugestões" at bounding box center [473, 285] width 114 height 23
checkbox input "false"
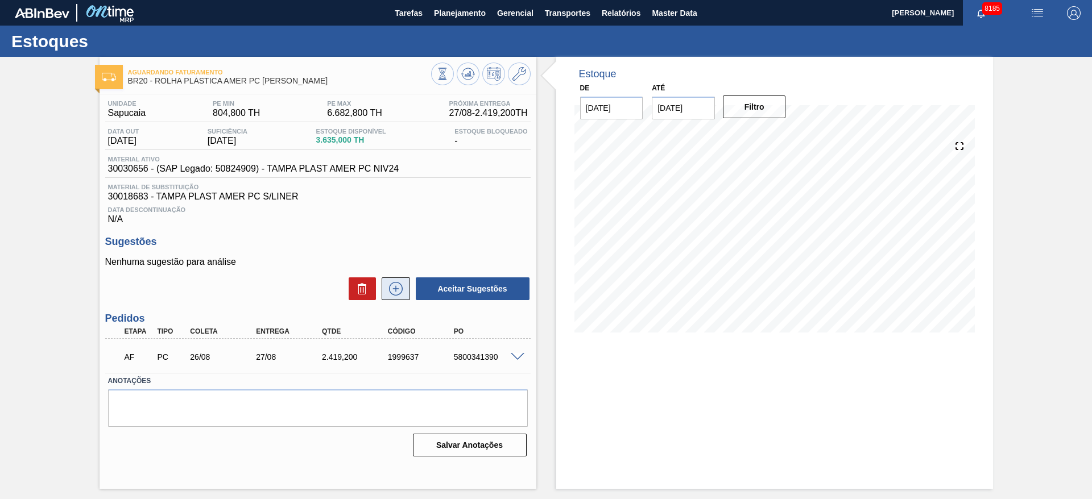
click at [401, 297] on button at bounding box center [396, 288] width 28 height 23
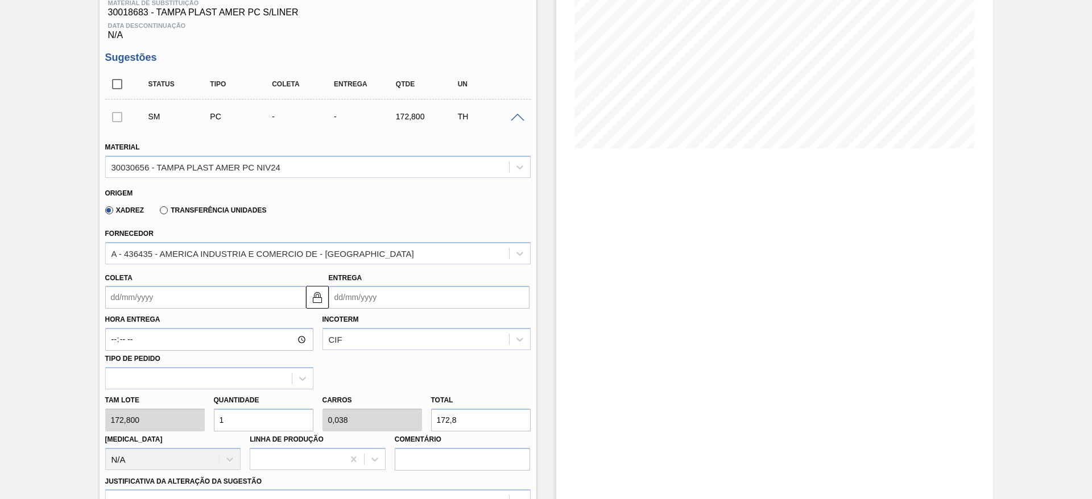
scroll to position [187, 0]
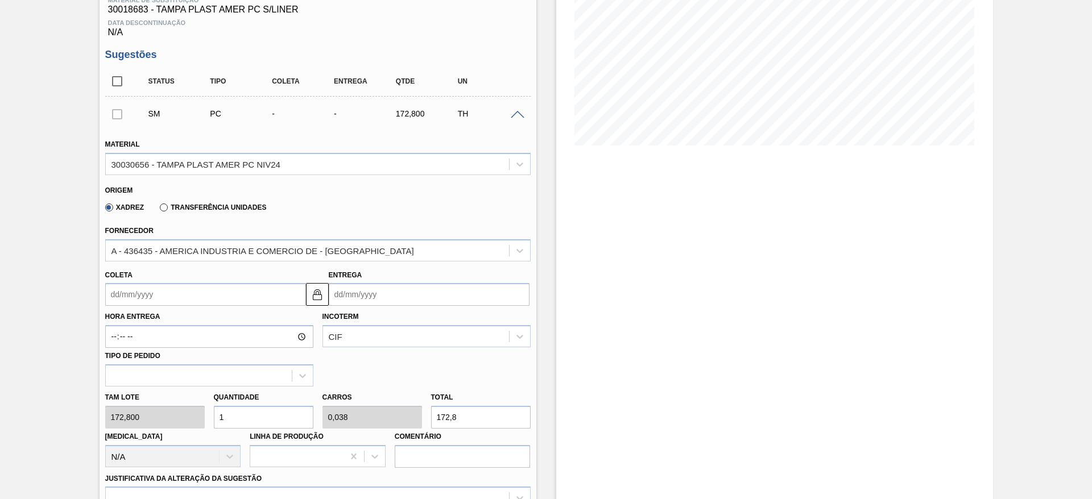
click at [242, 406] on input "1" at bounding box center [264, 417] width 100 height 23
type input "10"
type input "0,385"
type input "1.728"
type input "10"
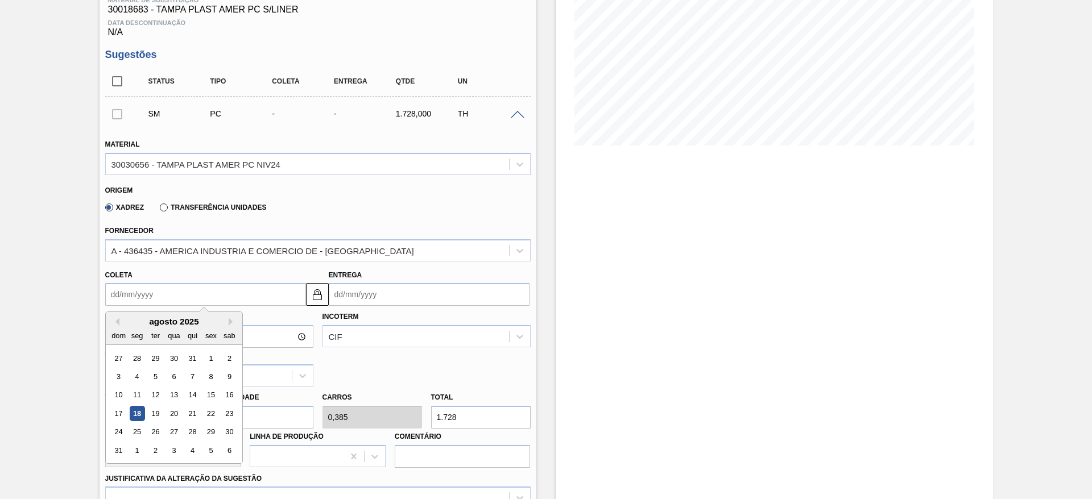
click at [134, 303] on input "Coleta" at bounding box center [205, 294] width 201 height 23
click at [154, 452] on div "2" at bounding box center [154, 450] width 15 height 15
type input "[DATE]"
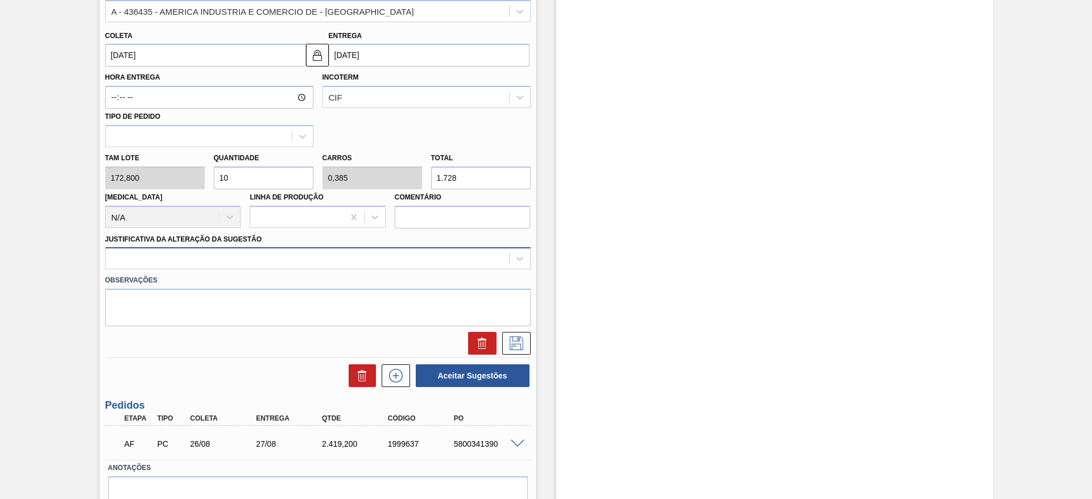
scroll to position [428, 0]
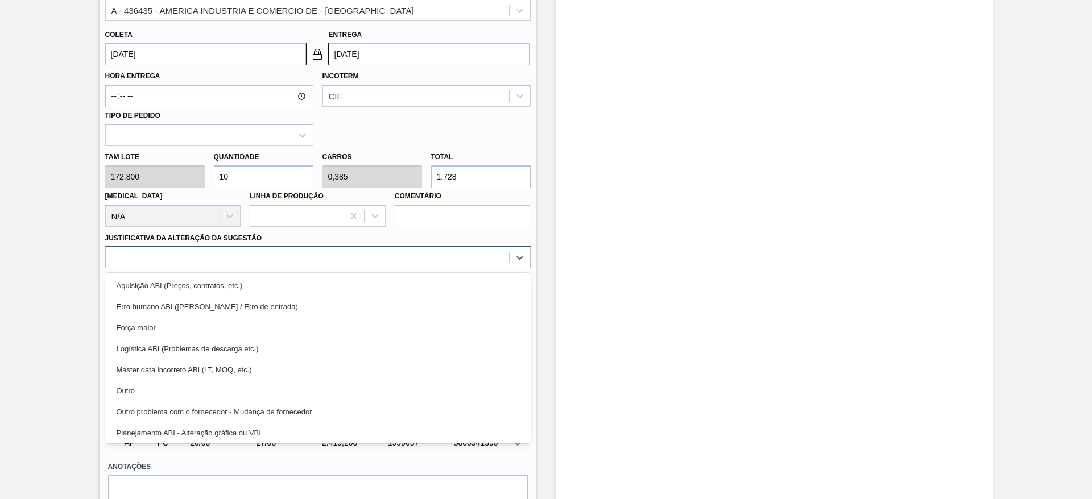
click at [466, 251] on div at bounding box center [307, 258] width 403 height 16
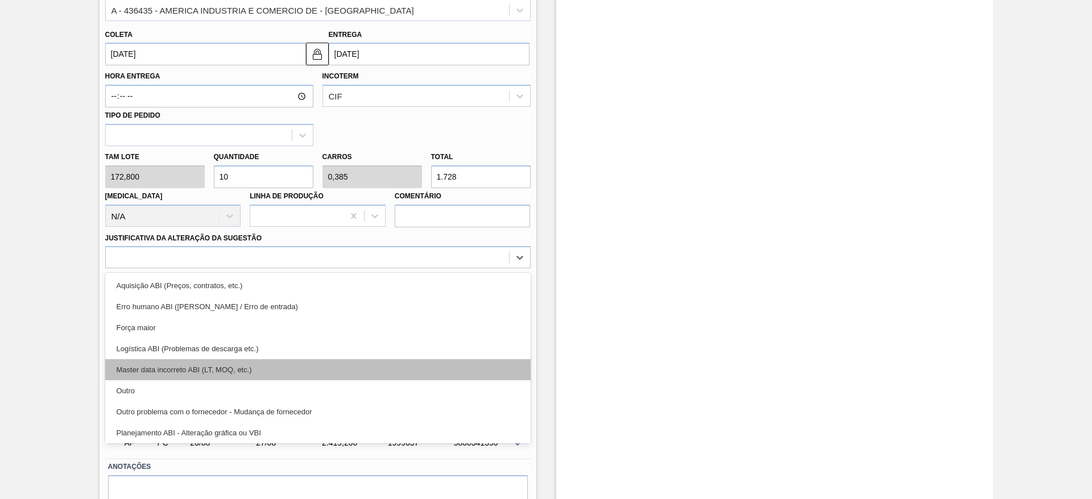
scroll to position [213, 0]
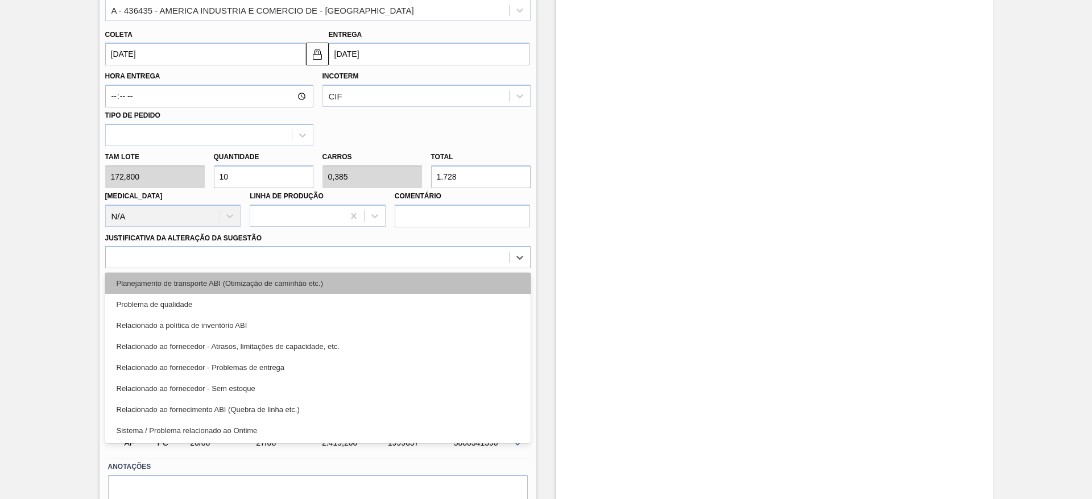
click at [417, 286] on div "Planejamento de transporte ABI (Otimização de caminhão etc.)" at bounding box center [317, 283] width 425 height 21
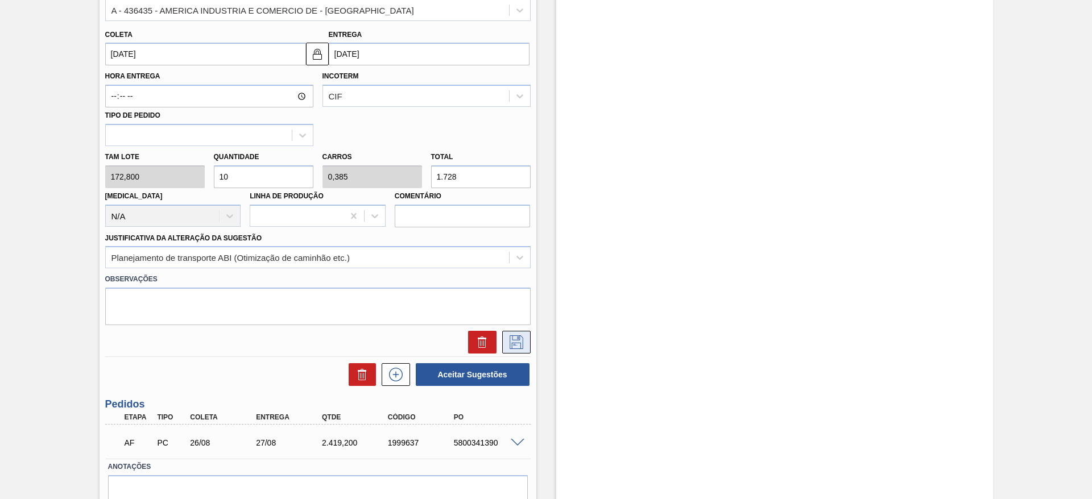
click at [516, 338] on icon at bounding box center [516, 341] width 6 height 9
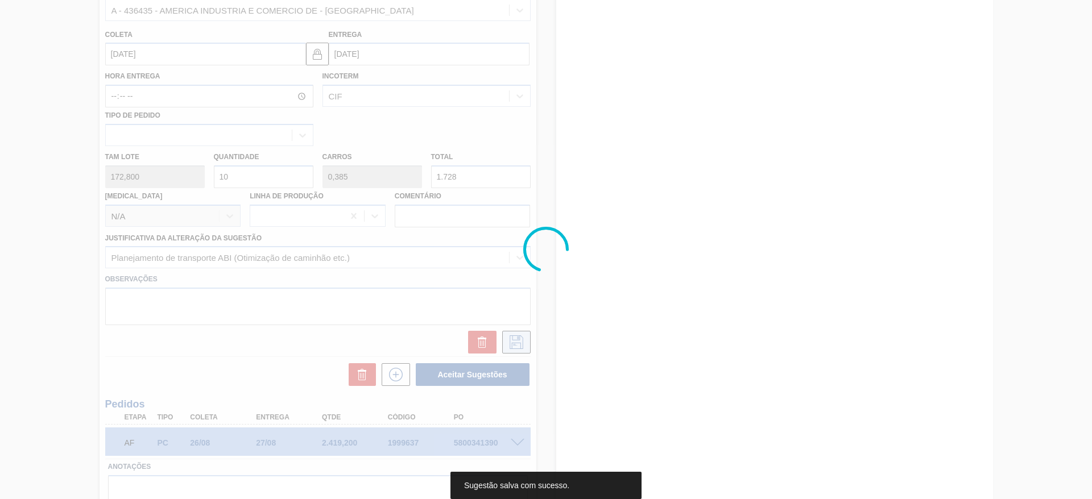
scroll to position [14, 0]
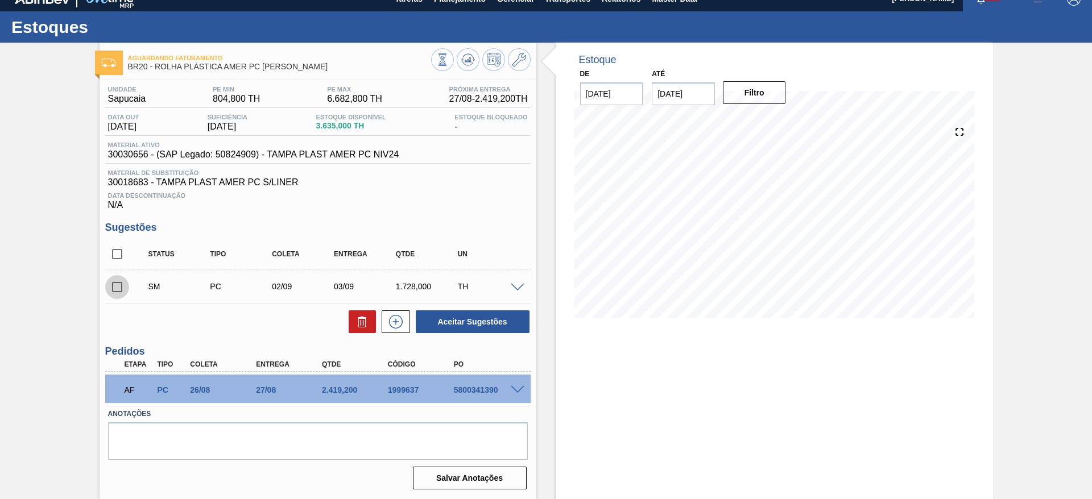
click at [105, 288] on input "checkbox" at bounding box center [117, 287] width 24 height 24
click at [452, 324] on button "Aceitar Sugestões" at bounding box center [473, 321] width 114 height 23
checkbox input "false"
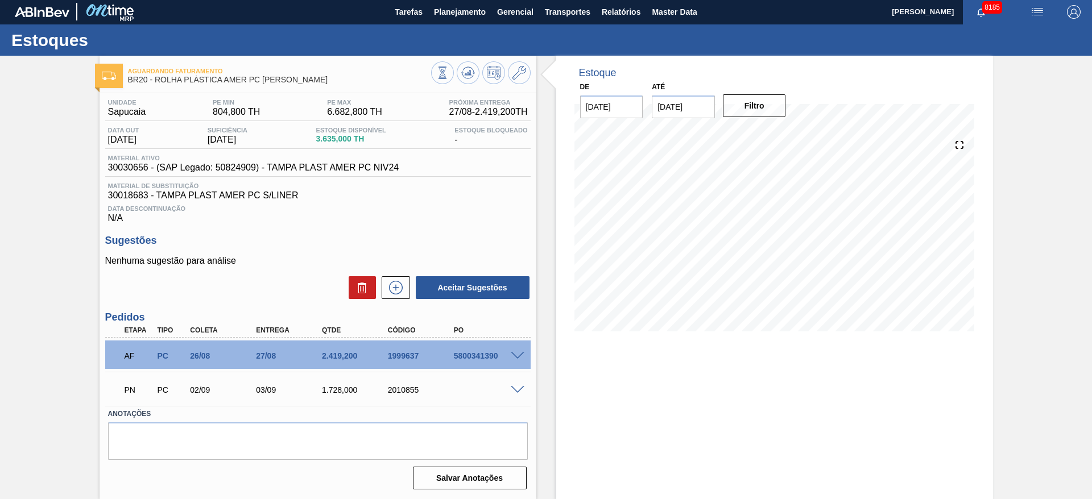
scroll to position [1, 0]
click at [387, 277] on button at bounding box center [396, 287] width 28 height 23
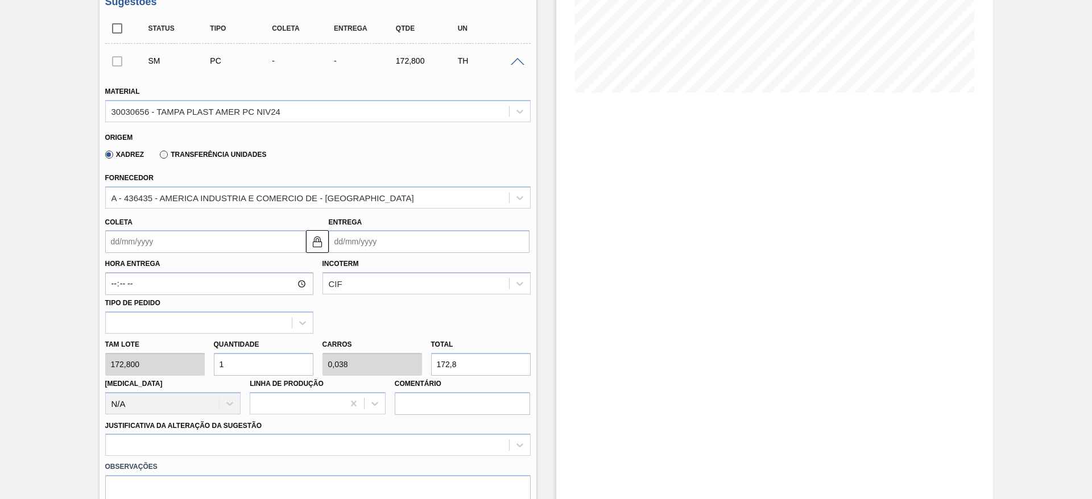
scroll to position [241, 0]
click at [255, 360] on input "1" at bounding box center [264, 364] width 100 height 23
type input "8"
type input "0,308"
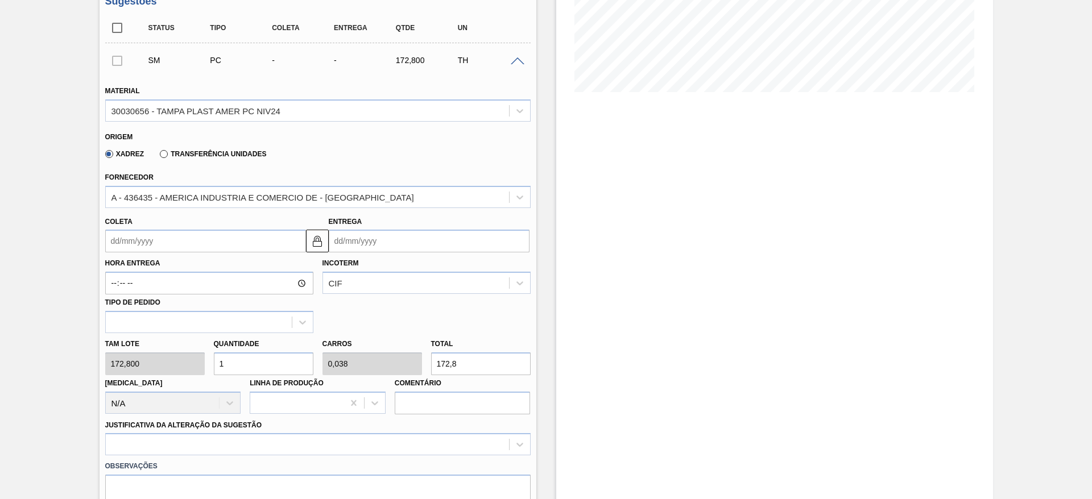
type input "1.382,4"
type input "8"
click at [148, 241] on input "Coleta" at bounding box center [205, 241] width 201 height 23
click at [146, 256] on label "Hora Entrega" at bounding box center [209, 263] width 208 height 16
click at [146, 272] on input "Hora Entrega" at bounding box center [209, 283] width 208 height 23
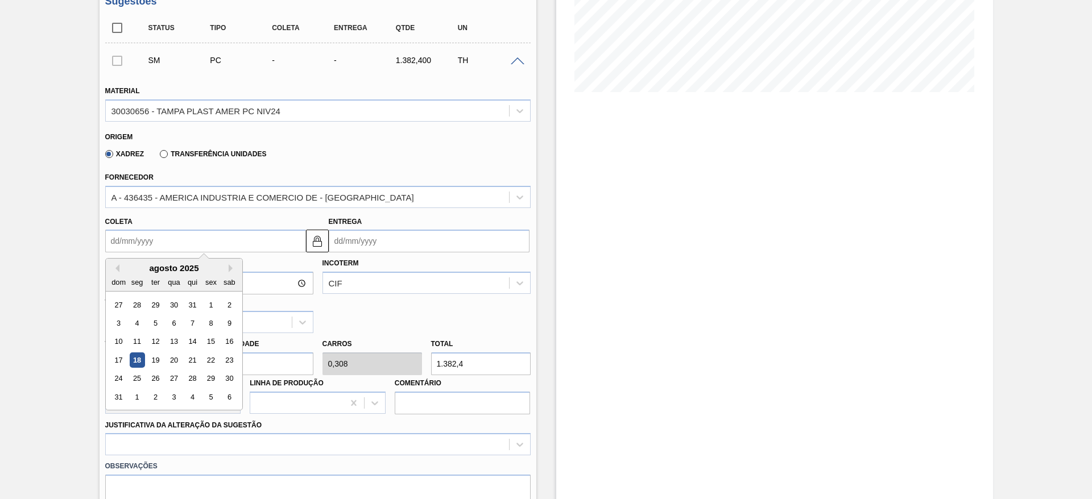
click at [135, 240] on input "Coleta" at bounding box center [205, 241] width 201 height 23
click at [135, 263] on div "agosto 2025" at bounding box center [174, 268] width 136 height 10
click at [232, 270] on button "Next Month" at bounding box center [233, 268] width 8 height 8
click at [137, 378] on div "29" at bounding box center [136, 378] width 15 height 15
type input "[DATE]"
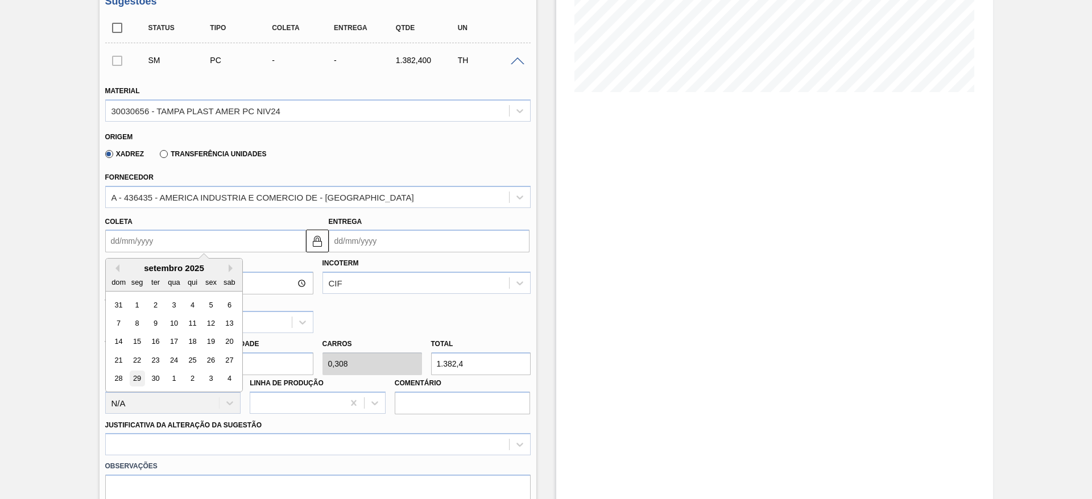
type input "[DATE]"
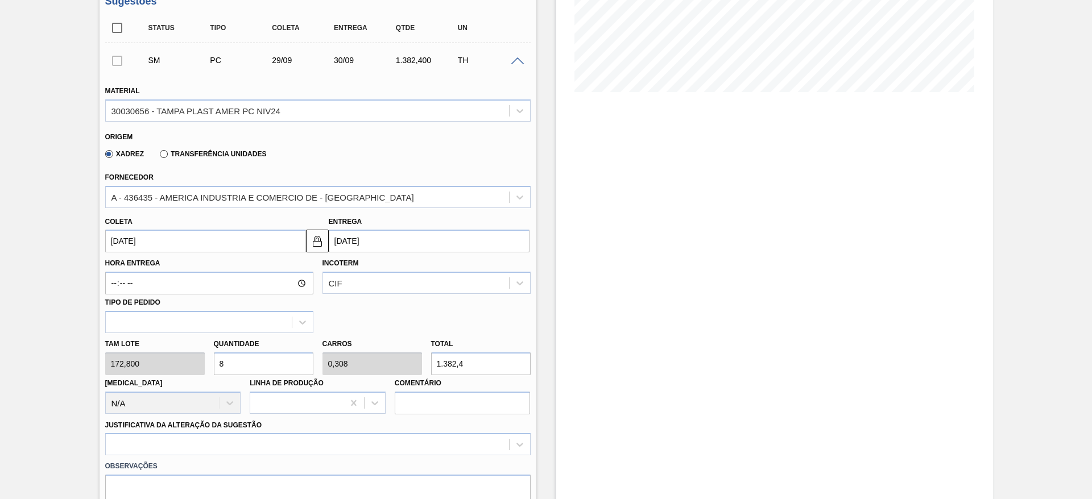
scroll to position [484, 0]
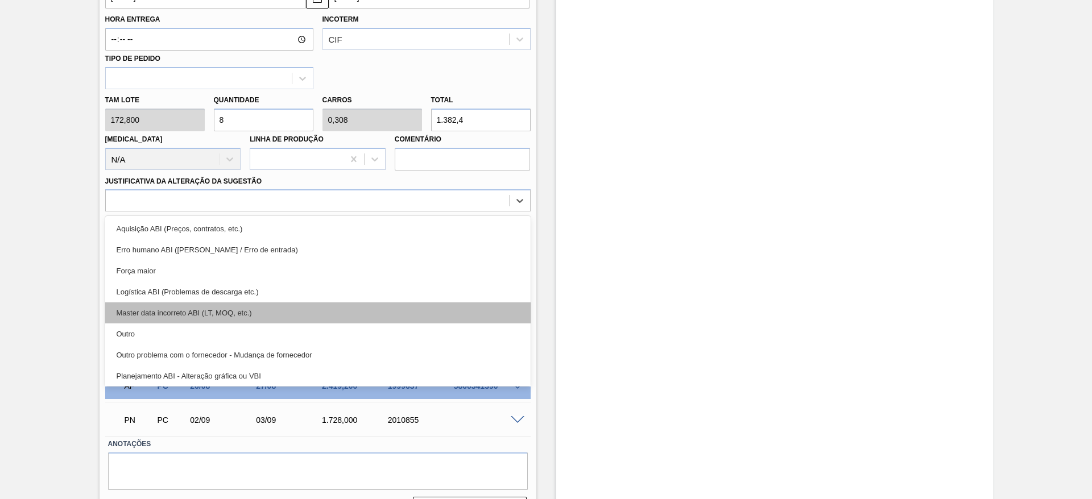
drag, startPoint x: 431, startPoint y: 194, endPoint x: 395, endPoint y: 308, distance: 119.4
click at [395, 212] on div "option Erro humano ABI (Cálculo / Erro de entrada) focused, 2 of 18. 18 results…" at bounding box center [317, 200] width 425 height 22
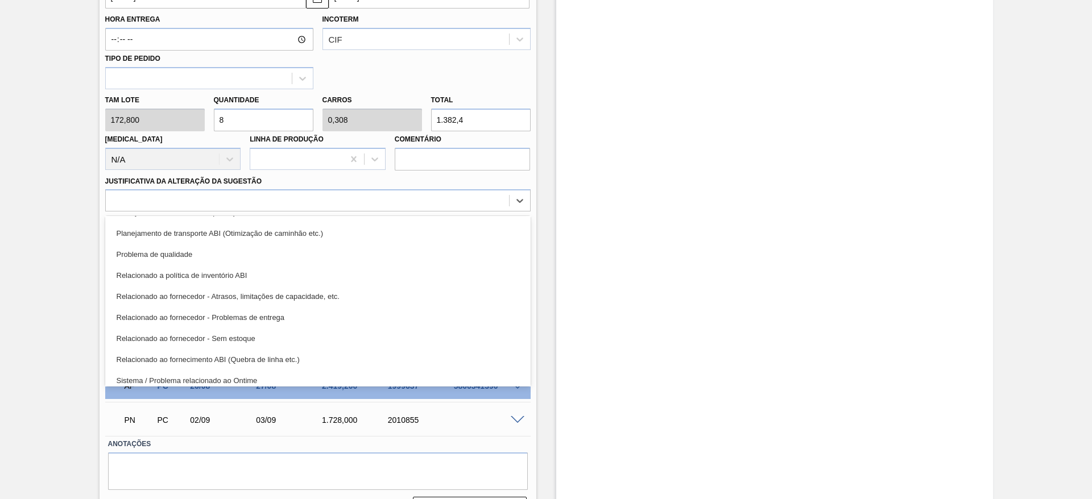
scroll to position [206, 0]
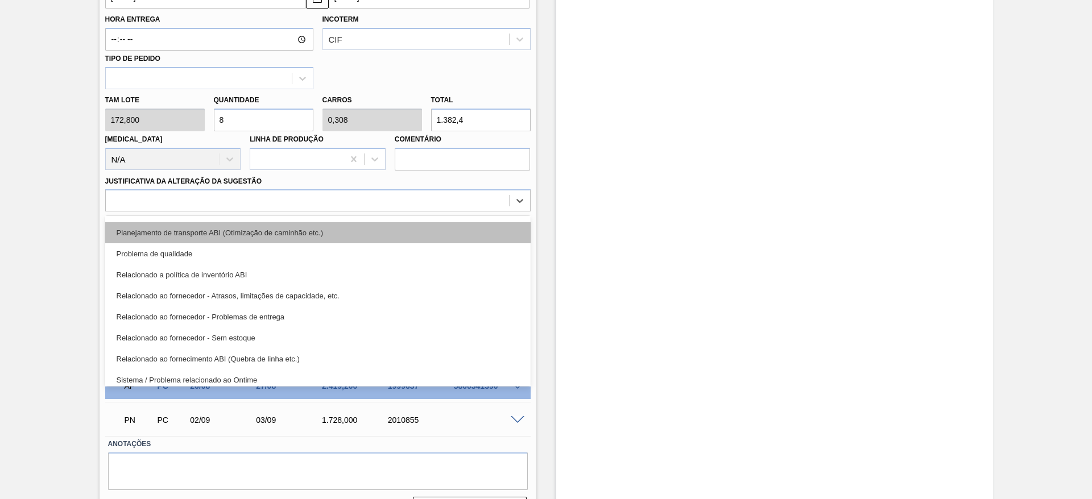
click at [401, 229] on div "Planejamento de transporte ABI (Otimização de caminhão etc.)" at bounding box center [317, 232] width 425 height 21
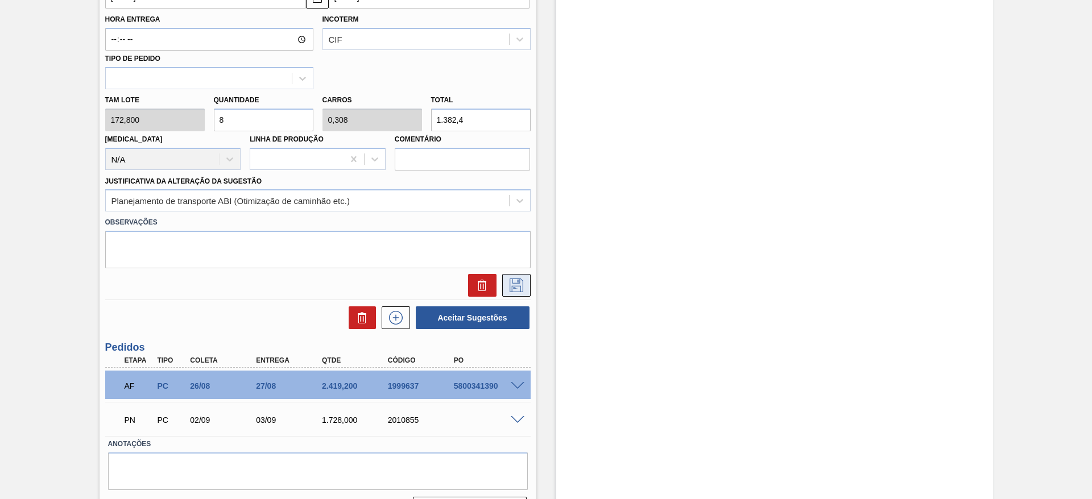
click at [505, 282] on button at bounding box center [516, 285] width 28 height 23
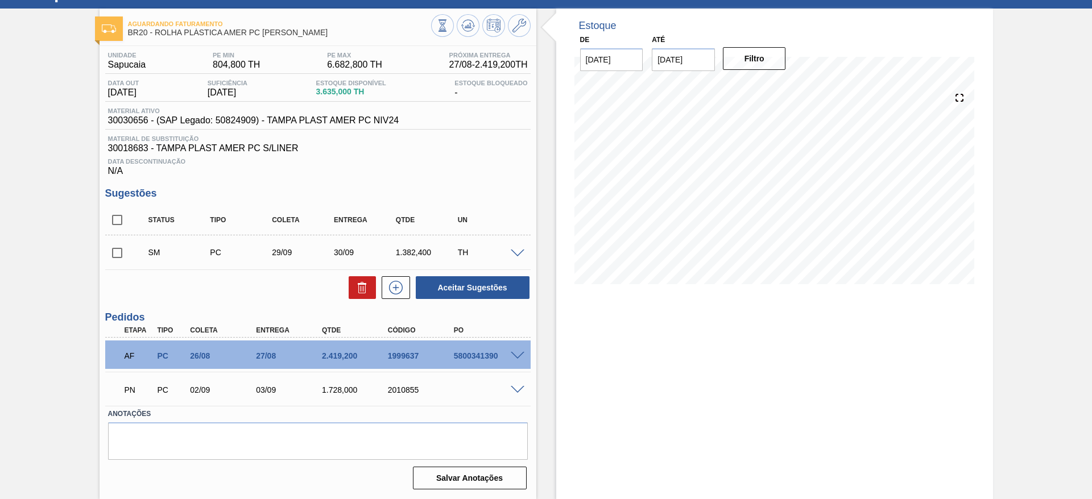
scroll to position [48, 0]
click at [113, 254] on input "checkbox" at bounding box center [117, 253] width 24 height 24
click at [485, 281] on button "Aceitar Sugestões" at bounding box center [473, 287] width 114 height 23
checkbox input "false"
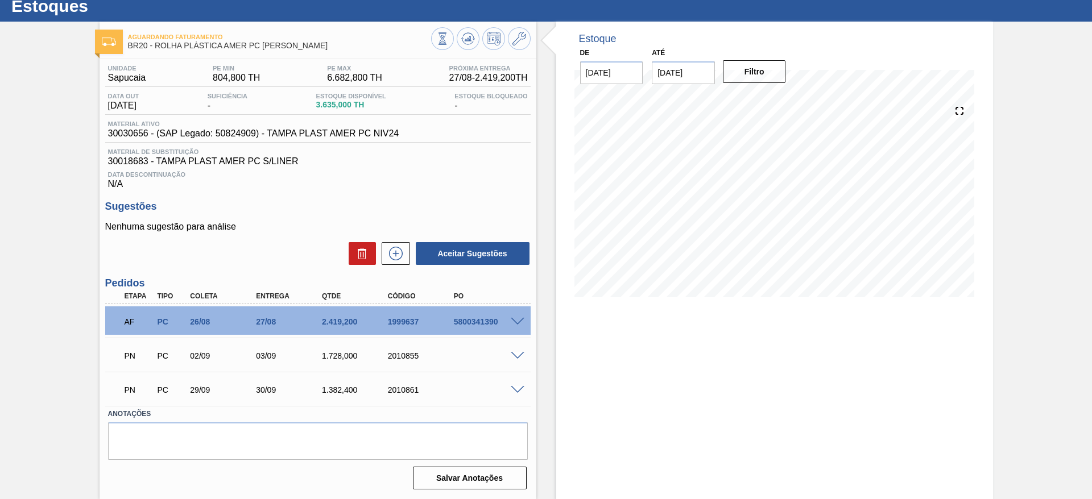
scroll to position [35, 0]
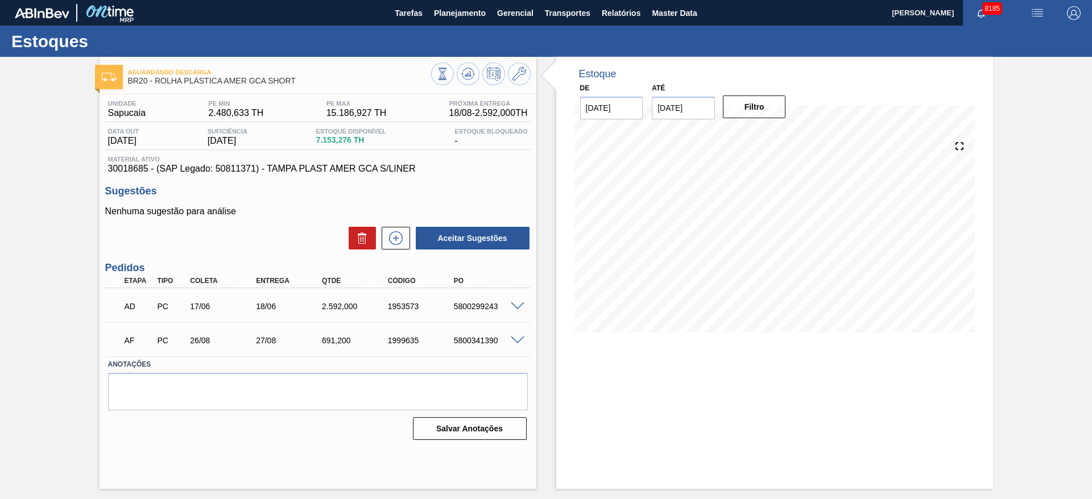
click at [516, 304] on span at bounding box center [518, 307] width 14 height 9
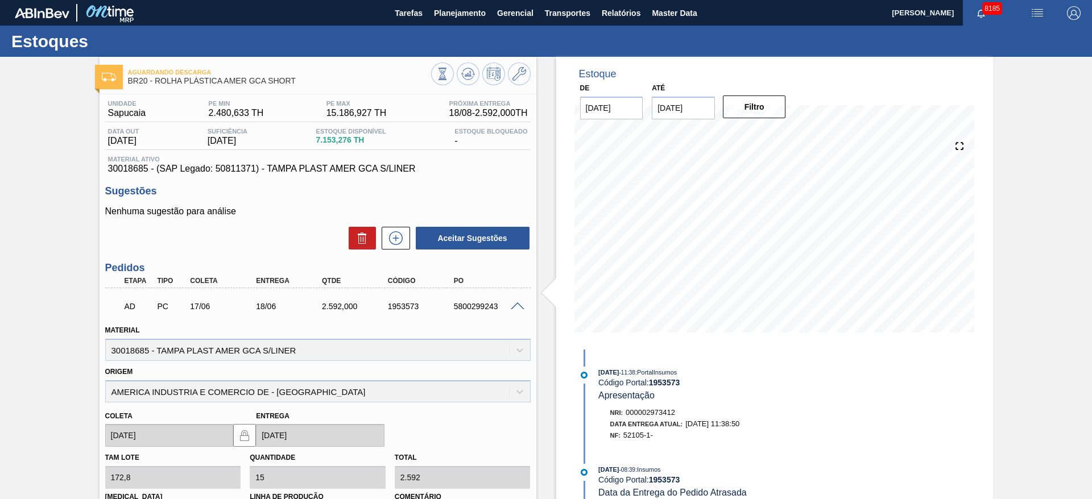
scroll to position [226, 0]
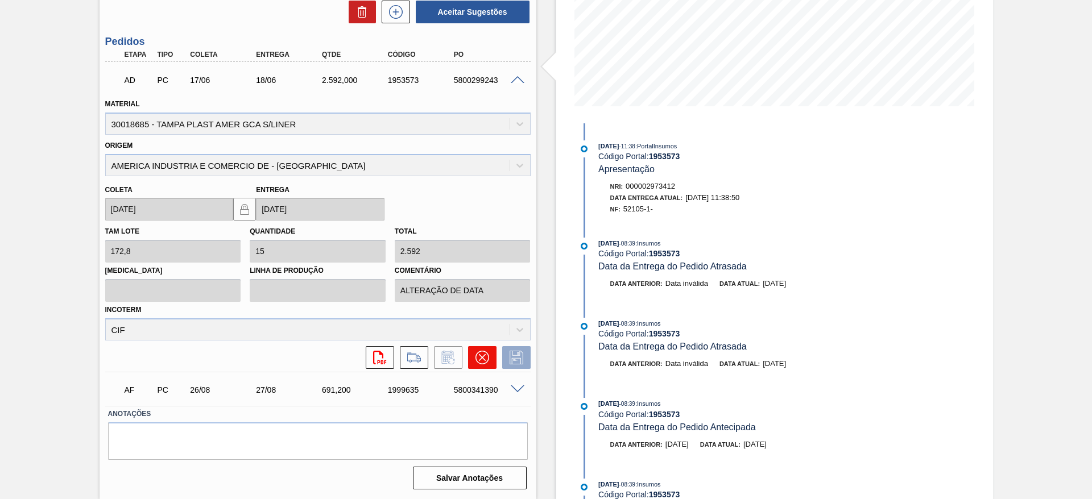
click at [482, 365] on button at bounding box center [482, 357] width 28 height 23
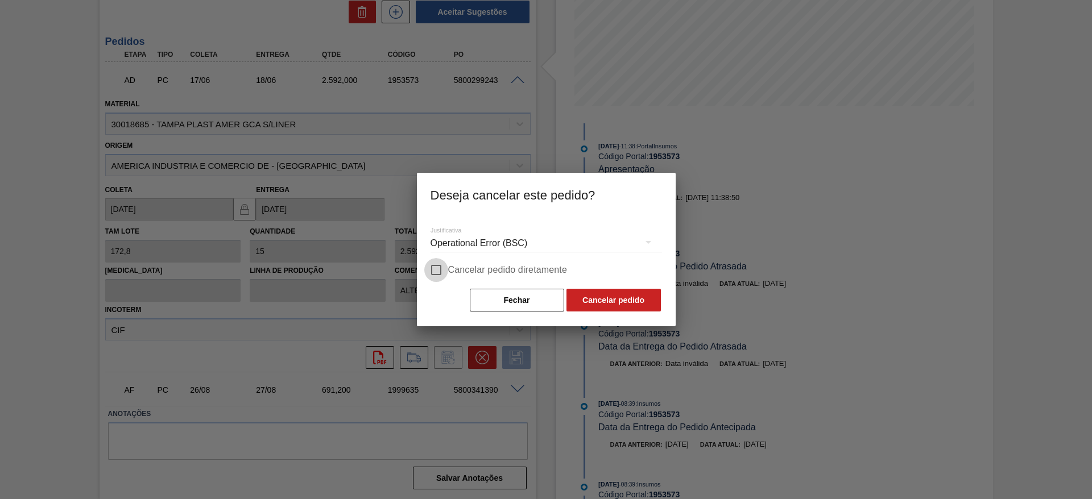
click at [439, 267] on input "Cancelar pedido diretamente" at bounding box center [436, 270] width 24 height 24
checkbox input "true"
click at [628, 293] on button "Cancelar pedido" at bounding box center [613, 300] width 94 height 23
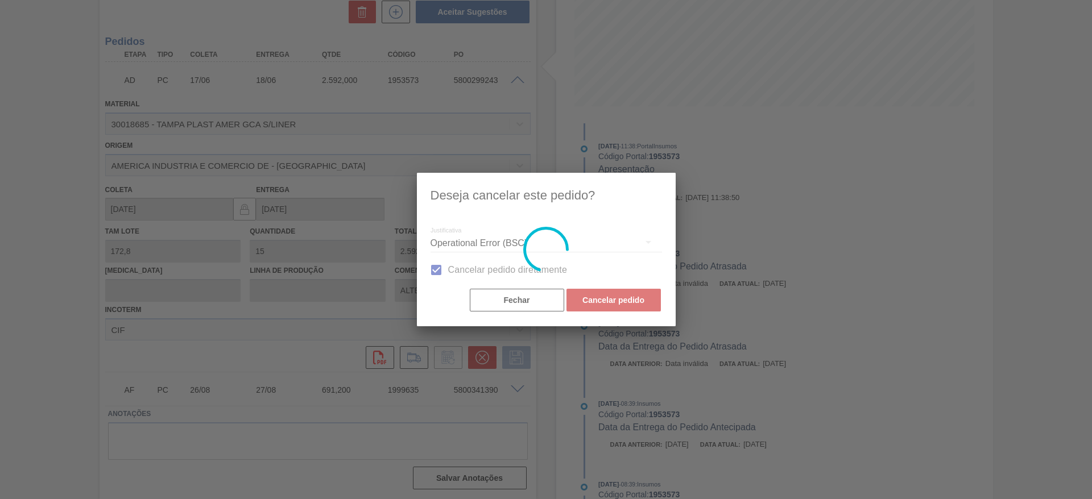
scroll to position [0, 0]
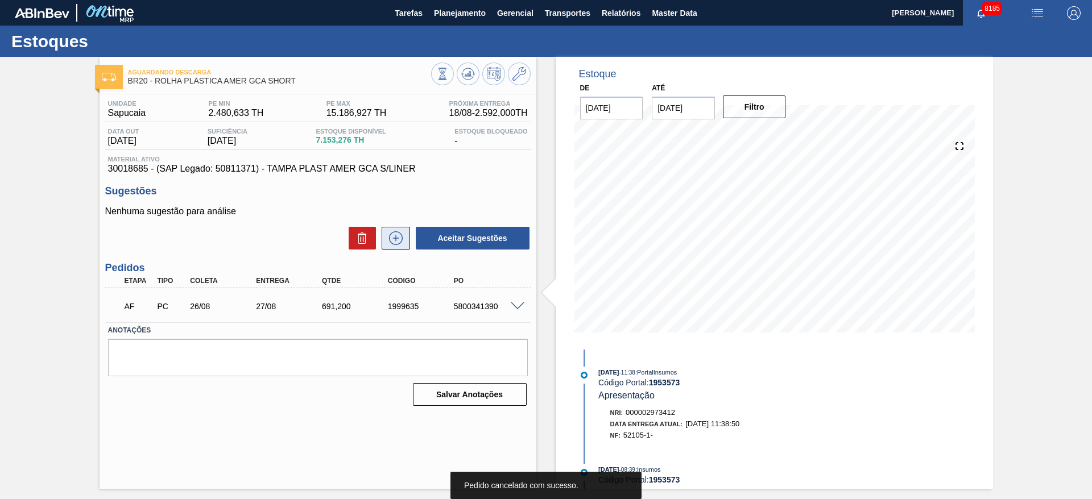
click at [400, 247] on button at bounding box center [396, 238] width 28 height 23
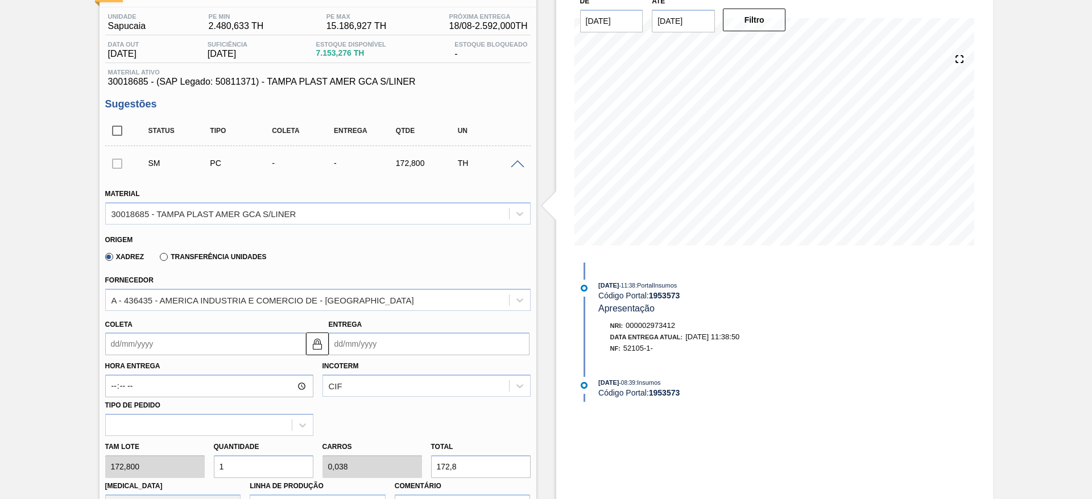
scroll to position [89, 0]
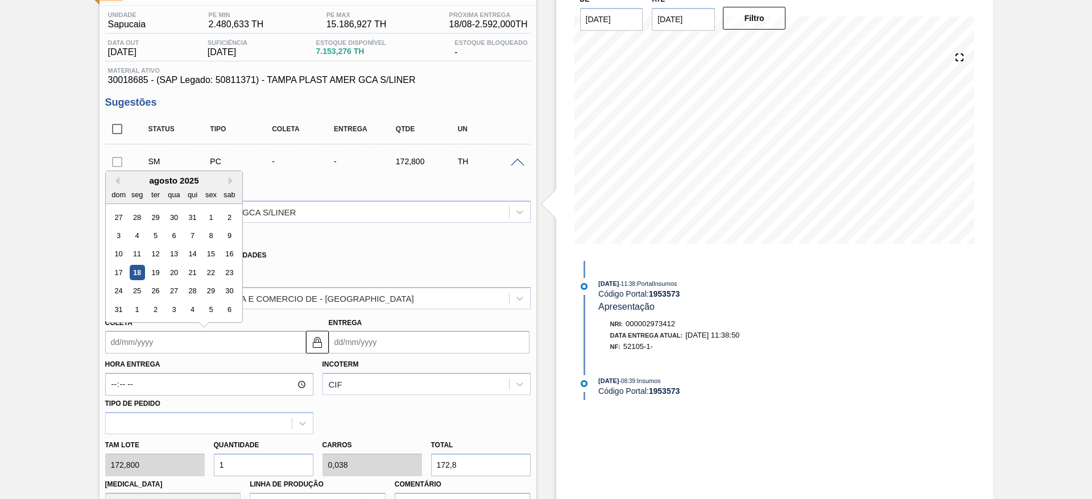
click at [139, 344] on input "Coleta" at bounding box center [205, 342] width 201 height 23
click at [137, 182] on div "agosto 2025" at bounding box center [174, 181] width 136 height 10
click at [234, 177] on button "Next Month" at bounding box center [233, 181] width 8 height 8
click at [140, 251] on div "15" at bounding box center [136, 254] width 15 height 15
type input "15/09/2025"
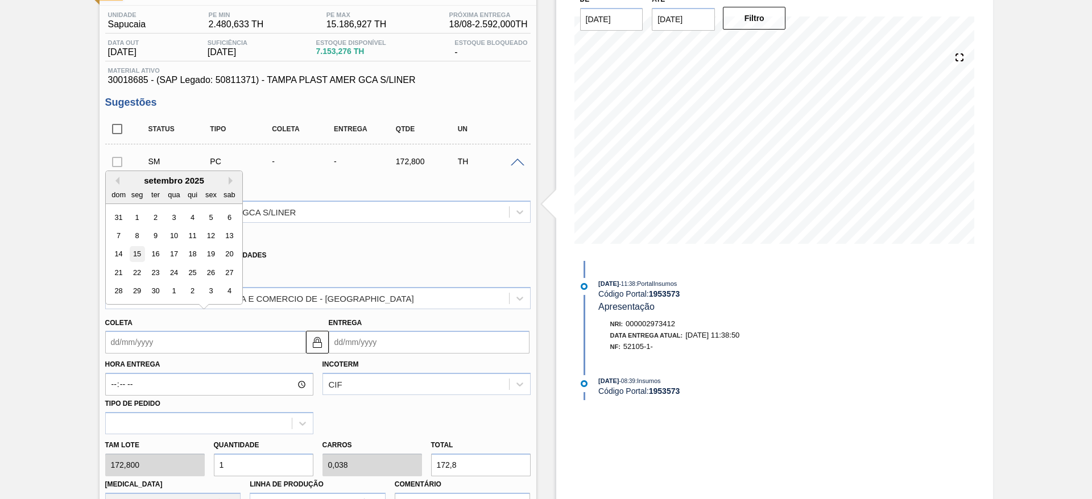
type input "16/09/2025"
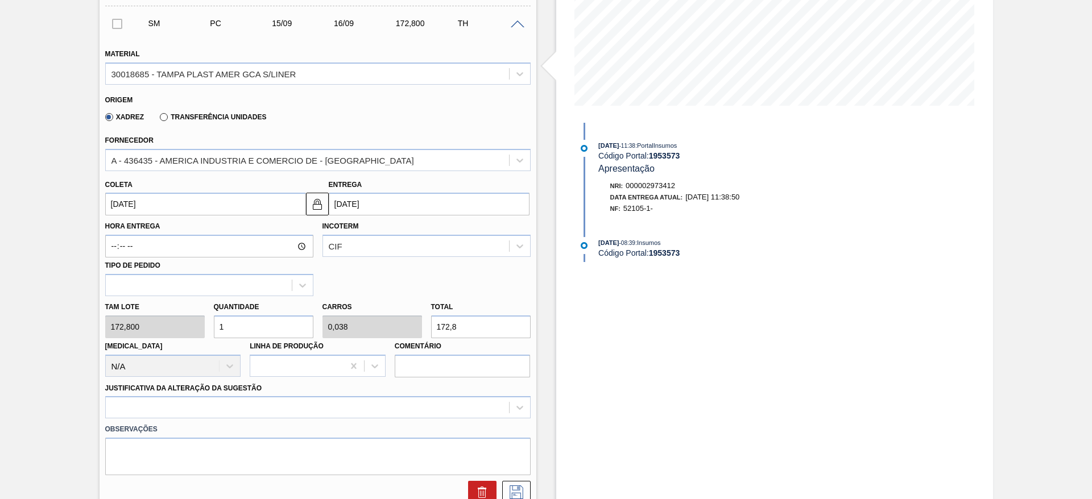
scroll to position [237, 0]
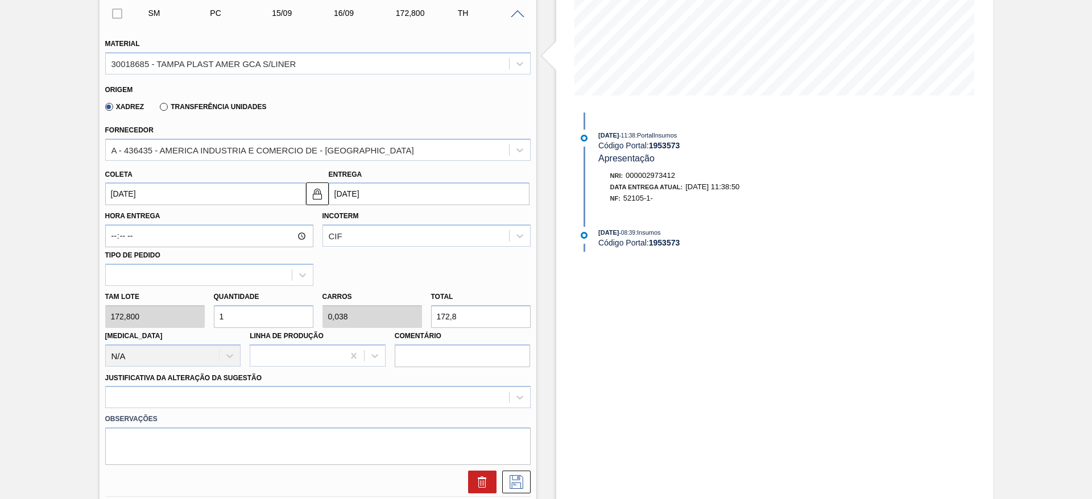
click at [242, 321] on input "1" at bounding box center [264, 316] width 100 height 23
type input "2"
type input "0,077"
type input "345,6"
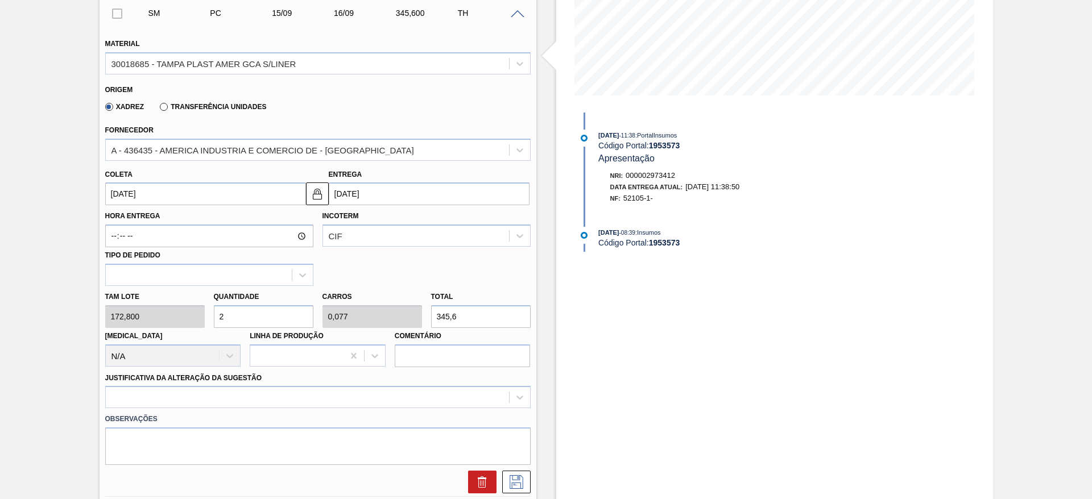
type input "20"
type input "0,769"
type input "3.456"
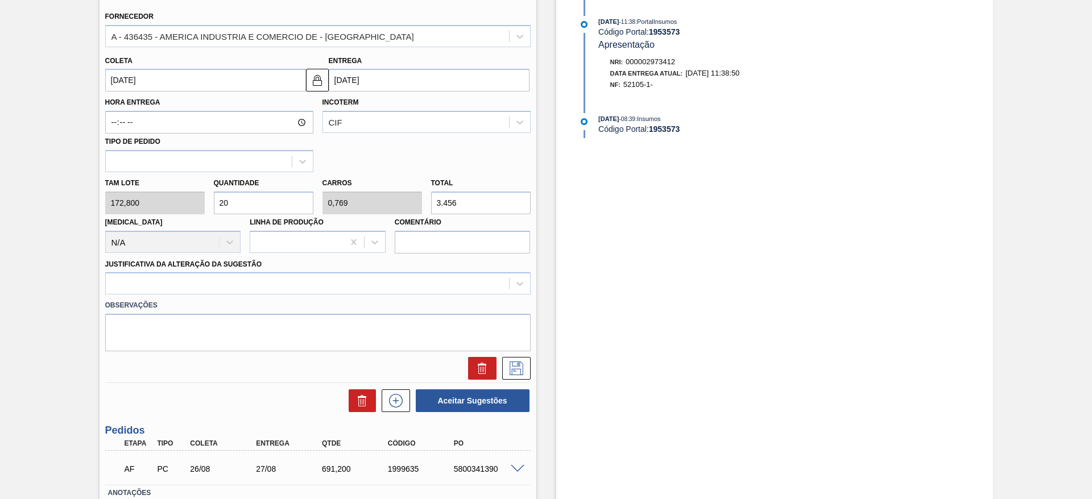
scroll to position [367, 0]
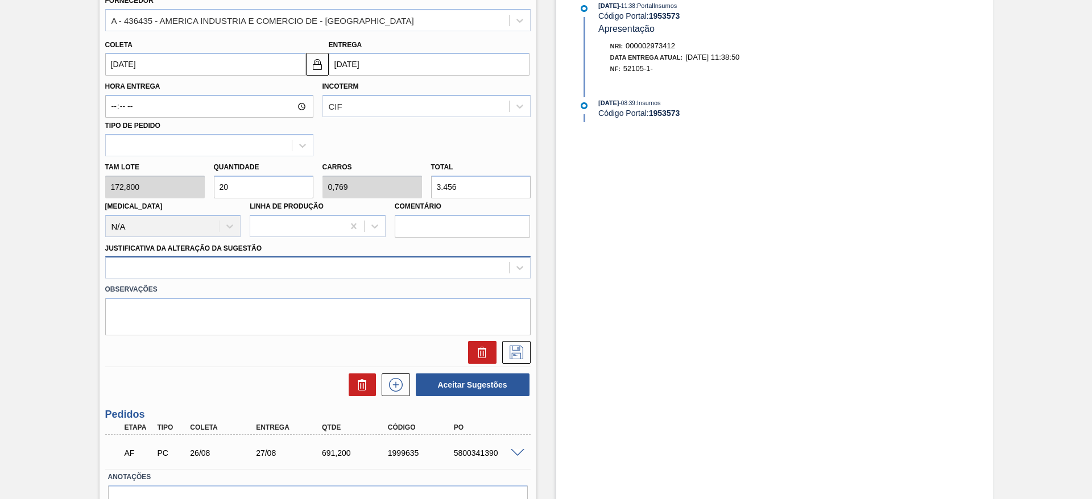
type input "20"
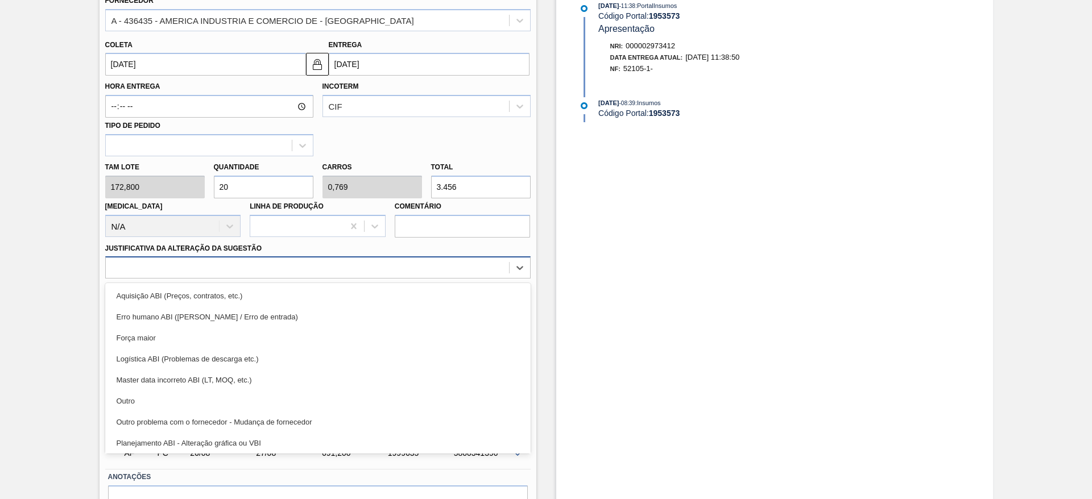
click at [368, 267] on div at bounding box center [307, 268] width 403 height 16
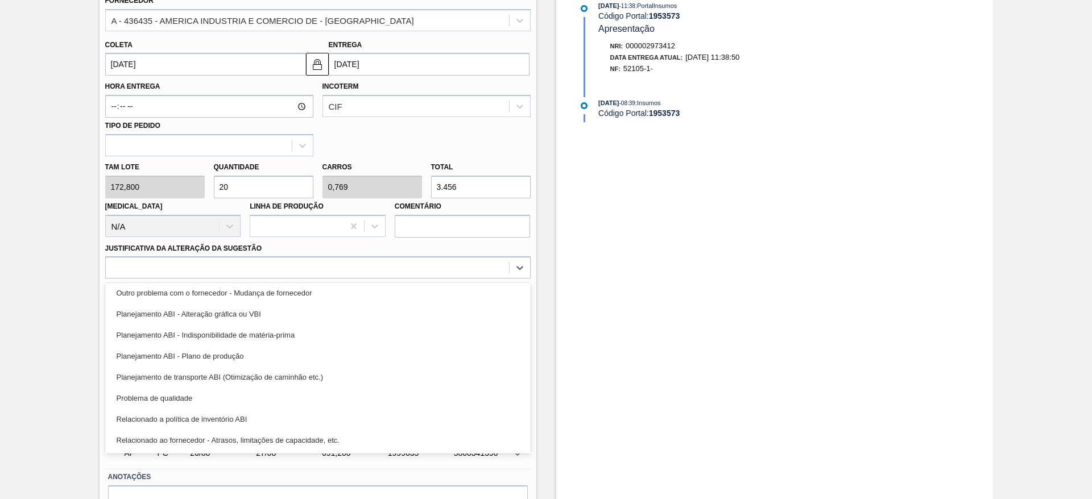
scroll to position [148, 0]
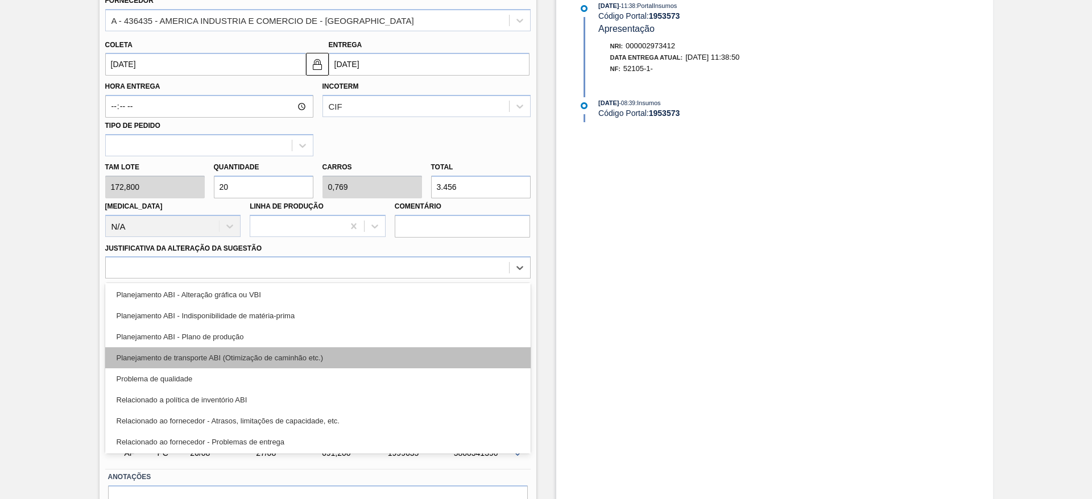
click at [341, 354] on div "Planejamento de transporte ABI (Otimização de caminhão etc.)" at bounding box center [317, 357] width 425 height 21
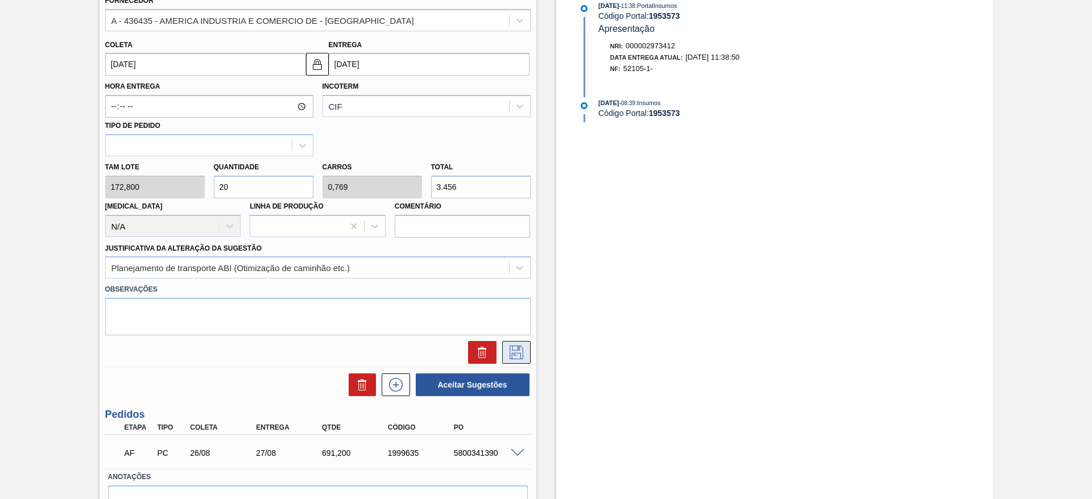
click at [528, 355] on button at bounding box center [516, 352] width 28 height 23
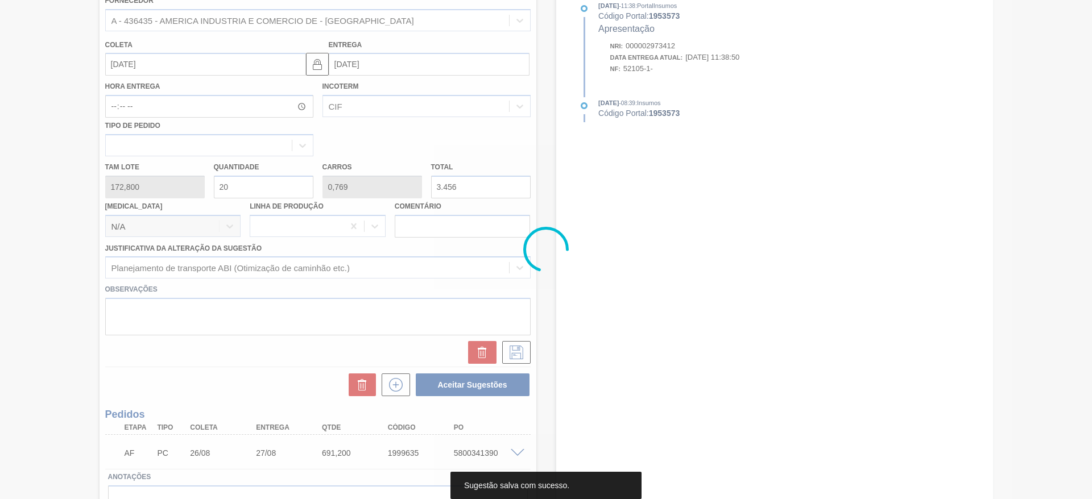
scroll to position [0, 0]
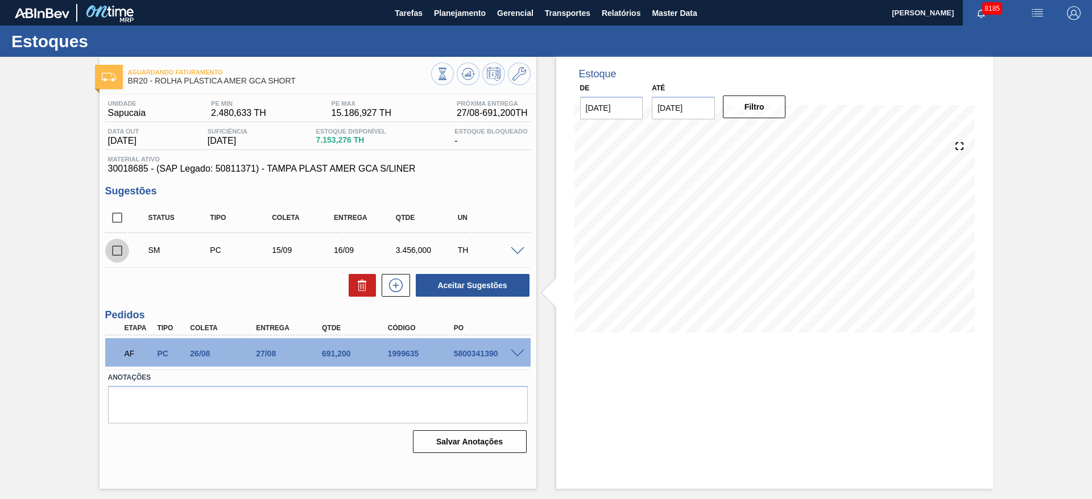
click at [106, 260] on input "checkbox" at bounding box center [117, 251] width 24 height 24
click at [457, 287] on button "Aceitar Sugestões" at bounding box center [473, 285] width 114 height 23
checkbox input "false"
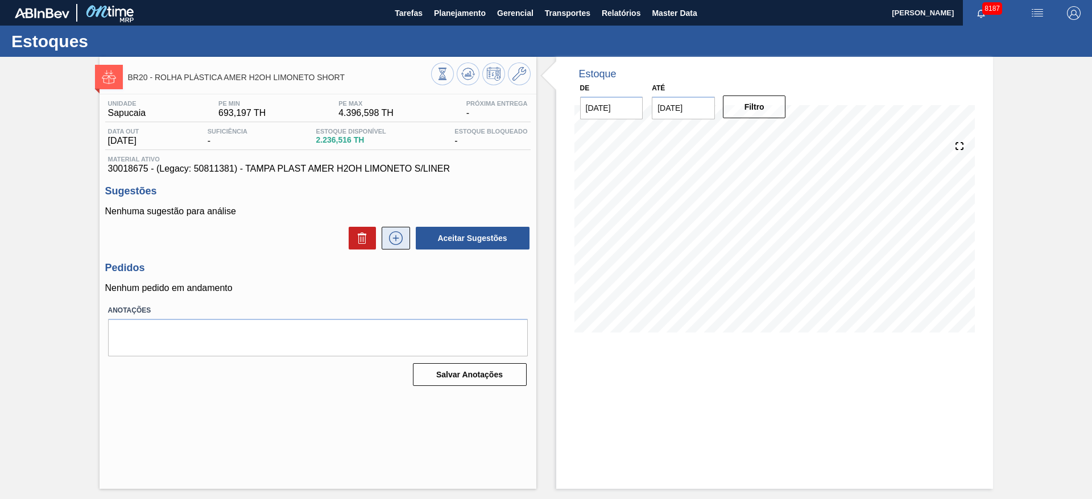
click at [400, 237] on icon at bounding box center [396, 238] width 18 height 14
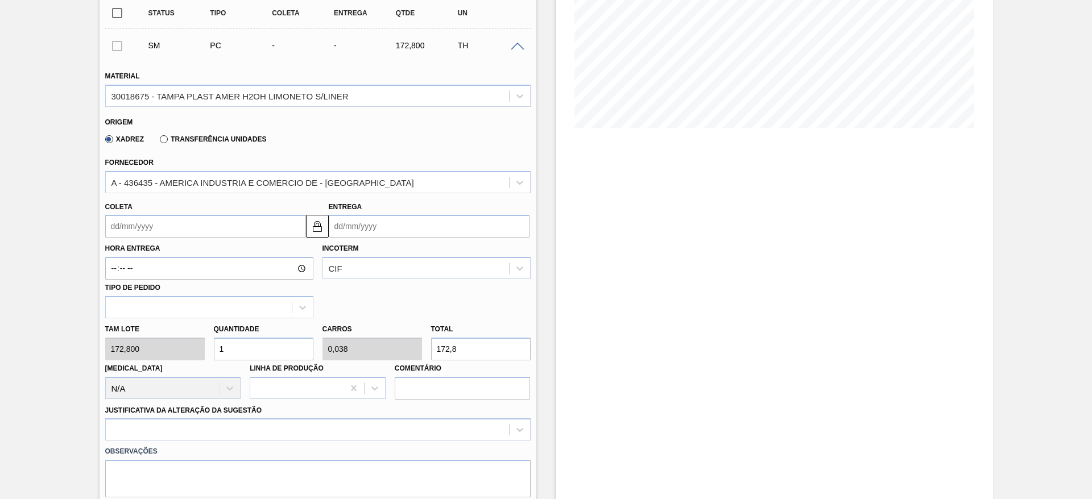
scroll to position [210, 0]
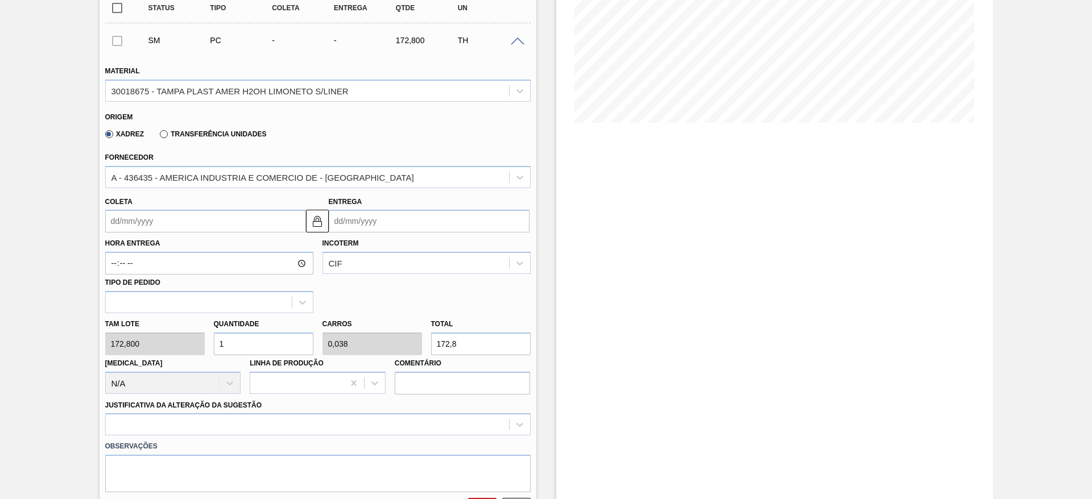
click at [238, 351] on input "1" at bounding box center [264, 344] width 100 height 23
type input "8"
type input "0,308"
type input "1.382,4"
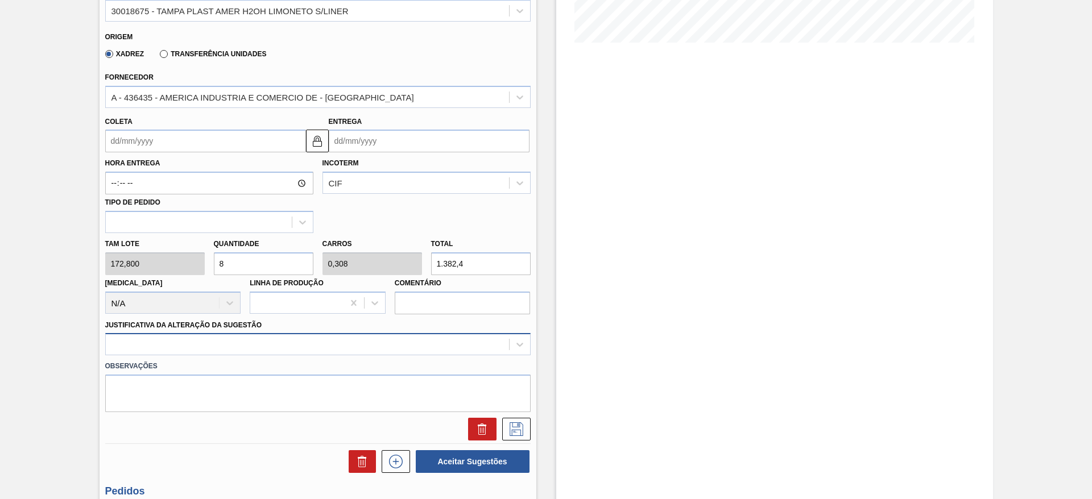
type input "8"
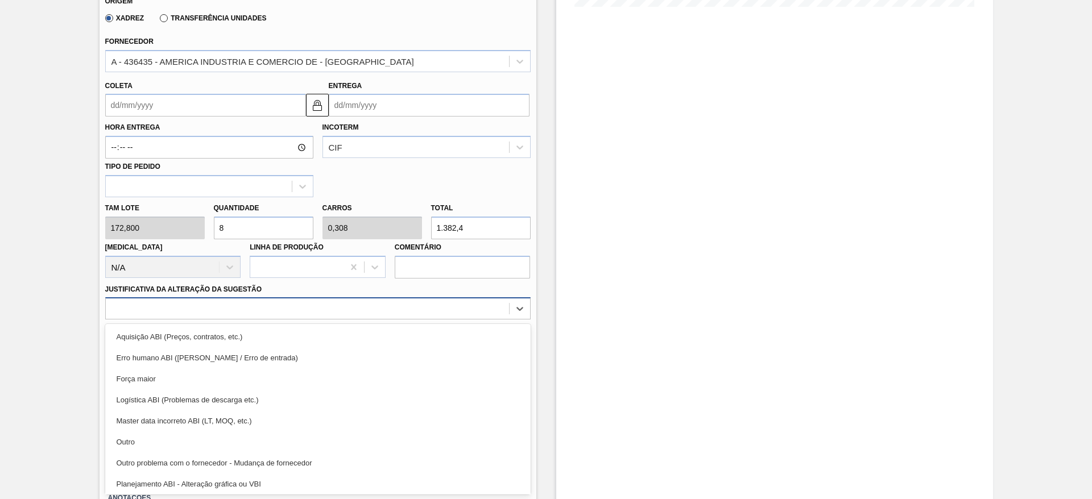
click at [328, 320] on div "option Erro humano ABI (Cálculo / Erro de entrada) focused, 2 of 18. 18 results…" at bounding box center [317, 308] width 425 height 22
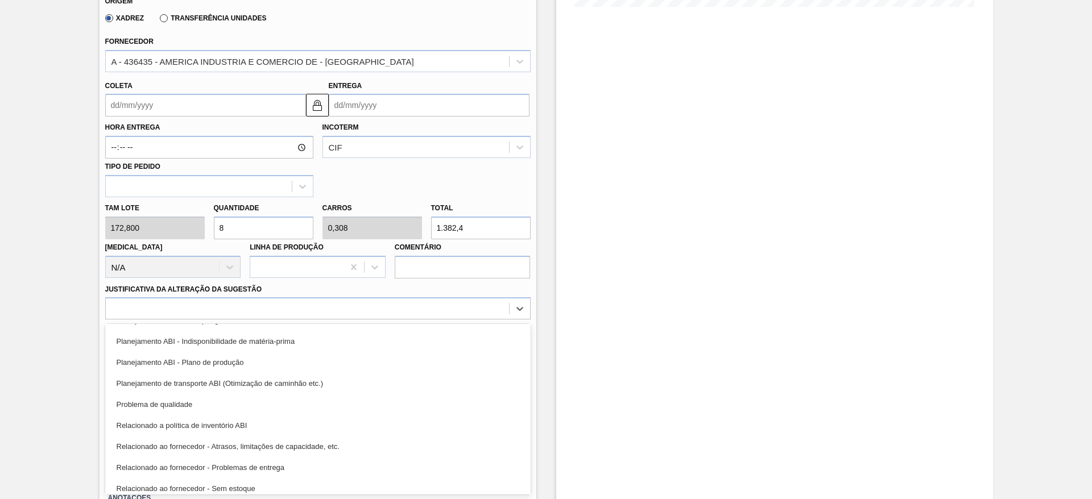
scroll to position [213, 0]
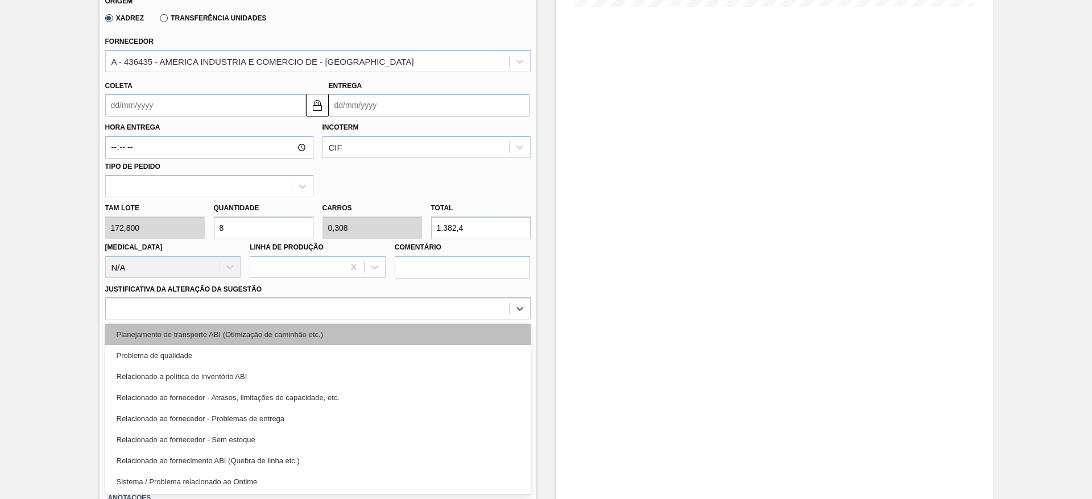
click at [345, 339] on div "Planejamento de transporte ABI (Otimização de caminhão etc.)" at bounding box center [317, 334] width 425 height 21
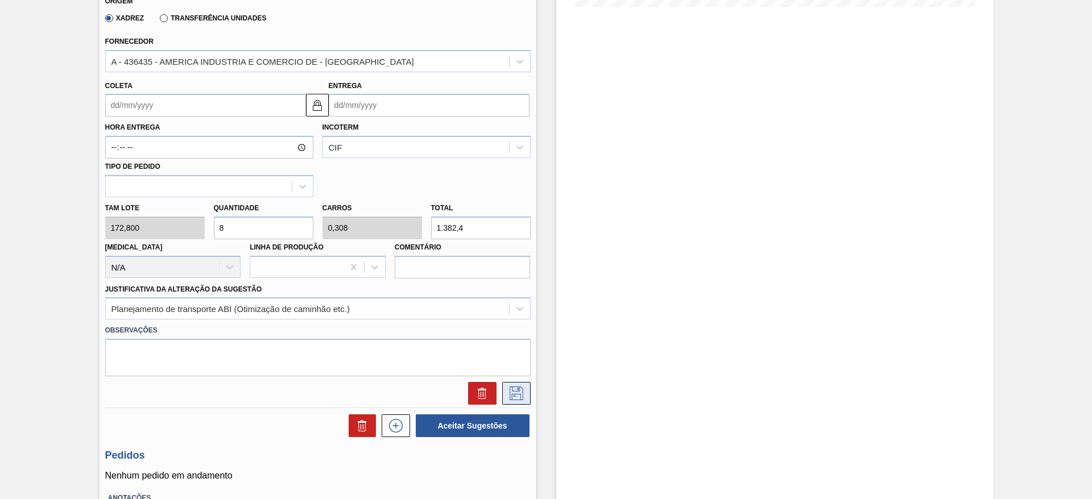
click at [516, 390] on icon at bounding box center [516, 394] width 18 height 14
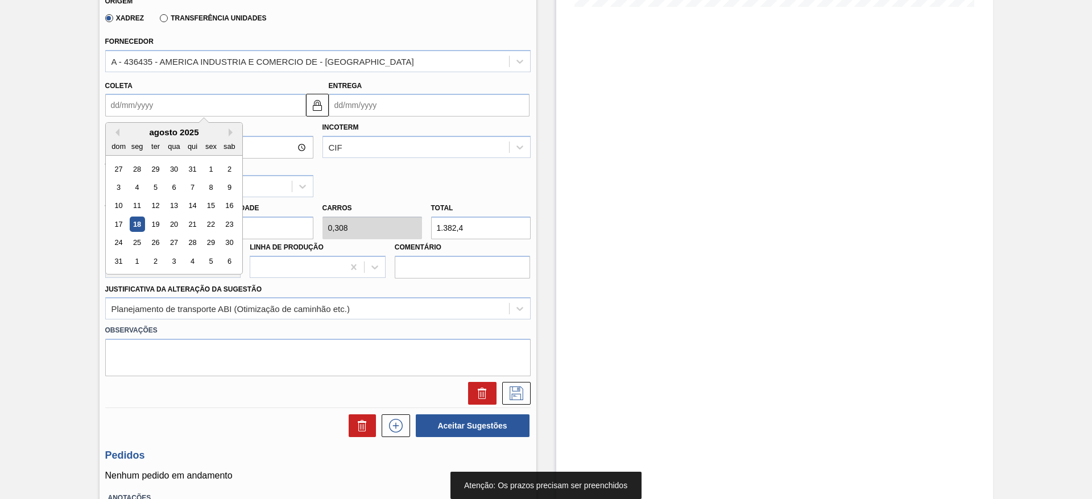
click at [131, 113] on input "Coleta" at bounding box center [205, 105] width 201 height 23
click at [150, 134] on div "agosto 2025" at bounding box center [174, 132] width 136 height 10
click at [230, 130] on button "Next Month" at bounding box center [233, 133] width 8 height 8
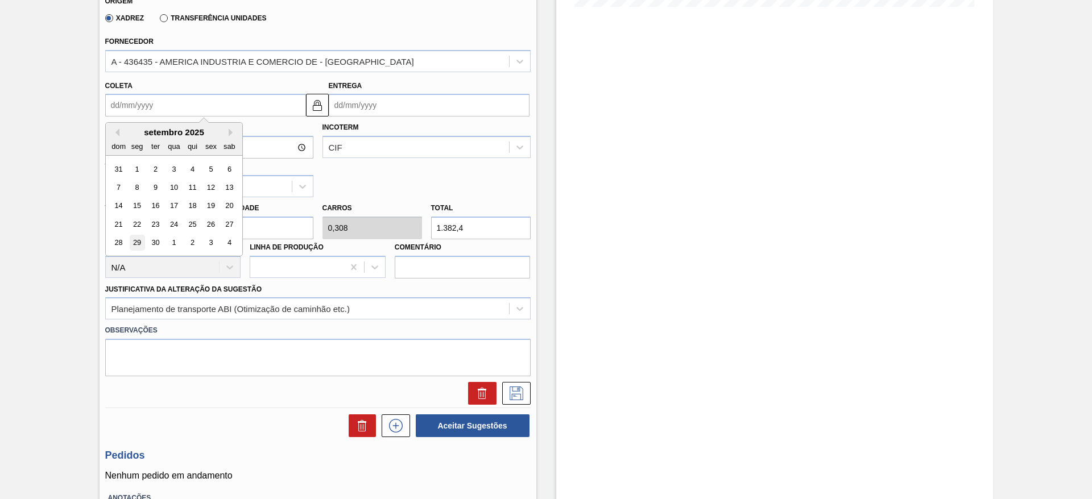
click at [130, 245] on div "29" at bounding box center [136, 242] width 15 height 15
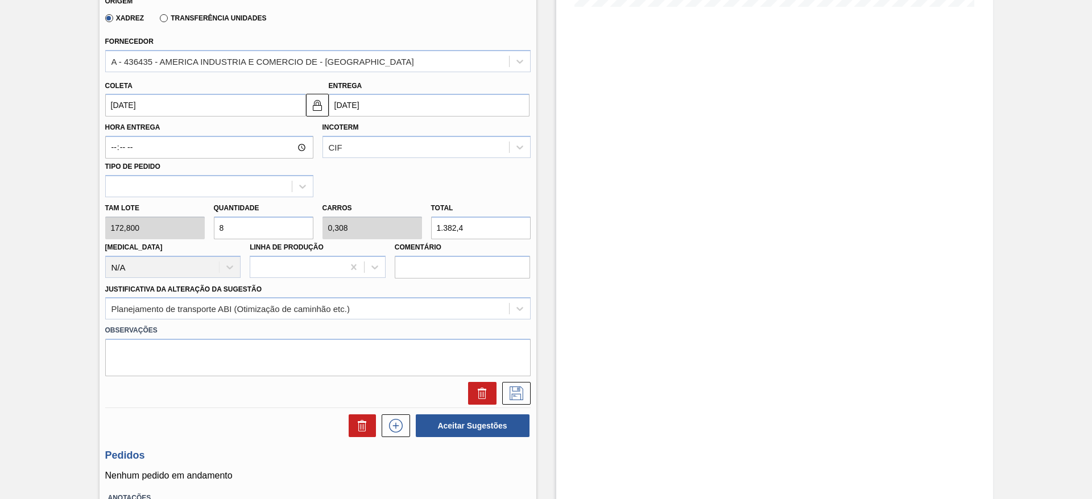
type input "[DATE]"
click at [506, 405] on div "SM PC 29/09 30/09 1.382,400 TH Material 30018675 - TAMPA PLAST AMER H2OH LIMONE…" at bounding box center [317, 157] width 425 height 500
click at [514, 394] on icon at bounding box center [517, 394] width 14 height 14
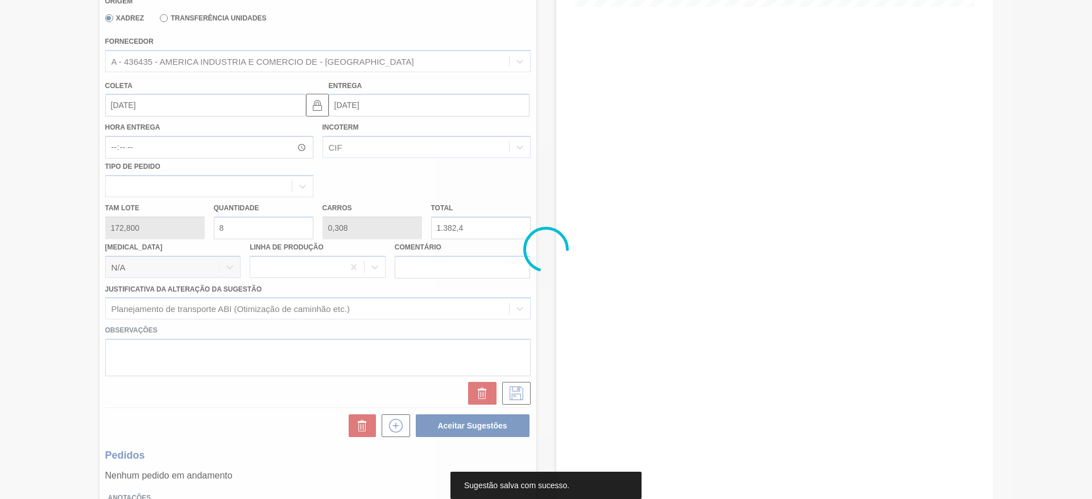
click at [1091, 181] on main "Tarefas Planejamento Gerencial Transportes Relatórios Master Data José Albérico…" at bounding box center [546, 249] width 1092 height 499
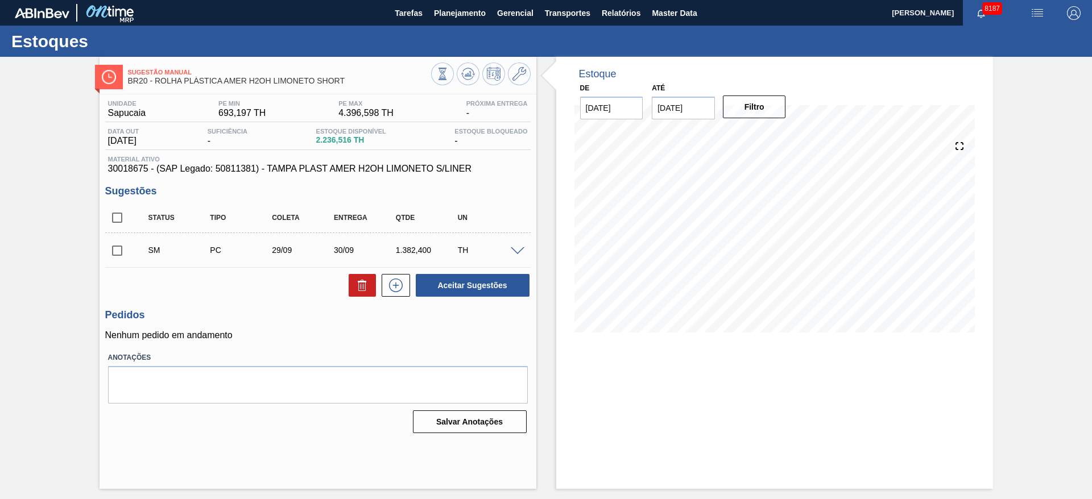
click at [521, 250] on span at bounding box center [518, 251] width 14 height 9
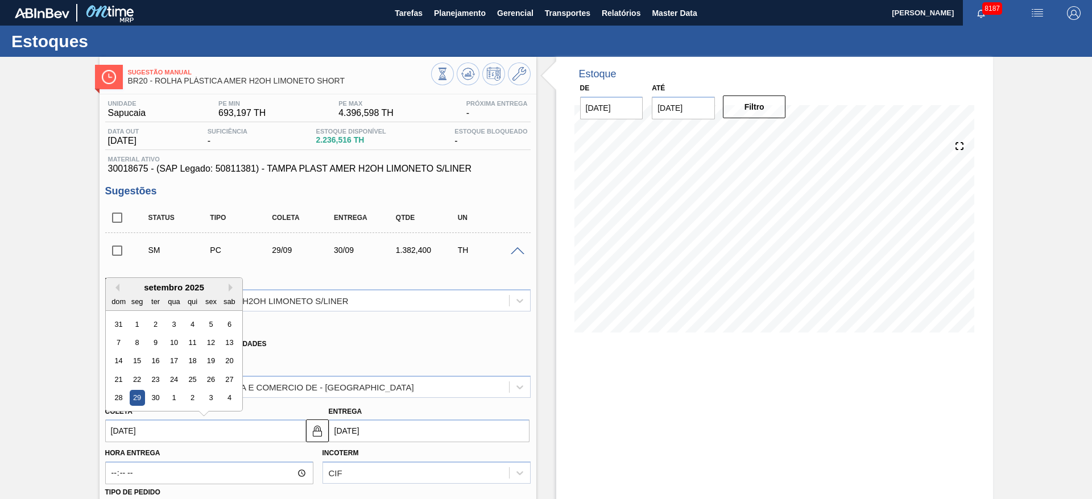
click at [139, 425] on input "[DATE]" at bounding box center [205, 431] width 201 height 23
click at [142, 362] on div "15" at bounding box center [136, 361] width 15 height 15
type input "15/09/2025"
type input "16/09/2025"
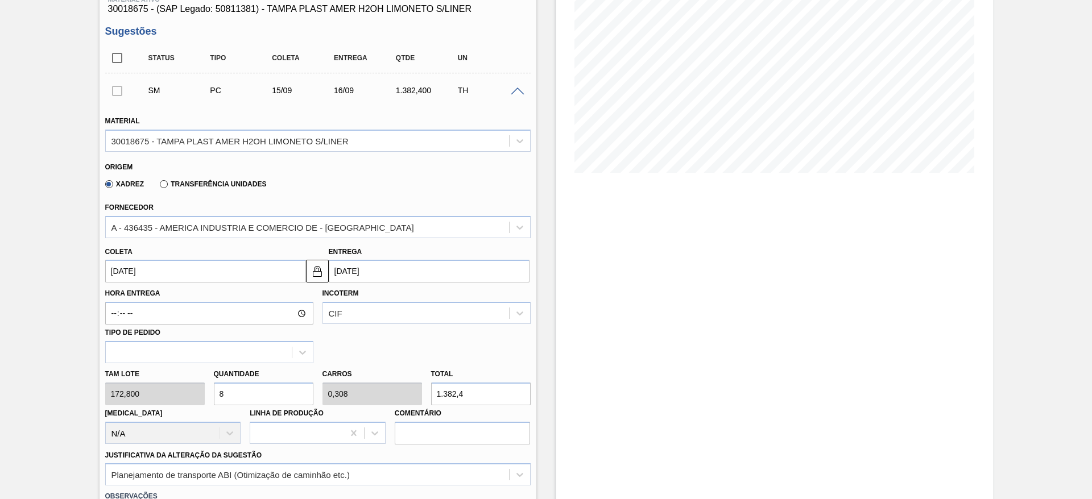
scroll to position [168, 0]
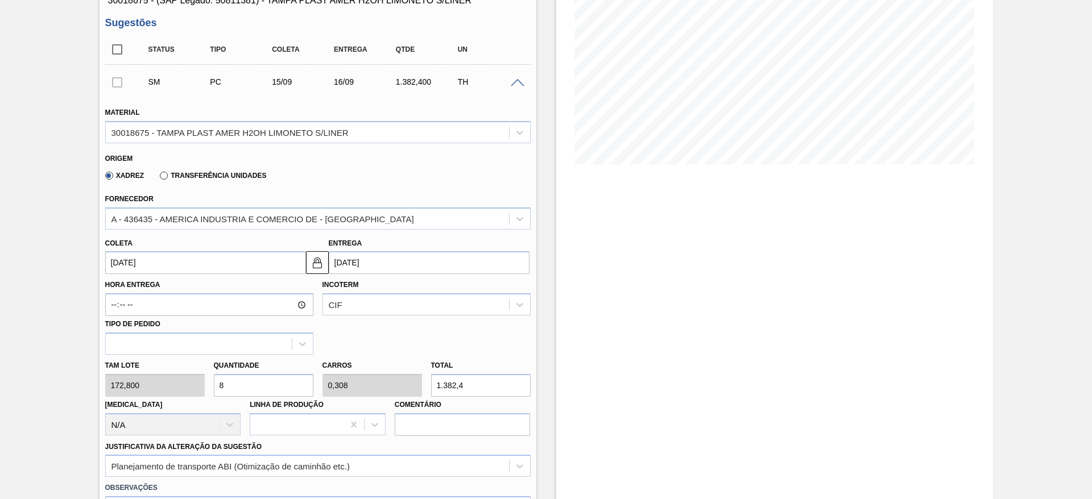
click at [221, 383] on input "8" at bounding box center [264, 385] width 100 height 23
type input "6"
type input "0,231"
type input "1.036,8"
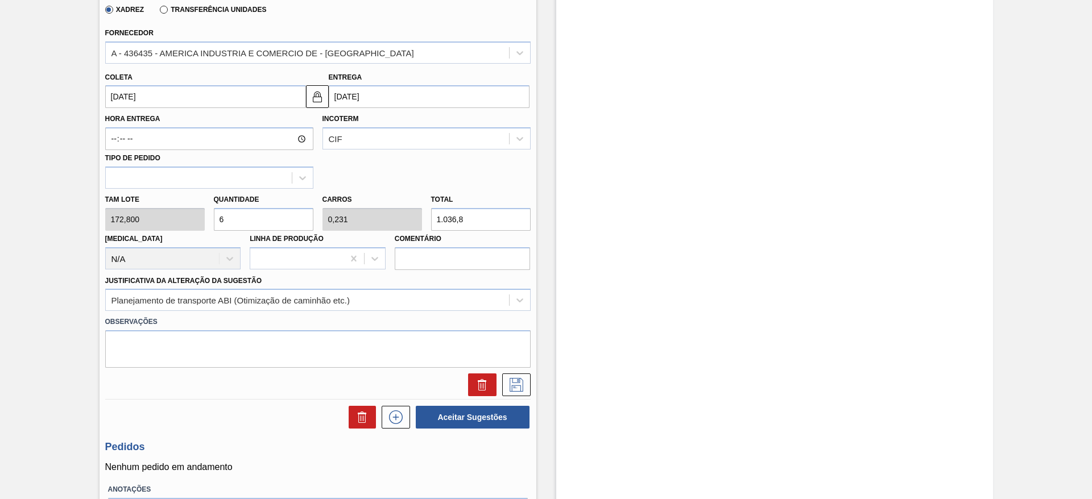
scroll to position [335, 0]
type input "6"
click at [520, 379] on icon at bounding box center [516, 384] width 18 height 14
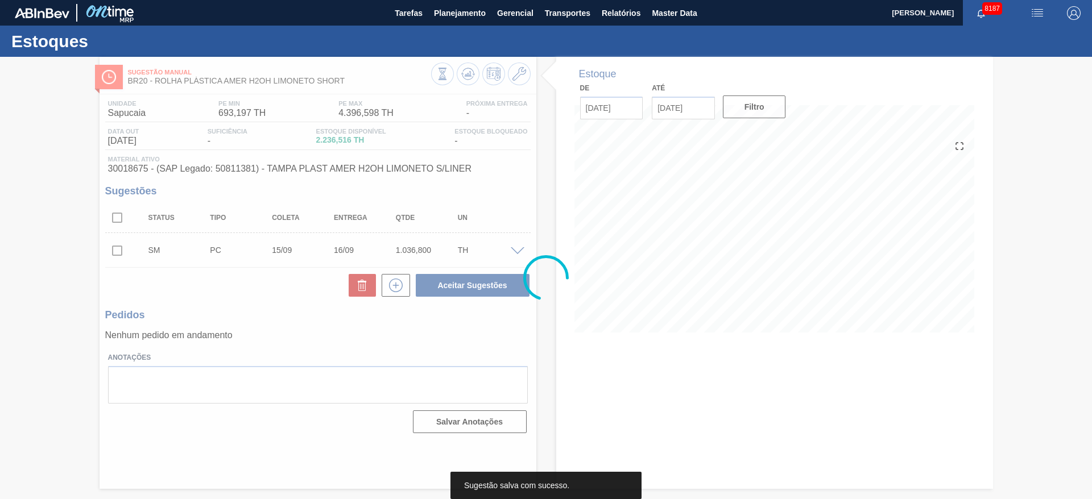
scroll to position [0, 0]
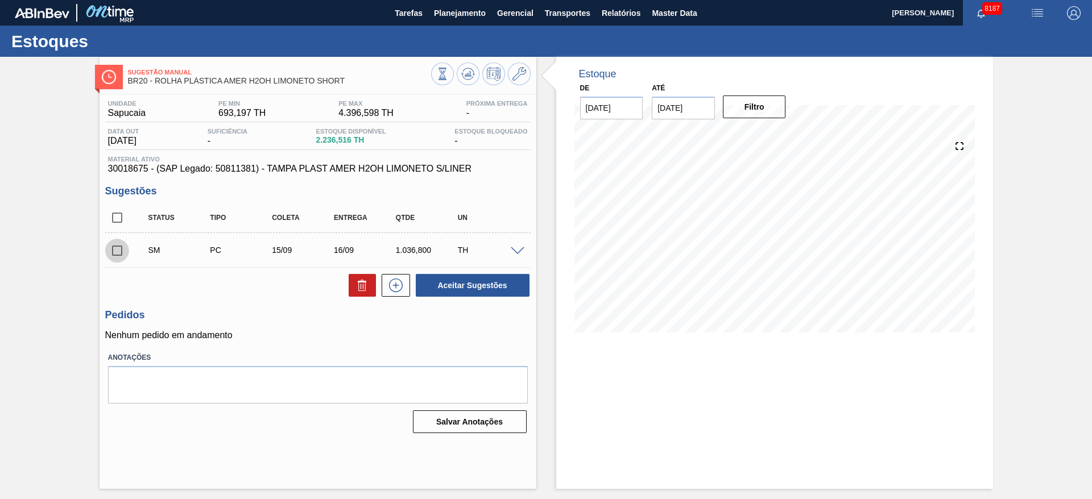
click at [118, 251] on input "checkbox" at bounding box center [117, 251] width 24 height 24
click at [496, 287] on button "Aceitar Sugestões" at bounding box center [473, 285] width 114 height 23
checkbox input "false"
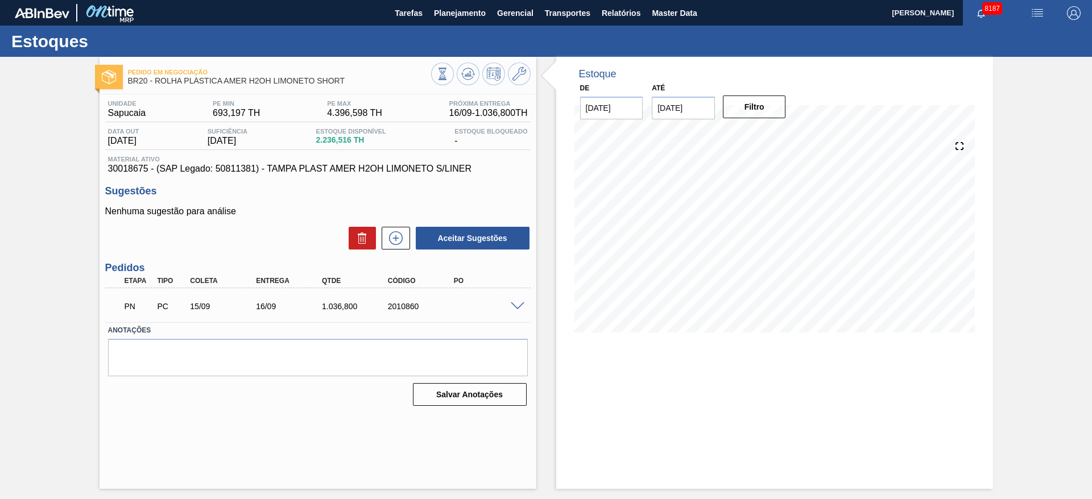
click at [515, 309] on div "PN PC 15/09 16/09 1.036,800 2010860" at bounding box center [317, 305] width 425 height 28
click at [515, 308] on span at bounding box center [518, 307] width 14 height 9
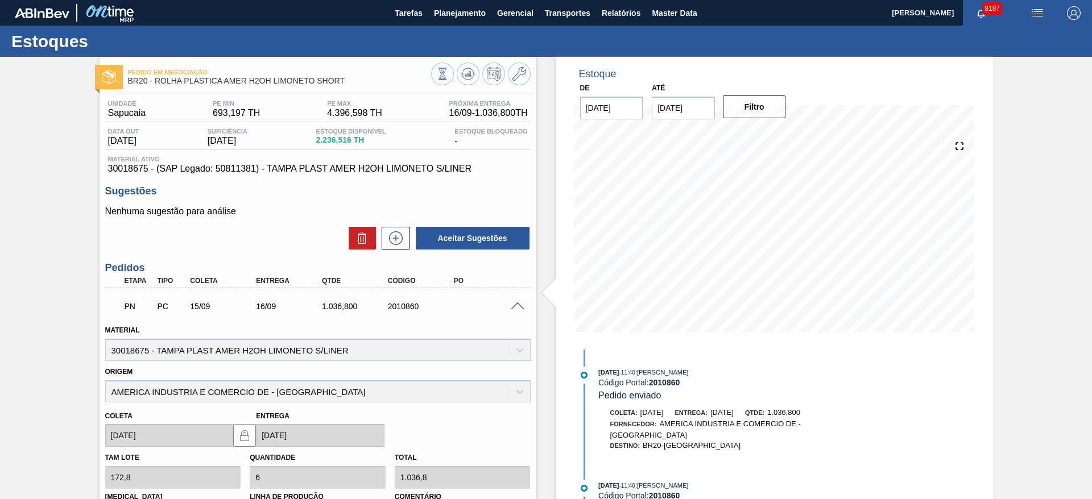
scroll to position [192, 0]
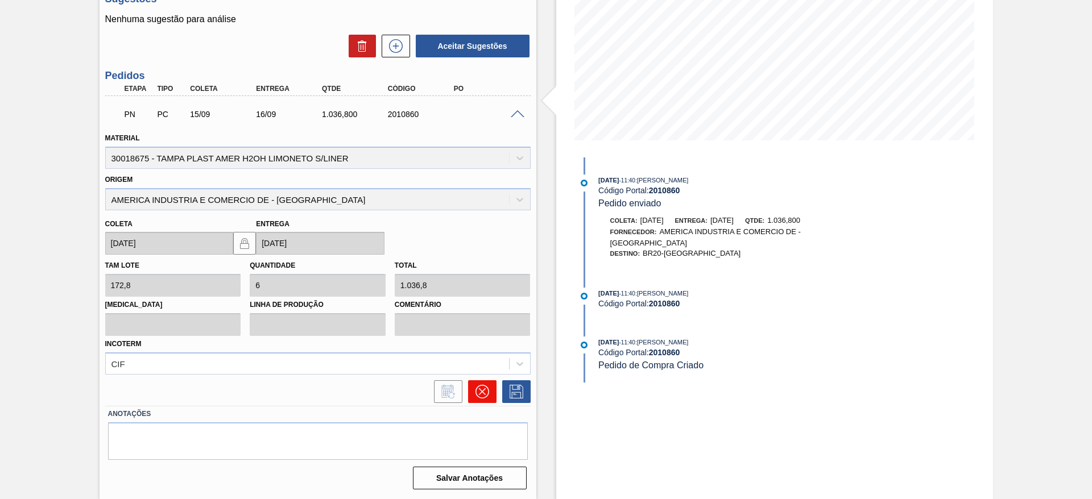
click at [478, 396] on icon at bounding box center [482, 392] width 14 height 14
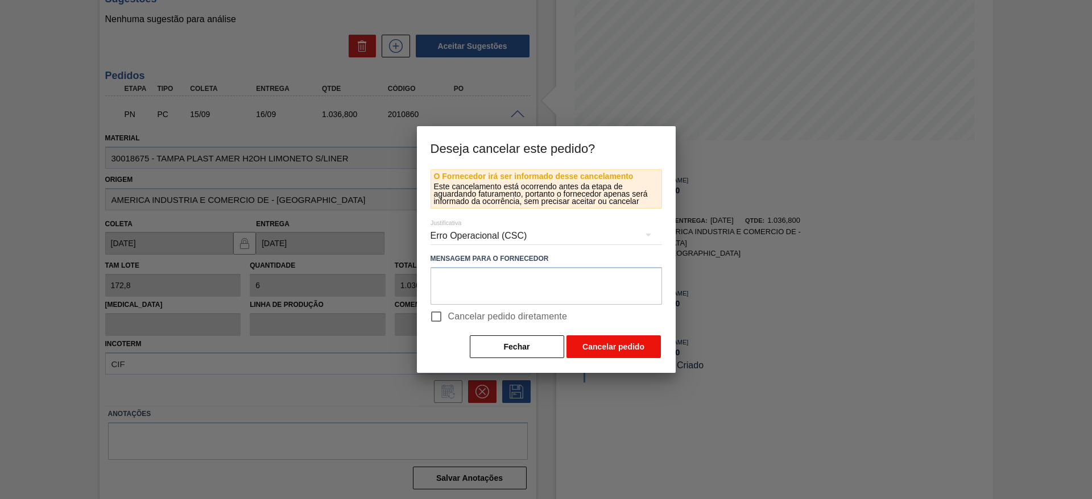
click at [596, 337] on button "Cancelar pedido" at bounding box center [613, 346] width 94 height 23
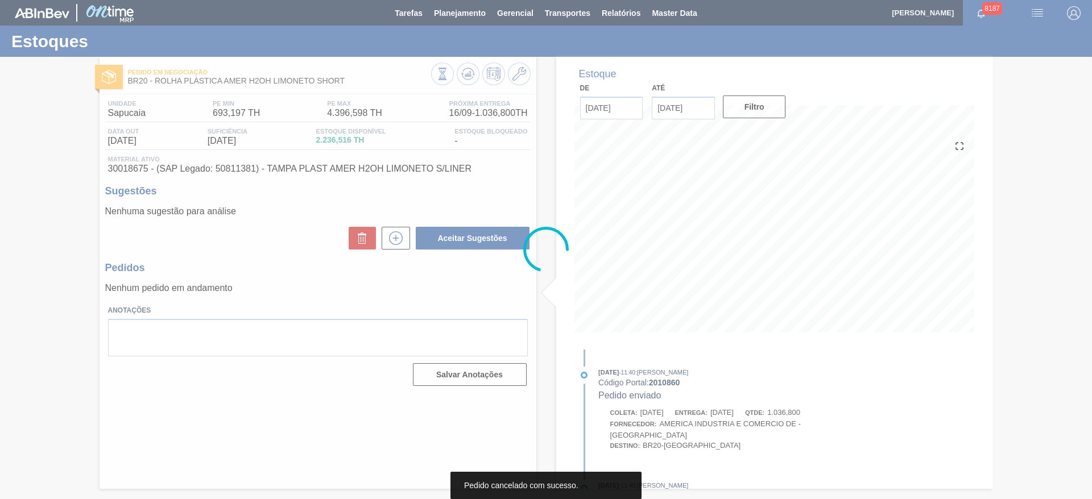
scroll to position [0, 0]
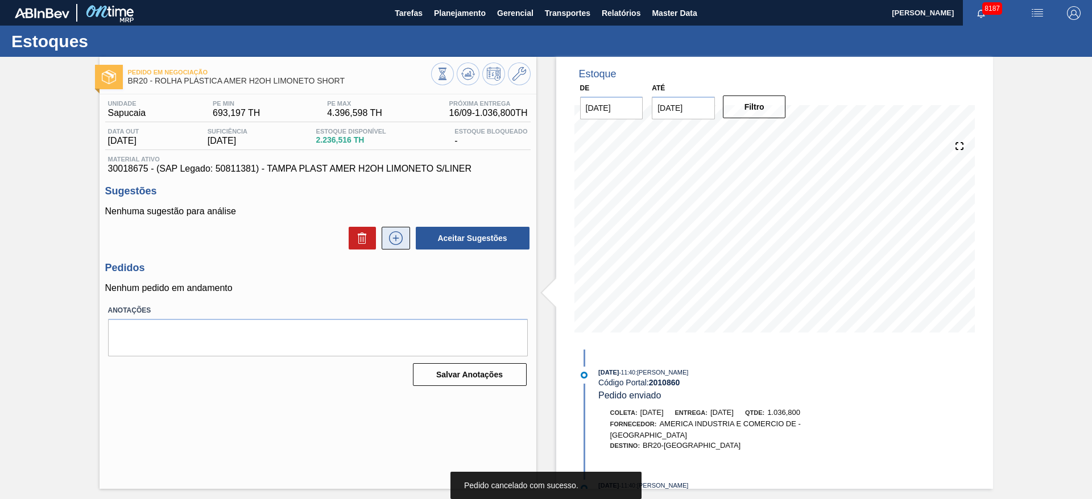
click at [404, 241] on icon at bounding box center [396, 238] width 18 height 14
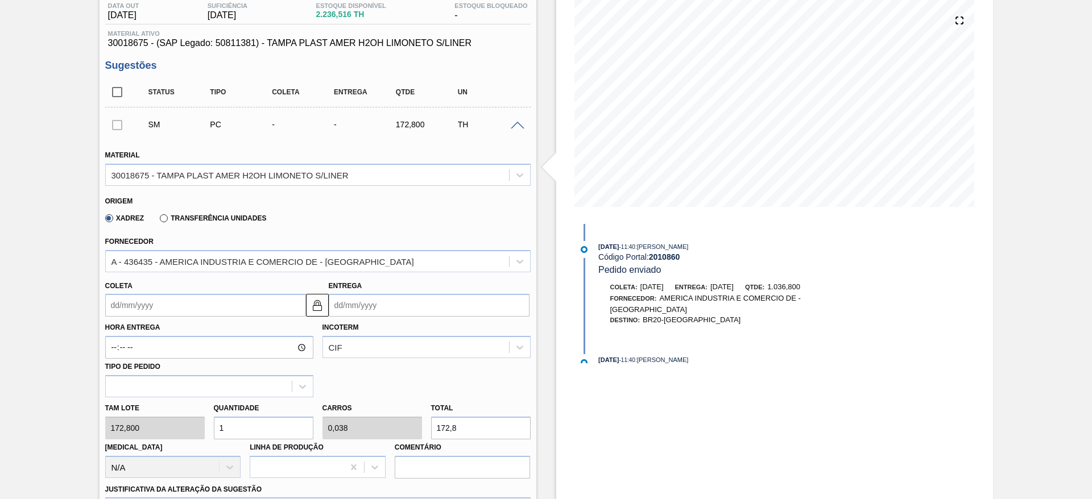
scroll to position [126, 0]
type input "12"
type input "0,462"
type input "2.073,6"
click at [227, 417] on input "12" at bounding box center [264, 427] width 100 height 23
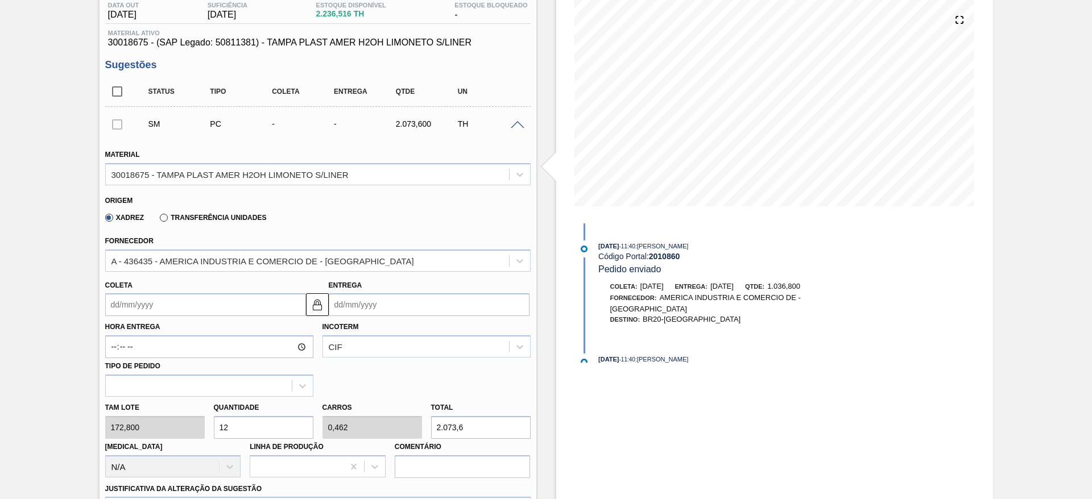
type input "12"
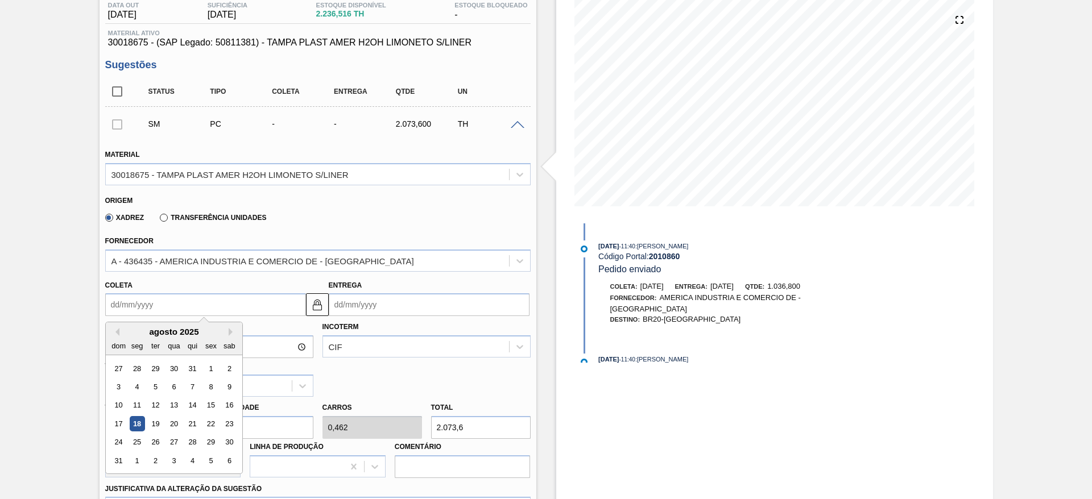
click at [127, 306] on input "Coleta" at bounding box center [205, 304] width 201 height 23
click at [231, 333] on button "Next Month" at bounding box center [233, 332] width 8 height 8
click at [135, 405] on div "15" at bounding box center [136, 405] width 15 height 15
type input "[DATE]"
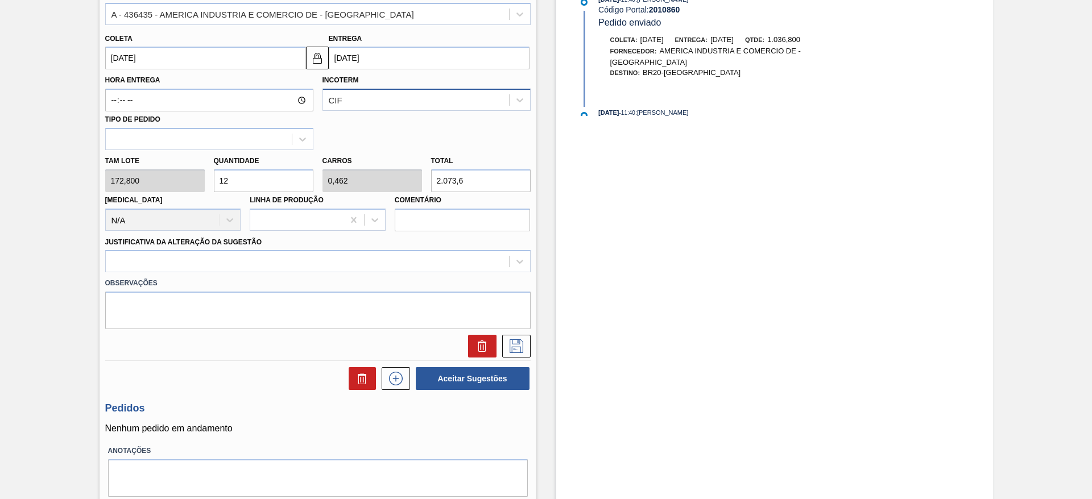
scroll to position [376, 0]
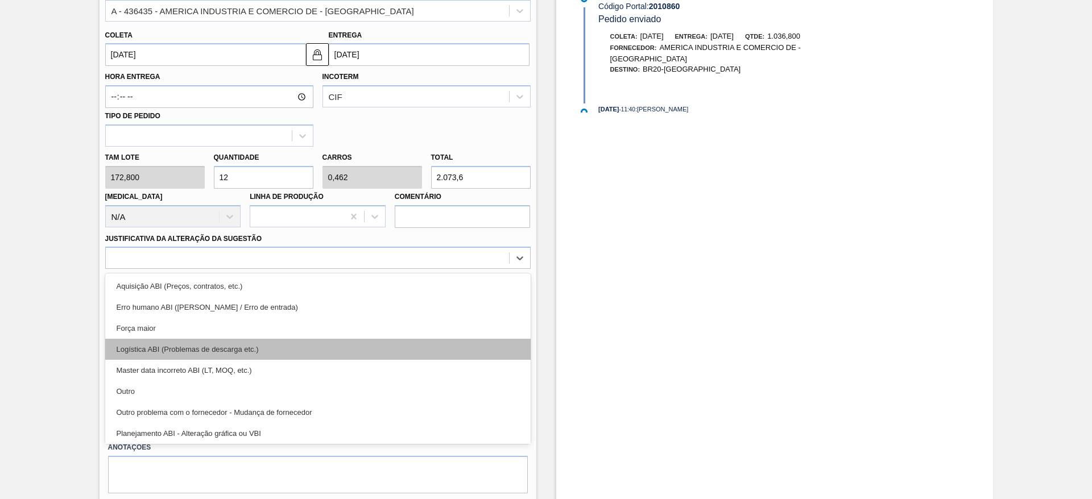
drag, startPoint x: 449, startPoint y: 256, endPoint x: 428, endPoint y: 341, distance: 87.4
click at [428, 269] on div "option Erro humano ABI (Cálculo / Erro de entrada) focused, 2 of 18. 18 results…" at bounding box center [317, 258] width 425 height 22
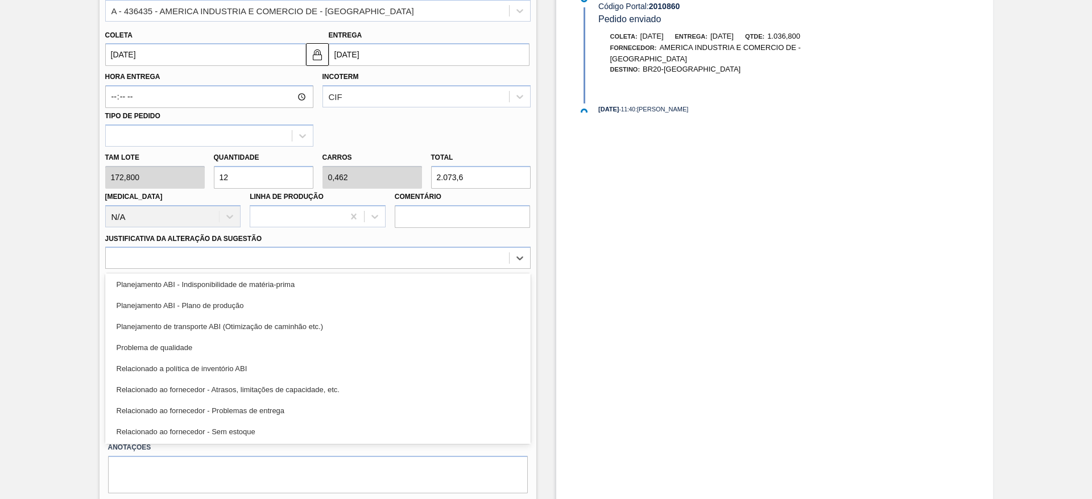
scroll to position [177, 0]
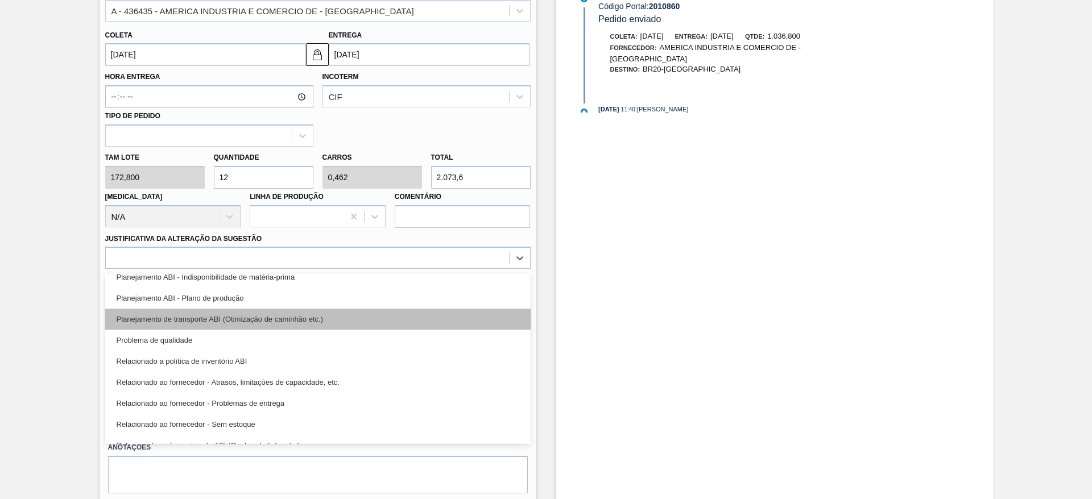
click at [405, 322] on div "Planejamento de transporte ABI (Otimização de caminhão etc.)" at bounding box center [317, 319] width 425 height 21
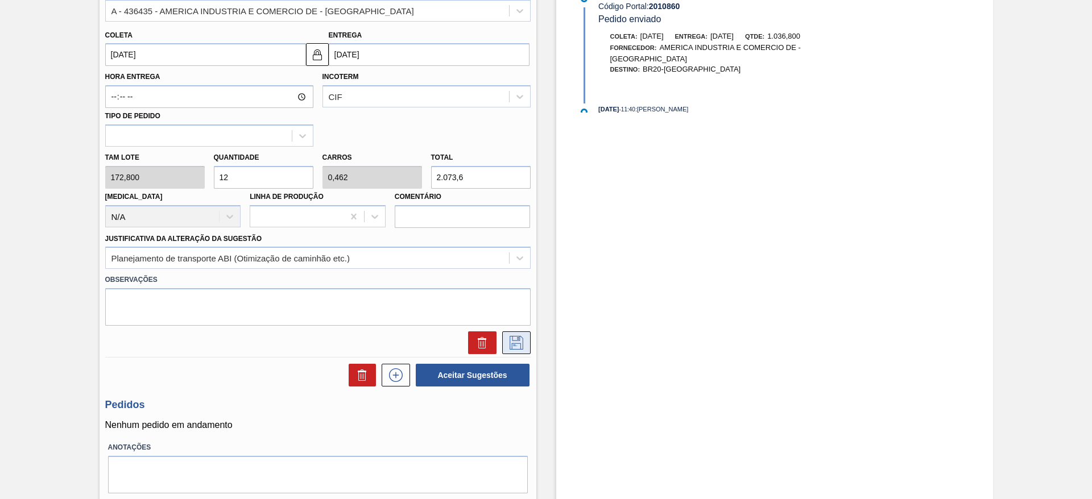
click at [507, 352] on button at bounding box center [516, 343] width 28 height 23
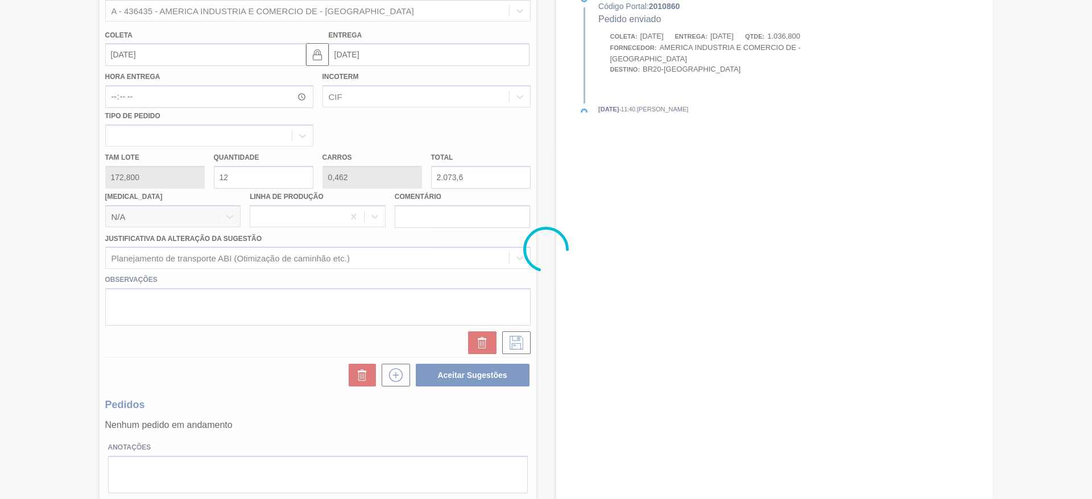
scroll to position [0, 0]
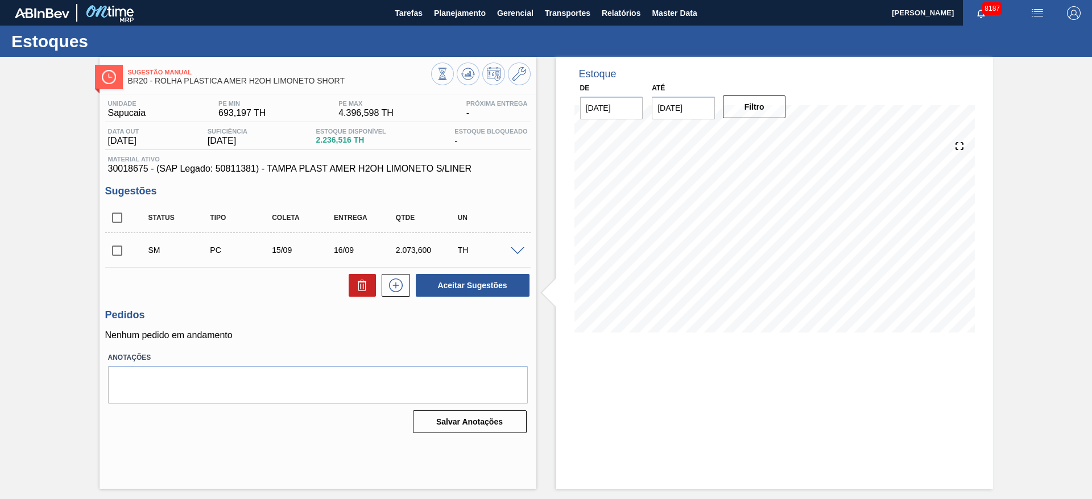
click at [518, 252] on span at bounding box center [518, 251] width 14 height 9
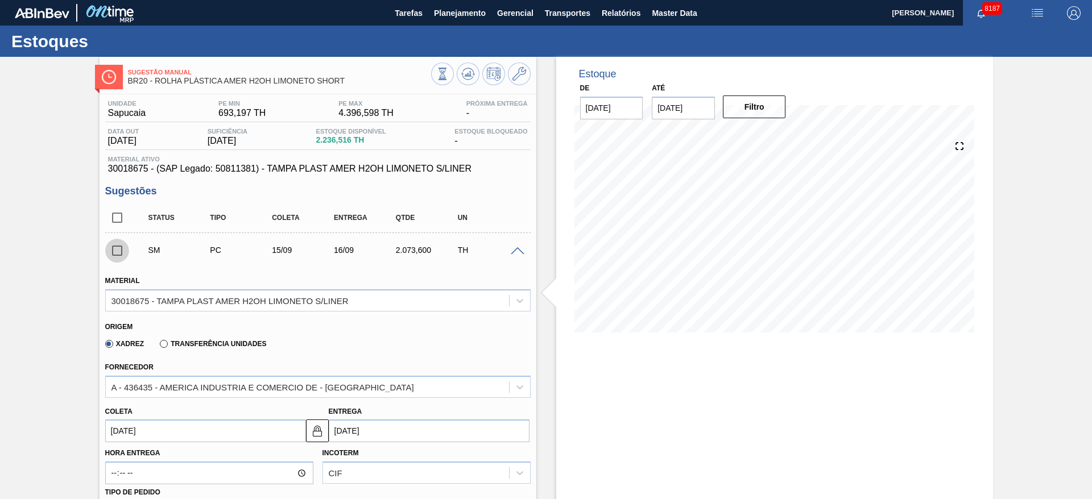
click at [112, 250] on input "checkbox" at bounding box center [117, 251] width 24 height 24
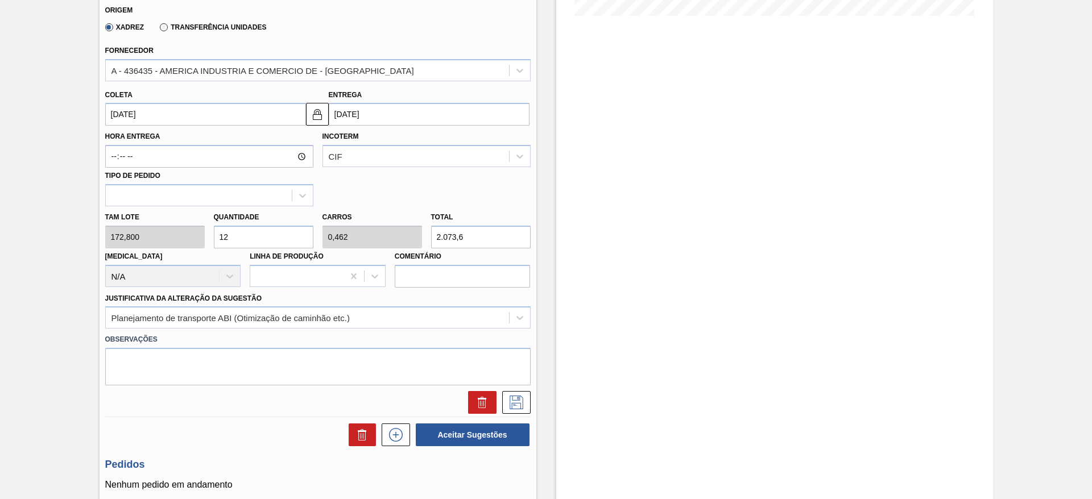
scroll to position [410, 0]
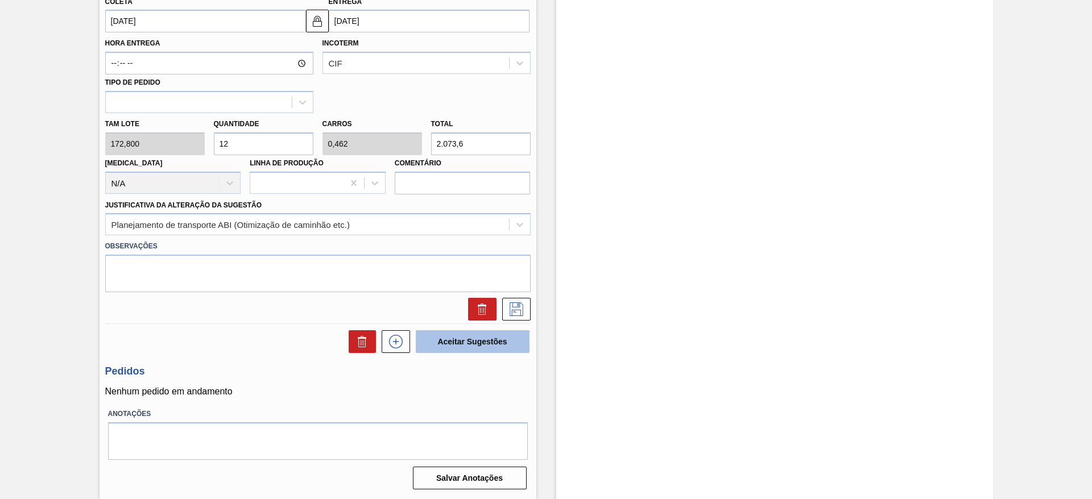
click at [499, 351] on button "Aceitar Sugestões" at bounding box center [473, 341] width 114 height 23
checkbox input "false"
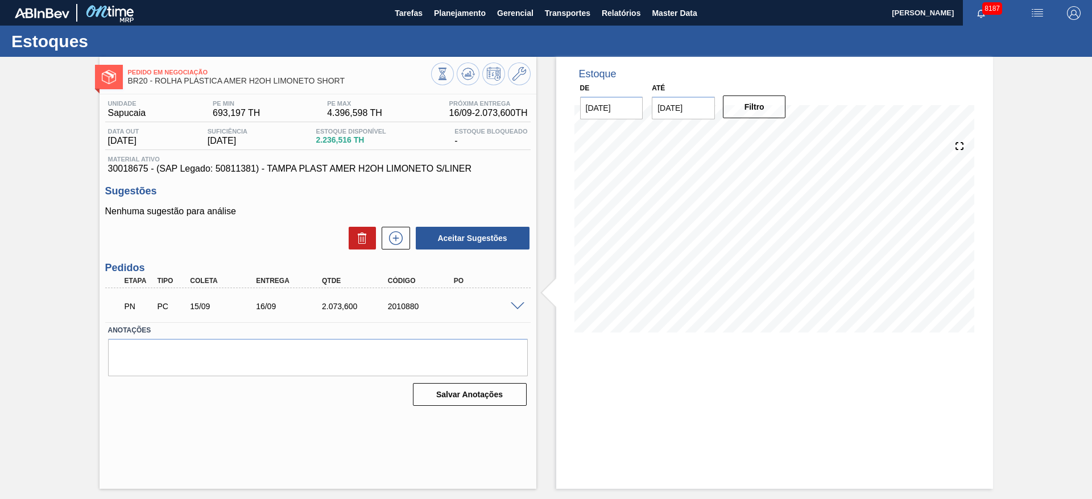
scroll to position [0, 0]
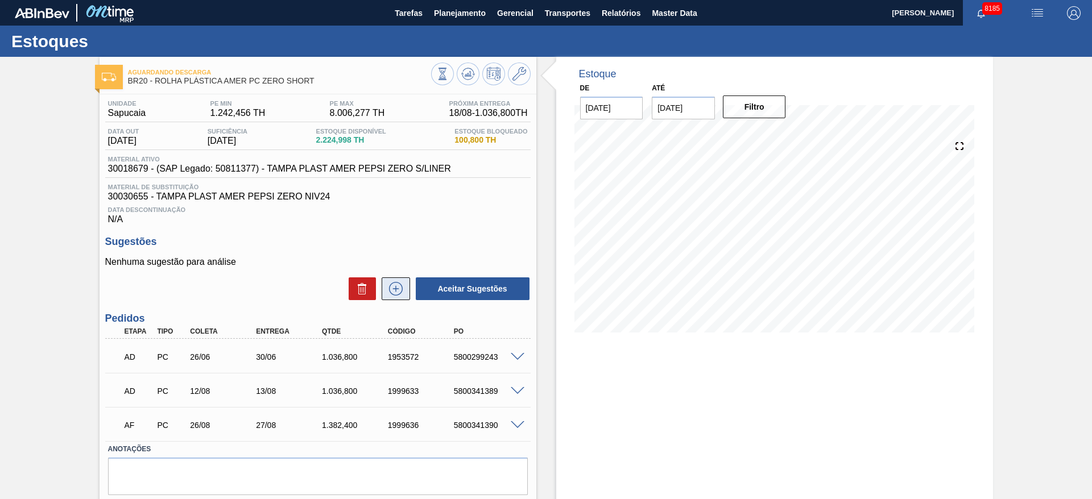
click at [397, 283] on icon at bounding box center [396, 289] width 18 height 14
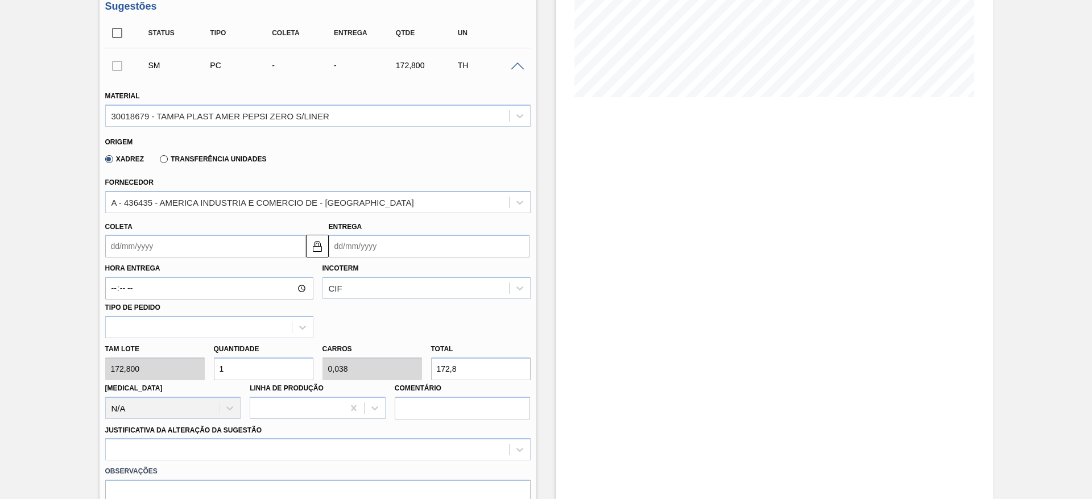
scroll to position [260, 0]
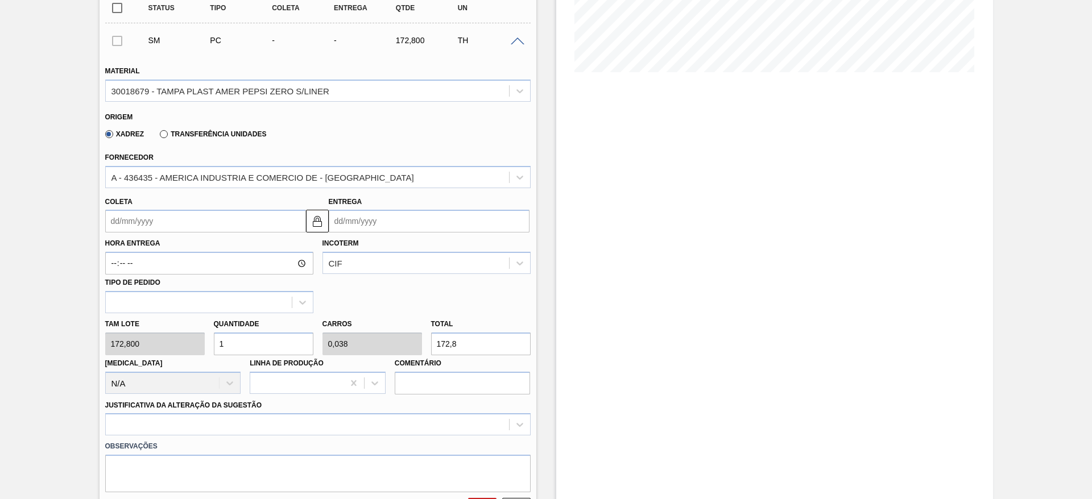
click at [233, 347] on input "1" at bounding box center [264, 344] width 100 height 23
type input "6"
type input "0,231"
type input "1.036,8"
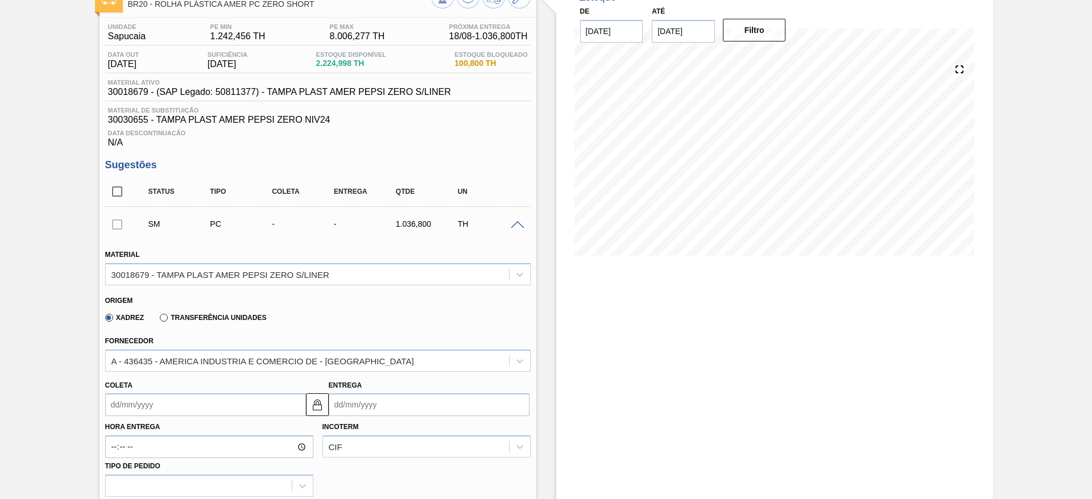
scroll to position [73, 0]
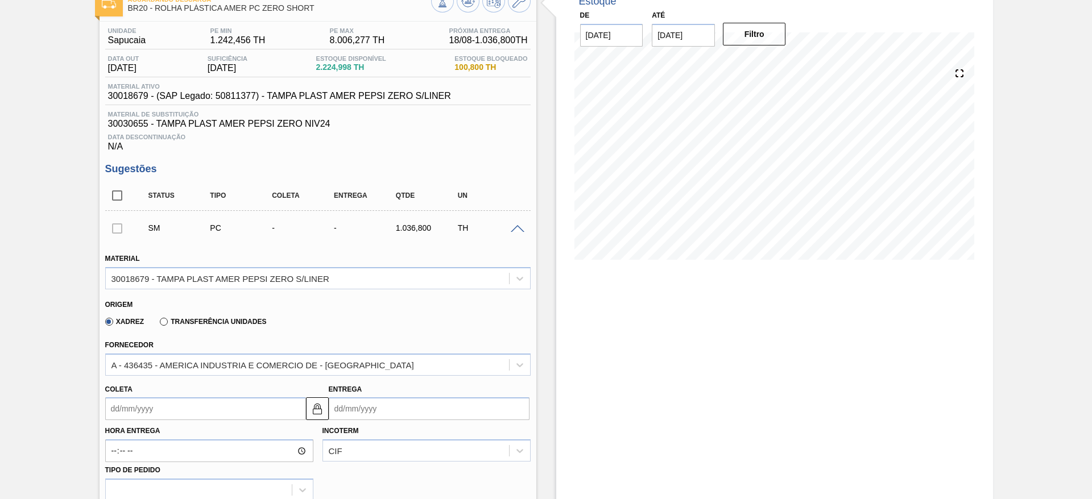
type input "6"
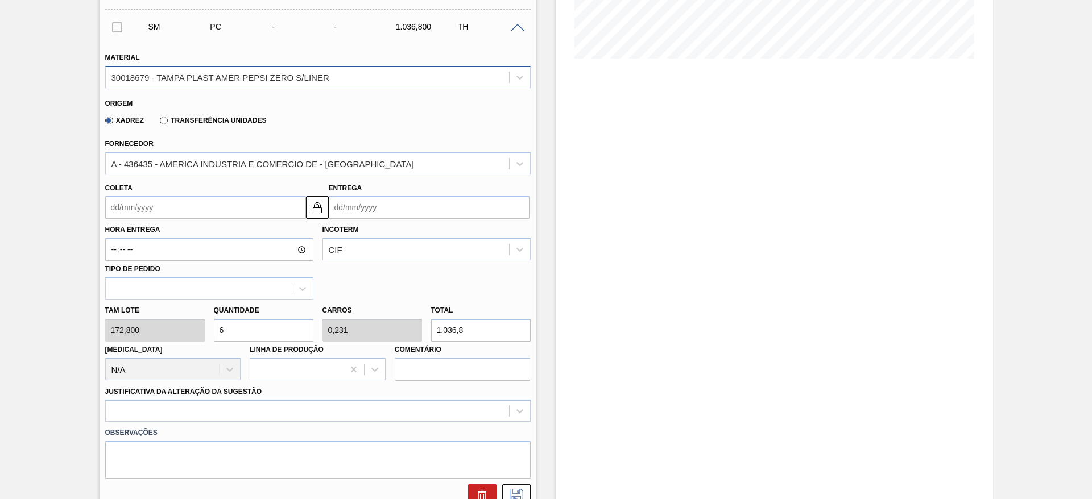
scroll to position [277, 0]
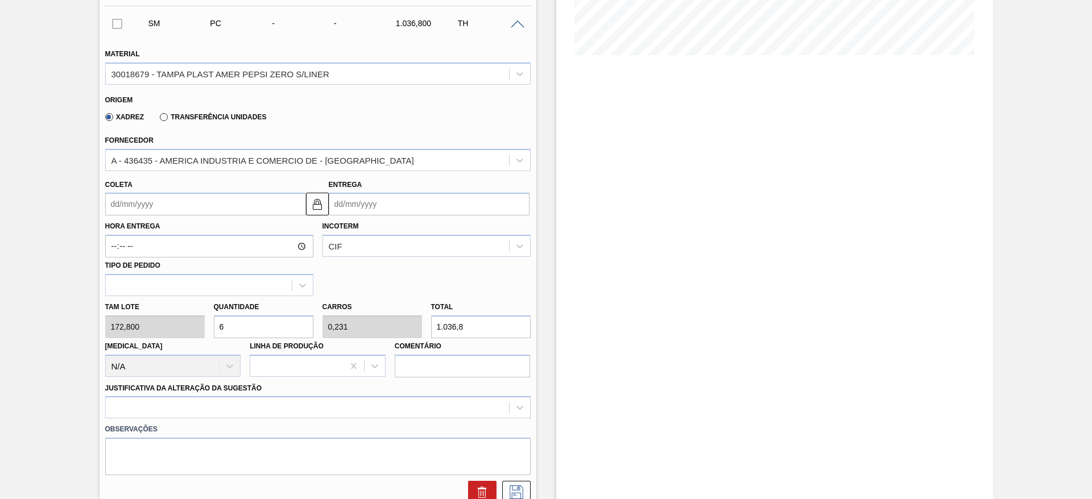
click at [151, 212] on input "Coleta" at bounding box center [205, 204] width 201 height 23
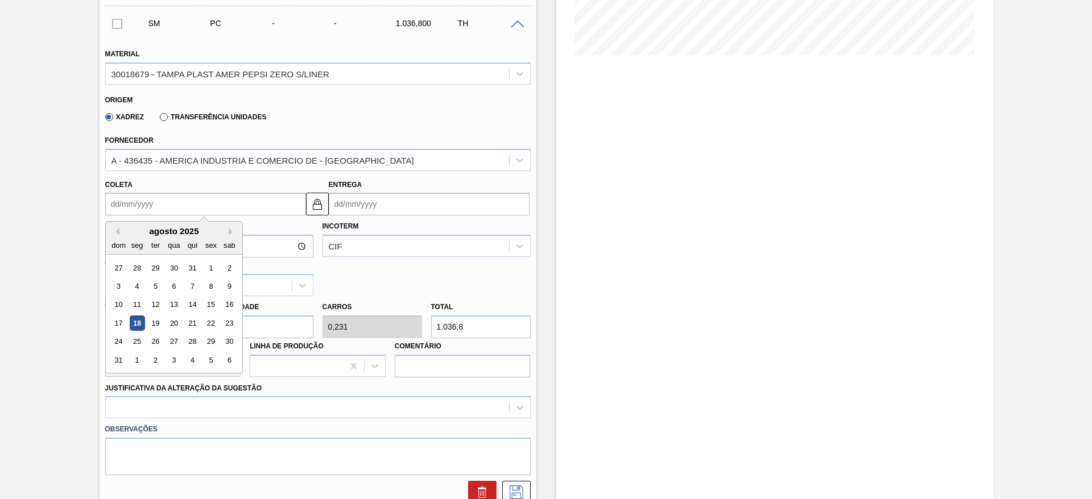
click at [143, 236] on div "dom seg ter qua qui sex sab" at bounding box center [174, 245] width 136 height 18
click at [152, 362] on div "2" at bounding box center [154, 360] width 15 height 15
type input "02/09/2025"
type input "03/09/2025"
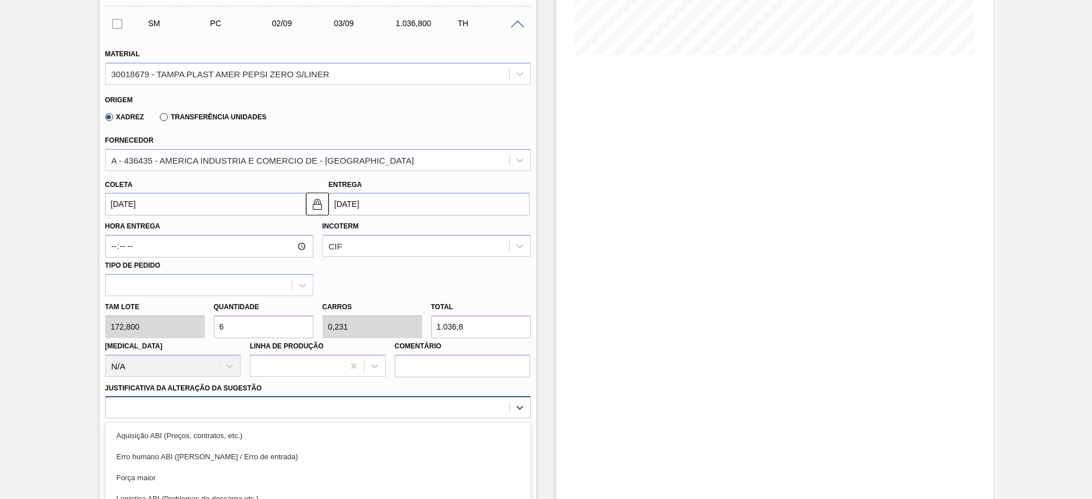
scroll to position [376, 0]
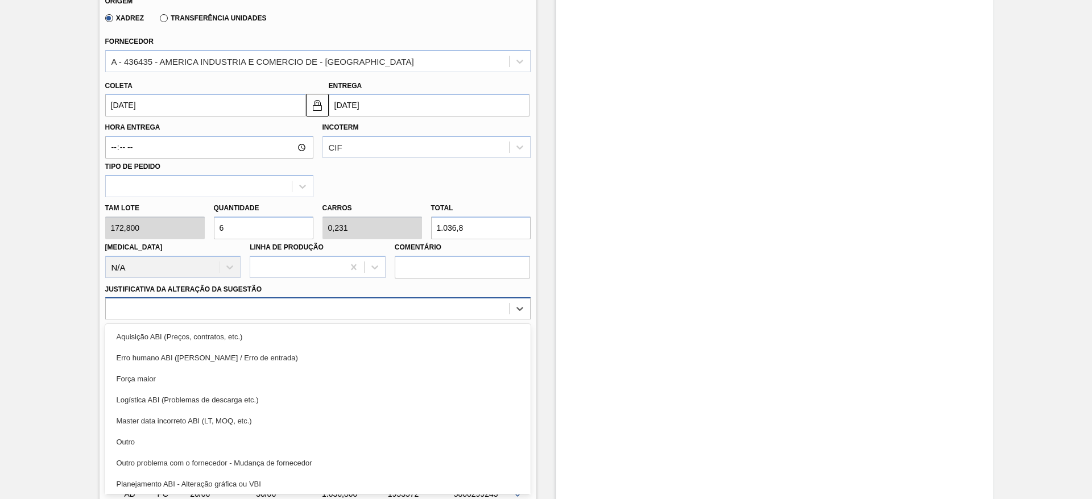
click at [414, 320] on div "option Logística ABI (Problemas de descarga etc.) focused, 4 of 18. 18 results …" at bounding box center [317, 308] width 425 height 22
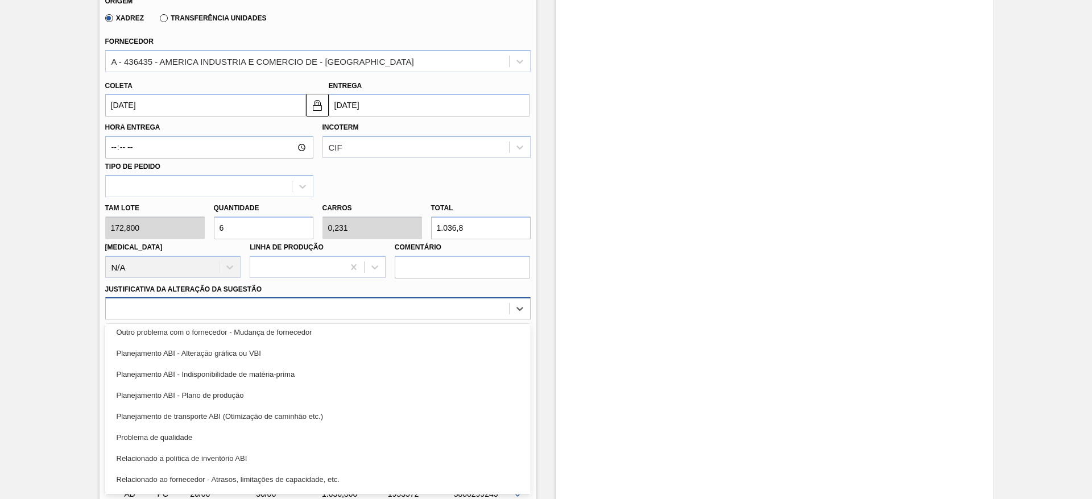
scroll to position [131, 0]
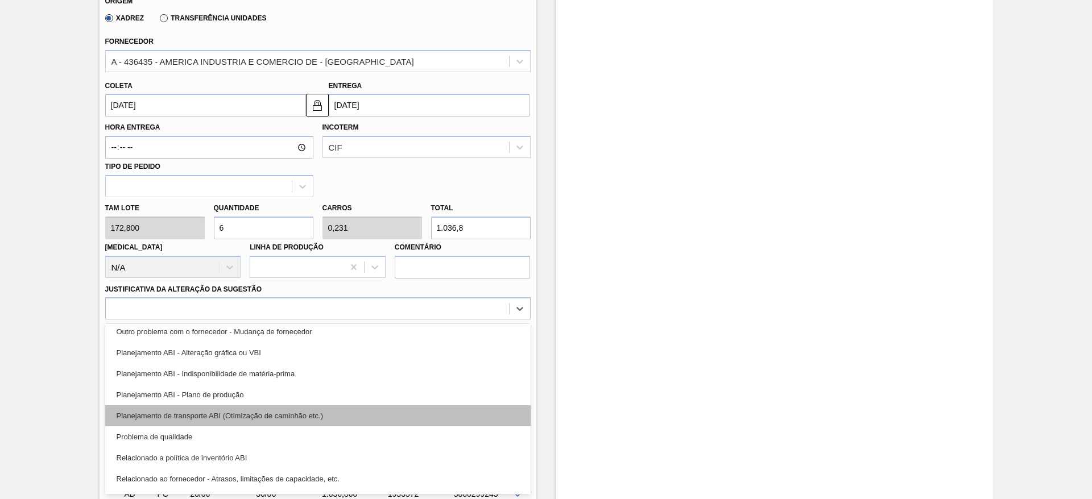
click at [407, 415] on div "Planejamento de transporte ABI (Otimização de caminhão etc.)" at bounding box center [317, 415] width 425 height 21
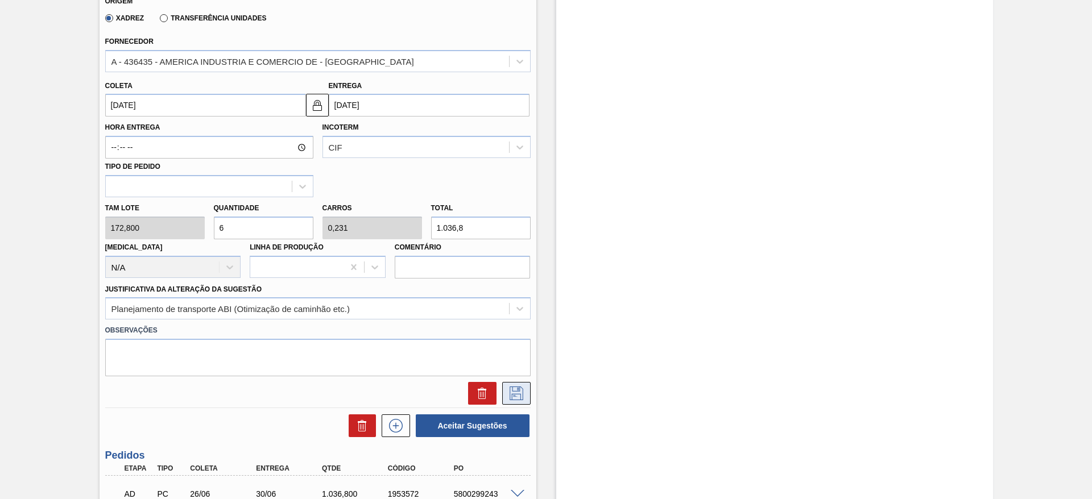
click at [515, 391] on icon at bounding box center [516, 394] width 18 height 14
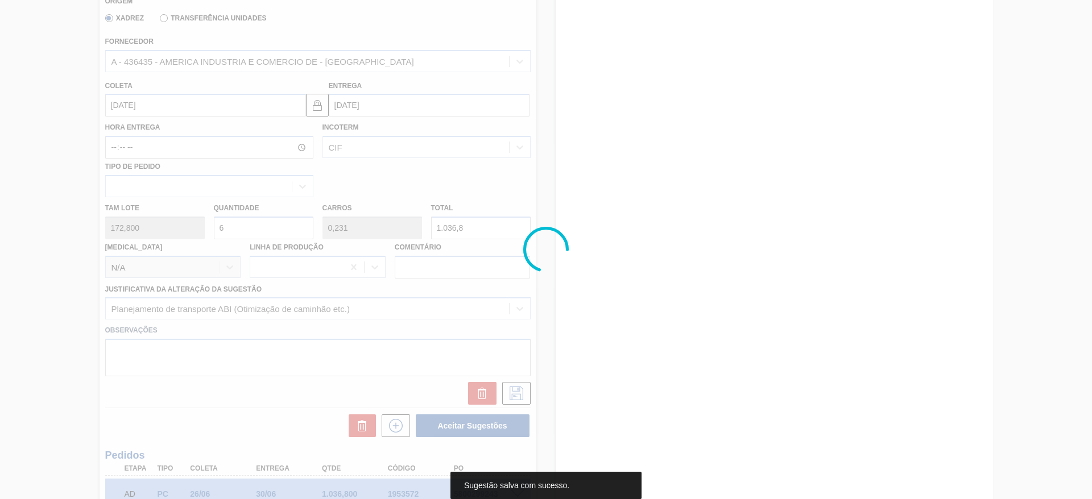
scroll to position [0, 0]
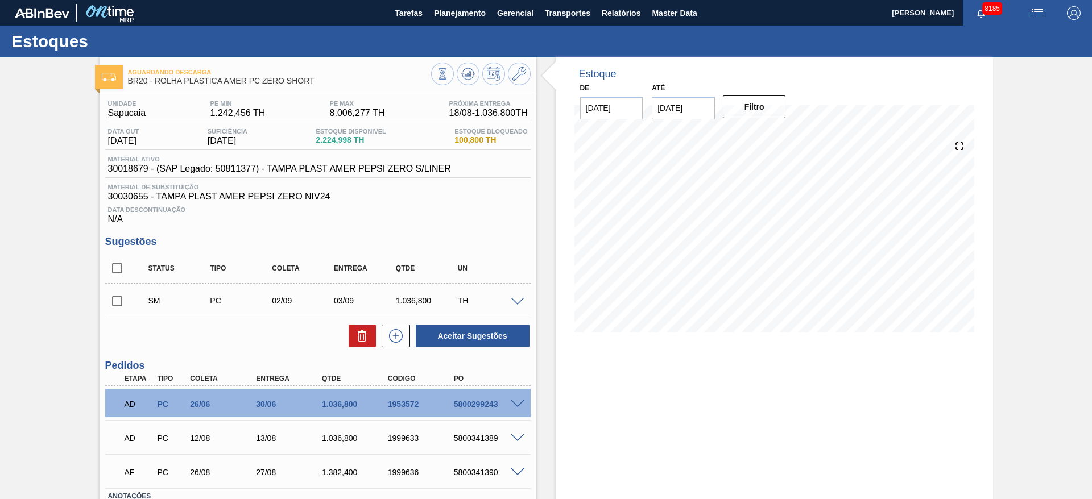
click at [520, 299] on span at bounding box center [518, 302] width 14 height 9
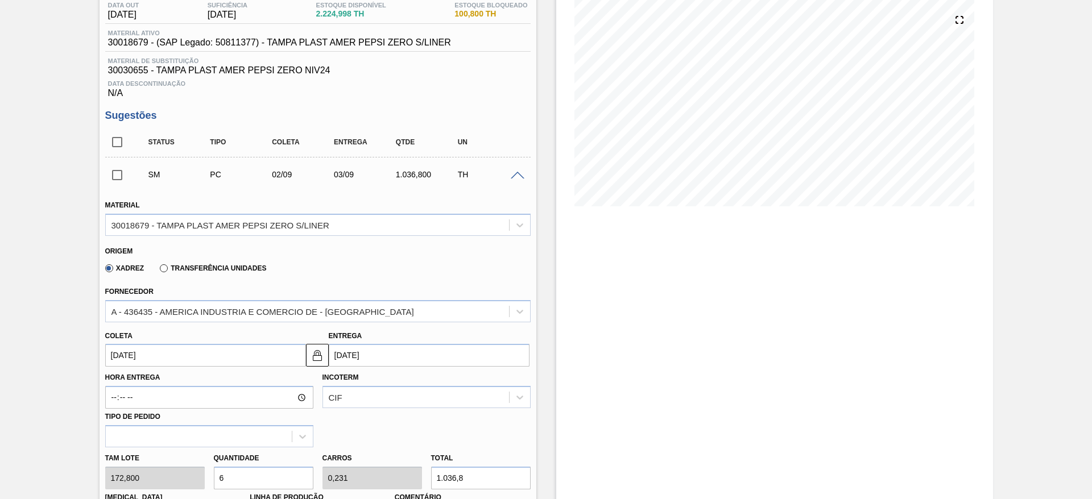
scroll to position [143, 0]
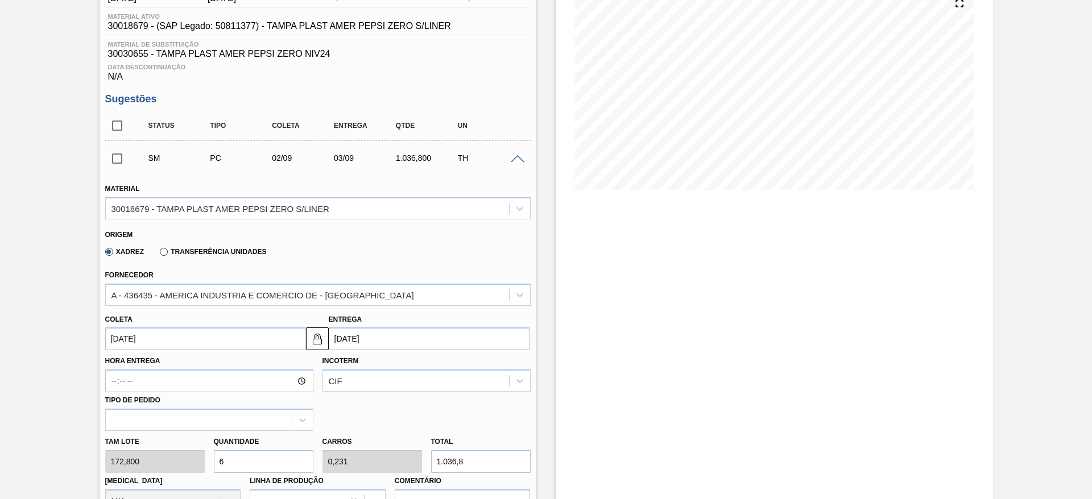
click at [246, 460] on input "6" at bounding box center [264, 461] width 100 height 23
type input "8"
type input "0,308"
type input "1.382,4"
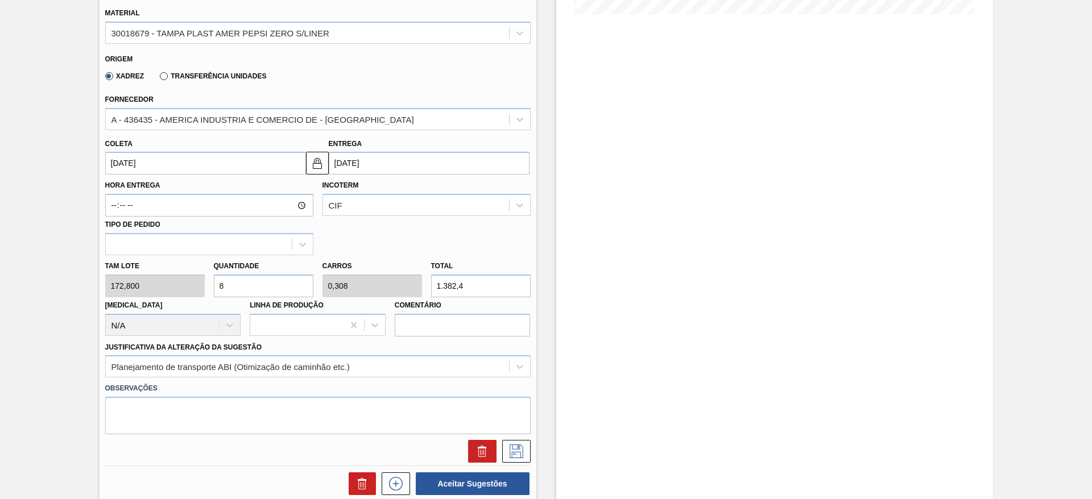
scroll to position [319, 0]
type input "8"
click at [516, 448] on icon at bounding box center [516, 449] width 6 height 9
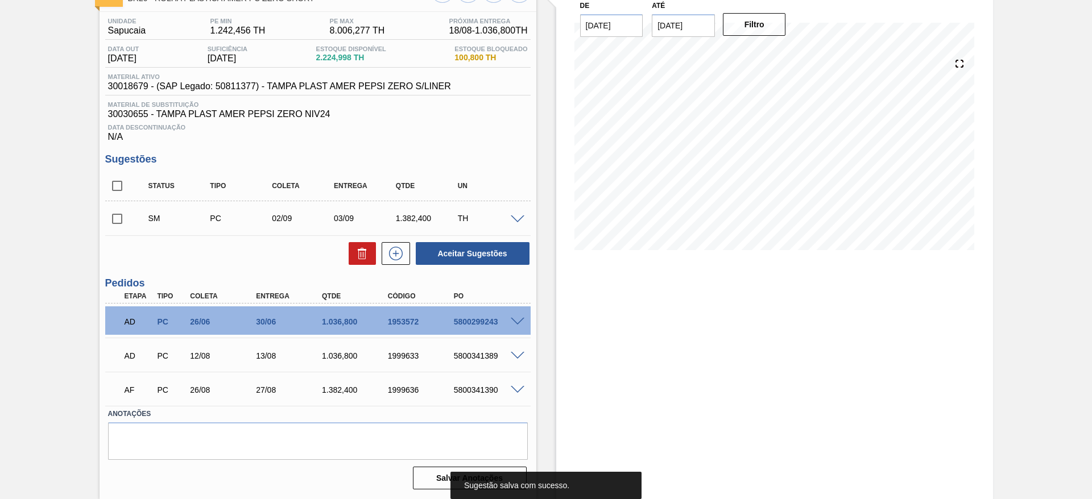
scroll to position [82, 0]
click at [121, 226] on input "checkbox" at bounding box center [117, 219] width 24 height 24
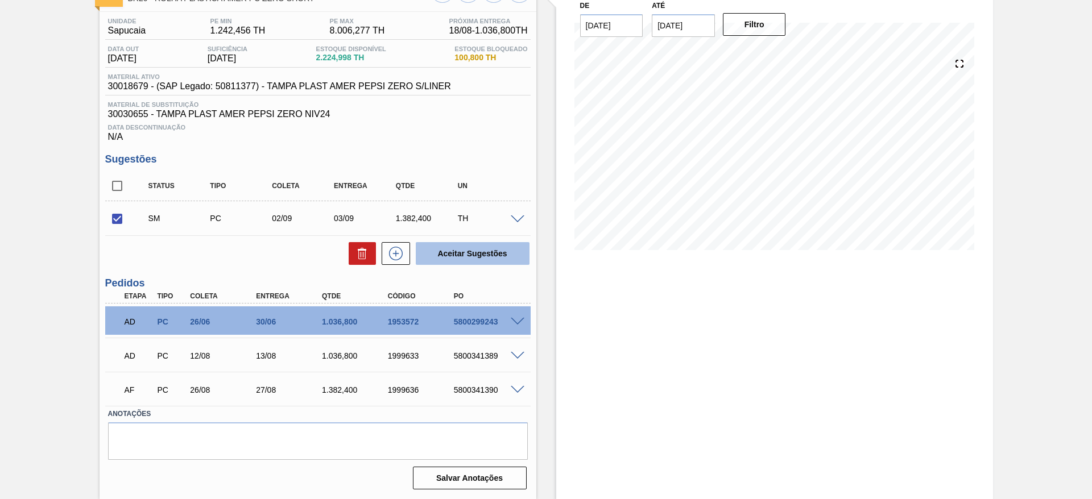
click at [468, 255] on button "Aceitar Sugestões" at bounding box center [473, 253] width 114 height 23
checkbox input "false"
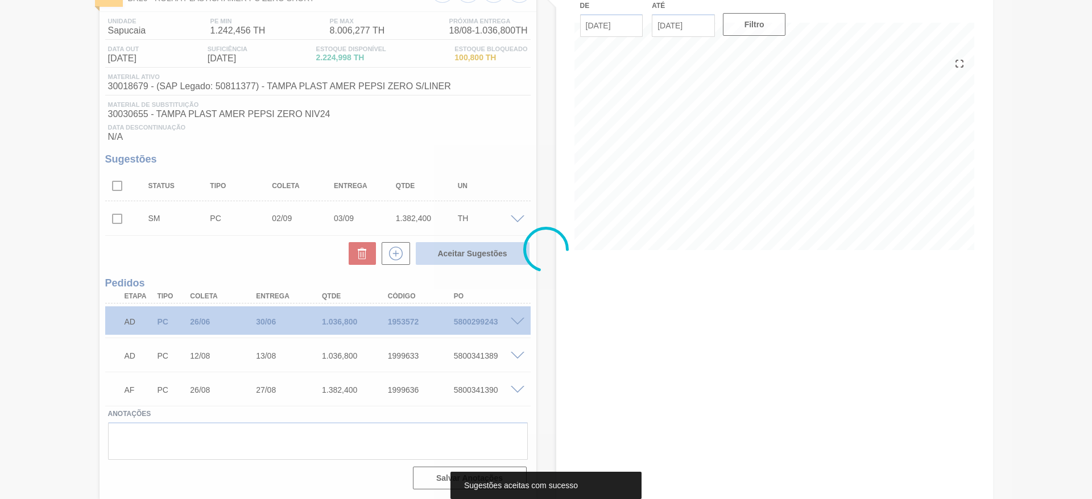
scroll to position [69, 0]
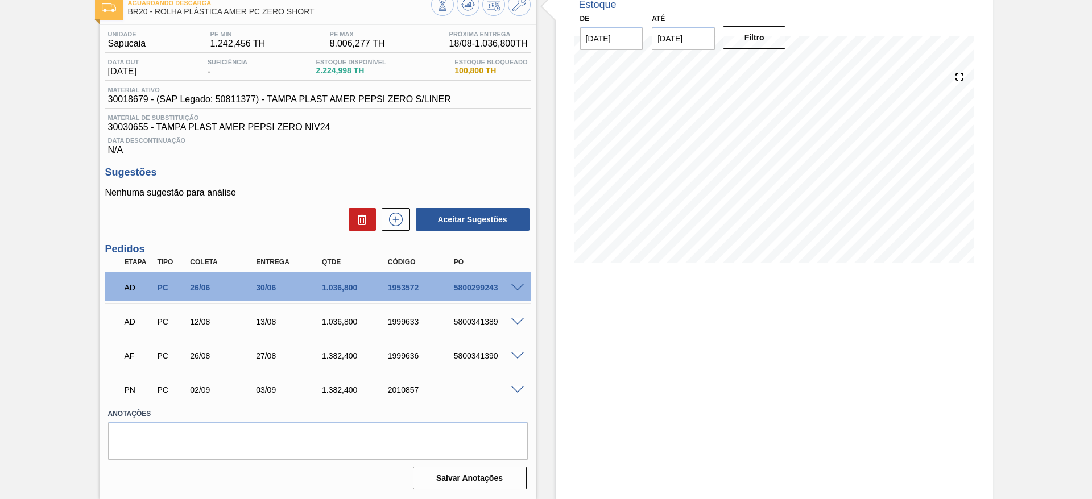
click at [520, 286] on span at bounding box center [518, 288] width 14 height 9
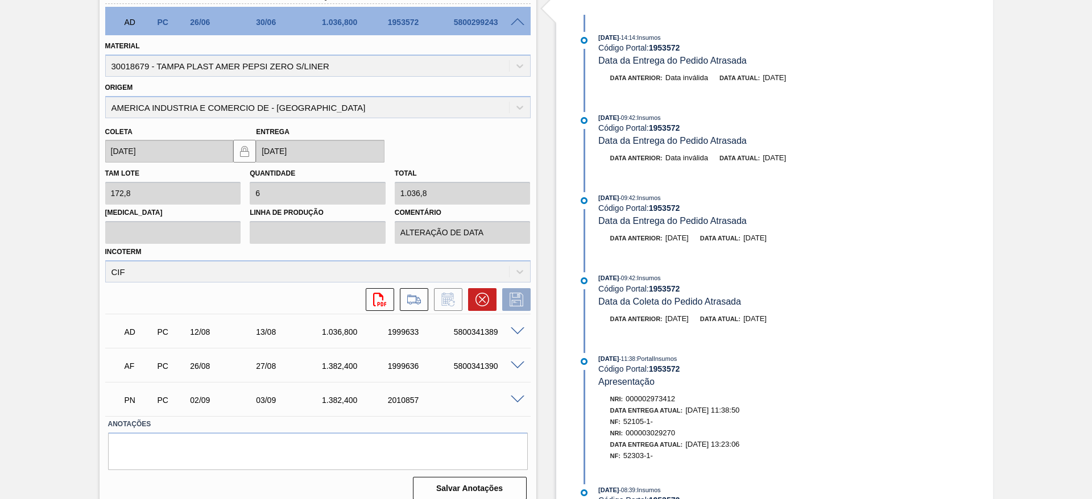
scroll to position [335, 0]
click at [479, 302] on icon at bounding box center [482, 299] width 14 height 14
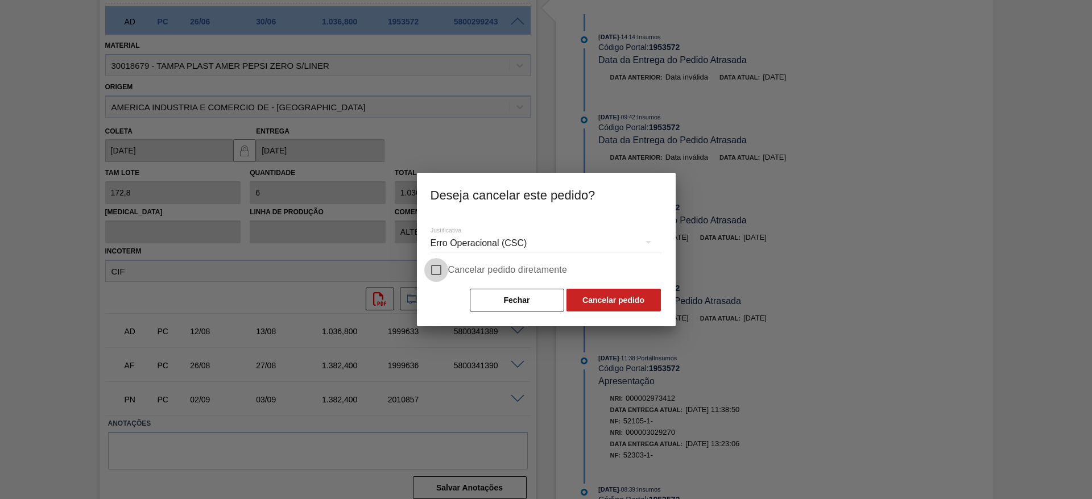
click at [441, 270] on input "Cancelar pedido diretamente" at bounding box center [436, 270] width 24 height 24
checkbox input "true"
click at [594, 310] on button "Cancelar pedido" at bounding box center [613, 300] width 94 height 23
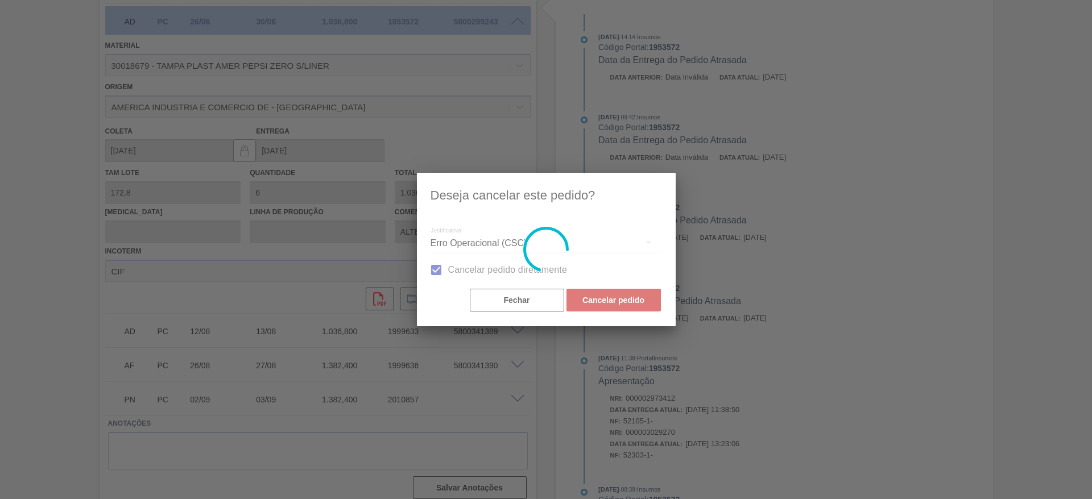
scroll to position [35, 0]
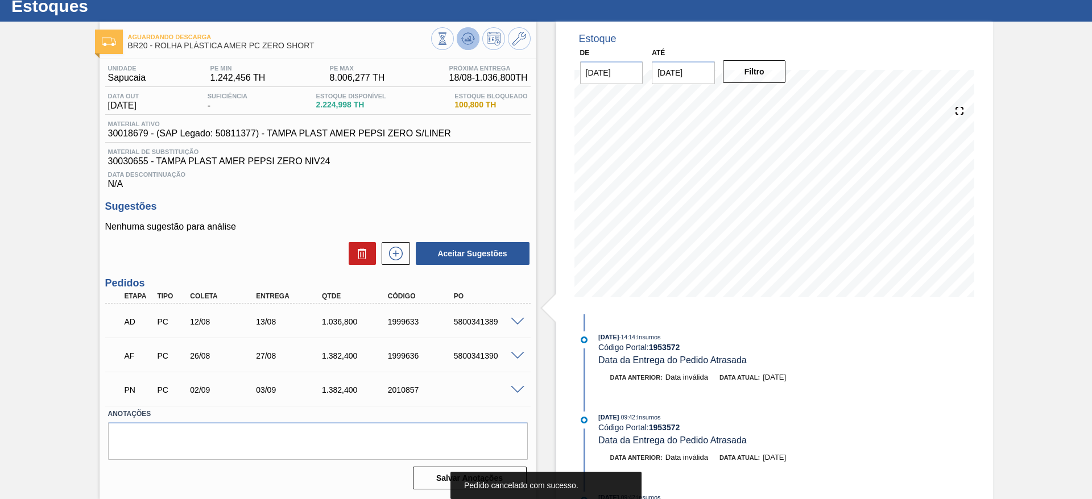
click at [467, 39] on icon at bounding box center [467, 38] width 7 height 5
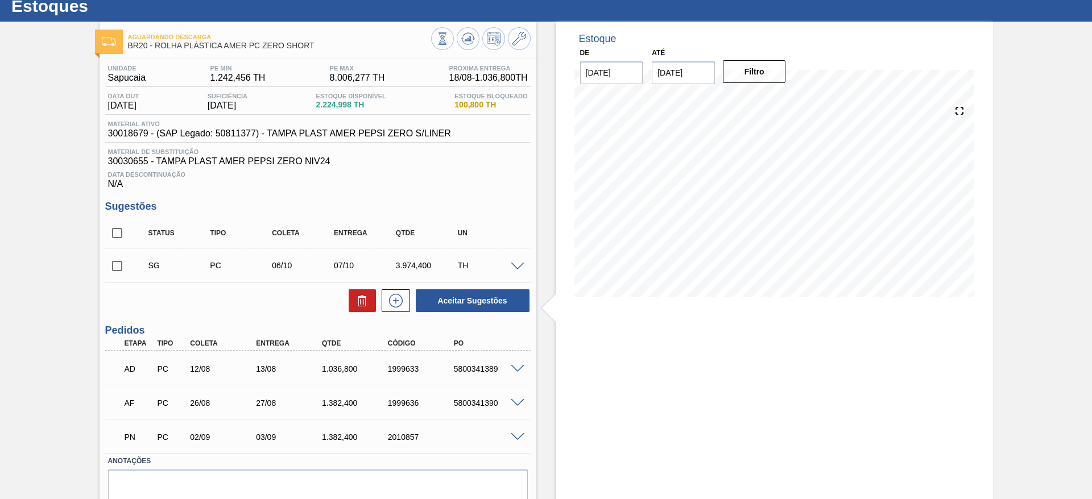
click at [523, 268] on span at bounding box center [518, 267] width 14 height 9
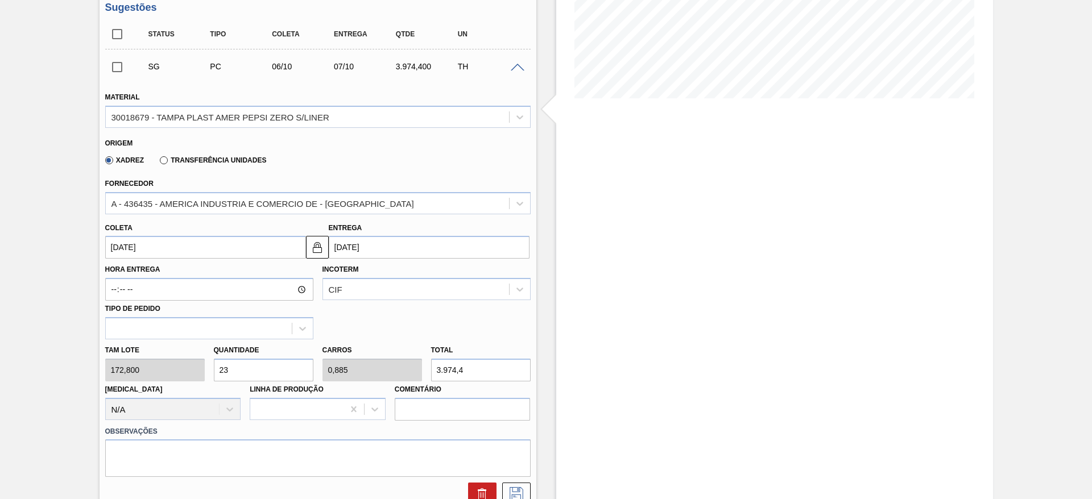
scroll to position [239, 0]
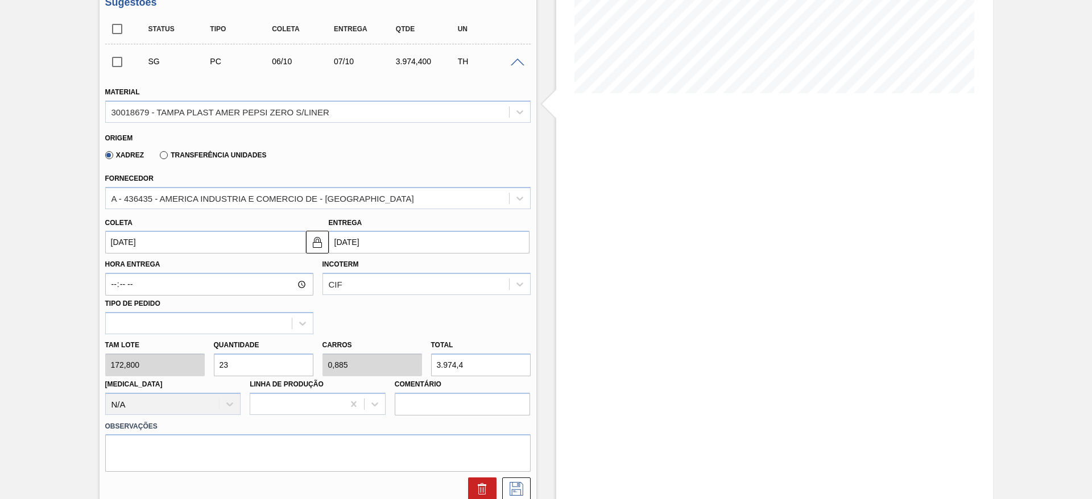
click at [250, 368] on input "23" at bounding box center [264, 365] width 100 height 23
type input "5"
type input "0,192"
type input "864"
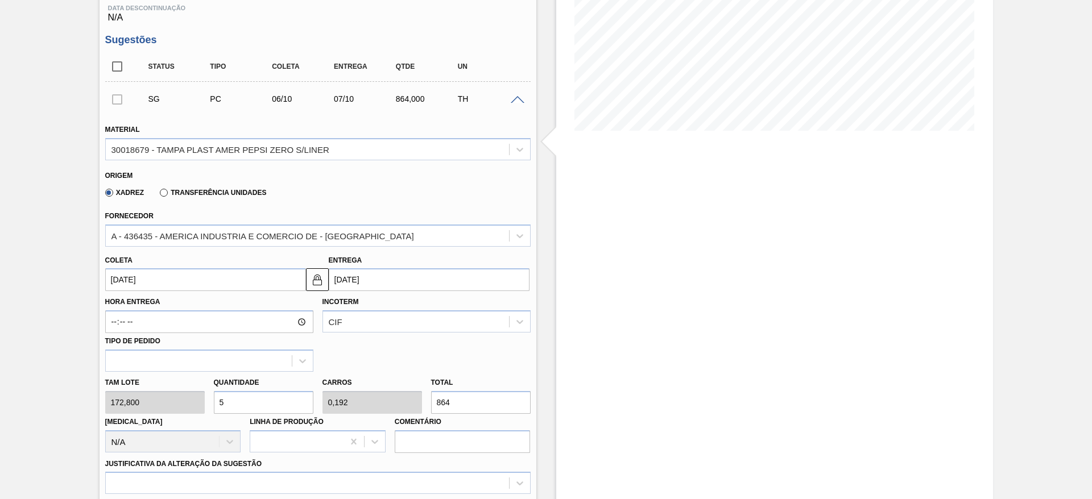
scroll to position [216, 0]
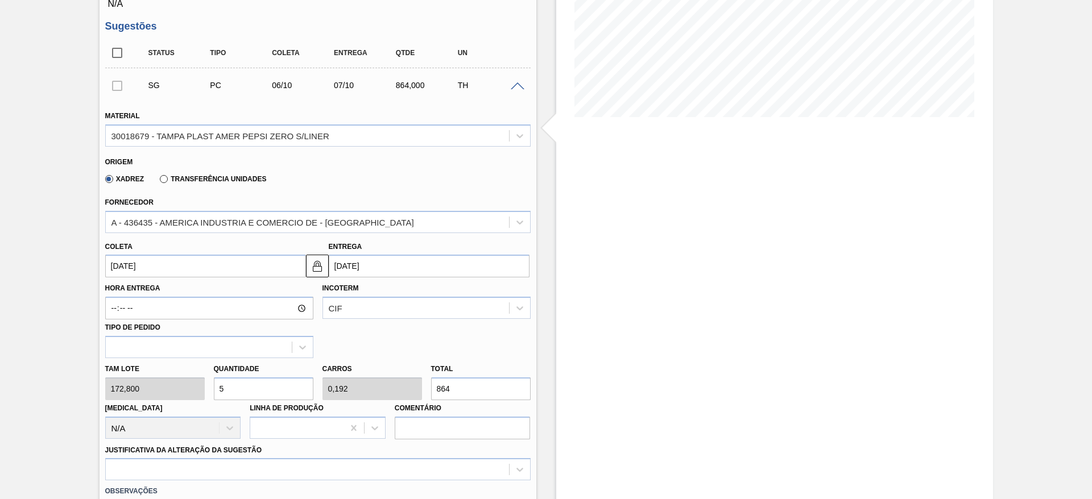
type input "0"
type input "6"
type input "0,231"
type input "1.036,8"
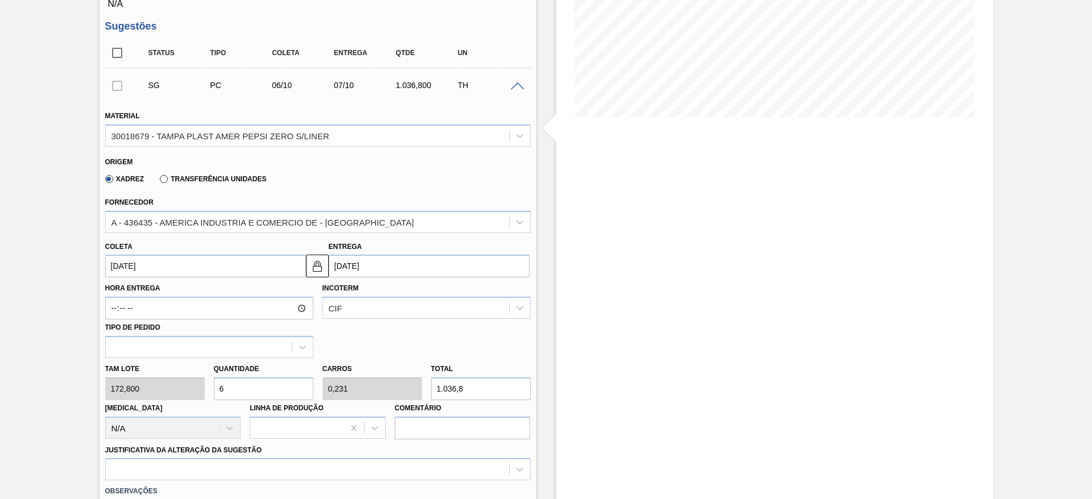
type input "6"
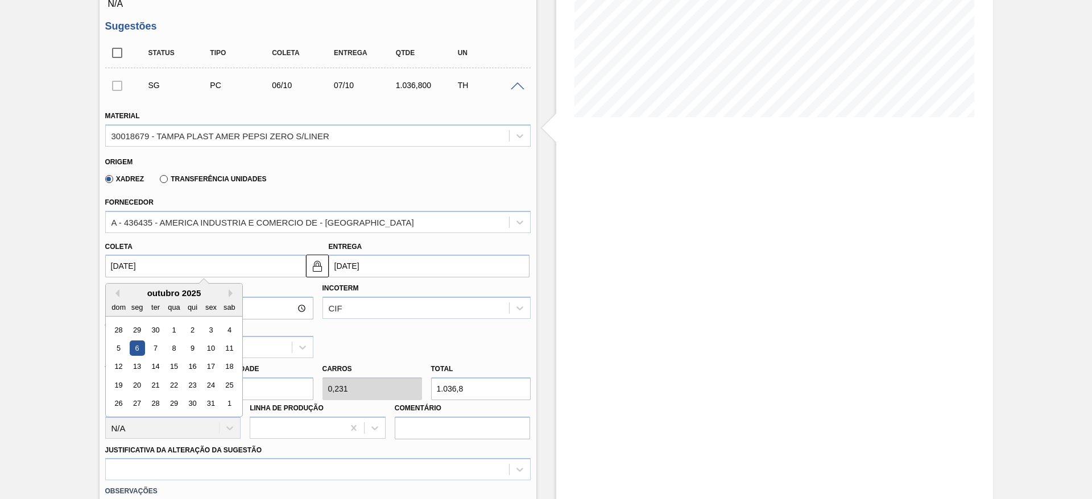
click at [135, 272] on input "06/10/2025" at bounding box center [205, 266] width 201 height 23
click at [138, 332] on div "29" at bounding box center [136, 329] width 15 height 15
type input "29/09/2025"
type input "30/09/2025"
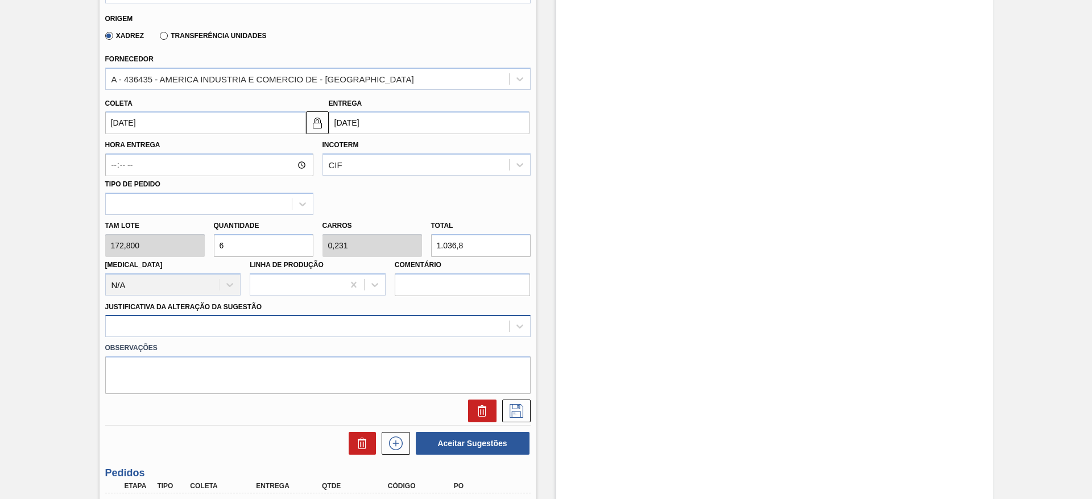
scroll to position [376, 0]
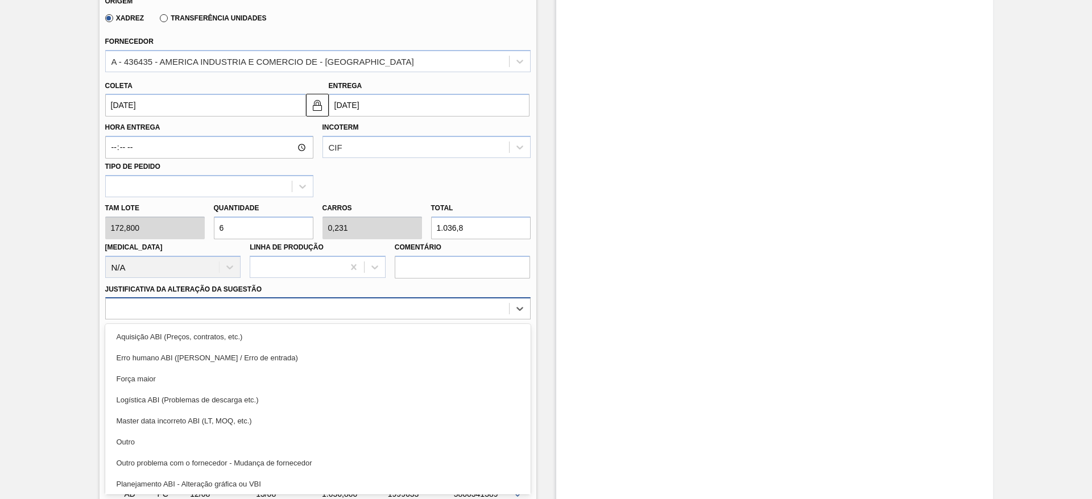
click at [463, 320] on div "Material 30018679 - TAMPA PLAST AMER PEPSI ZERO S/LINER Origem Xadrez Transferê…" at bounding box center [317, 172] width 425 height 466
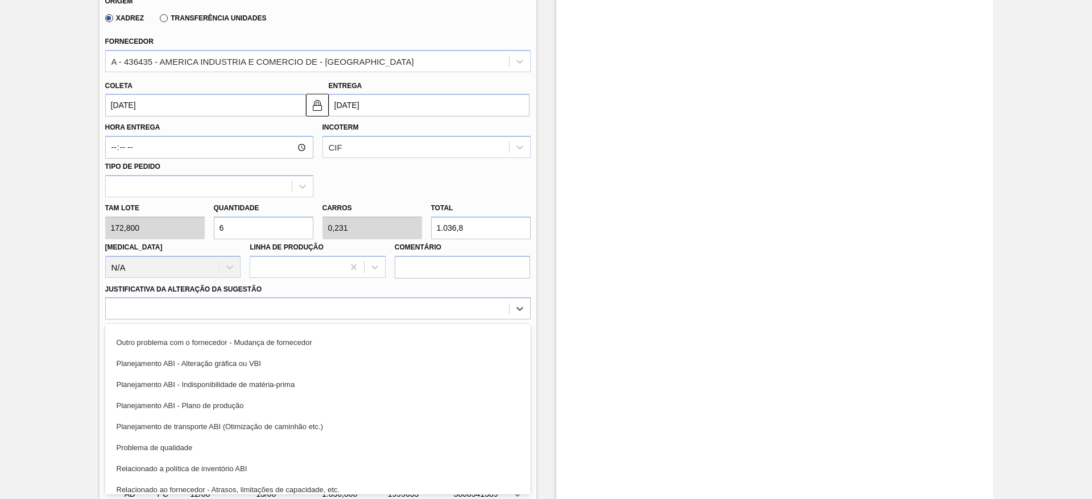
scroll to position [124, 0]
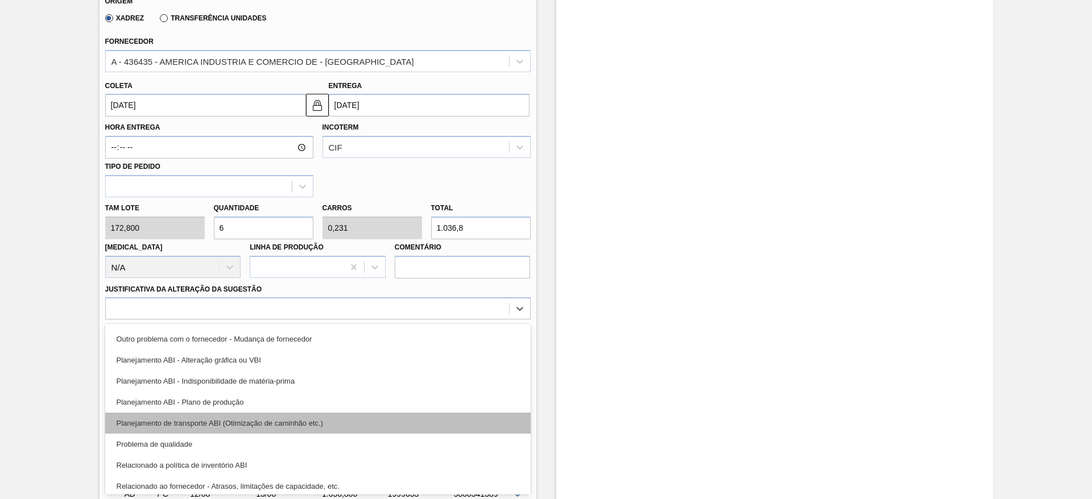
click at [393, 425] on div "Planejamento de transporte ABI (Otimização de caminhão etc.)" at bounding box center [317, 423] width 425 height 21
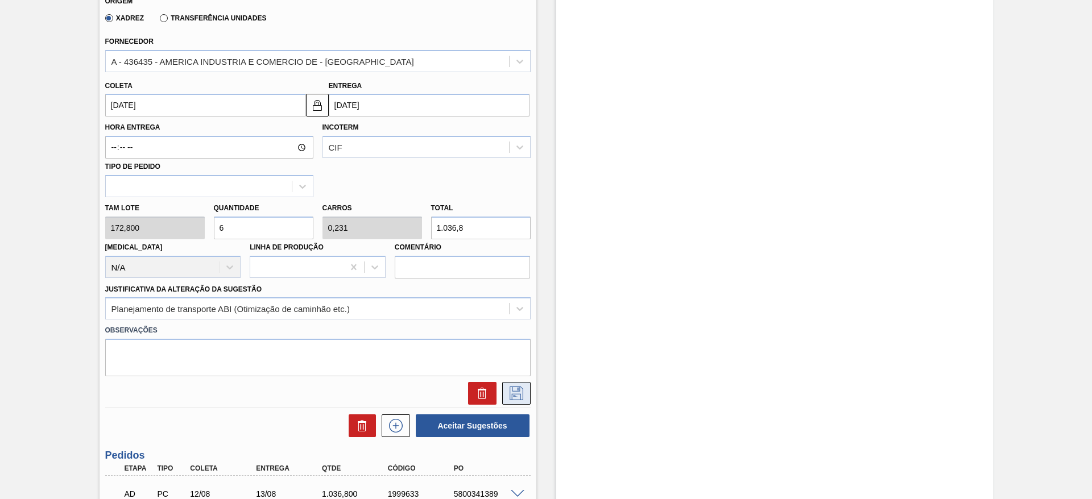
click at [506, 388] on button at bounding box center [516, 393] width 28 height 23
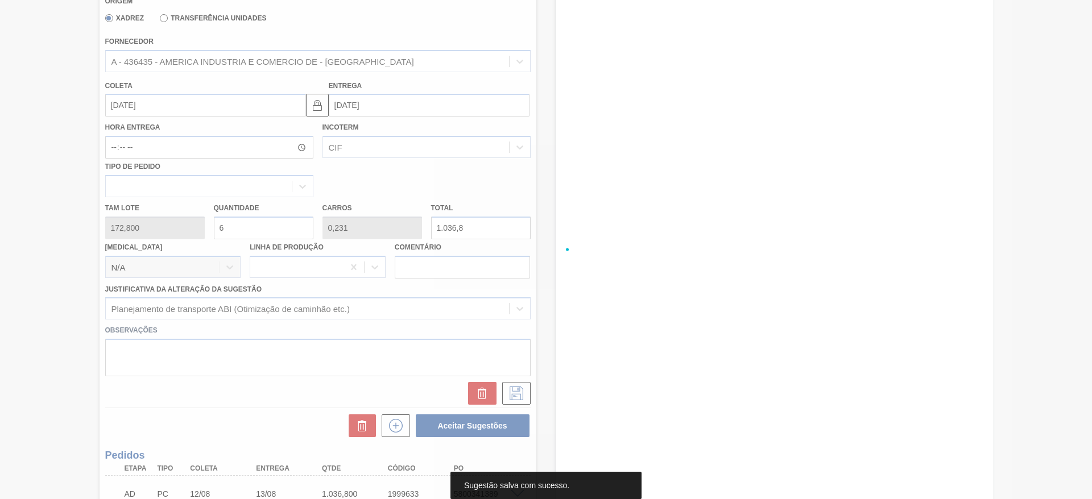
scroll to position [0, 0]
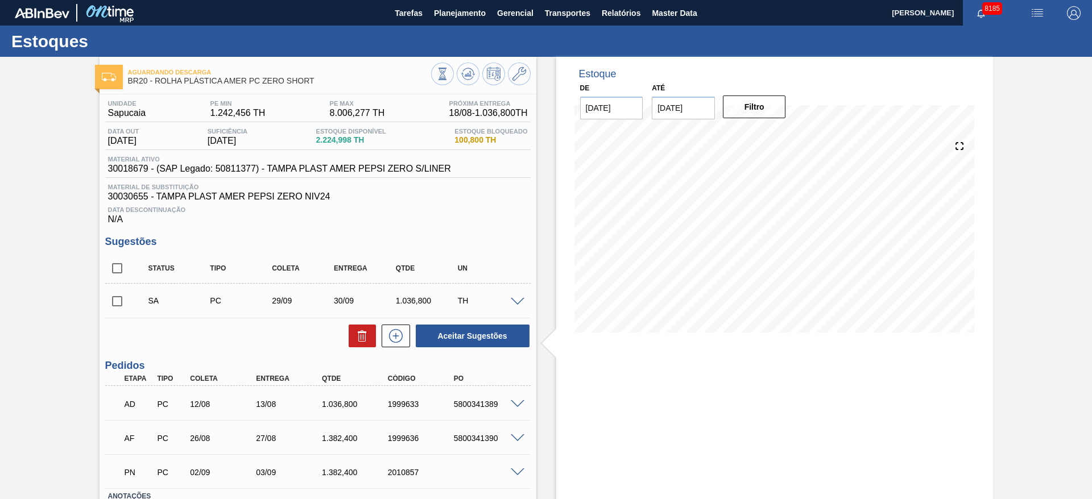
click at [519, 300] on span at bounding box center [518, 302] width 14 height 9
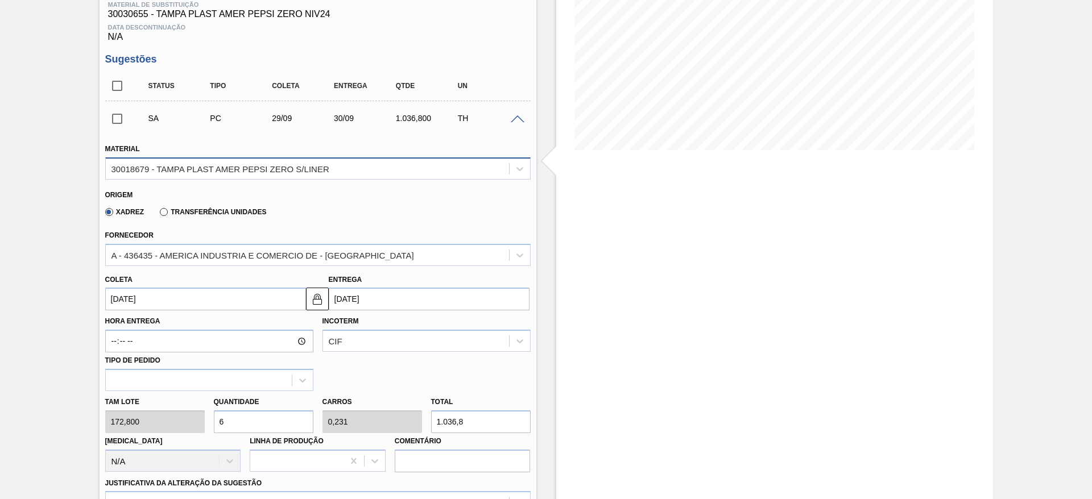
scroll to position [184, 0]
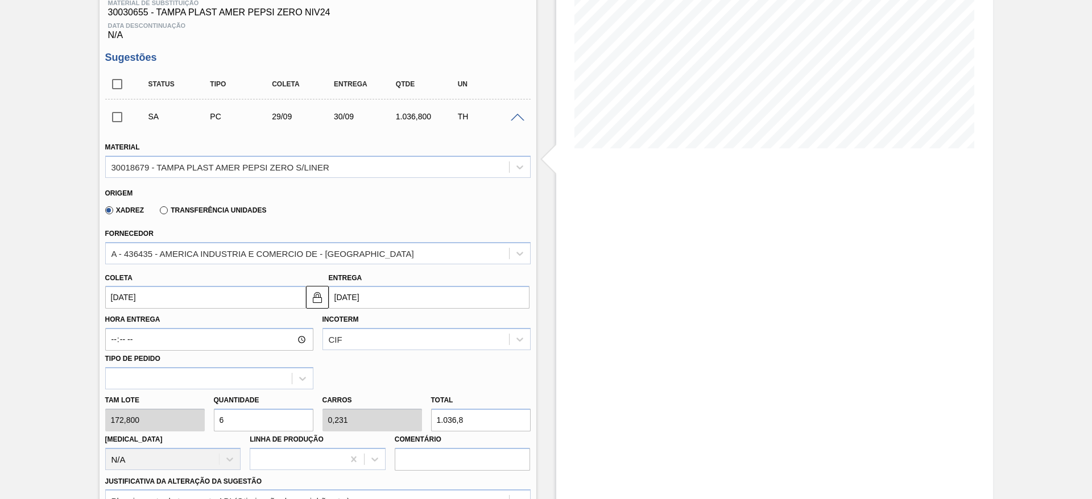
click at [245, 424] on input "6" at bounding box center [264, 420] width 100 height 23
type input "8"
type input "0,308"
type input "1.382,4"
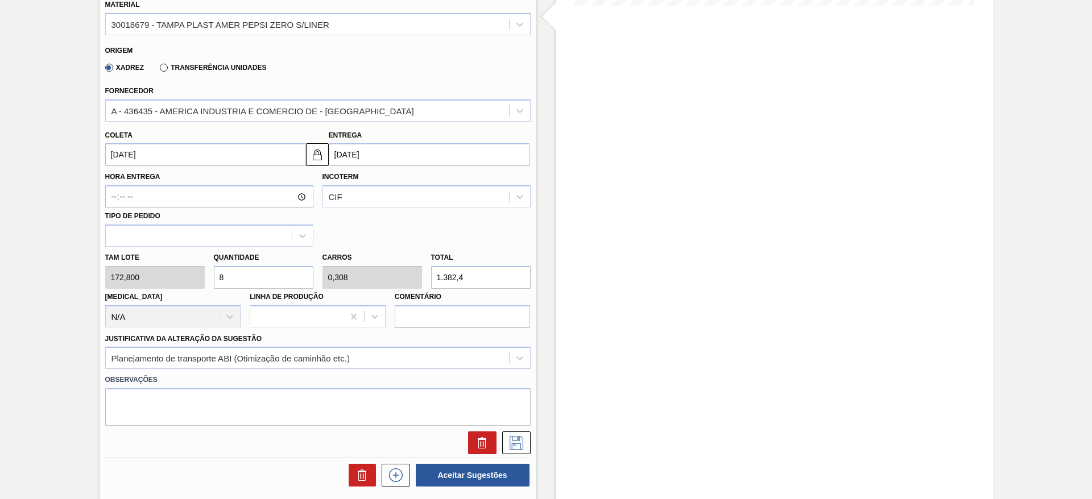
scroll to position [331, 0]
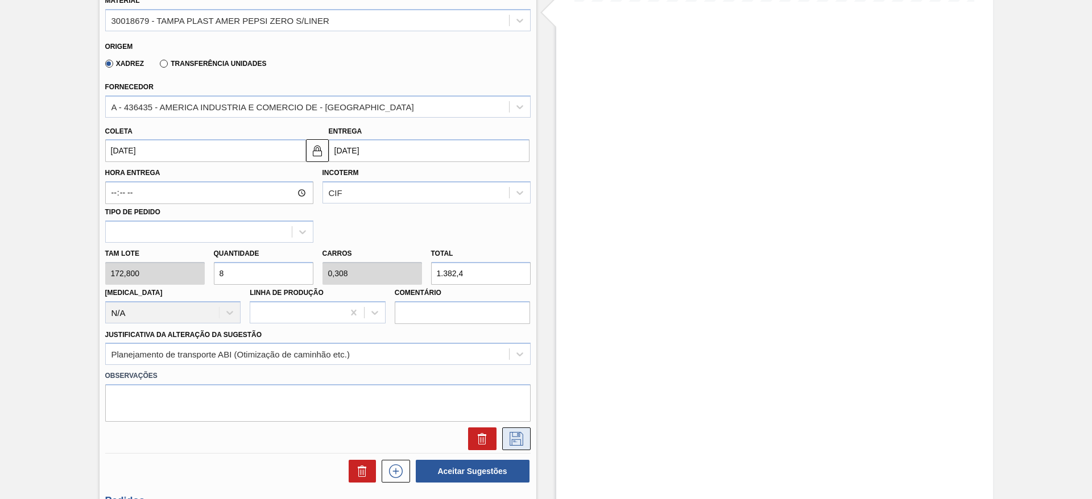
type input "8"
click at [526, 446] on button at bounding box center [516, 439] width 28 height 23
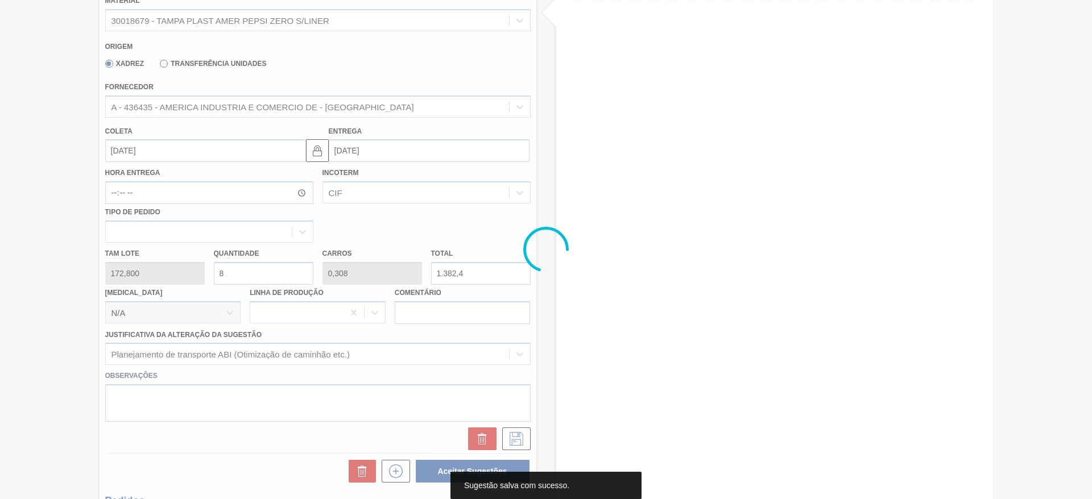
scroll to position [82, 0]
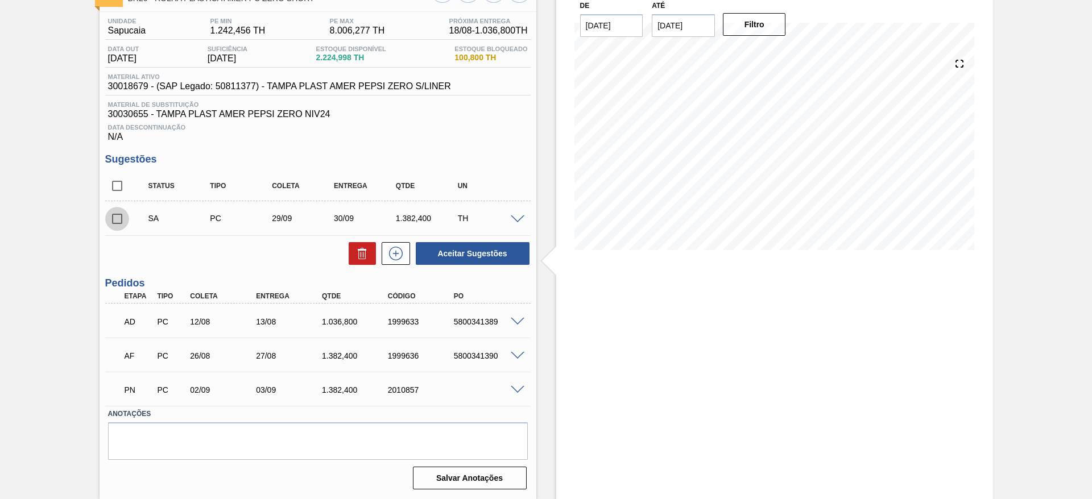
click at [129, 219] on input "checkbox" at bounding box center [117, 219] width 24 height 24
click at [478, 260] on button "Aceitar Sugestões" at bounding box center [473, 253] width 114 height 23
checkbox input "false"
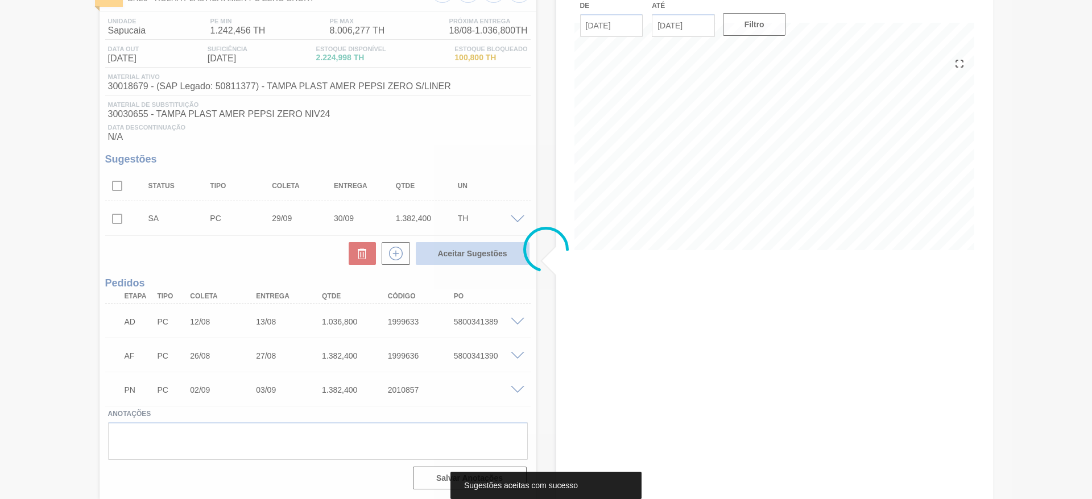
scroll to position [69, 0]
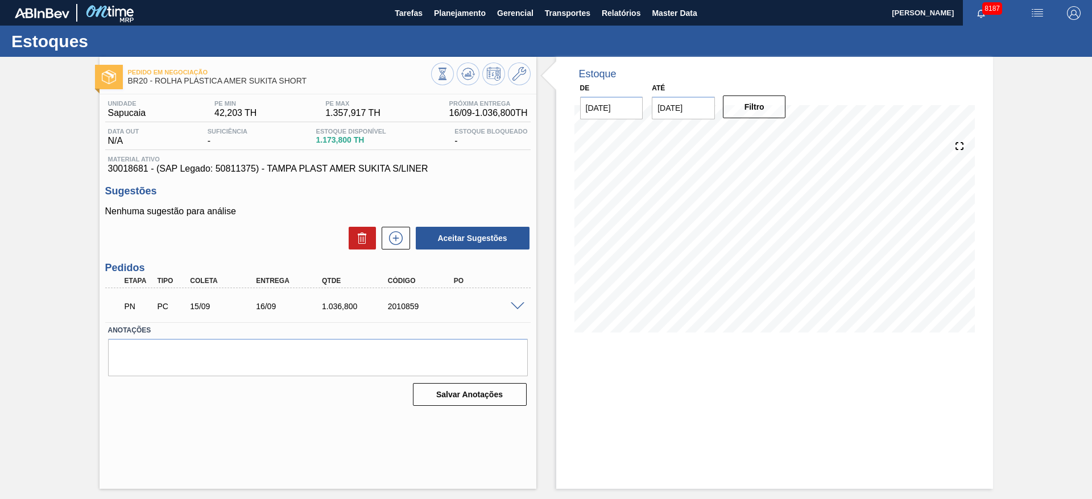
click at [521, 304] on span at bounding box center [518, 307] width 14 height 9
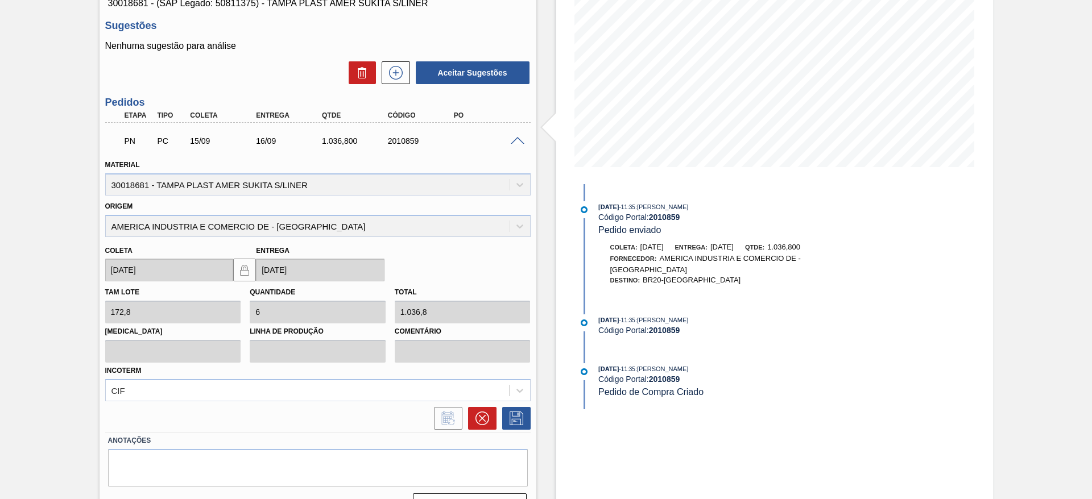
scroll to position [192, 0]
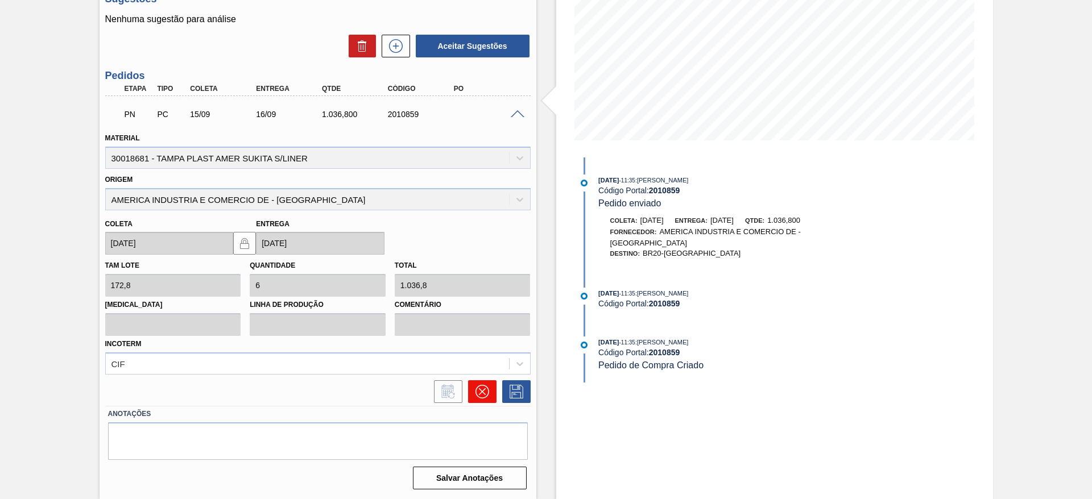
click at [479, 388] on icon at bounding box center [482, 392] width 14 height 14
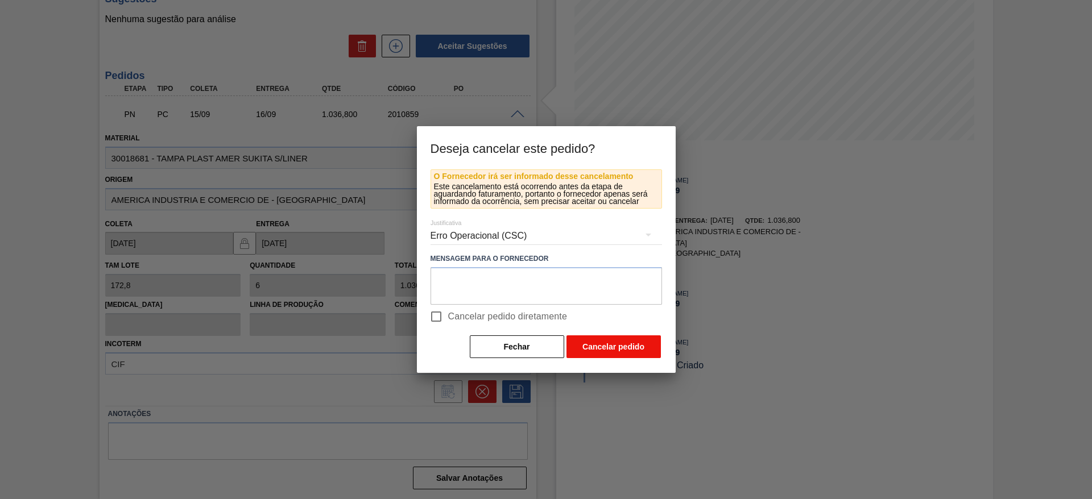
click at [620, 349] on button "Cancelar pedido" at bounding box center [613, 346] width 94 height 23
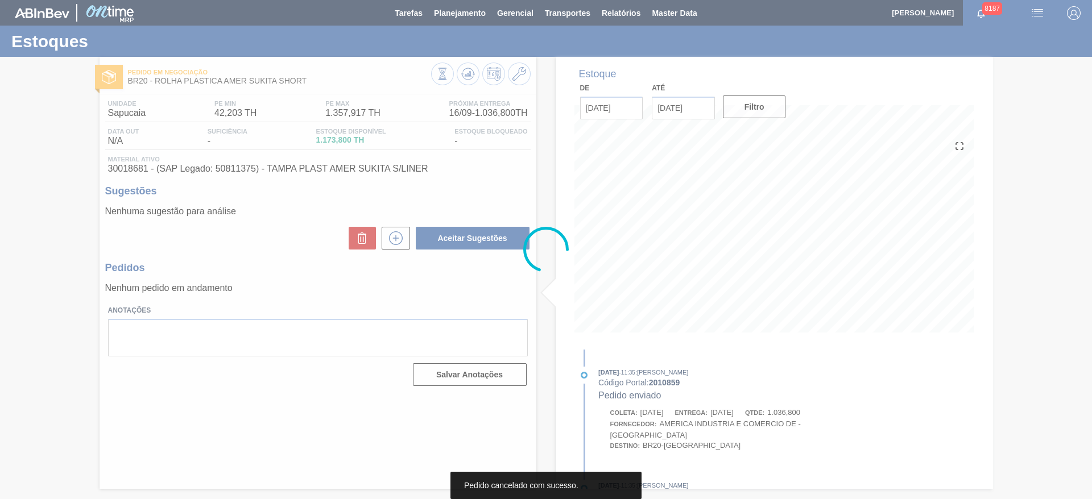
scroll to position [0, 0]
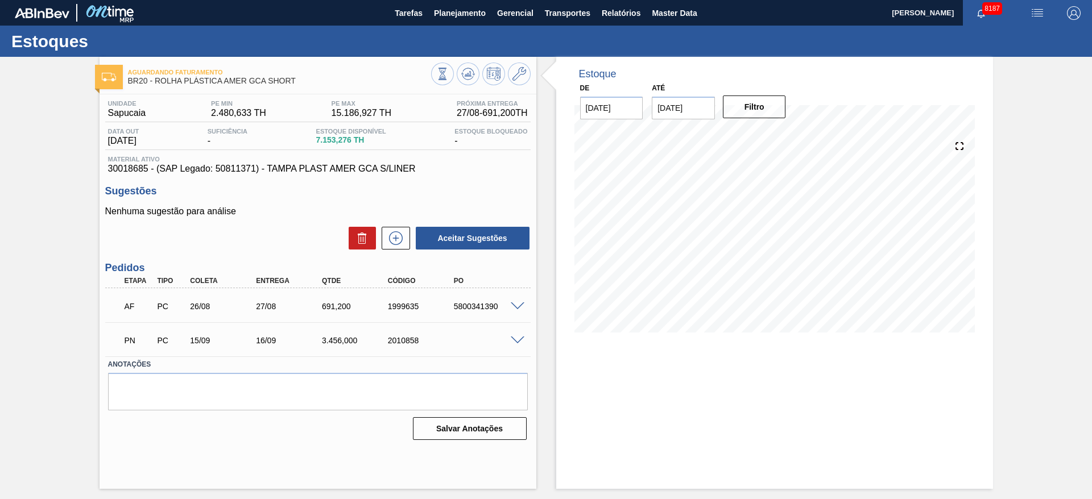
click at [515, 338] on span at bounding box center [518, 341] width 14 height 9
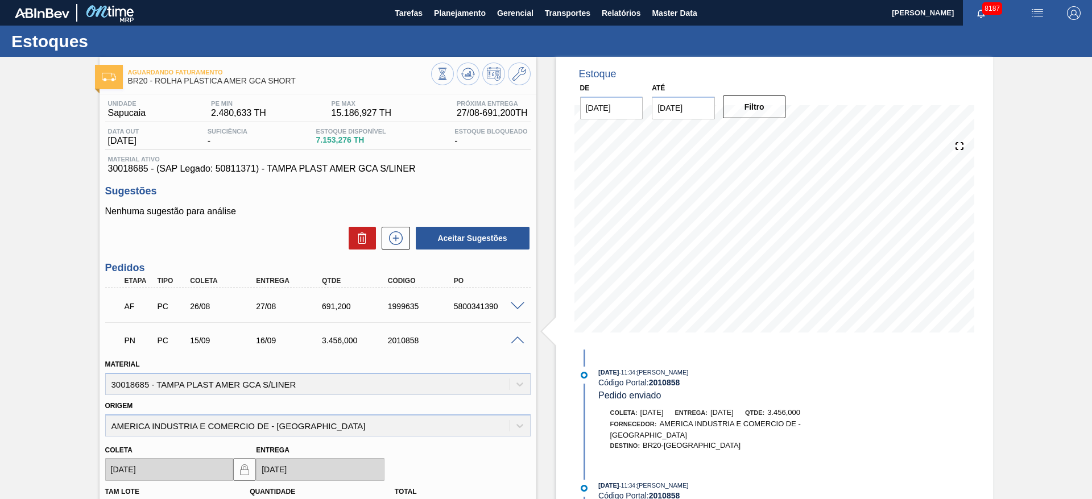
scroll to position [226, 0]
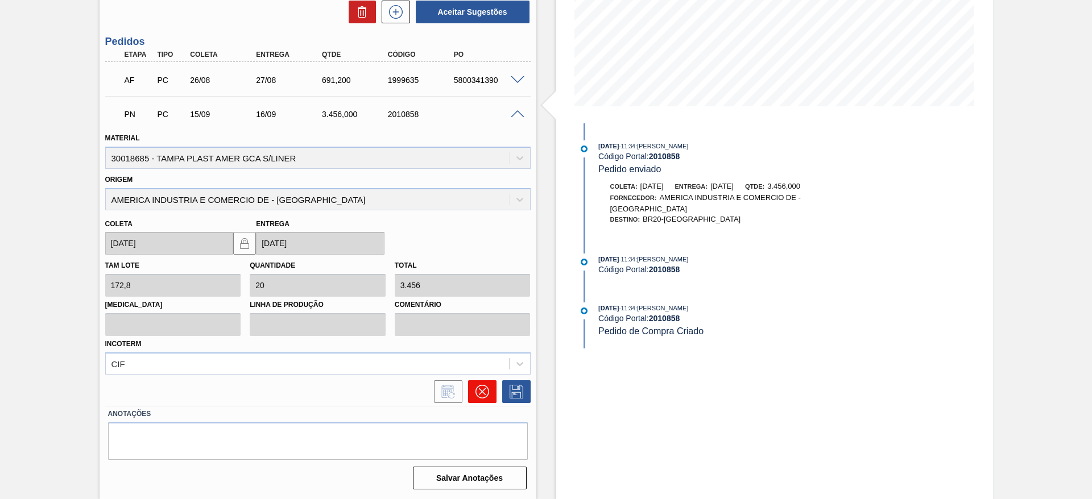
click at [476, 390] on icon at bounding box center [482, 392] width 14 height 14
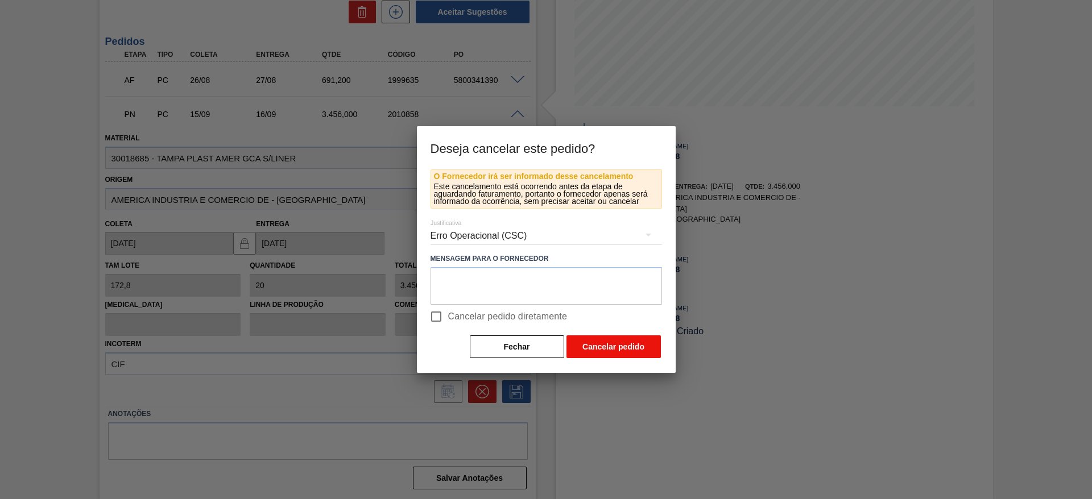
click at [583, 341] on button "Cancelar pedido" at bounding box center [613, 346] width 94 height 23
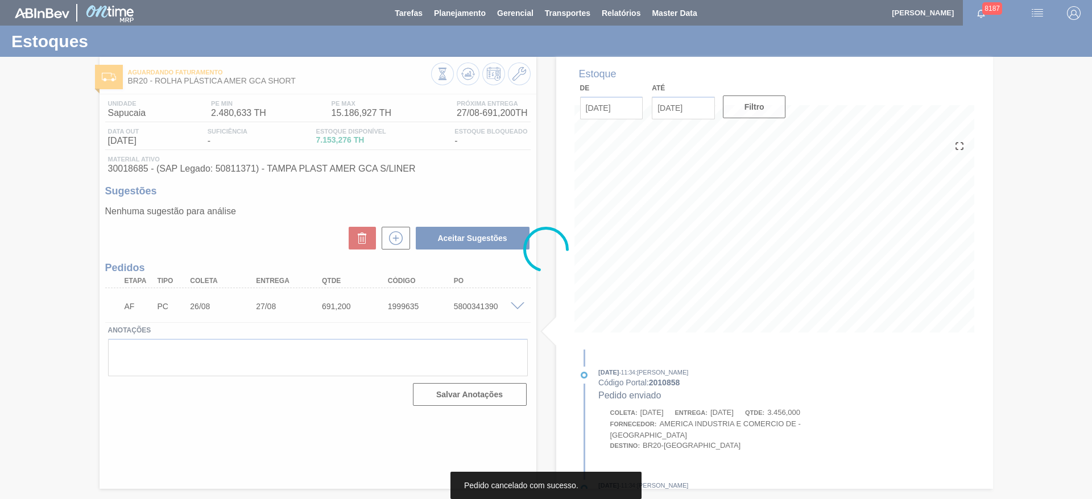
scroll to position [0, 0]
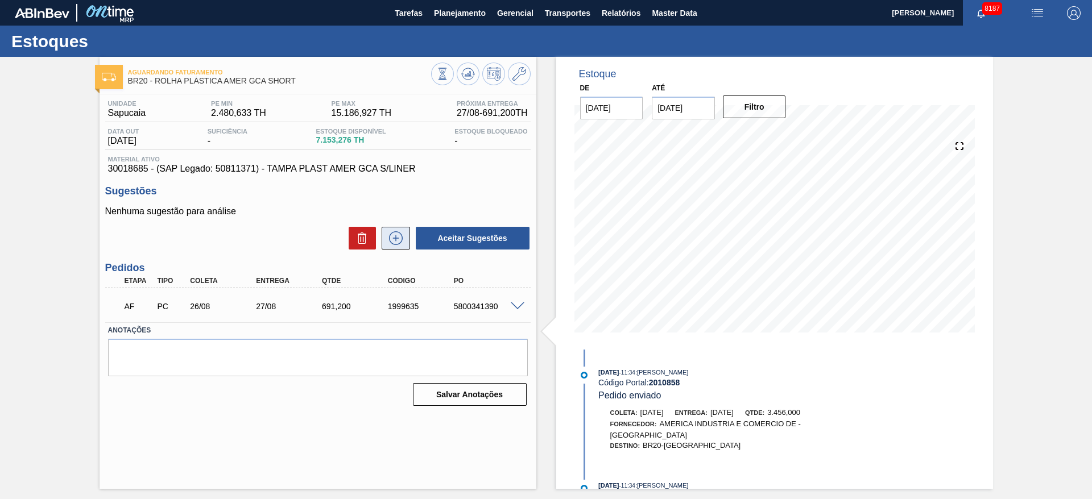
click at [400, 231] on icon at bounding box center [396, 238] width 18 height 14
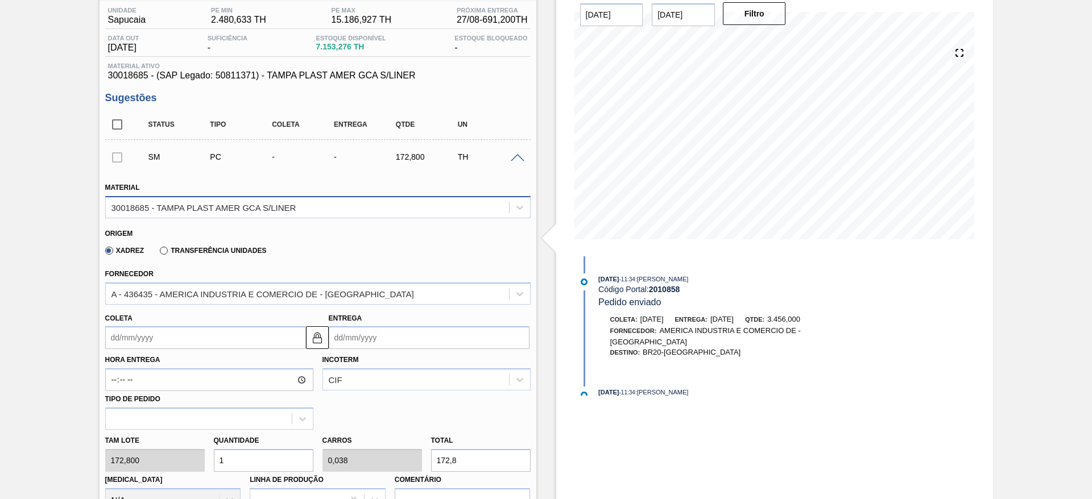
scroll to position [115, 0]
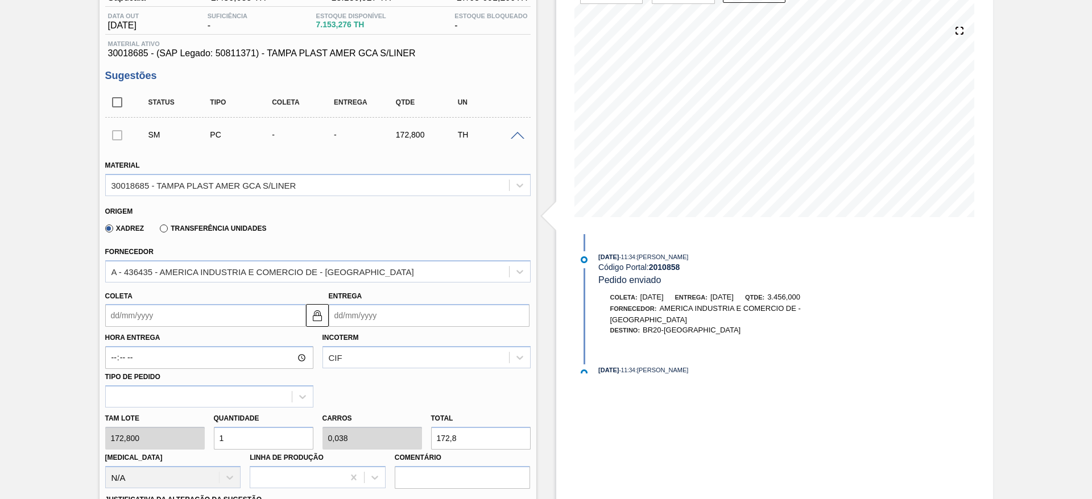
click at [251, 441] on input "1" at bounding box center [264, 438] width 100 height 23
type input "14"
type input "0,538"
type input "2.419,2"
type input "14"
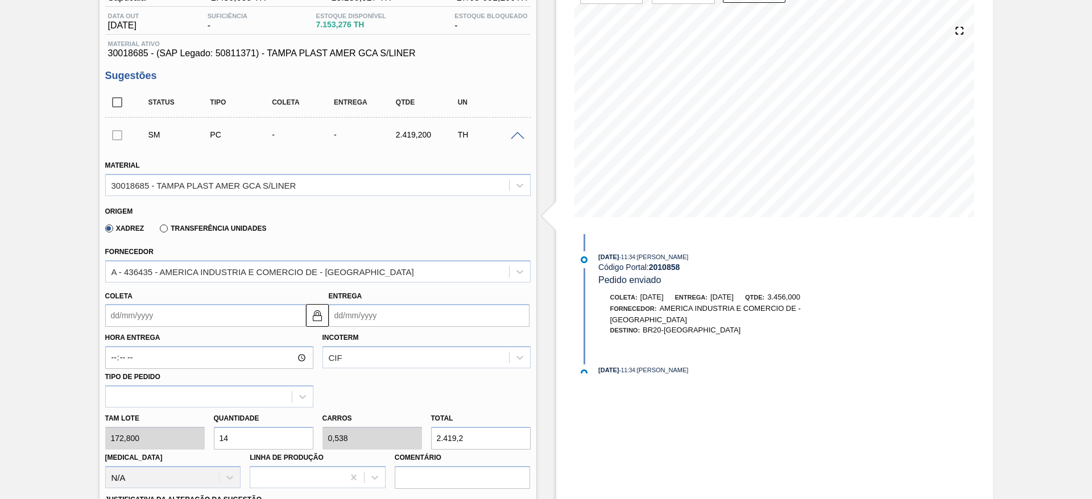
click at [121, 318] on input "Coleta" at bounding box center [205, 315] width 201 height 23
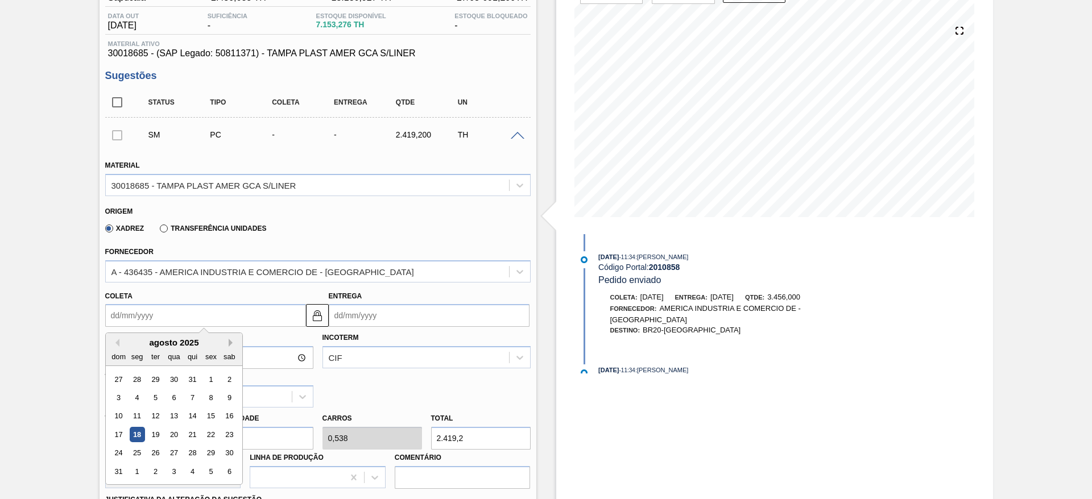
click at [233, 341] on button "Next Month" at bounding box center [233, 343] width 8 height 8
click at [142, 423] on div "15" at bounding box center [136, 416] width 15 height 15
type input "[DATE]"
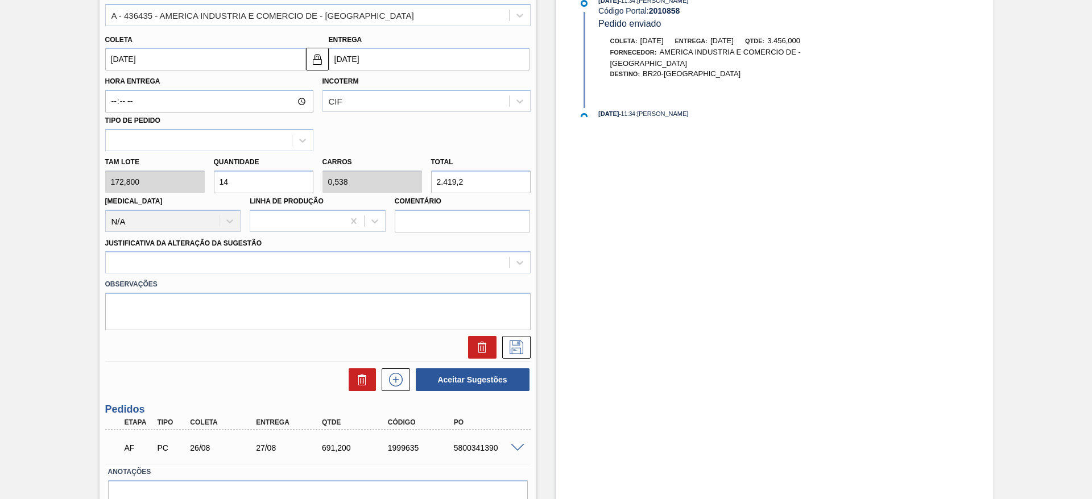
scroll to position [373, 0]
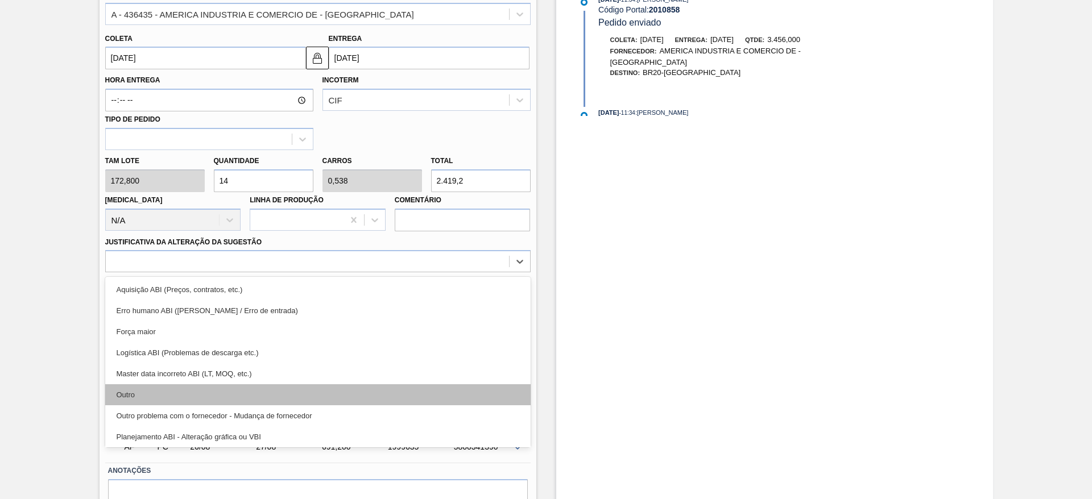
drag, startPoint x: 360, startPoint y: 267, endPoint x: 361, endPoint y: 391, distance: 124.0
click at [361, 272] on div "option Erro humano ABI (Cálculo / Erro de entrada) focused, 2 of 18. 18 results…" at bounding box center [317, 261] width 425 height 22
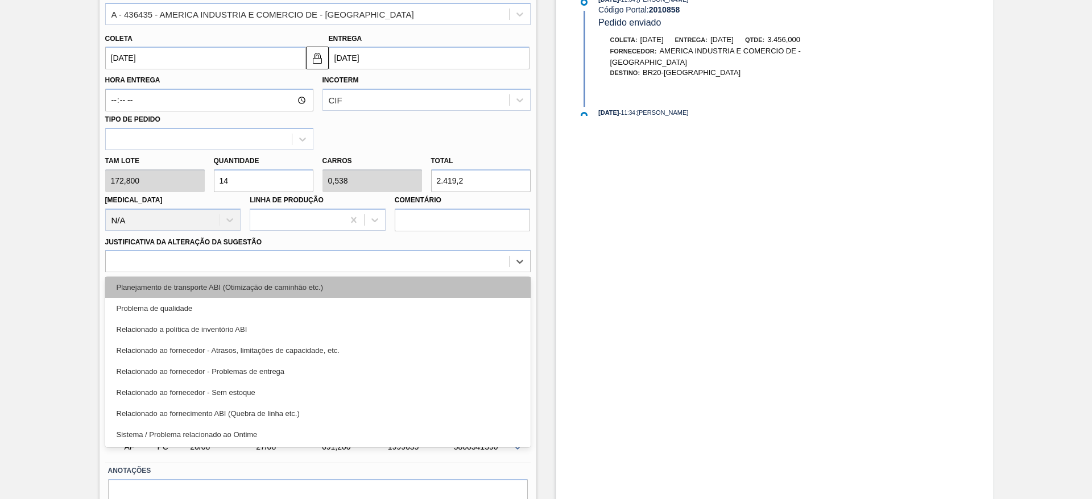
click at [433, 292] on div "Planejamento de transporte ABI (Otimização de caminhão etc.)" at bounding box center [317, 287] width 425 height 21
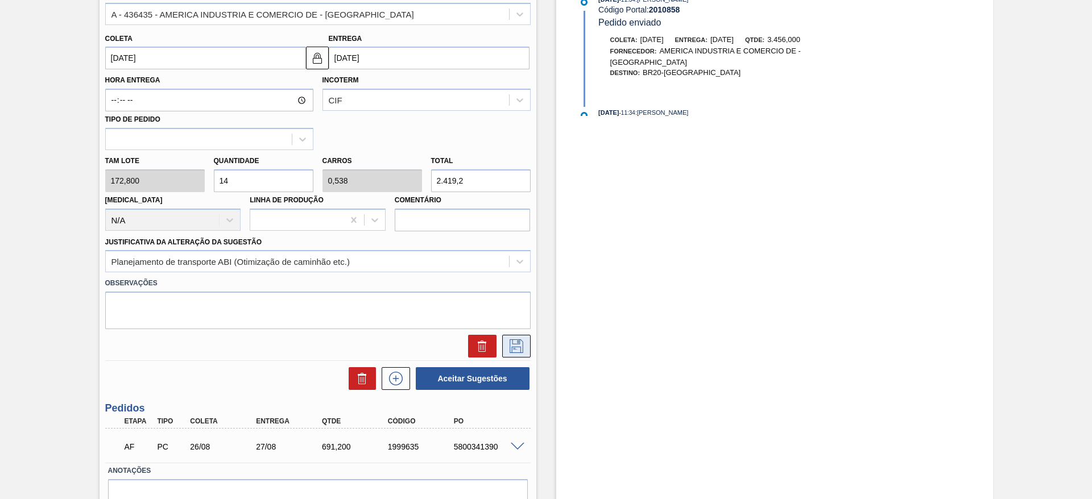
click at [517, 349] on icon at bounding box center [516, 346] width 18 height 14
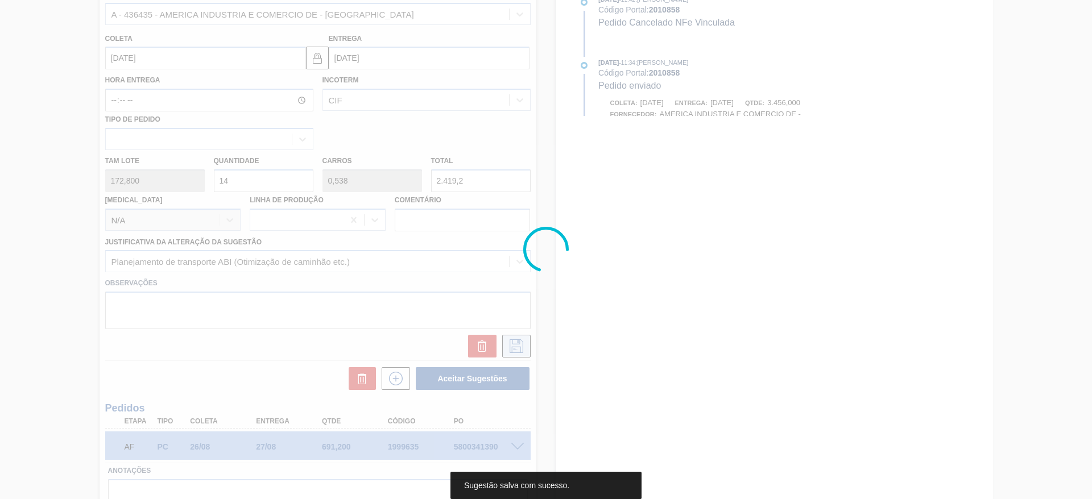
scroll to position [0, 0]
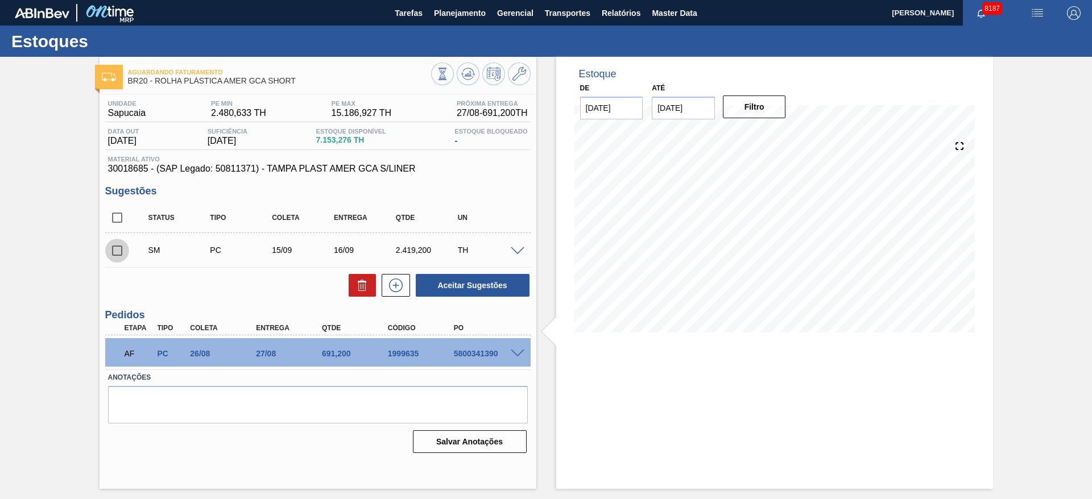
click at [115, 250] on input "checkbox" at bounding box center [117, 251] width 24 height 24
click at [471, 285] on button "Aceitar Sugestões" at bounding box center [473, 285] width 114 height 23
checkbox input "false"
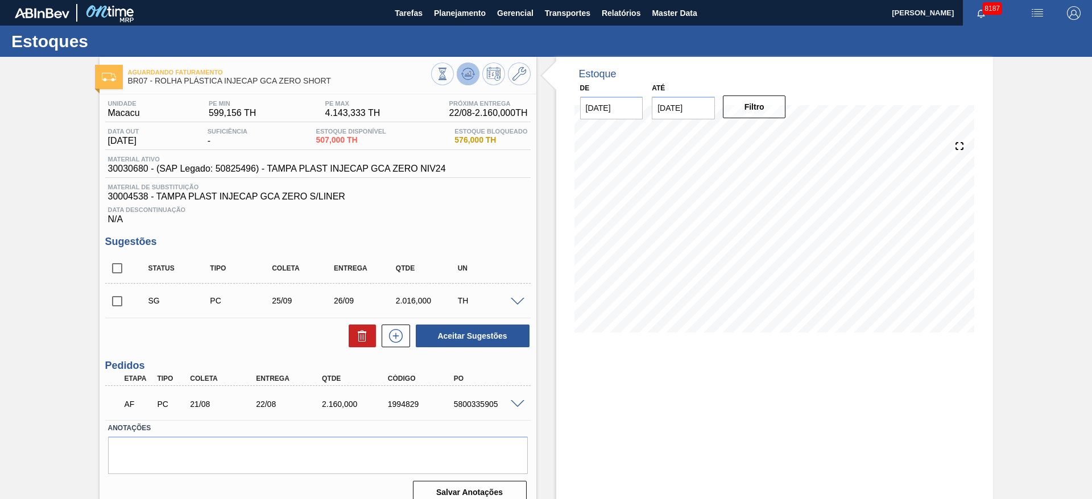
click at [449, 79] on icon at bounding box center [442, 74] width 13 height 13
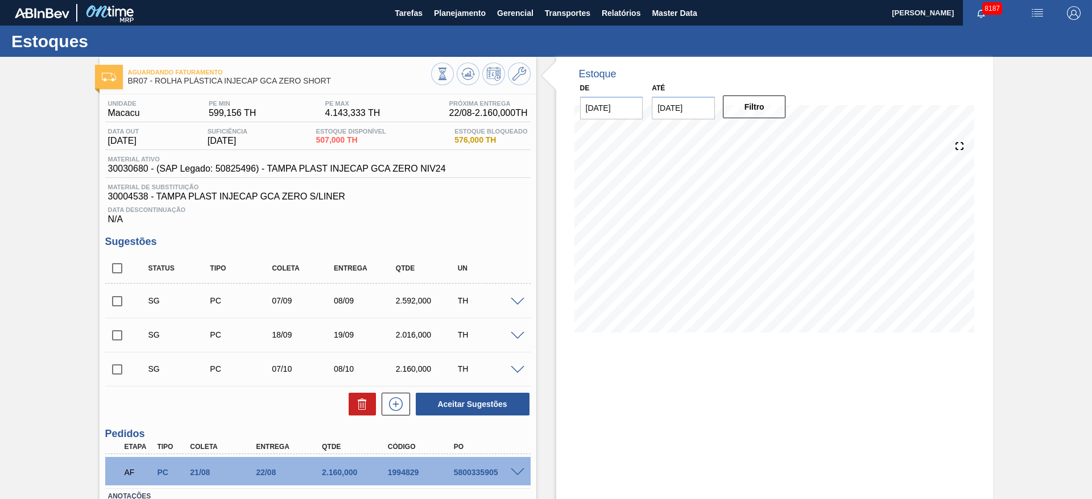
scroll to position [82, 0]
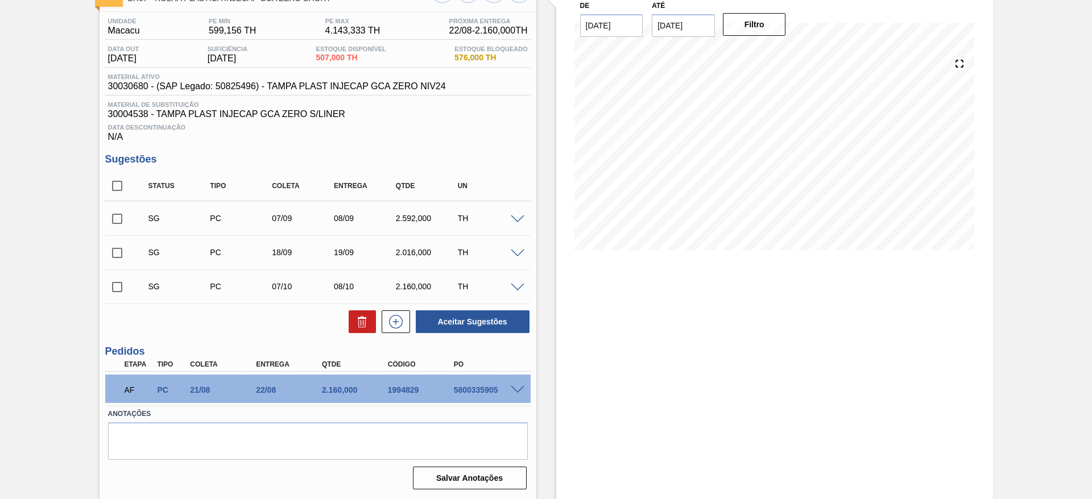
click at [476, 386] on div "5800335905" at bounding box center [488, 390] width 74 height 9
copy div "5800335905"
